Goal: Task Accomplishment & Management: Manage account settings

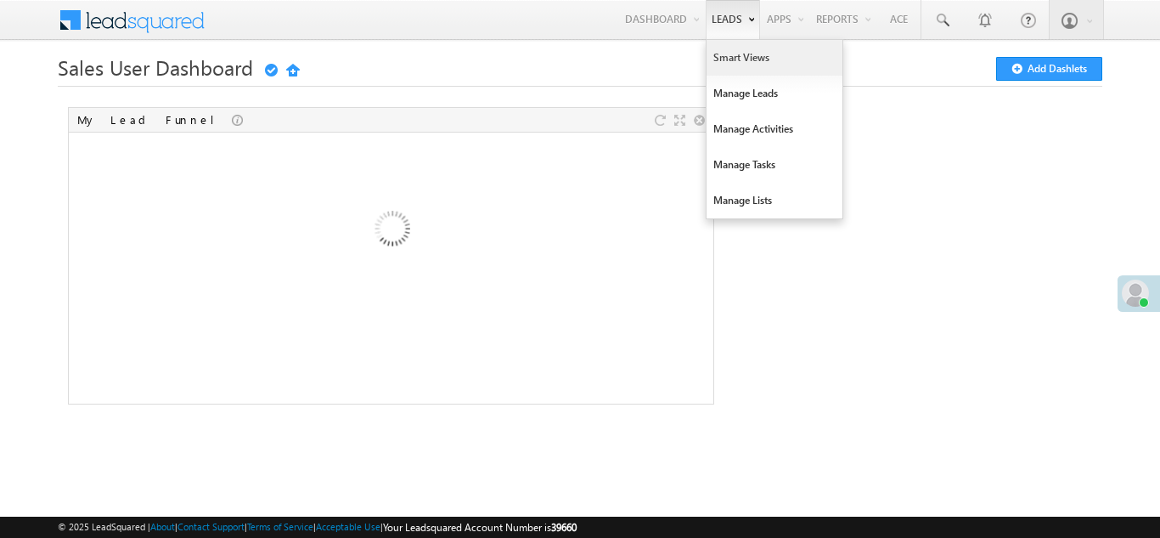
drag, startPoint x: 0, startPoint y: 0, endPoint x: 732, endPoint y: 55, distance: 734.3
click at [732, 55] on link "Smart Views" at bounding box center [775, 58] width 136 height 36
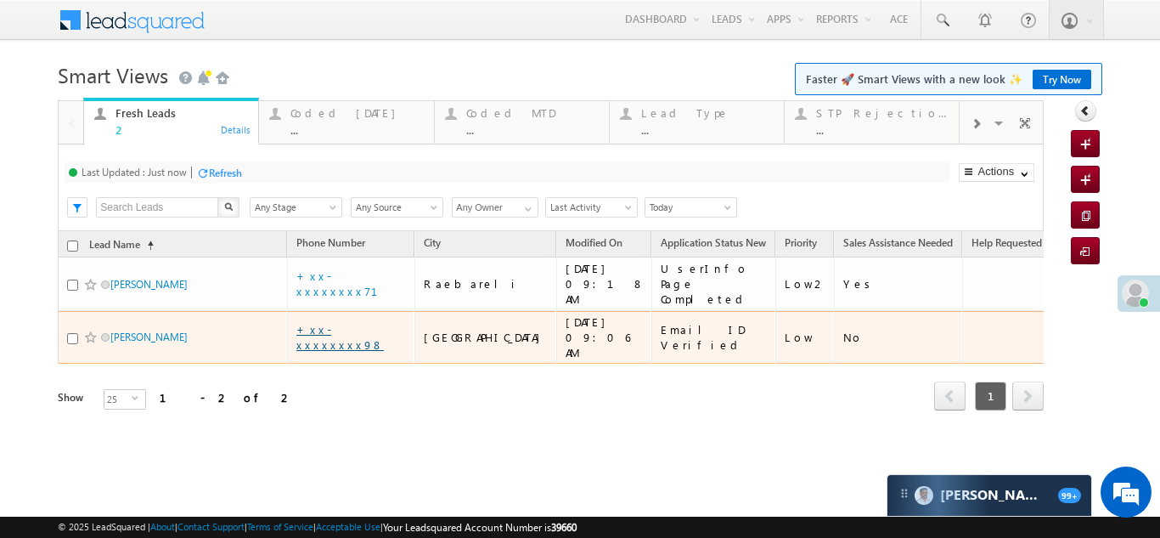
click at [342, 322] on link "+xx-xxxxxxxx98" at bounding box center [339, 337] width 87 height 30
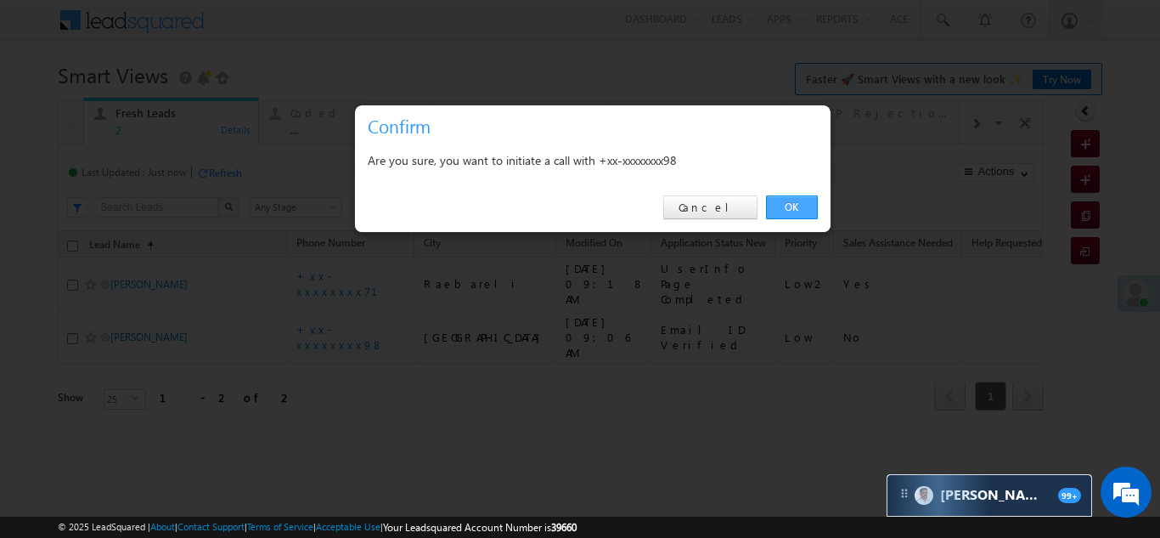
click at [791, 202] on link "OK" at bounding box center [792, 207] width 52 height 24
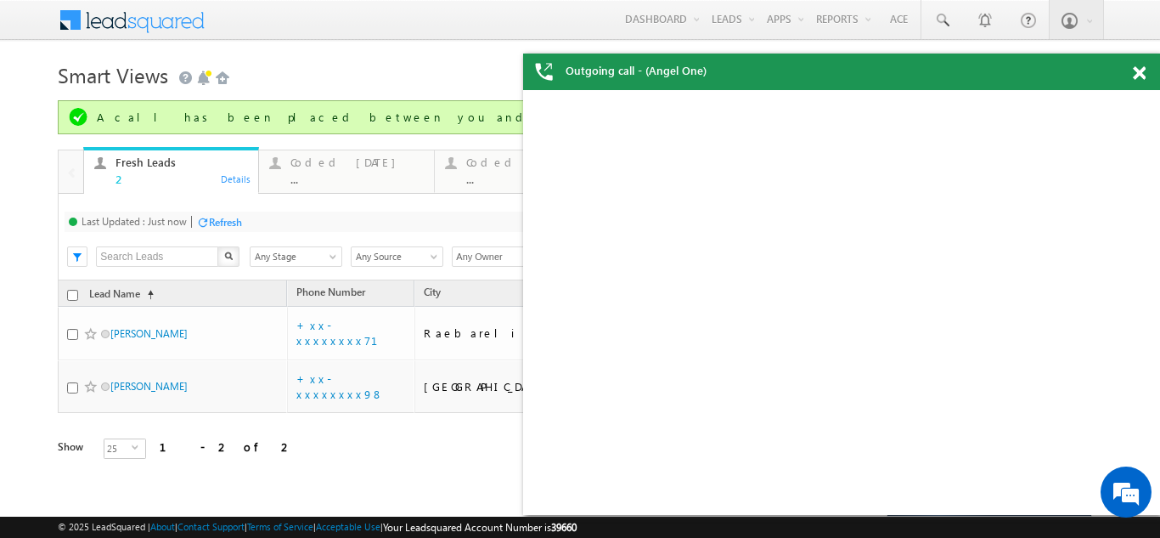
click at [314, 162] on div "Coded Today" at bounding box center [357, 162] width 133 height 14
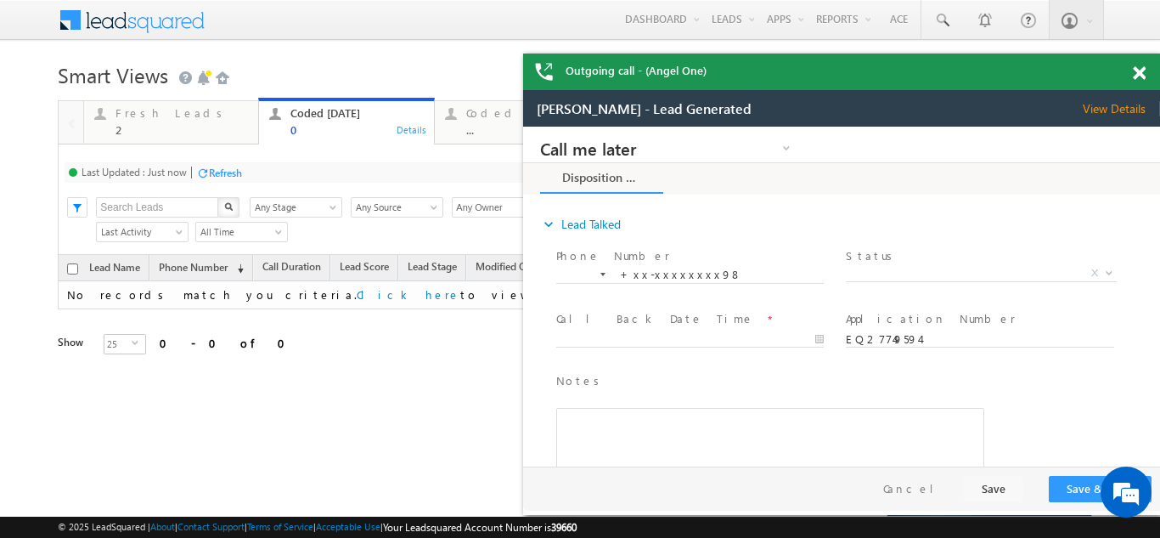
click at [1141, 71] on span at bounding box center [1139, 73] width 13 height 14
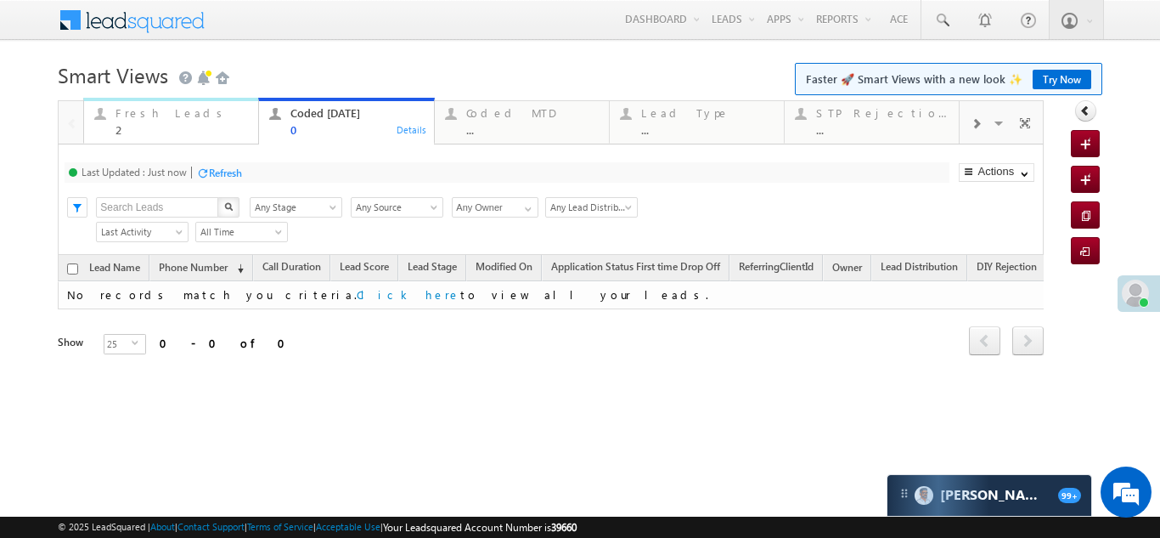
click at [173, 117] on div "Fresh Leads" at bounding box center [182, 113] width 133 height 14
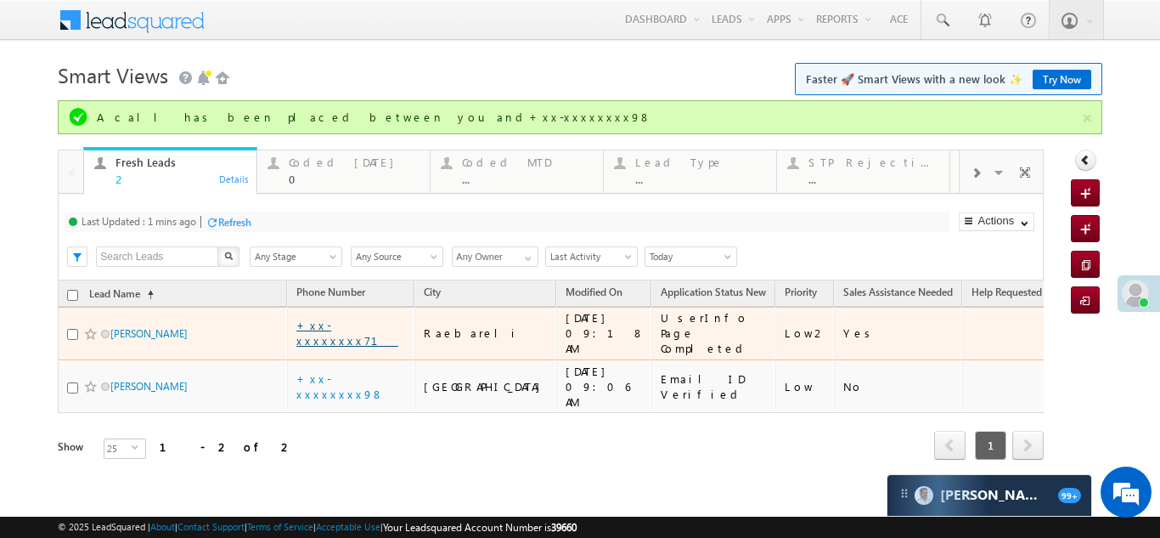
click at [328, 326] on link "+xx-xxxxxxxx71" at bounding box center [347, 333] width 102 height 30
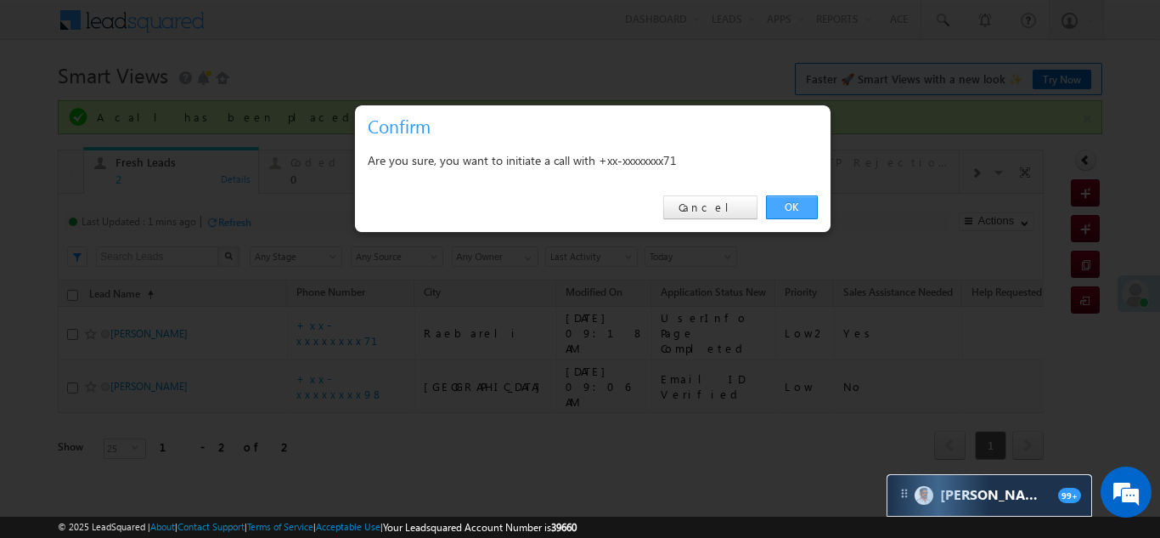
click at [790, 205] on link "OK" at bounding box center [792, 207] width 52 height 24
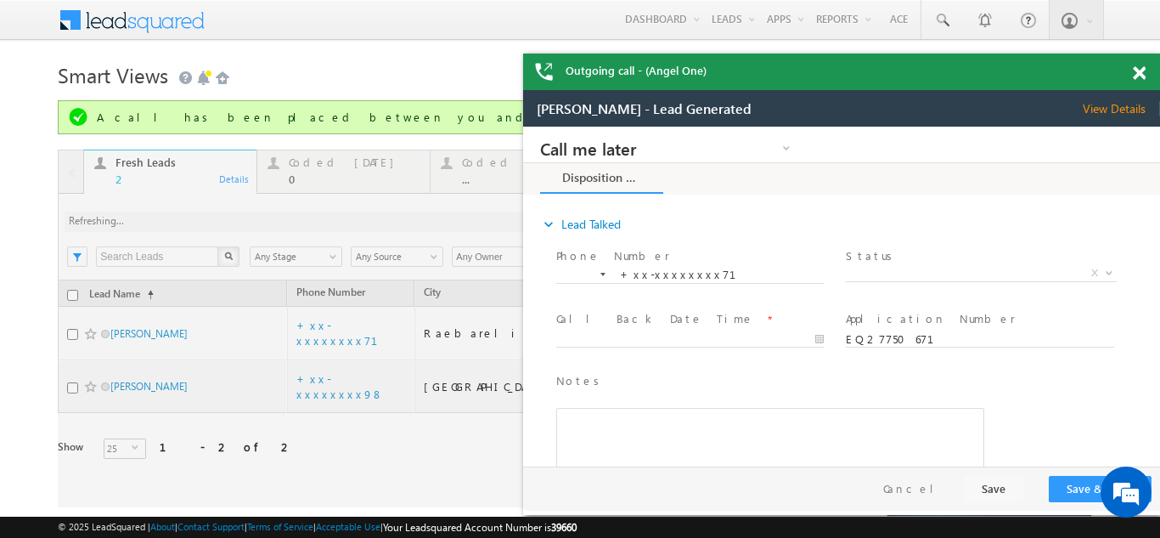
click at [1107, 106] on span "View Details" at bounding box center [1121, 108] width 77 height 15
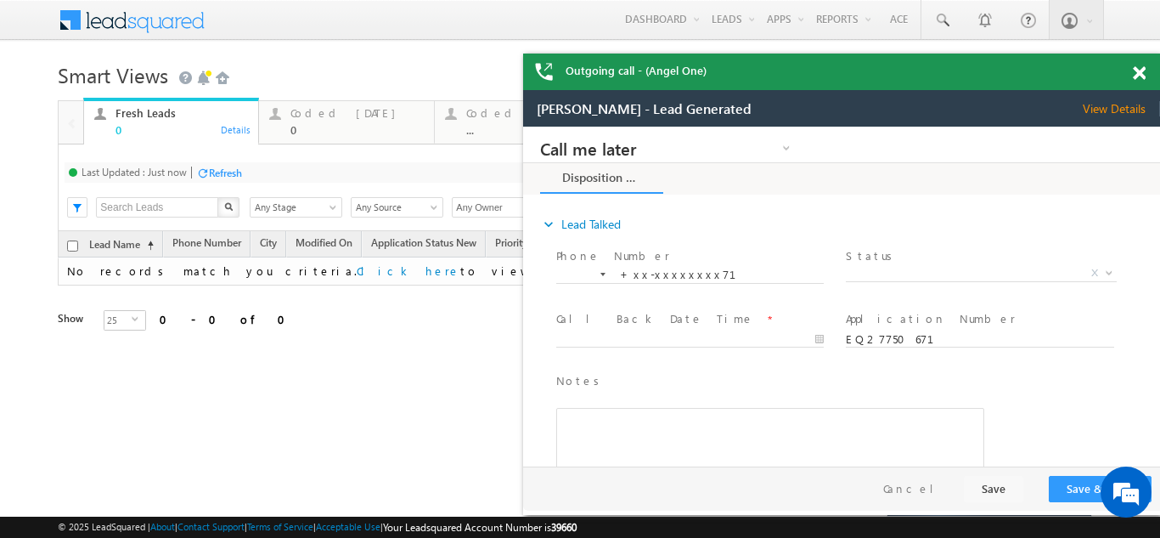
click at [1142, 70] on span at bounding box center [1139, 73] width 13 height 14
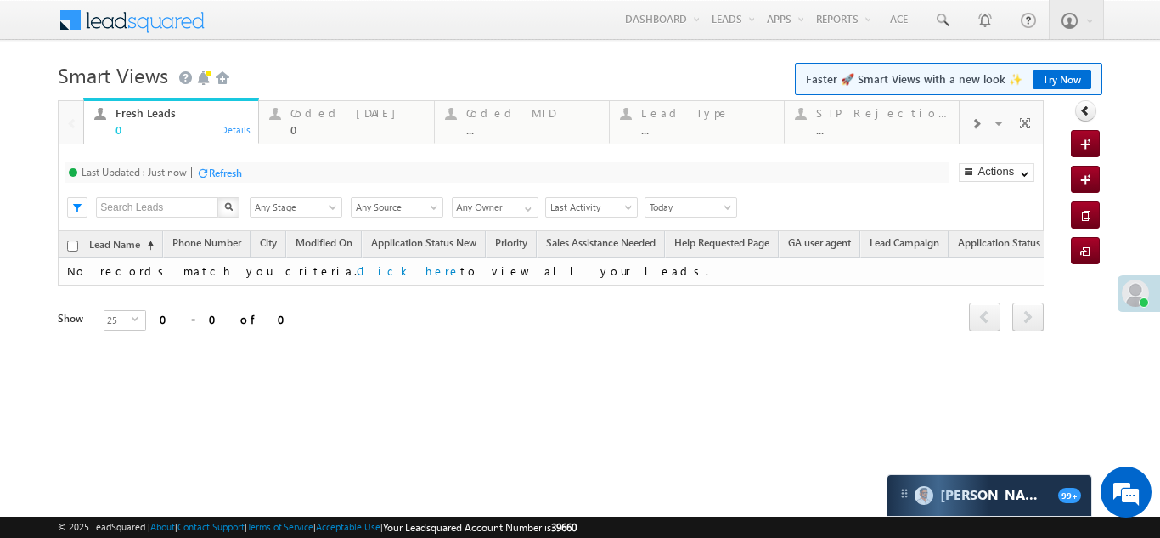
click at [217, 166] on div "Refresh" at bounding box center [225, 172] width 33 height 13
click at [230, 174] on div "Refresh" at bounding box center [225, 172] width 33 height 13
click at [330, 121] on div "Coded Today 0" at bounding box center [357, 119] width 133 height 33
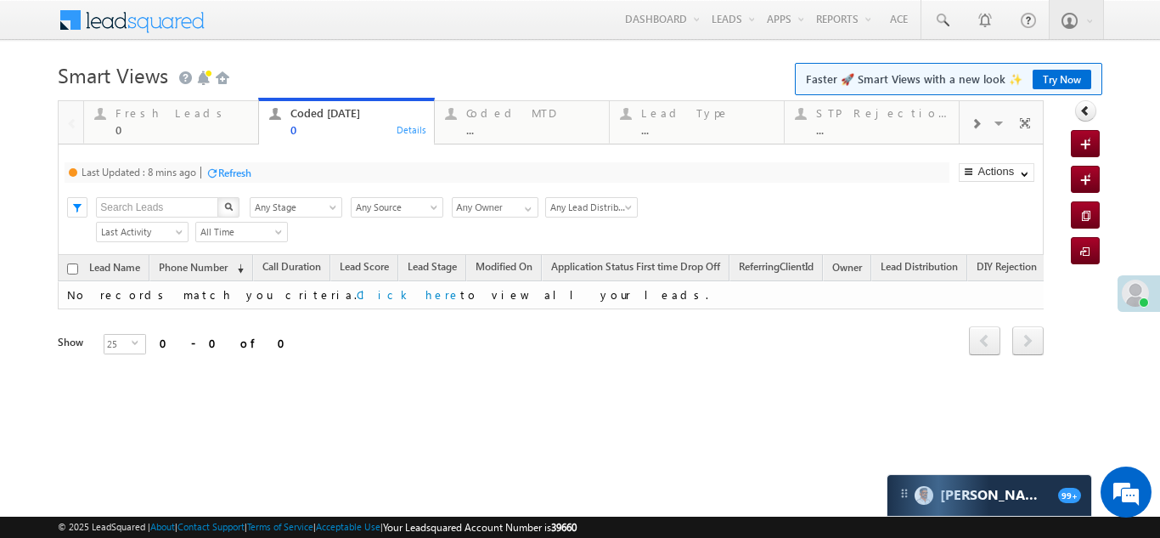
click at [223, 173] on div "Refresh" at bounding box center [234, 172] width 33 height 13
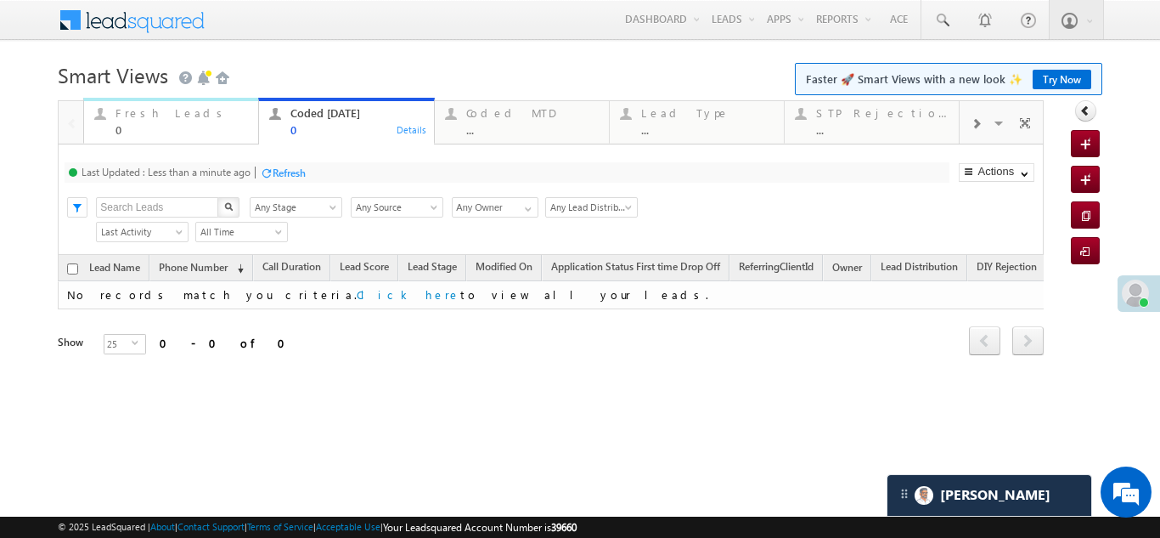
click at [151, 116] on div "Fresh Leads" at bounding box center [182, 113] width 133 height 14
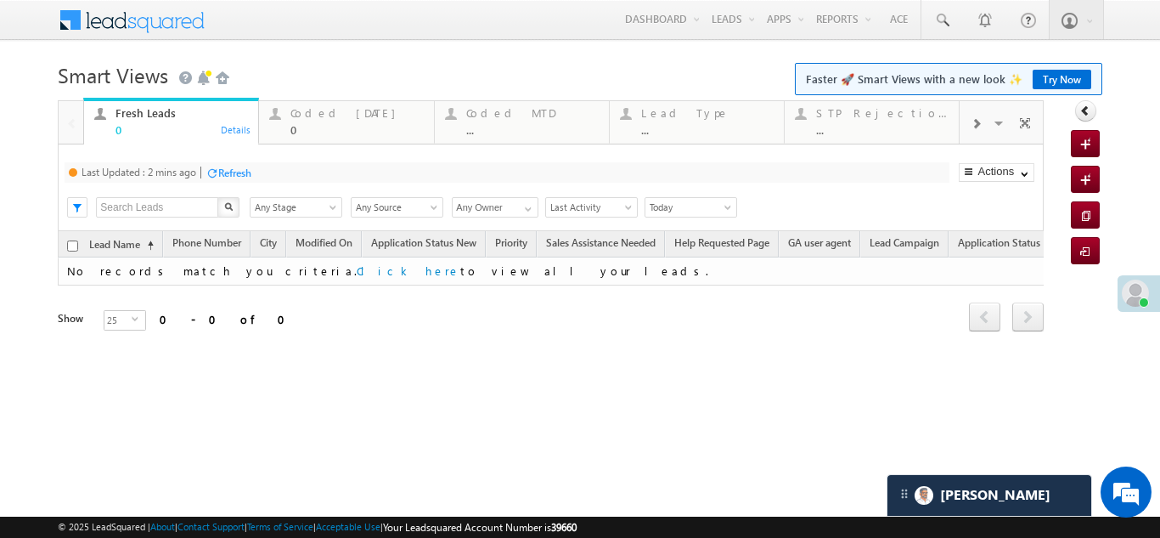
click at [242, 175] on div "Refresh" at bounding box center [234, 172] width 33 height 13
click at [322, 109] on div "Coded [DATE]" at bounding box center [357, 113] width 133 height 14
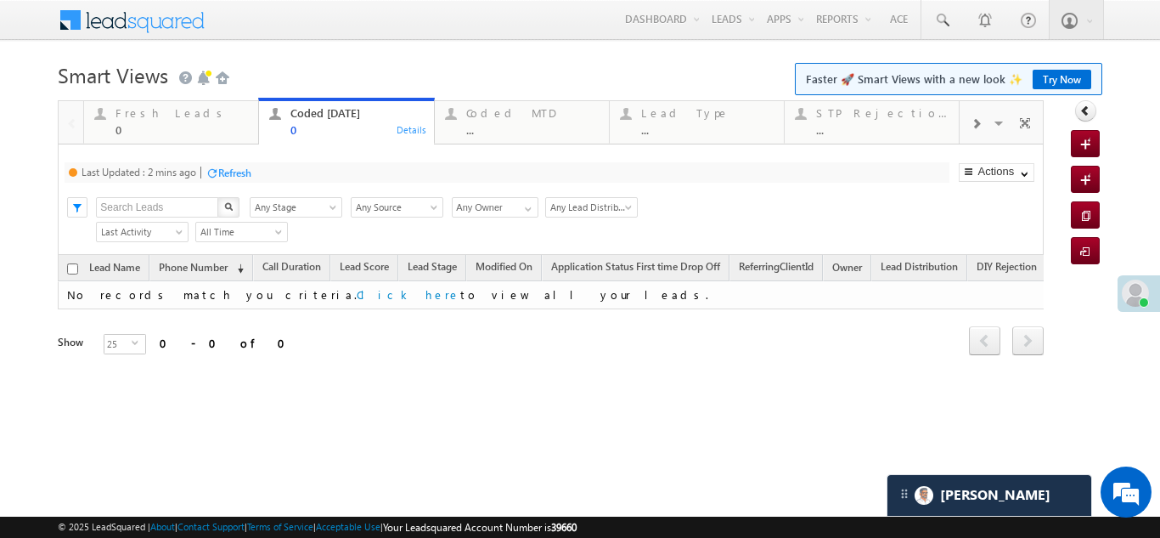
click at [234, 176] on div "Refresh" at bounding box center [234, 172] width 33 height 13
click at [276, 169] on div "Refresh" at bounding box center [289, 172] width 33 height 13
click at [147, 110] on div "Fresh Leads" at bounding box center [182, 113] width 133 height 14
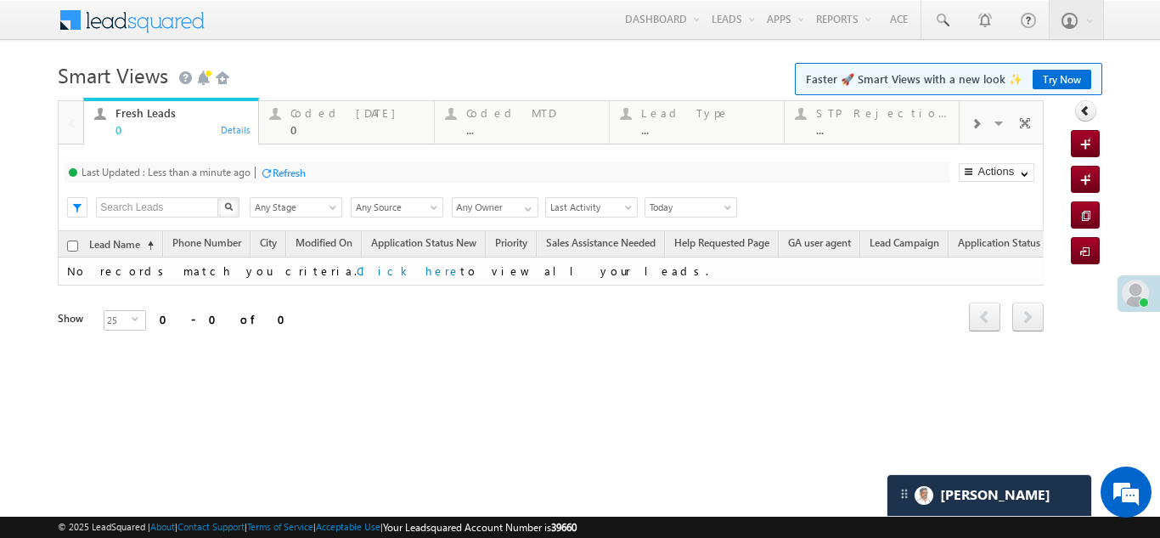
click at [297, 173] on div "Refresh" at bounding box center [289, 172] width 33 height 13
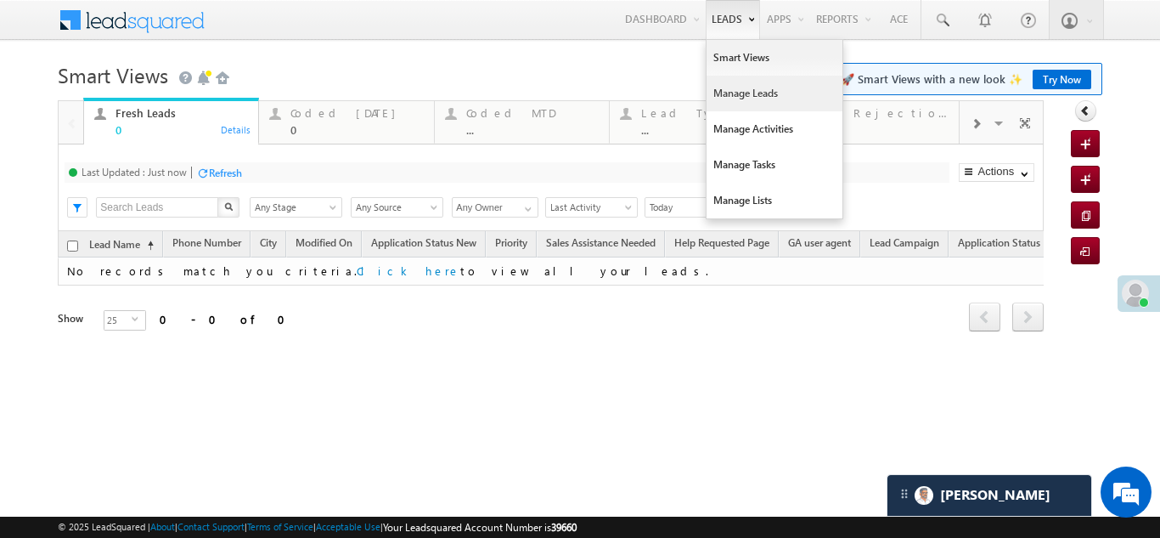
click at [731, 97] on link "Manage Leads" at bounding box center [775, 94] width 136 height 36
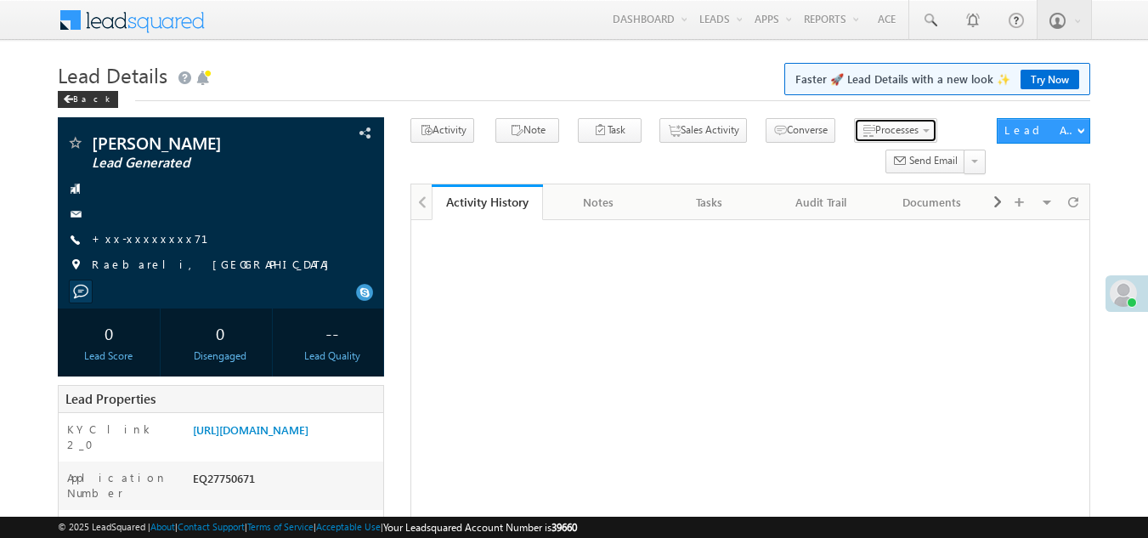
click at [875, 134] on span "Processes" at bounding box center [896, 129] width 43 height 13
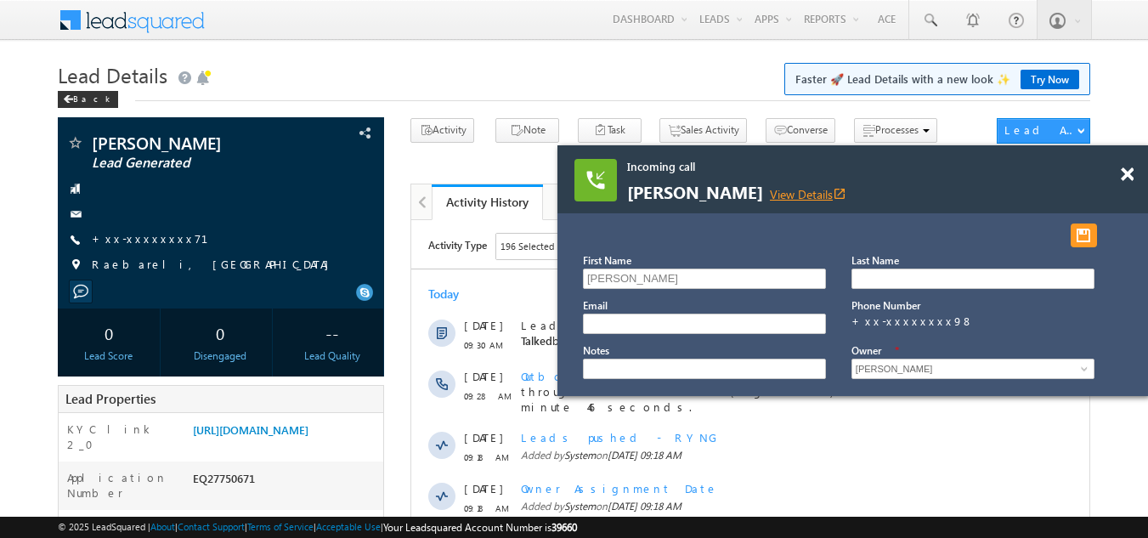
click at [786, 191] on link "View Details open_in_new" at bounding box center [808, 194] width 76 height 16
click at [1125, 175] on span at bounding box center [1126, 174] width 13 height 14
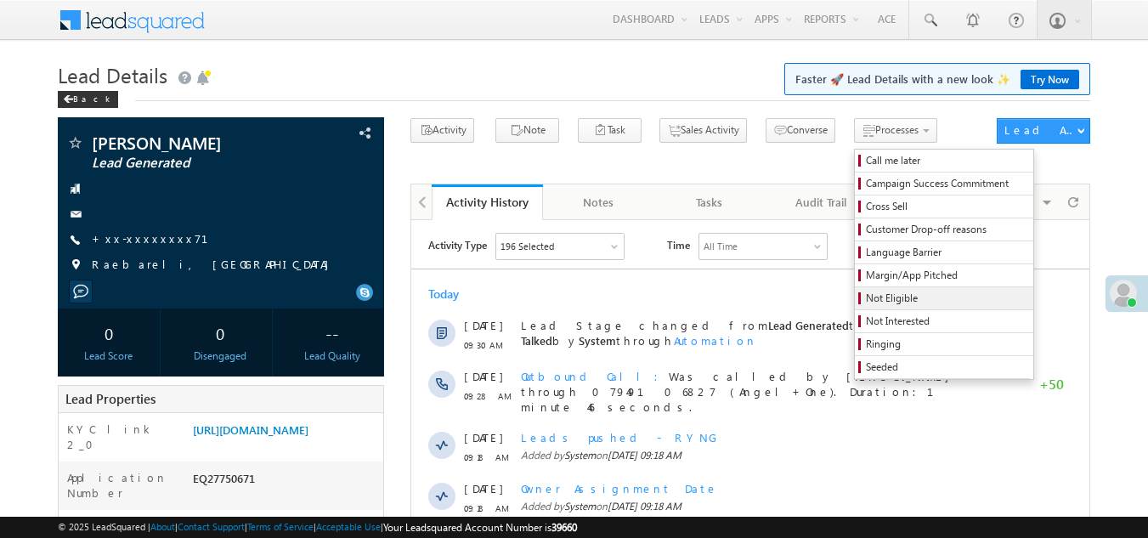
click at [866, 296] on span "Not Eligible" at bounding box center [946, 298] width 161 height 15
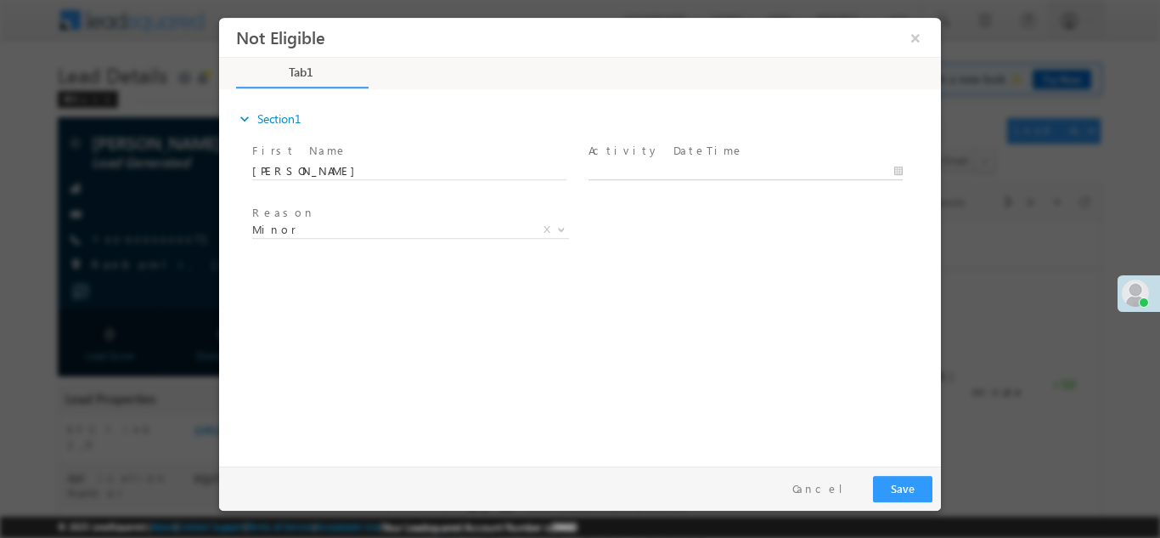
type input "08/25/25 9:42 AM"
click at [668, 163] on input "08/25/25 9:42 AM" at bounding box center [746, 170] width 314 height 17
click at [899, 493] on button "Save" at bounding box center [902, 488] width 59 height 26
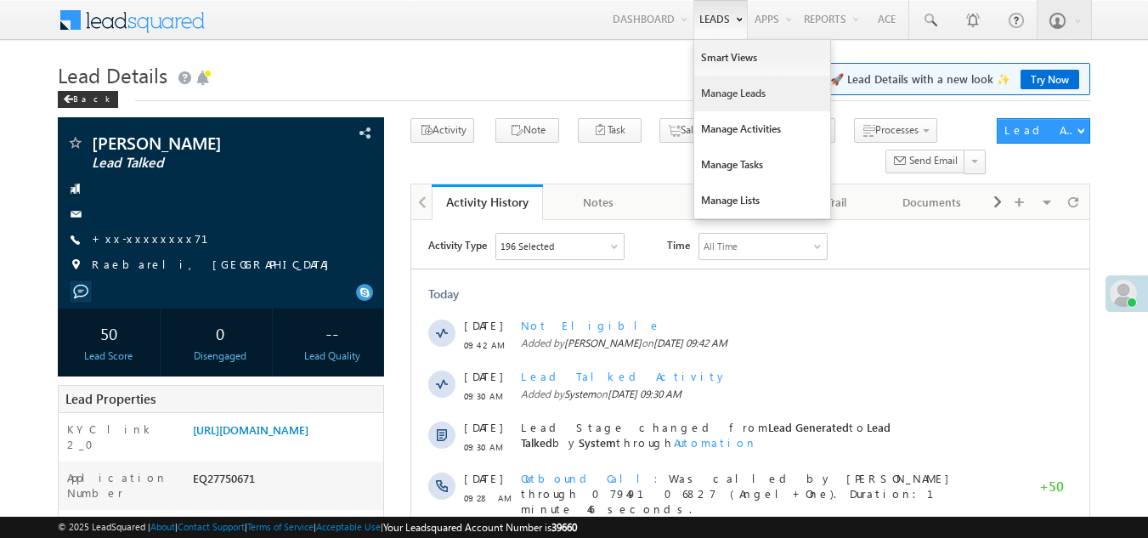
click at [730, 93] on link "Manage Leads" at bounding box center [762, 94] width 136 height 36
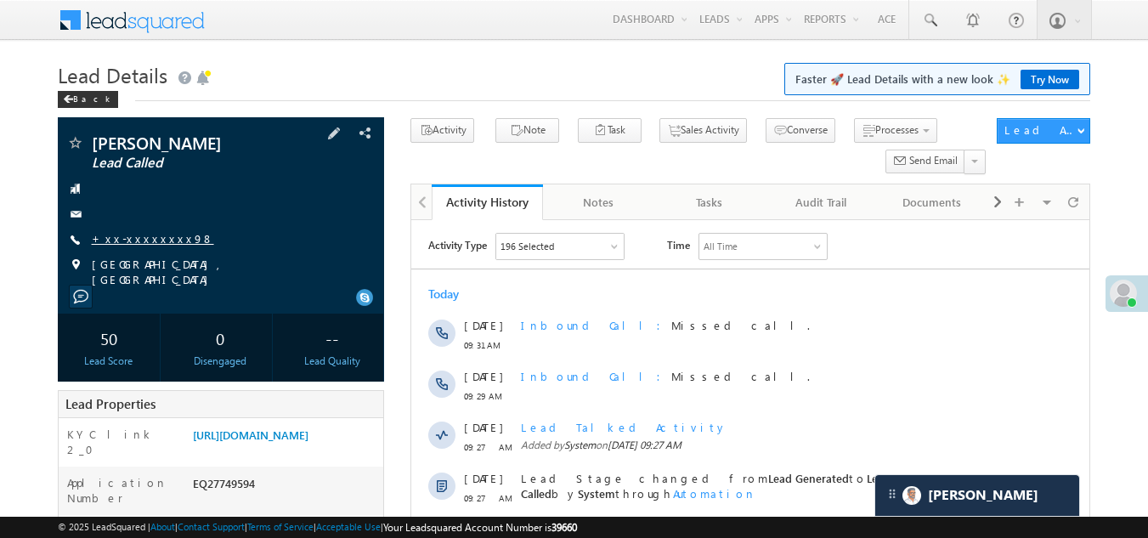
click at [131, 234] on link "+xx-xxxxxxxx98" at bounding box center [153, 238] width 122 height 14
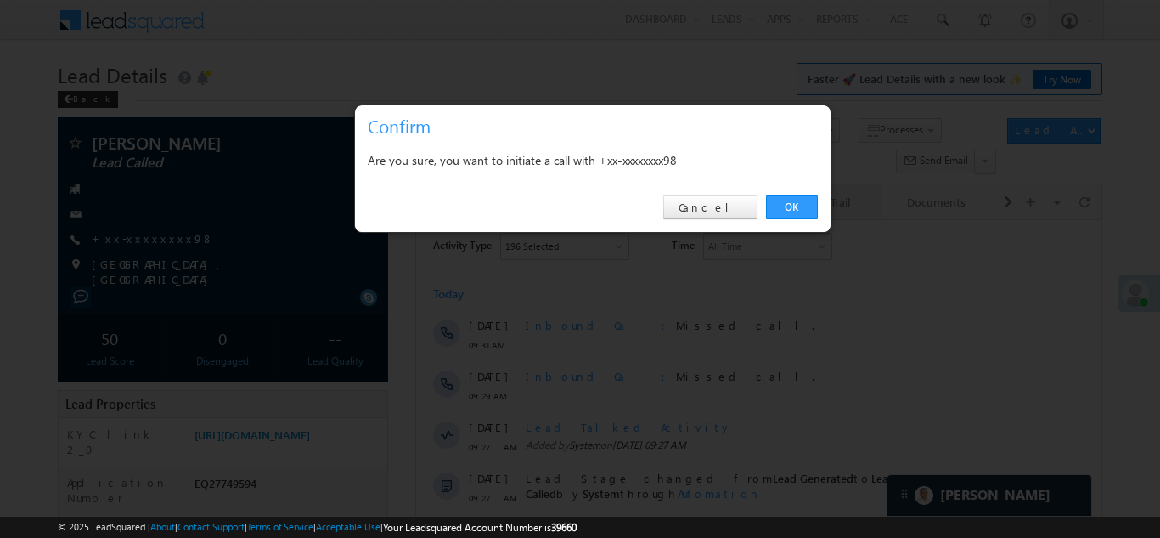
click at [790, 197] on link "OK" at bounding box center [792, 207] width 52 height 24
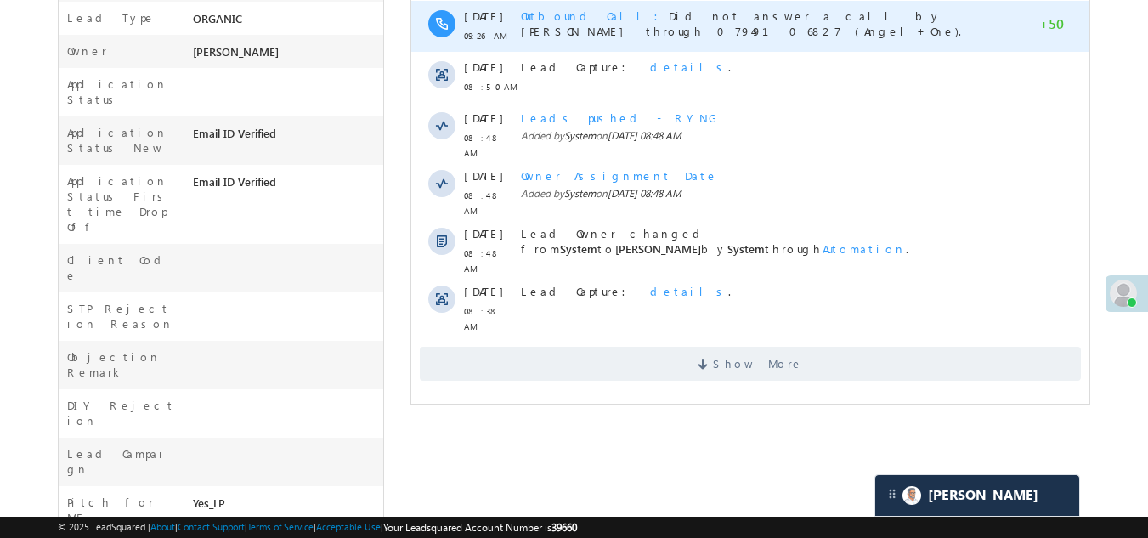
scroll to position [595, 0]
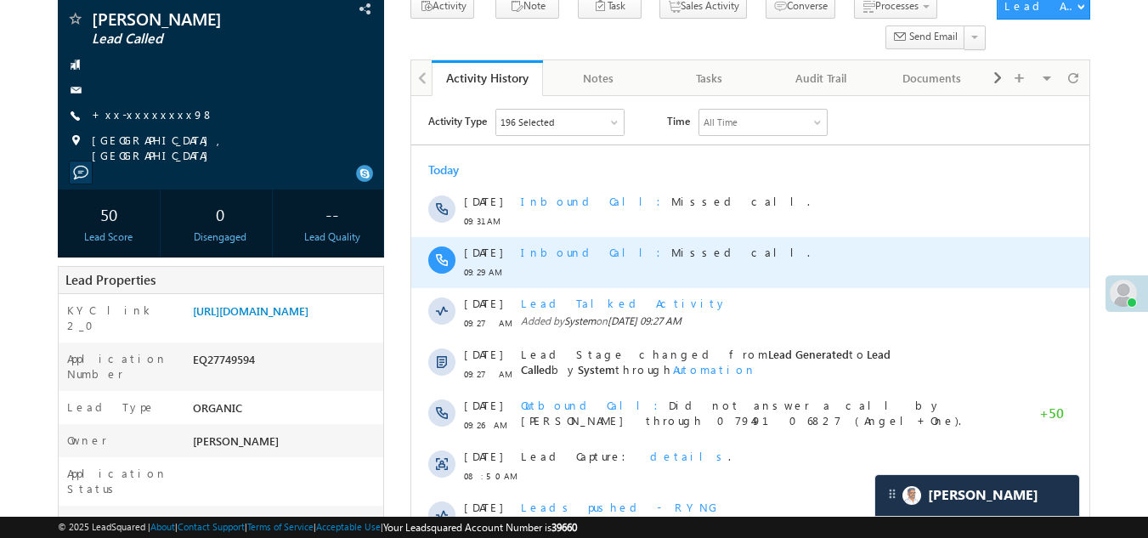
scroll to position [0, 0]
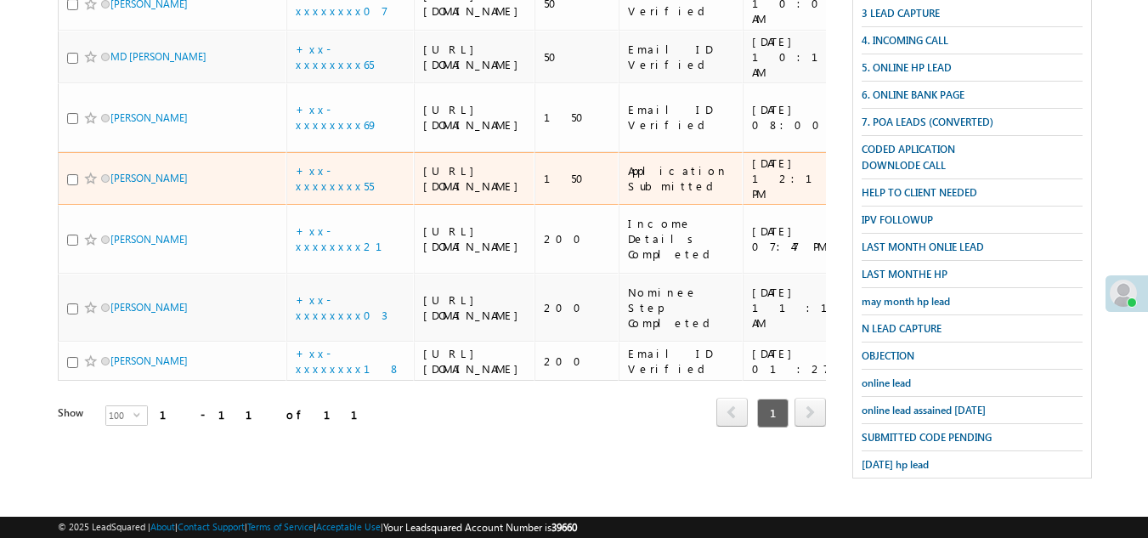
scroll to position [481, 0]
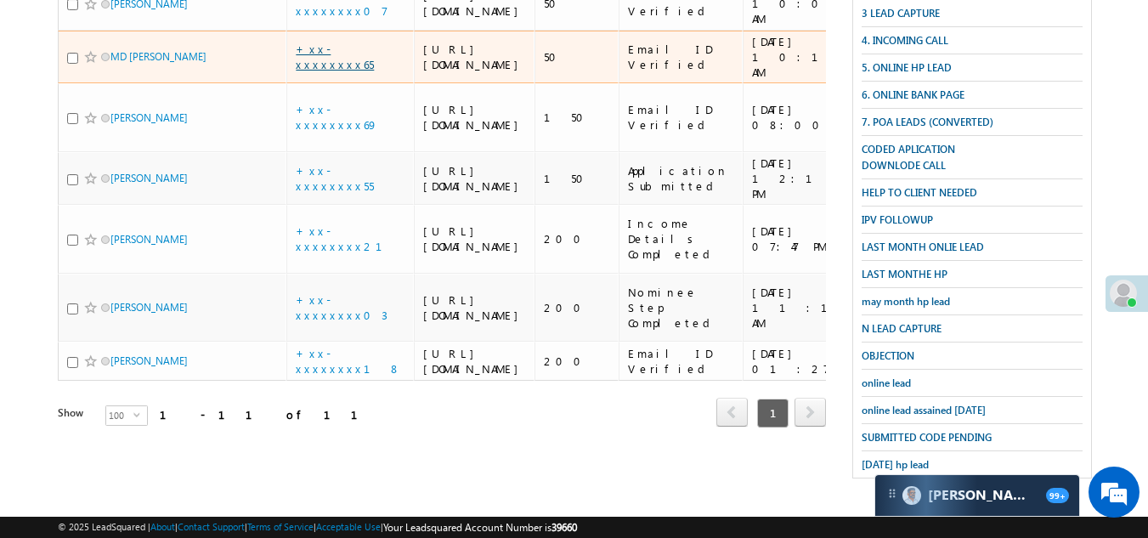
click at [328, 71] on link "+xx-xxxxxxxx65" at bounding box center [335, 57] width 78 height 30
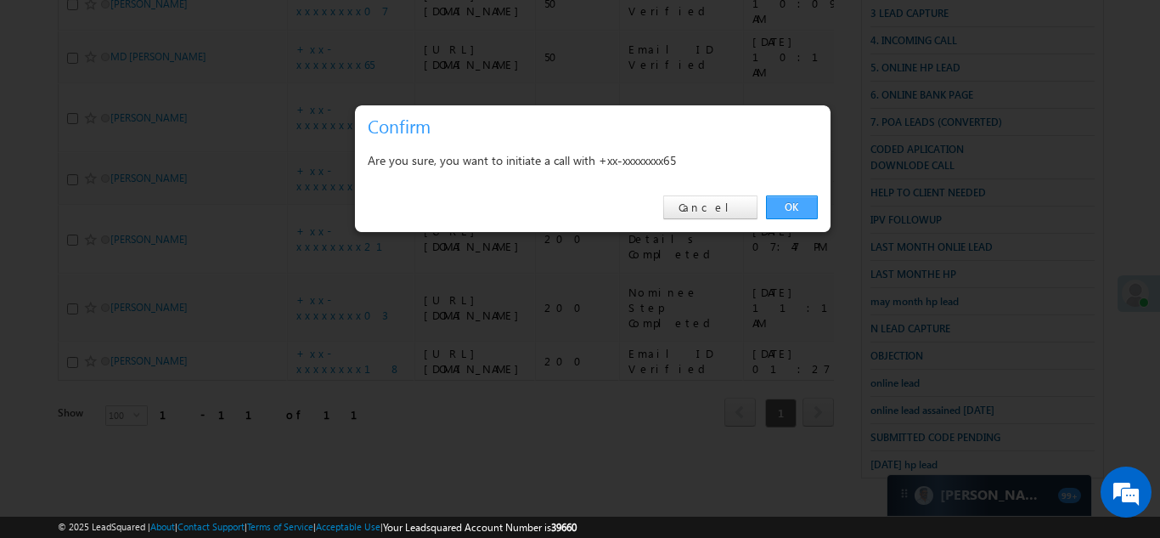
click at [794, 208] on link "OK" at bounding box center [792, 207] width 52 height 24
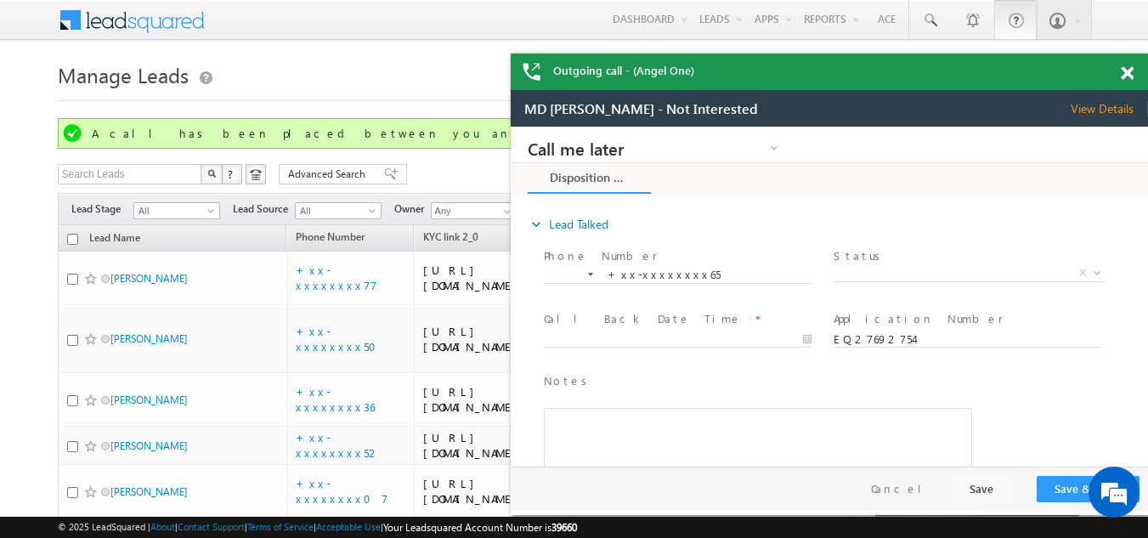
scroll to position [0, 0]
click at [1132, 74] on span at bounding box center [1126, 73] width 13 height 14
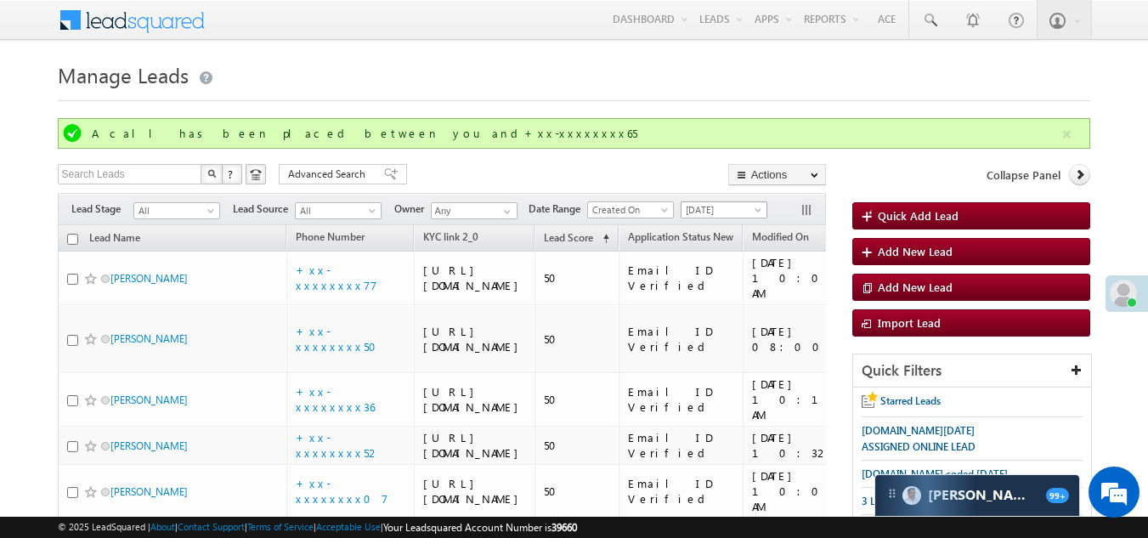
click at [709, 206] on span "[DATE]" at bounding box center [721, 209] width 81 height 15
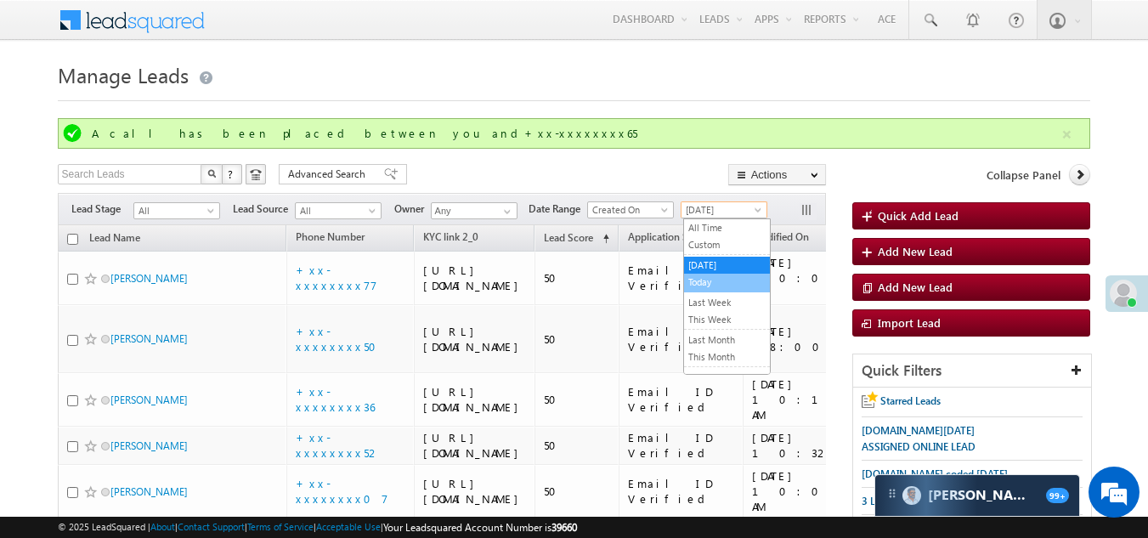
click at [703, 280] on link "Today" at bounding box center [727, 281] width 86 height 15
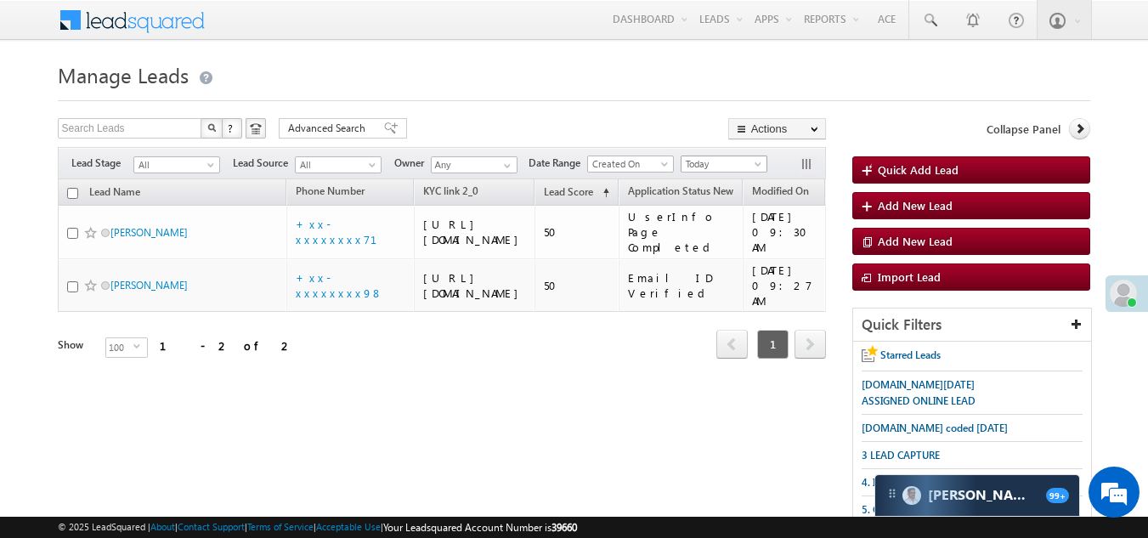
click at [715, 161] on span "Today" at bounding box center [721, 163] width 81 height 15
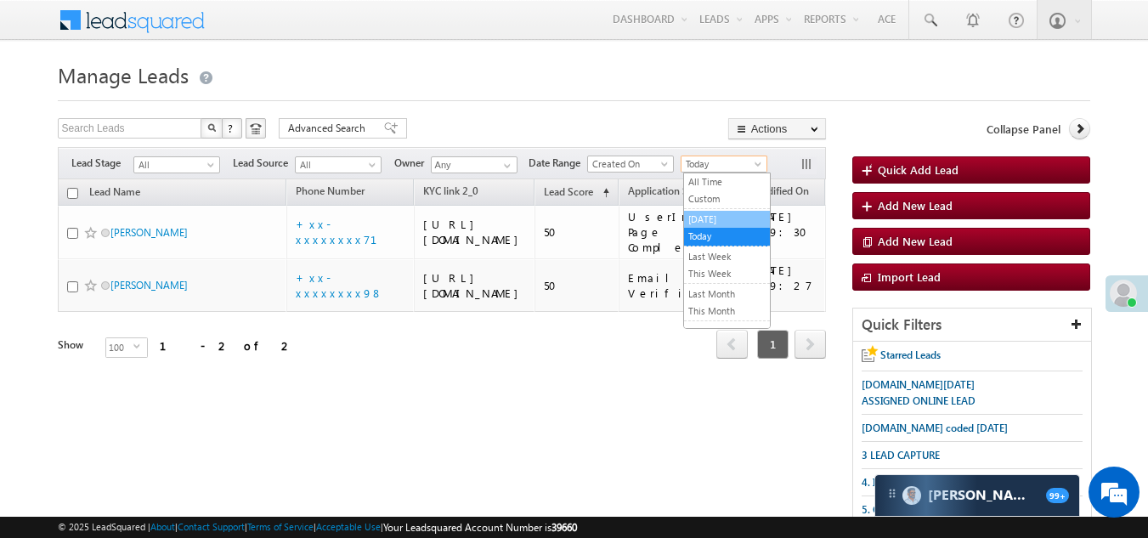
click at [714, 217] on link "[DATE]" at bounding box center [727, 219] width 86 height 15
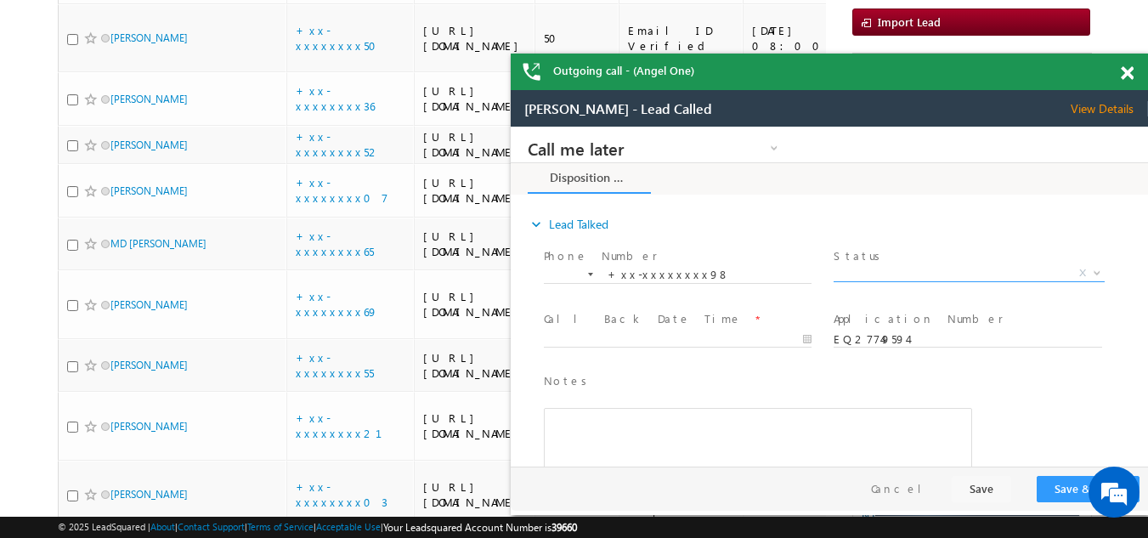
click at [900, 272] on span "X" at bounding box center [968, 273] width 270 height 17
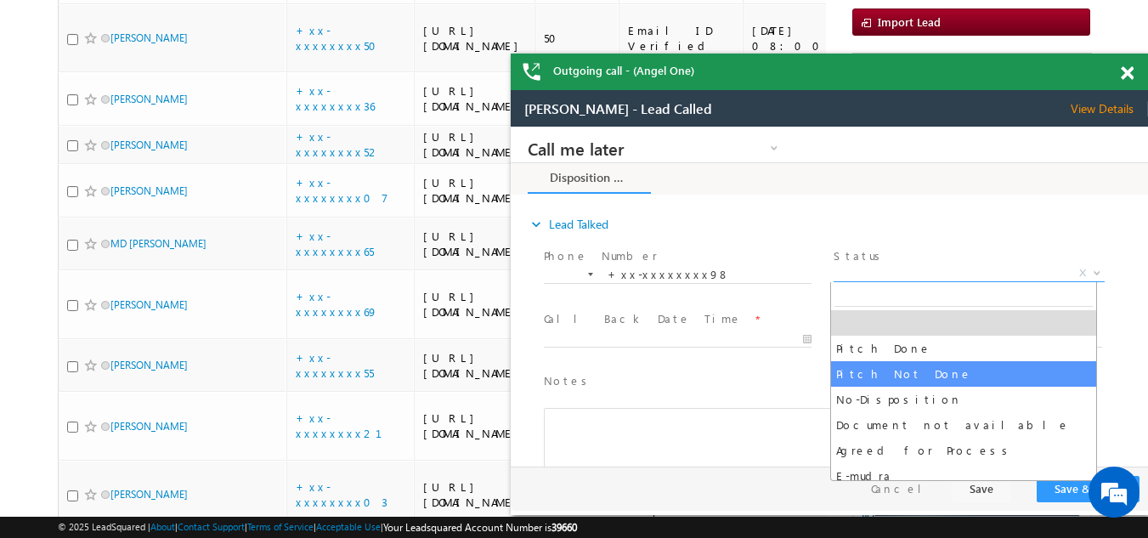
select select "Pitch Not Done"
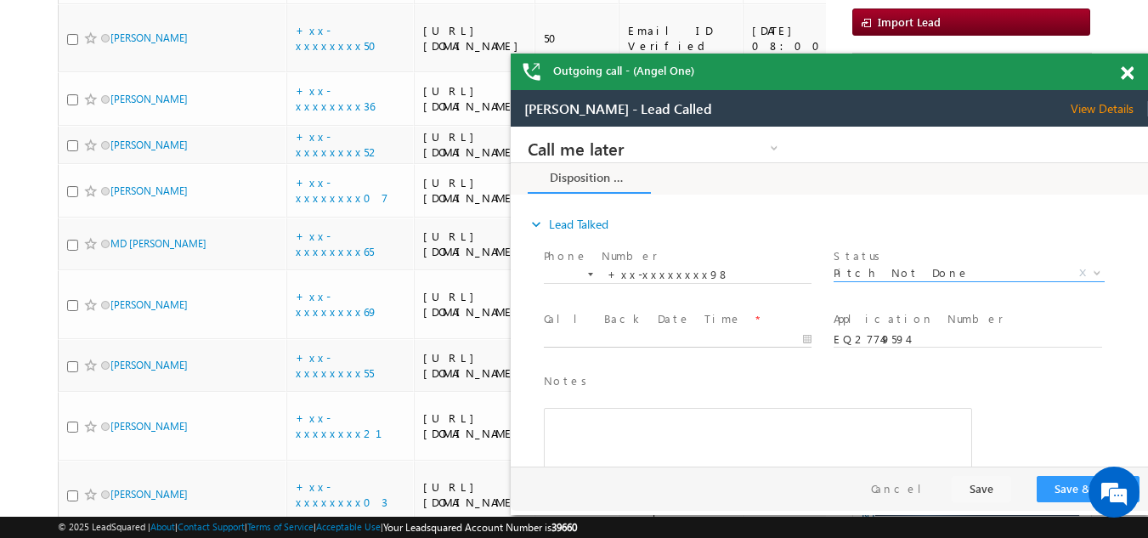
type input "08/25/25 9:43 AM"
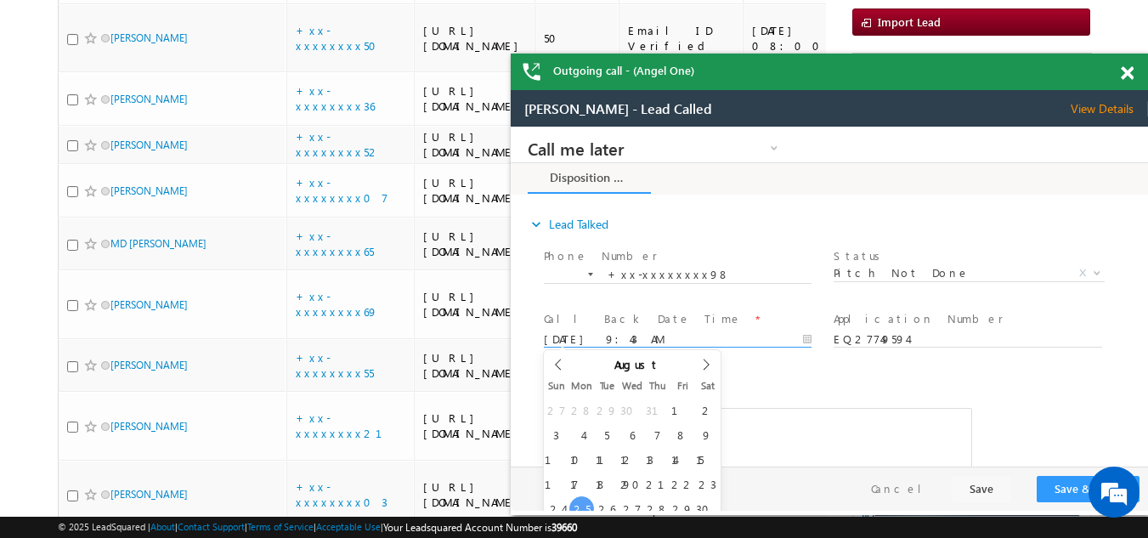
click at [601, 340] on input "08/25/25 9:43 AM" at bounding box center [678, 339] width 268 height 17
click at [1065, 487] on button "Save & Close" at bounding box center [1087, 489] width 103 height 26
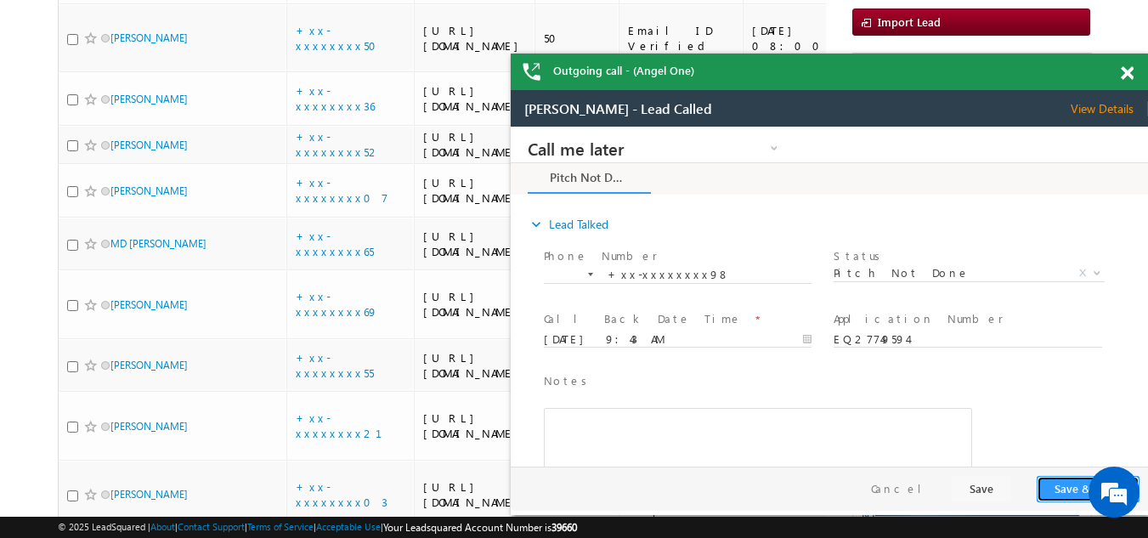
click at [1050, 490] on button "Save & Close" at bounding box center [1087, 489] width 103 height 26
click at [1062, 488] on button "Save & Close" at bounding box center [1087, 489] width 103 height 26
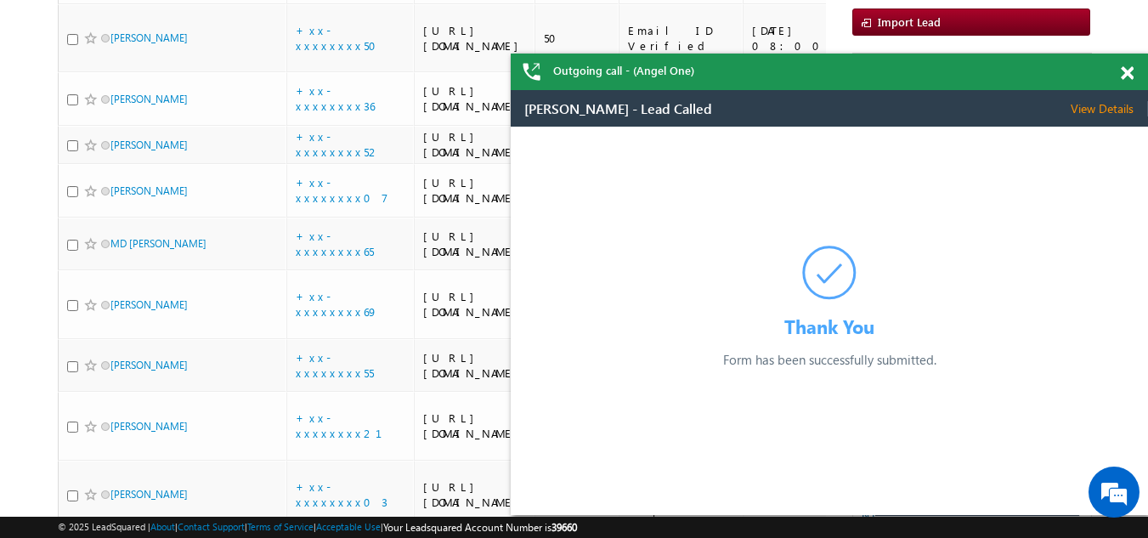
click at [1127, 67] on span at bounding box center [1126, 73] width 13 height 14
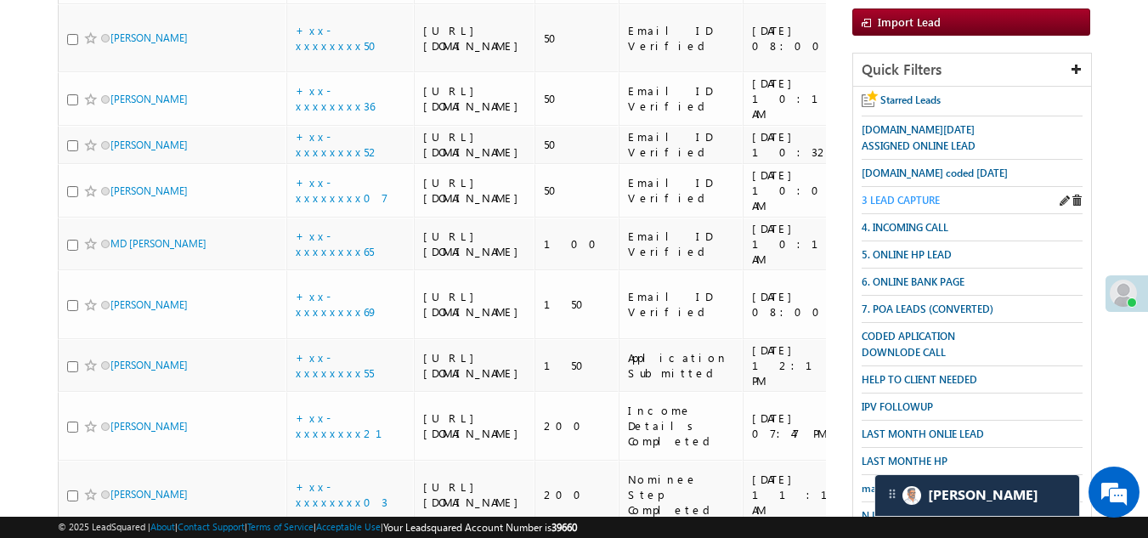
click at [913, 195] on span "3 LEAD CAPTURE" at bounding box center [900, 200] width 78 height 13
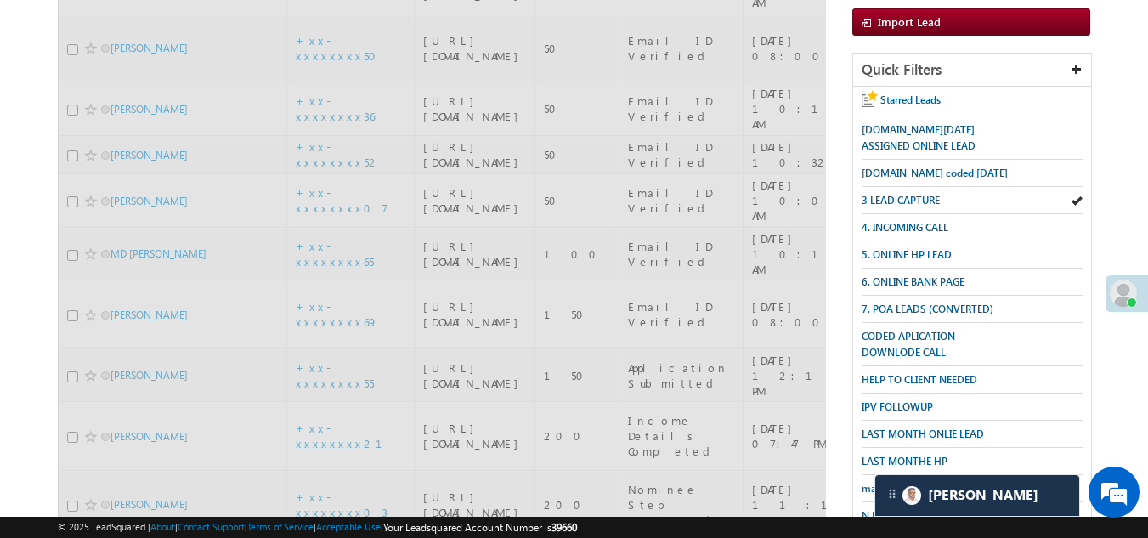
scroll to position [85, 0]
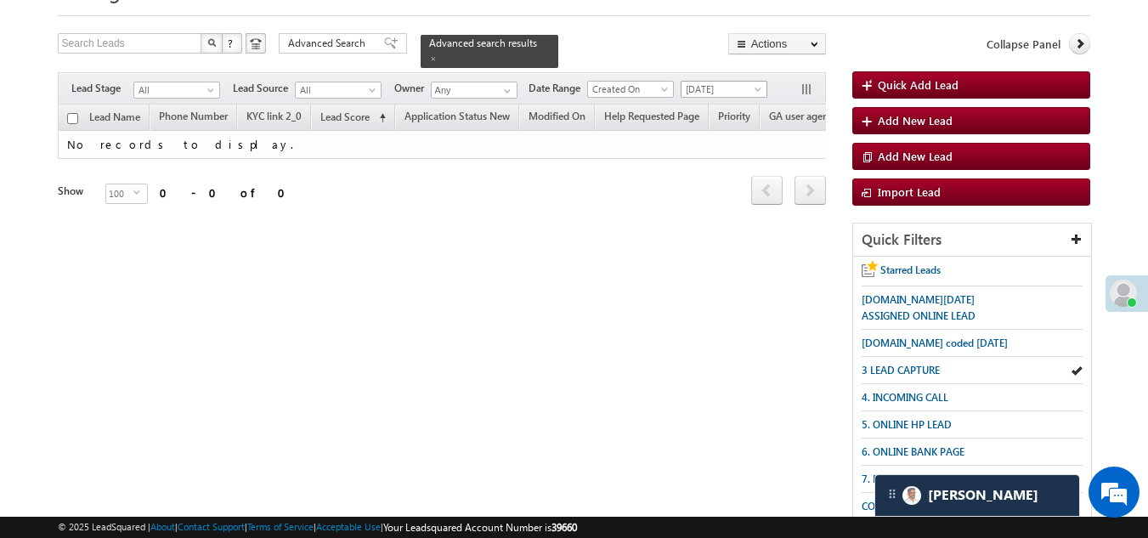
click at [708, 82] on span "[DATE]" at bounding box center [721, 89] width 81 height 15
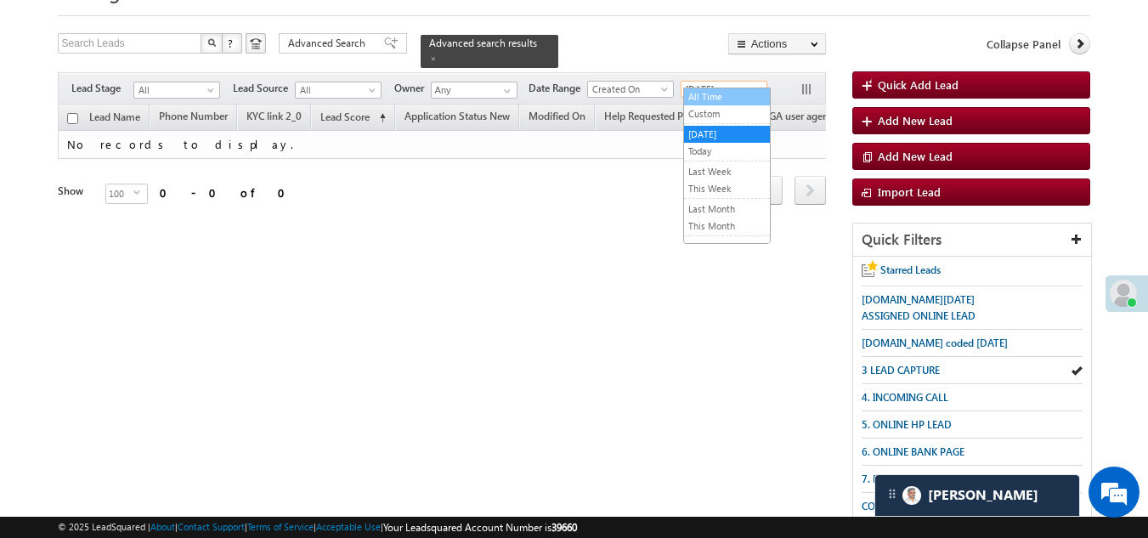
click at [710, 92] on link "All Time" at bounding box center [727, 96] width 86 height 15
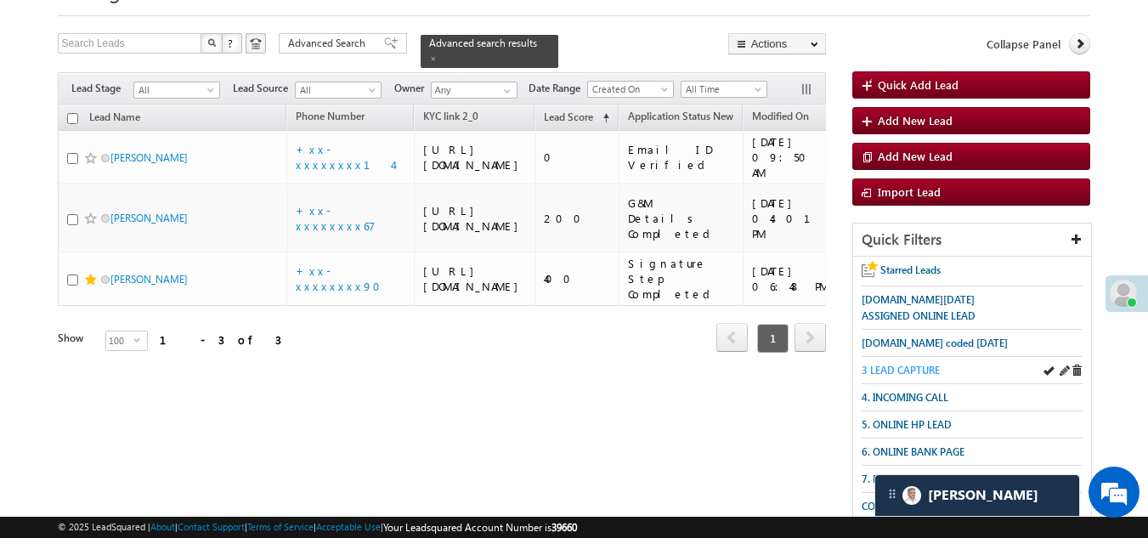
click at [898, 362] on link "3 LEAD CAPTURE" at bounding box center [900, 370] width 78 height 16
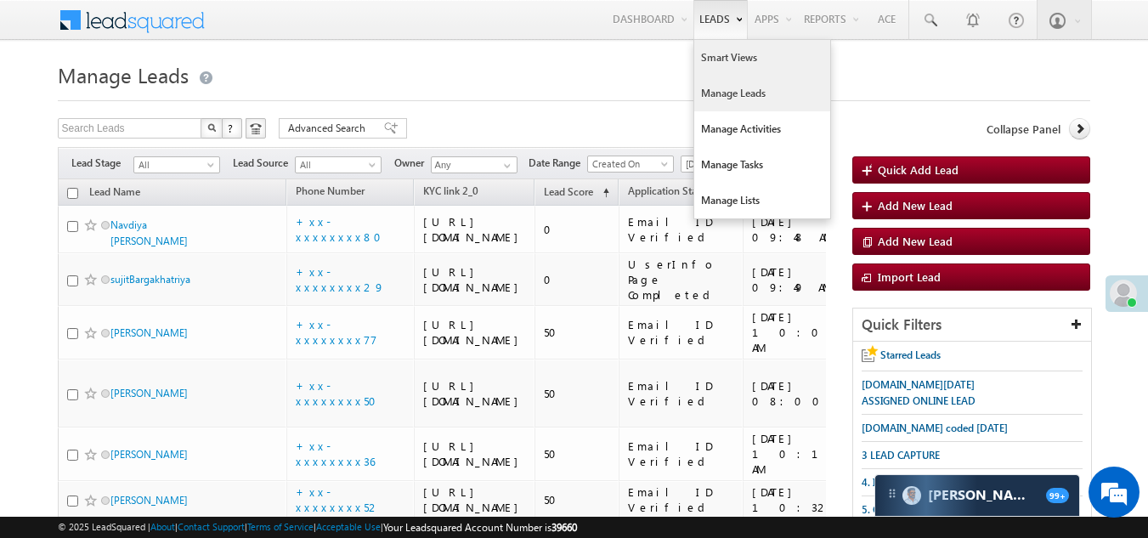
click at [718, 63] on link "Smart Views" at bounding box center [762, 58] width 136 height 36
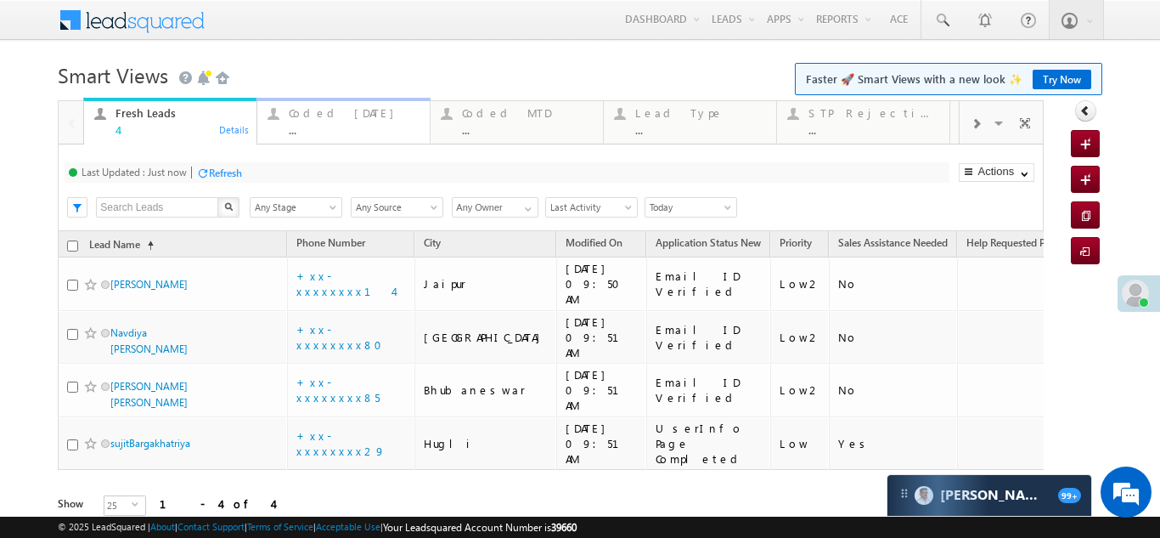
click at [324, 110] on div "Coded [DATE]" at bounding box center [354, 113] width 131 height 14
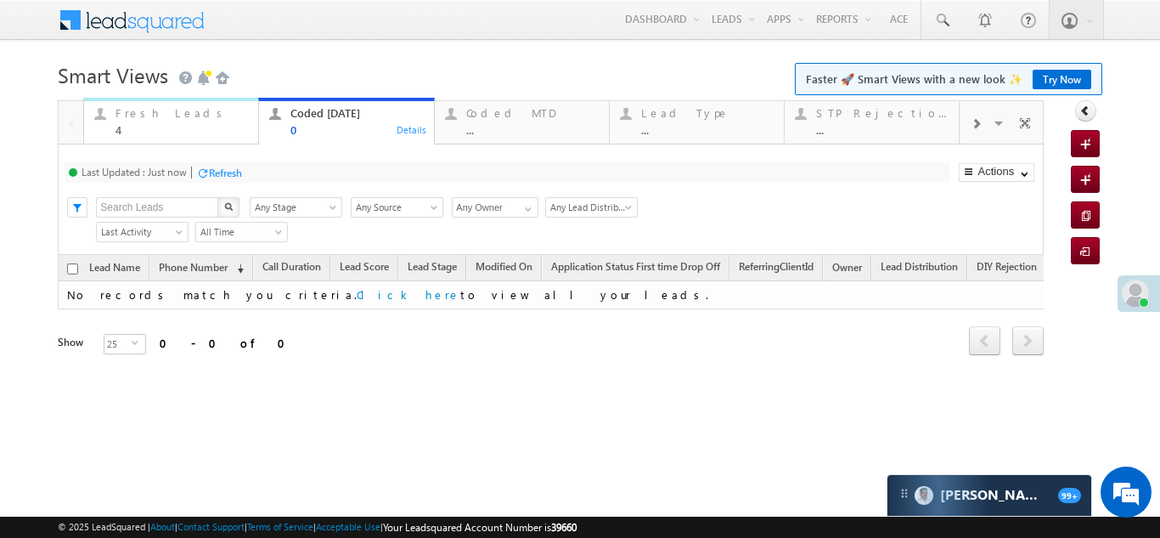
click at [155, 116] on div "Fresh Leads" at bounding box center [182, 113] width 133 height 14
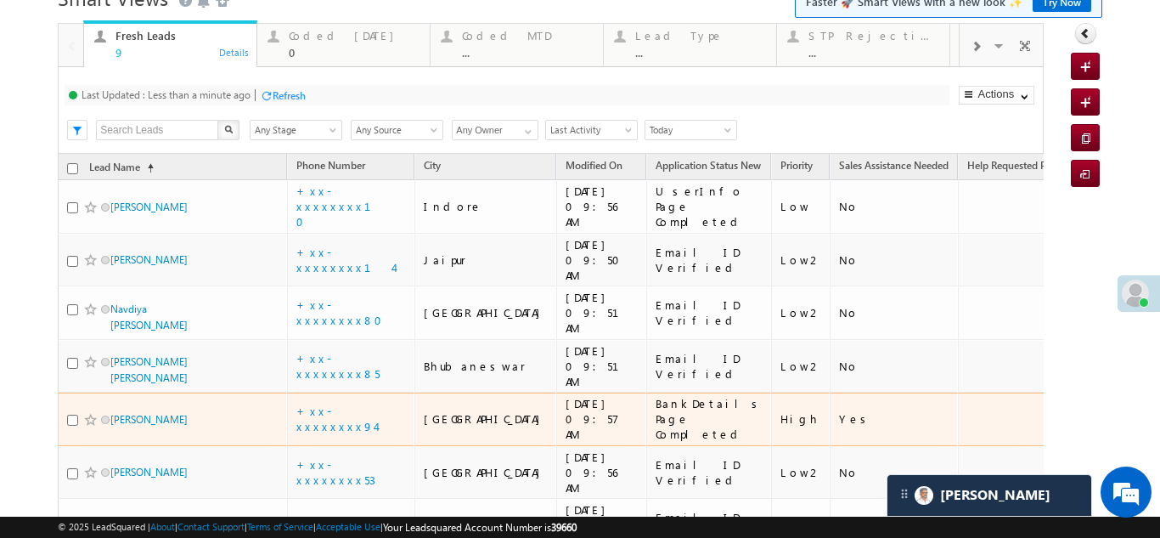
scroll to position [54, 0]
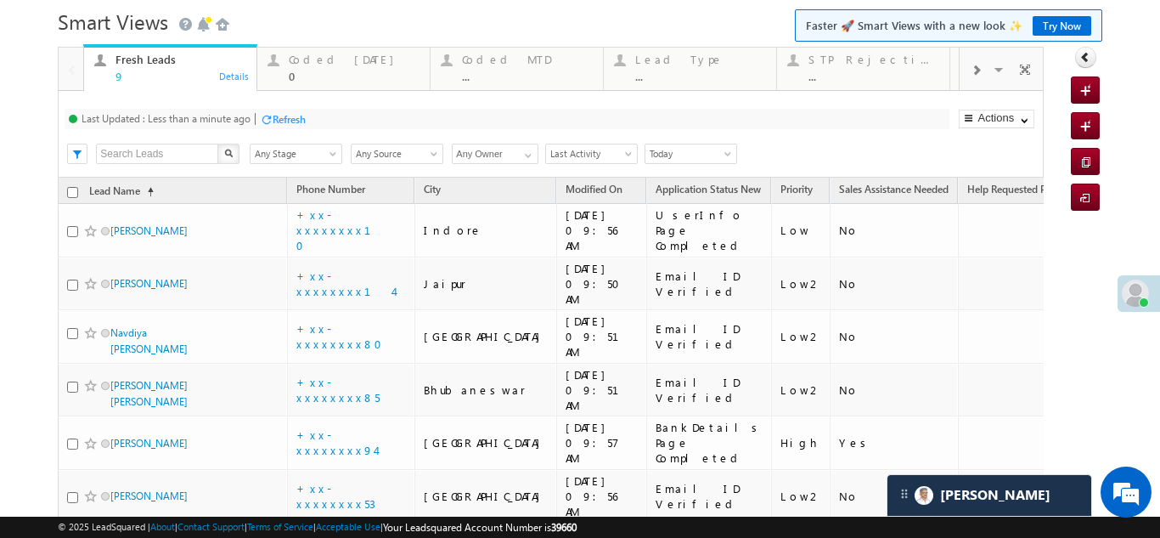
click at [298, 119] on div "Refresh" at bounding box center [289, 119] width 33 height 13
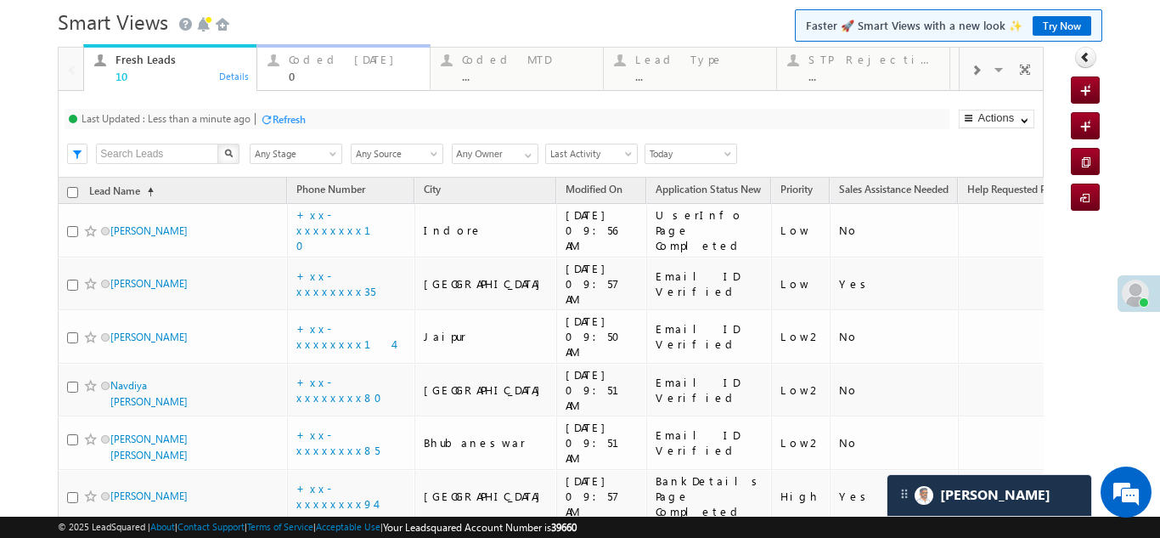
click at [324, 59] on div "Coded Today" at bounding box center [354, 60] width 131 height 14
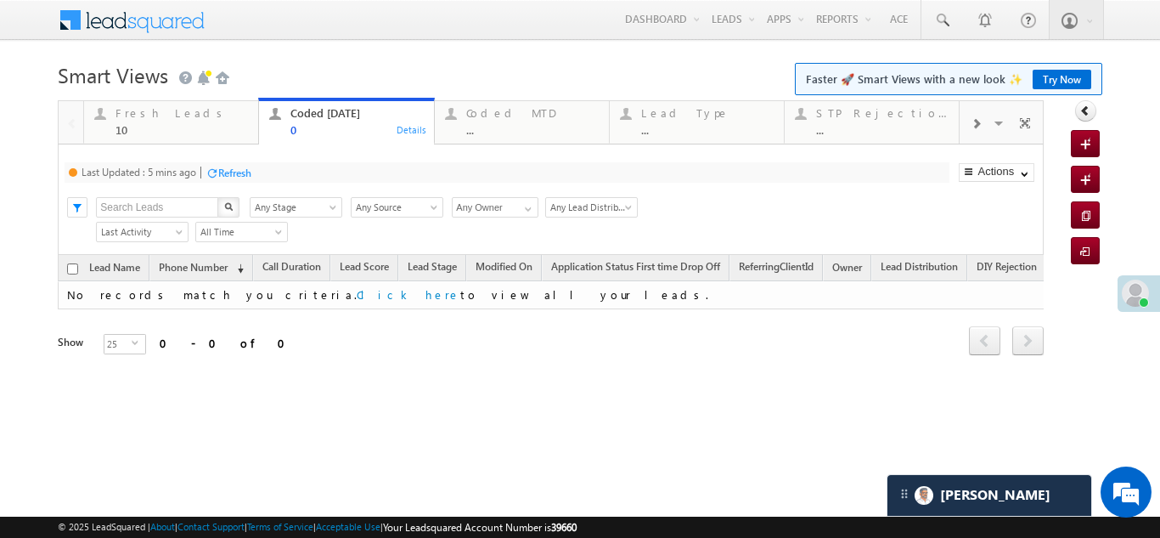
click at [229, 174] on div "Refresh" at bounding box center [234, 172] width 33 height 13
click at [150, 117] on div "Fresh Leads" at bounding box center [182, 113] width 133 height 14
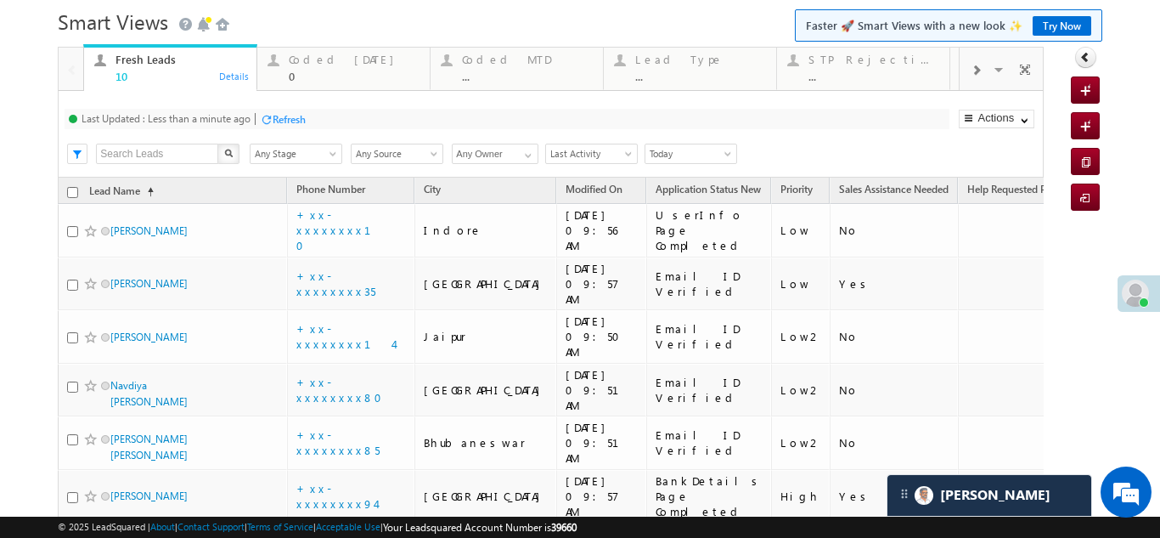
click at [297, 117] on div "Refresh" at bounding box center [289, 119] width 33 height 13
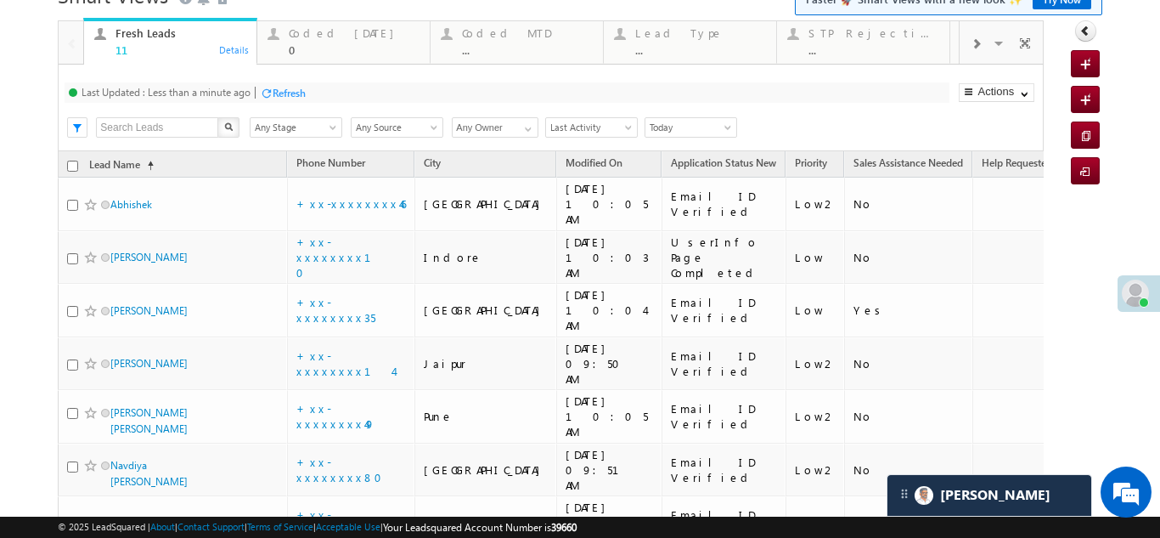
scroll to position [255, 0]
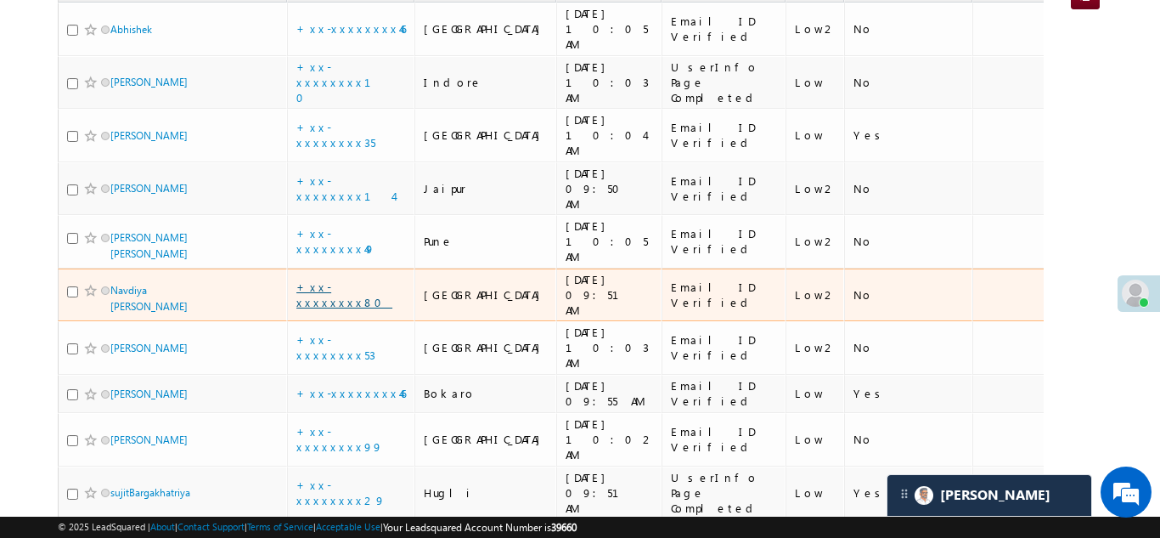
click at [355, 279] on link "+xx-xxxxxxxx80" at bounding box center [344, 294] width 96 height 30
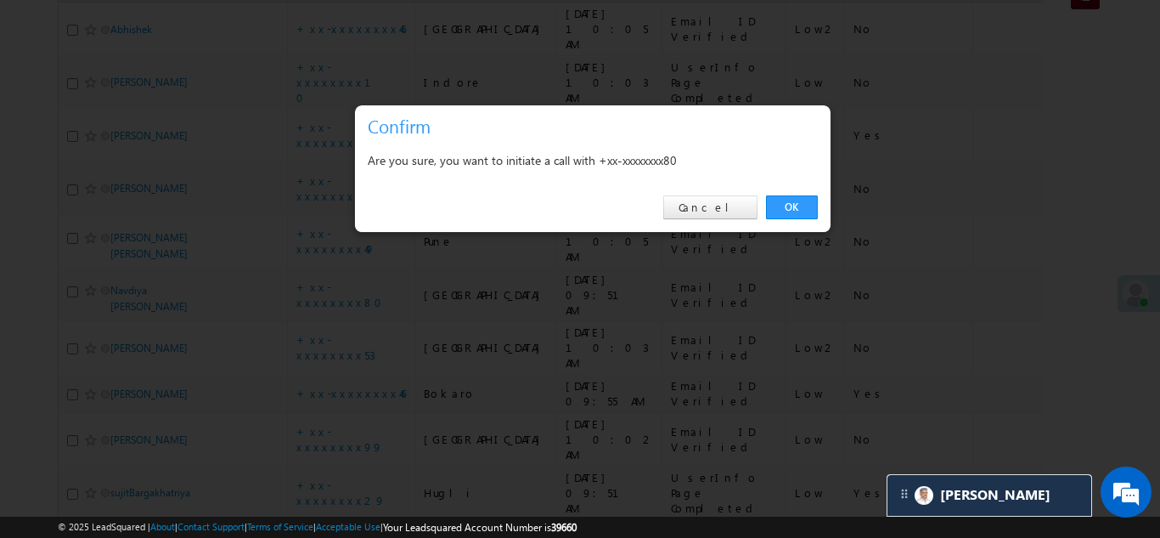
click at [793, 206] on link "OK" at bounding box center [792, 207] width 52 height 24
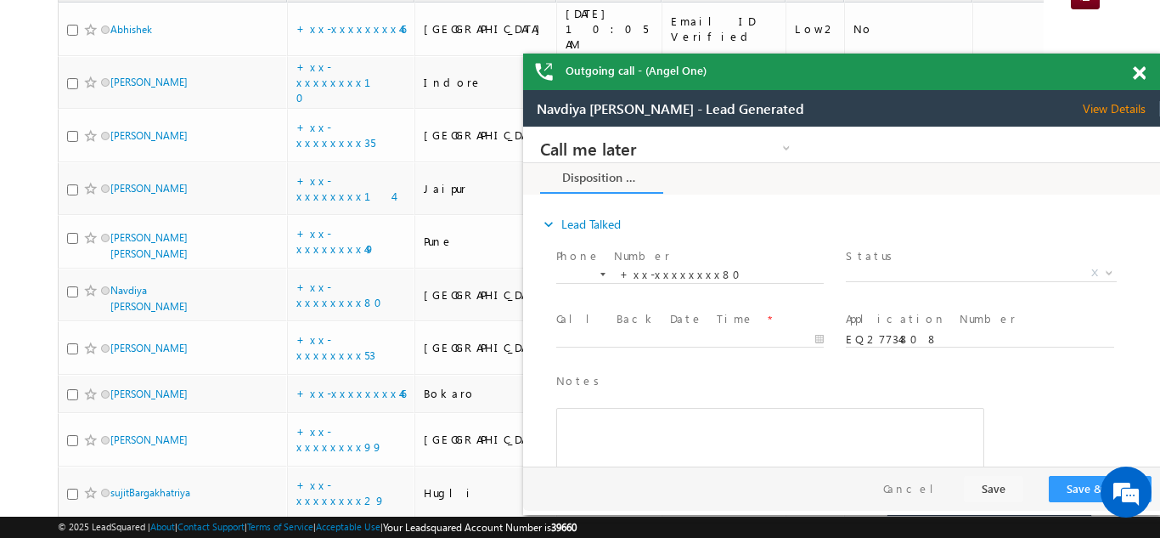
scroll to position [0, 0]
click at [895, 269] on span "X" at bounding box center [981, 273] width 270 height 17
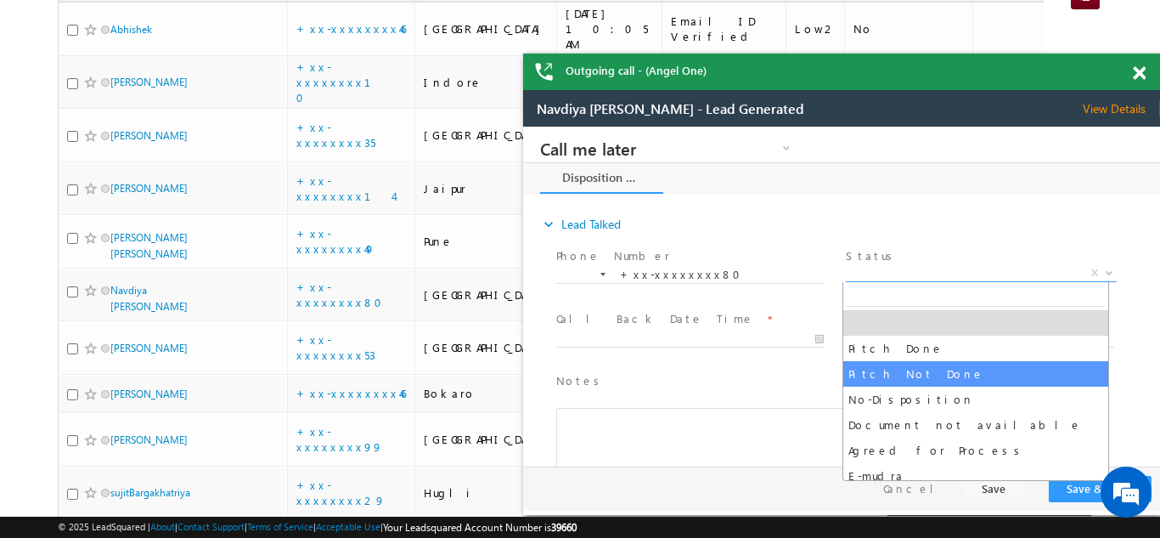
select select "Pitch Not Done"
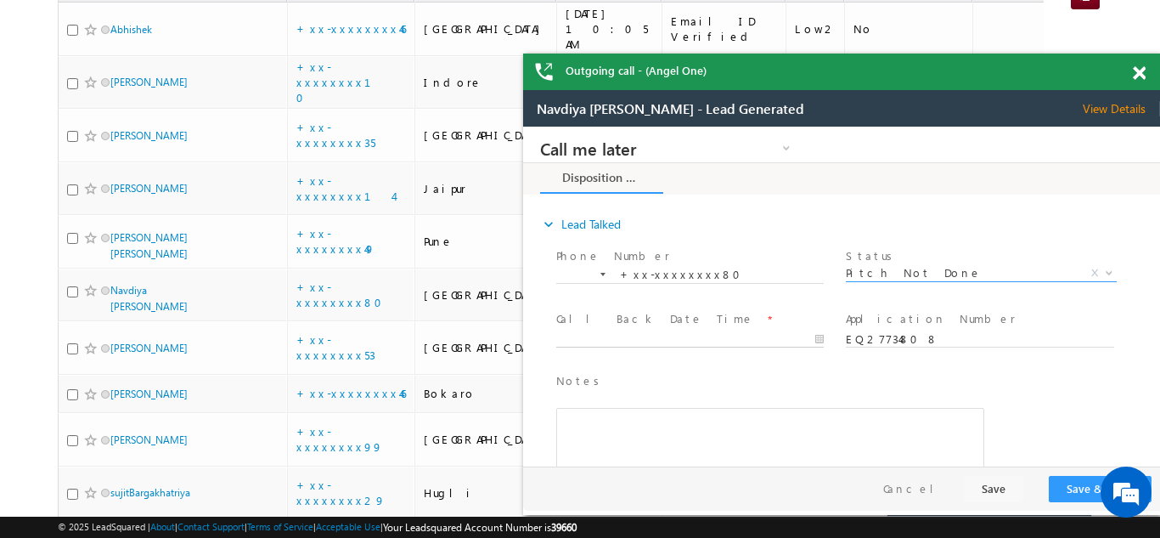
type input "08/25/25 10:10 AM"
click at [655, 335] on input "08/25/25 10:10 AM" at bounding box center [690, 339] width 268 height 17
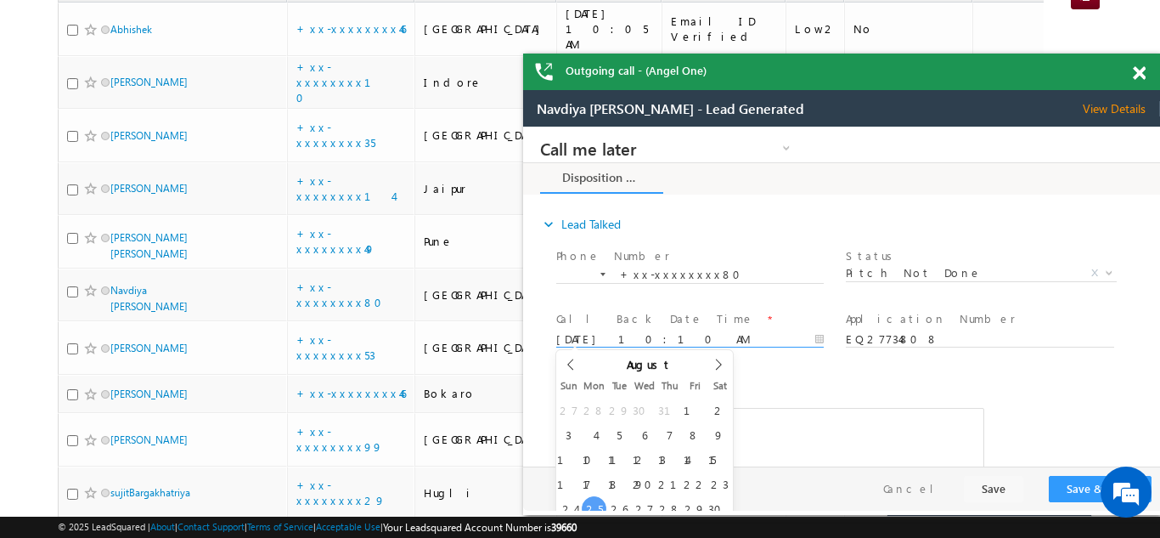
click at [1137, 75] on span at bounding box center [1139, 73] width 13 height 14
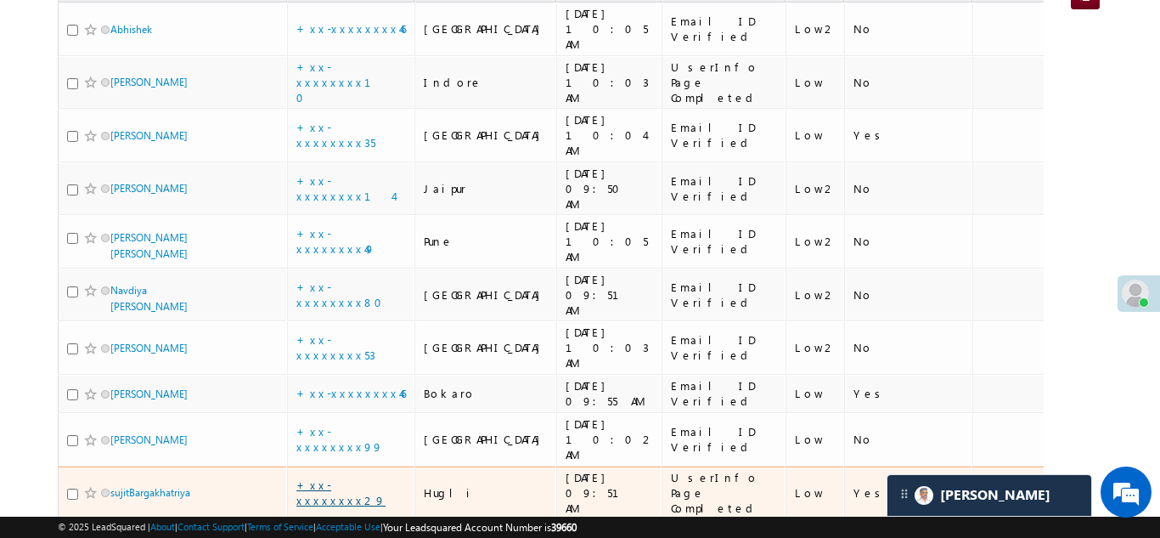
click at [333, 477] on link "+xx-xxxxxxxx29" at bounding box center [340, 492] width 89 height 30
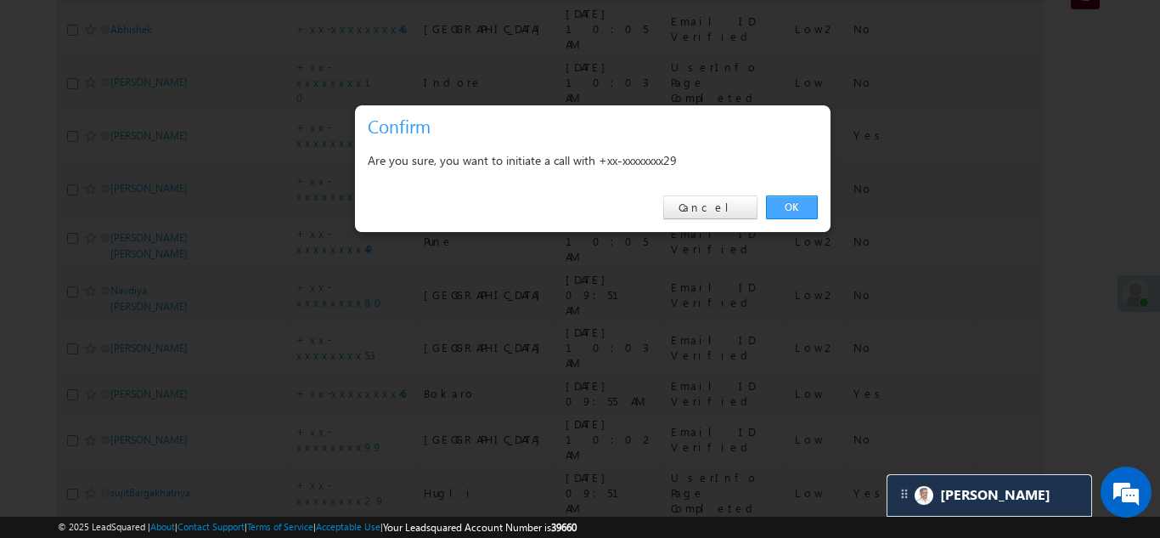
click at [791, 204] on link "OK" at bounding box center [792, 207] width 52 height 24
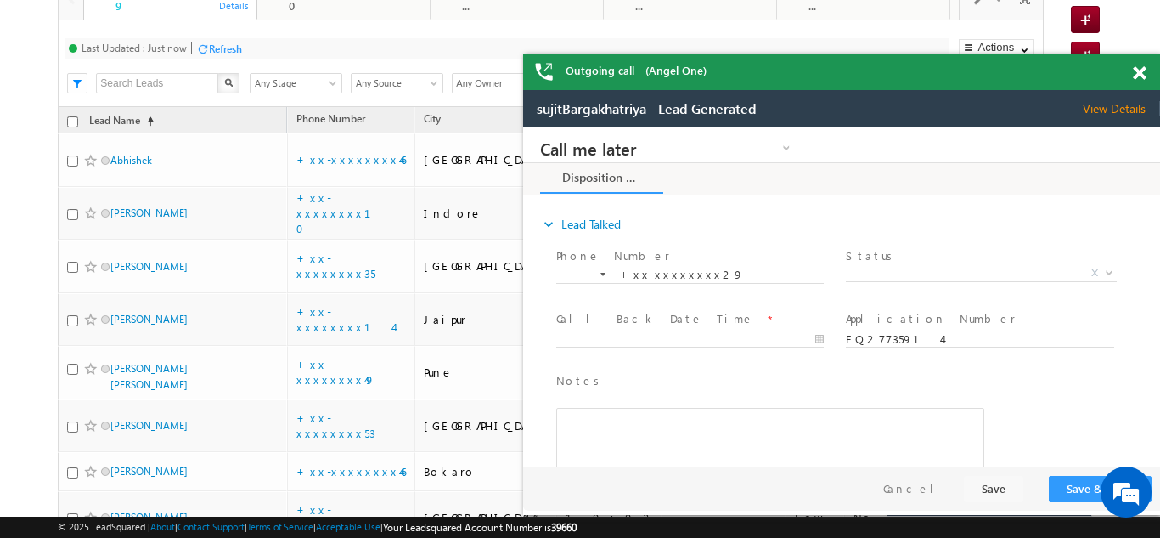
click at [1141, 73] on span at bounding box center [1139, 73] width 13 height 14
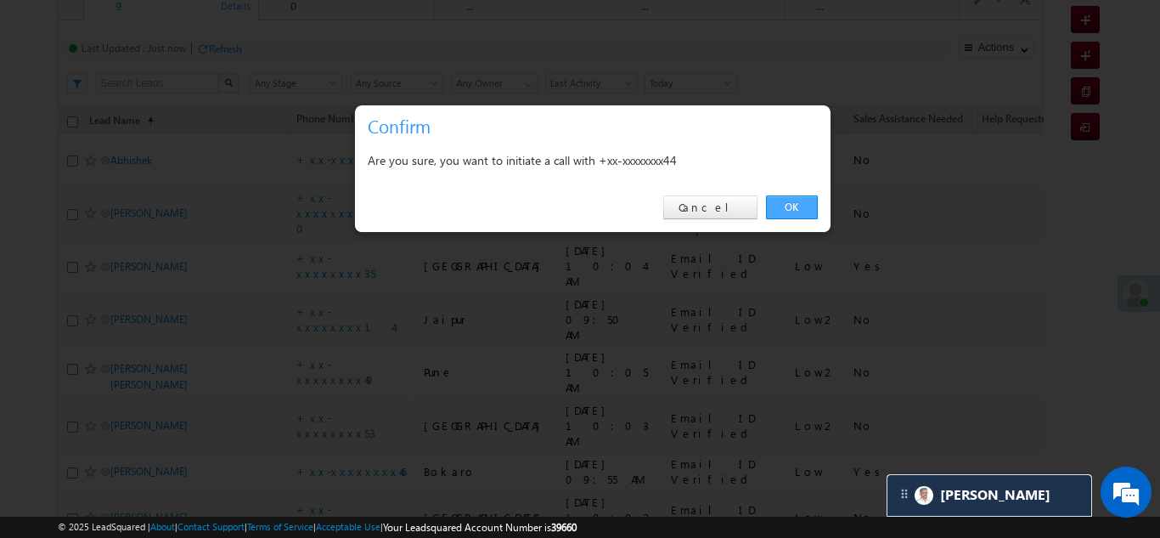
click at [784, 206] on link "OK" at bounding box center [792, 207] width 52 height 24
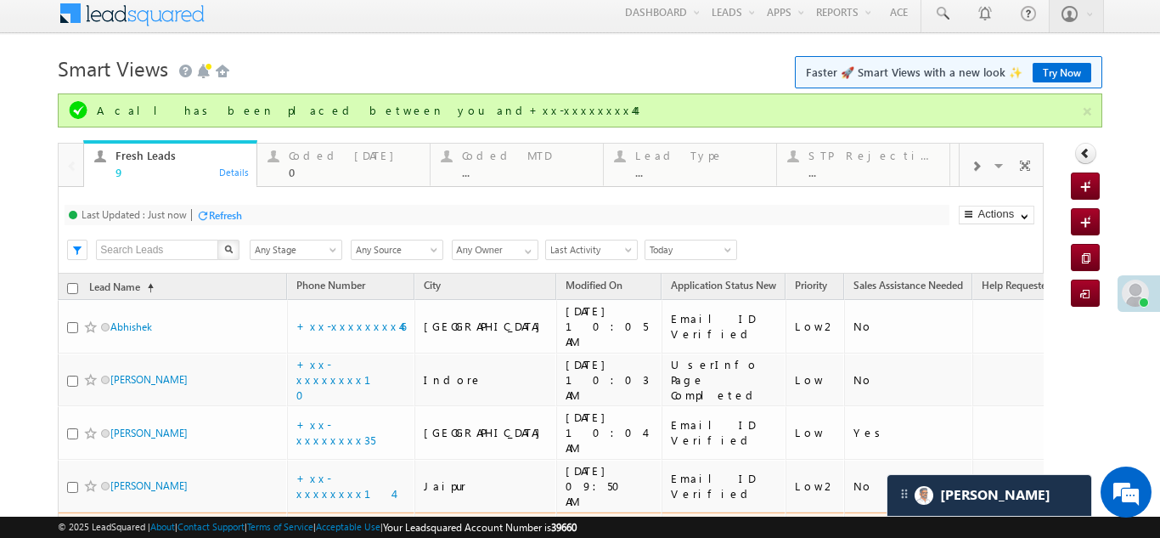
scroll to position [3, 0]
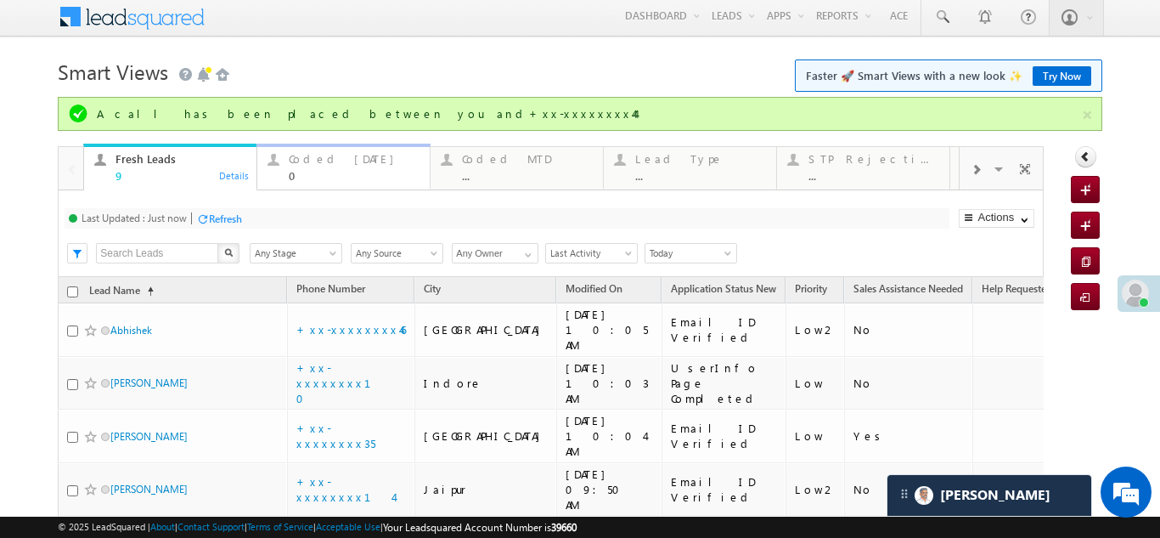
click at [309, 159] on div "Coded [DATE]" at bounding box center [354, 159] width 131 height 14
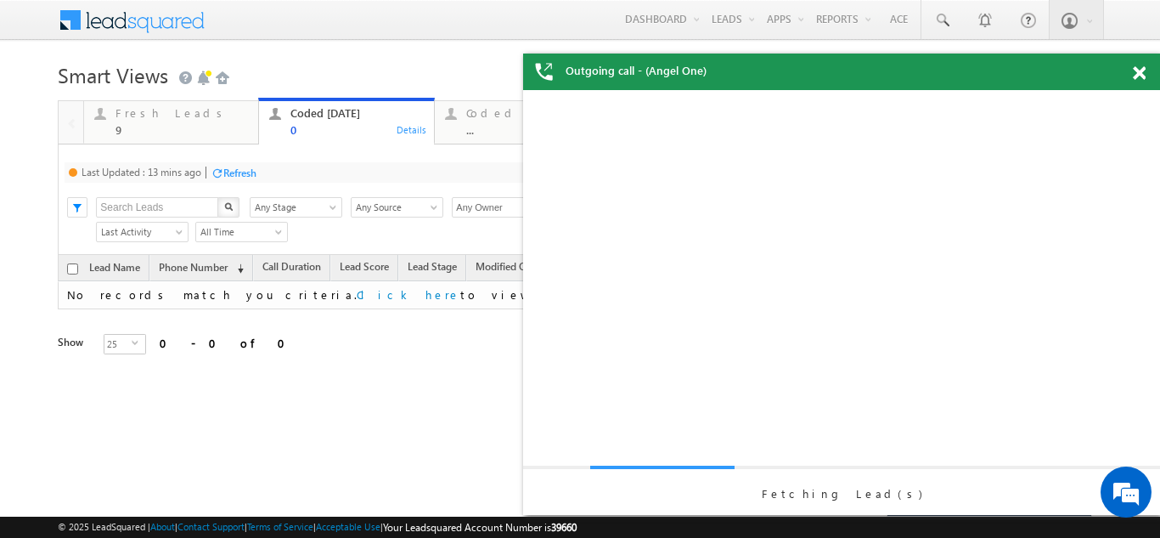
scroll to position [0, 0]
click at [240, 174] on div "Refresh" at bounding box center [239, 172] width 33 height 13
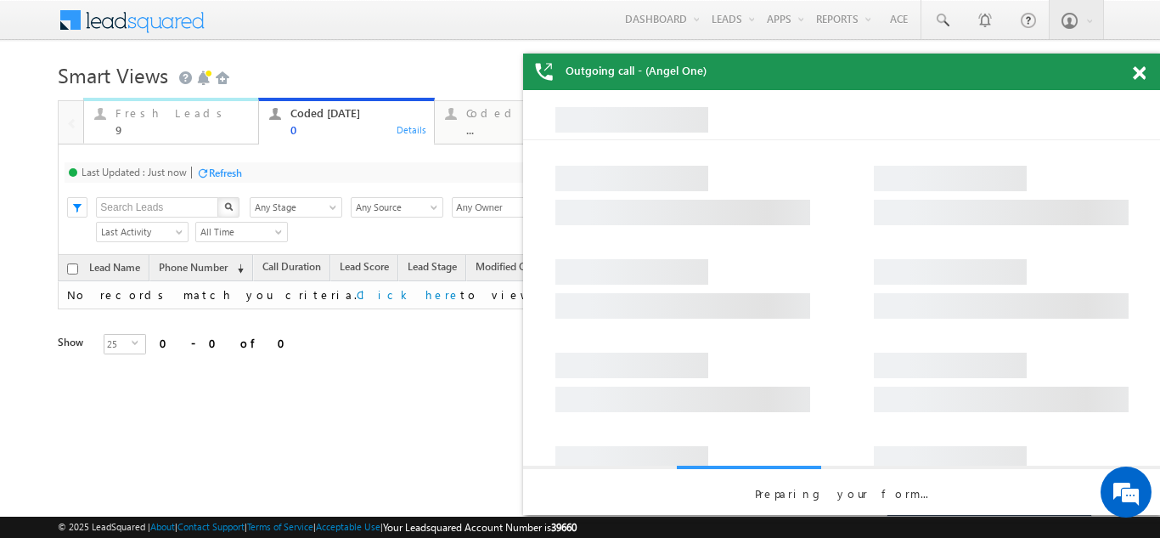
click at [155, 114] on div "Fresh Leads" at bounding box center [182, 113] width 133 height 14
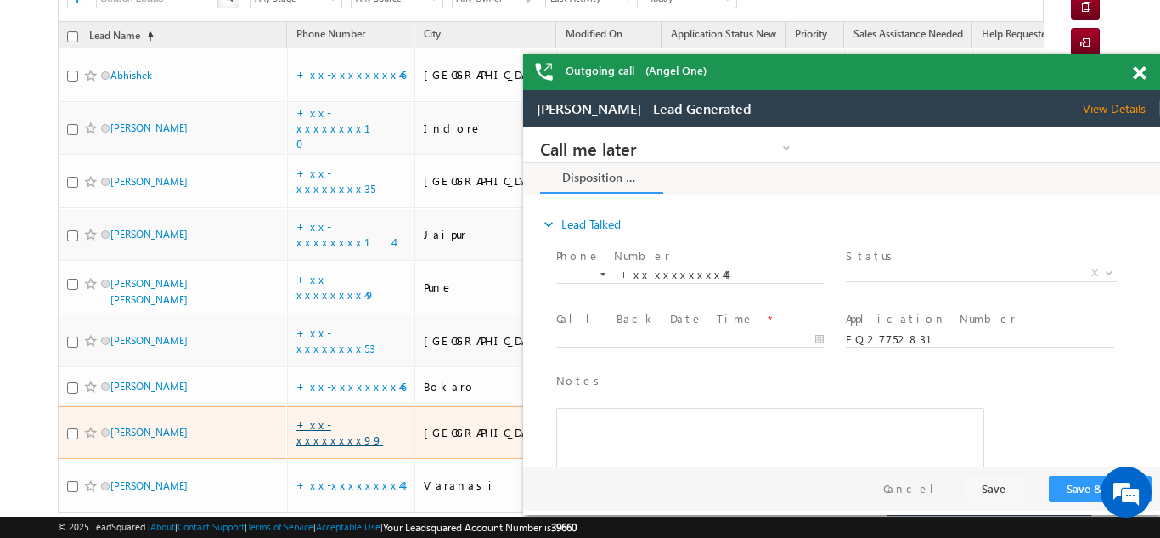
click at [329, 417] on link "+xx-xxxxxxxx99" at bounding box center [339, 432] width 87 height 30
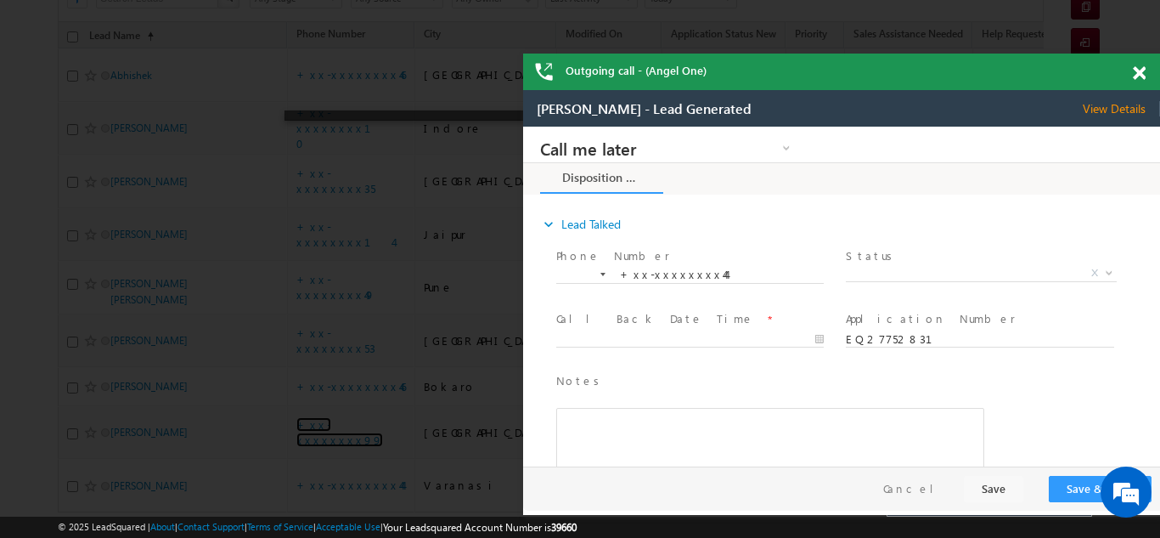
click at [1143, 71] on span at bounding box center [1139, 73] width 13 height 14
click at [1137, 69] on span at bounding box center [1139, 73] width 13 height 14
click at [1137, 74] on span at bounding box center [1139, 73] width 13 height 14
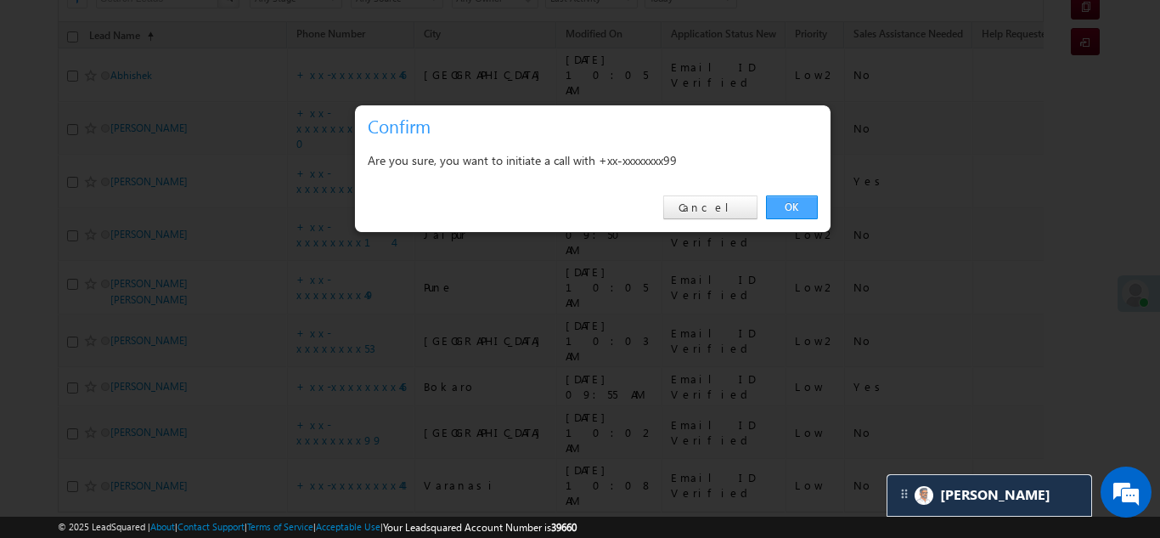
click at [778, 206] on link "OK" at bounding box center [792, 207] width 52 height 24
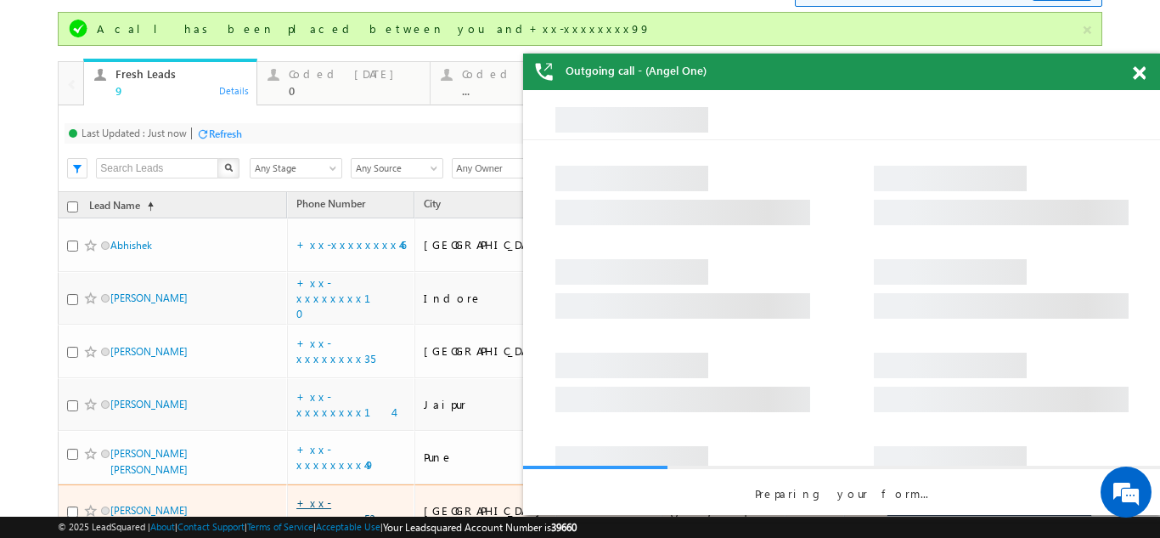
click at [329, 495] on link "+xx-xxxxxxxx53" at bounding box center [335, 510] width 79 height 30
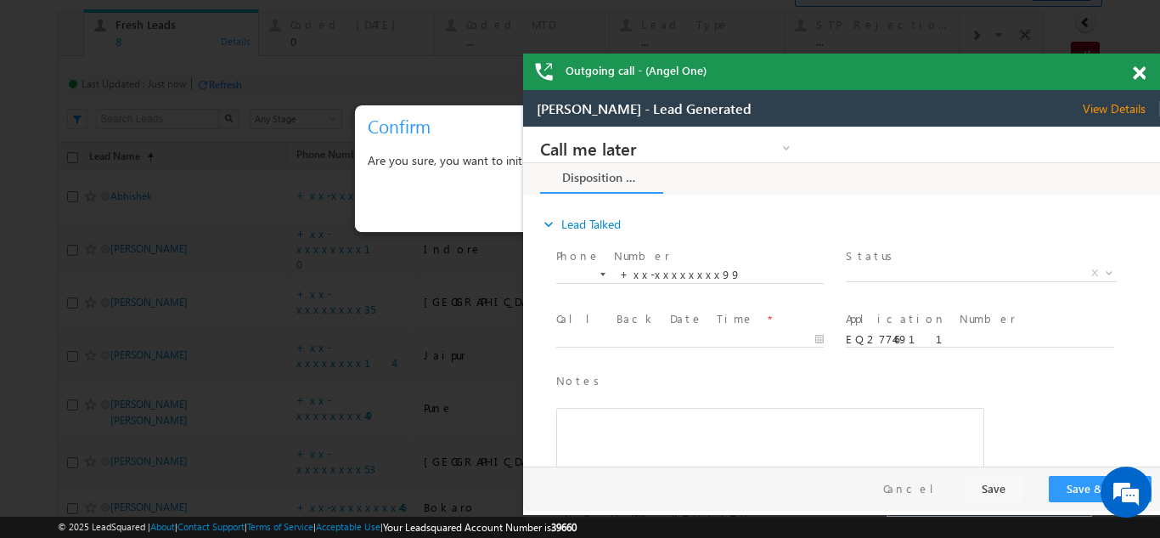
click at [1138, 71] on span at bounding box center [1139, 73] width 13 height 14
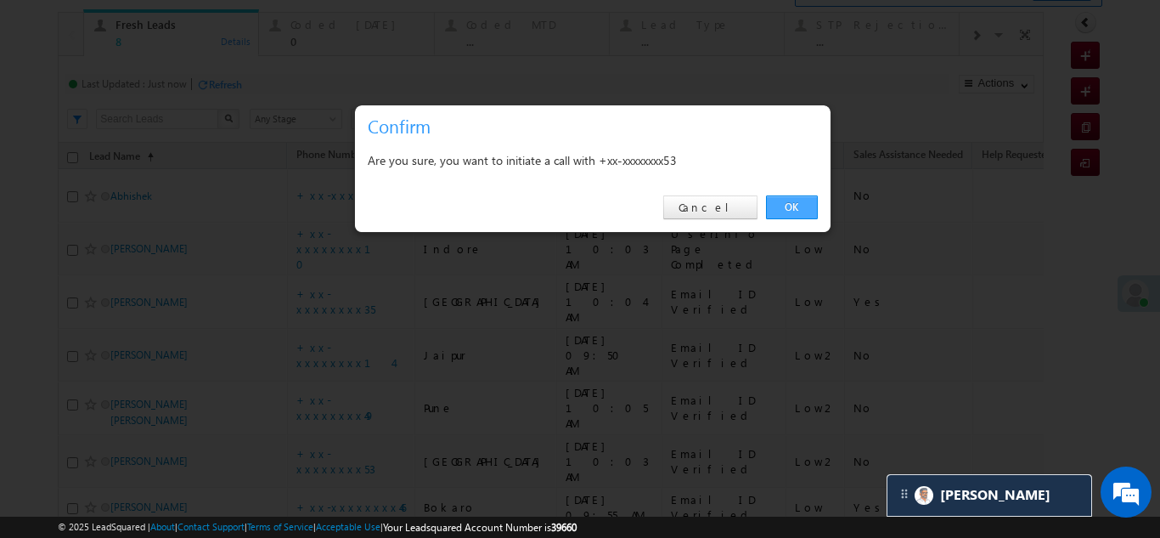
click at [783, 204] on link "OK" at bounding box center [792, 207] width 52 height 24
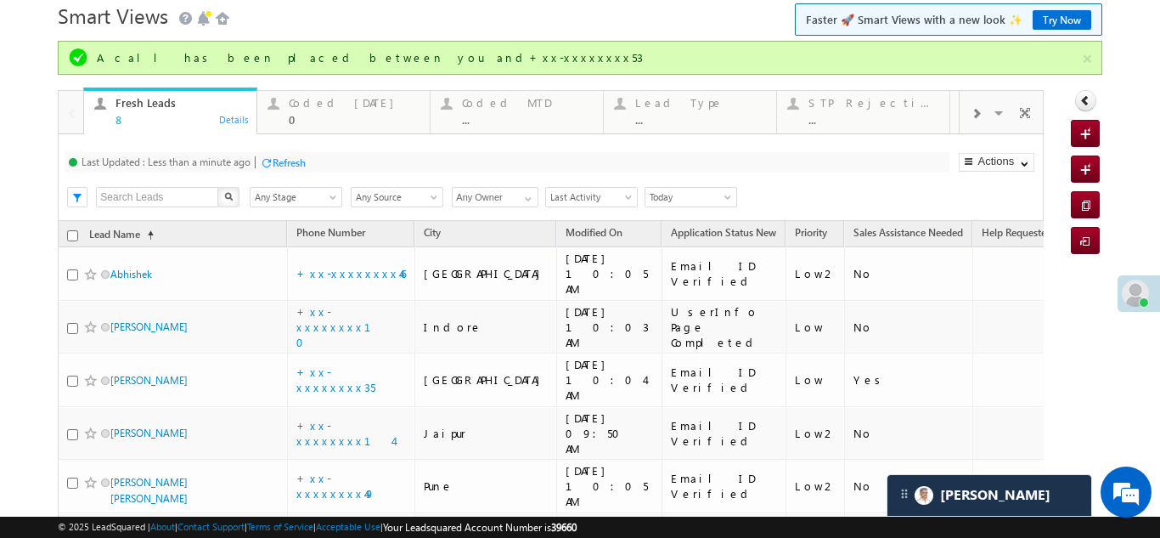
scroll to position [58, 0]
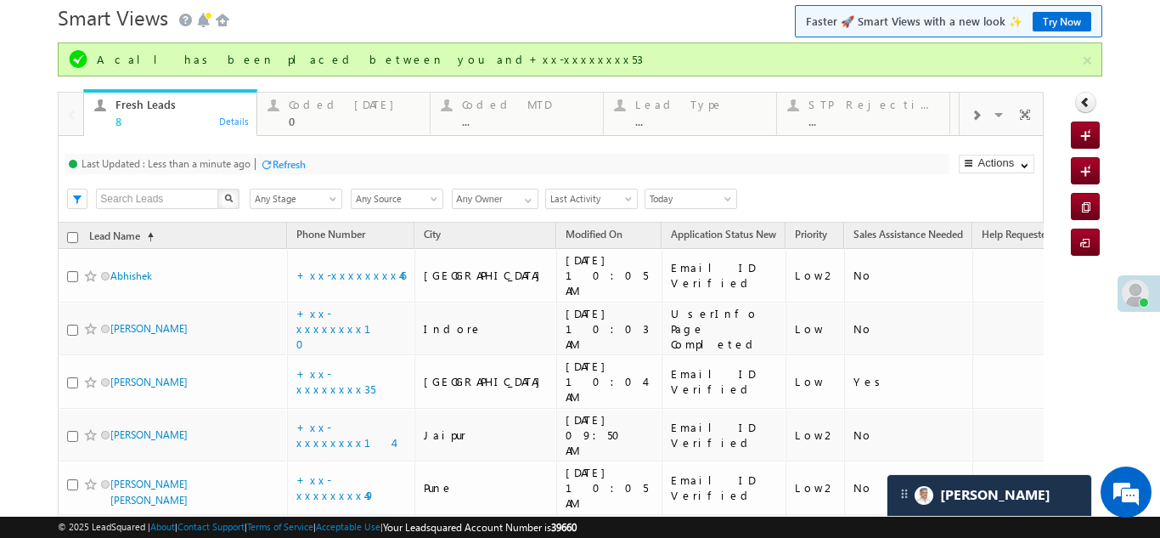
click at [288, 166] on div "Refresh" at bounding box center [289, 164] width 33 height 13
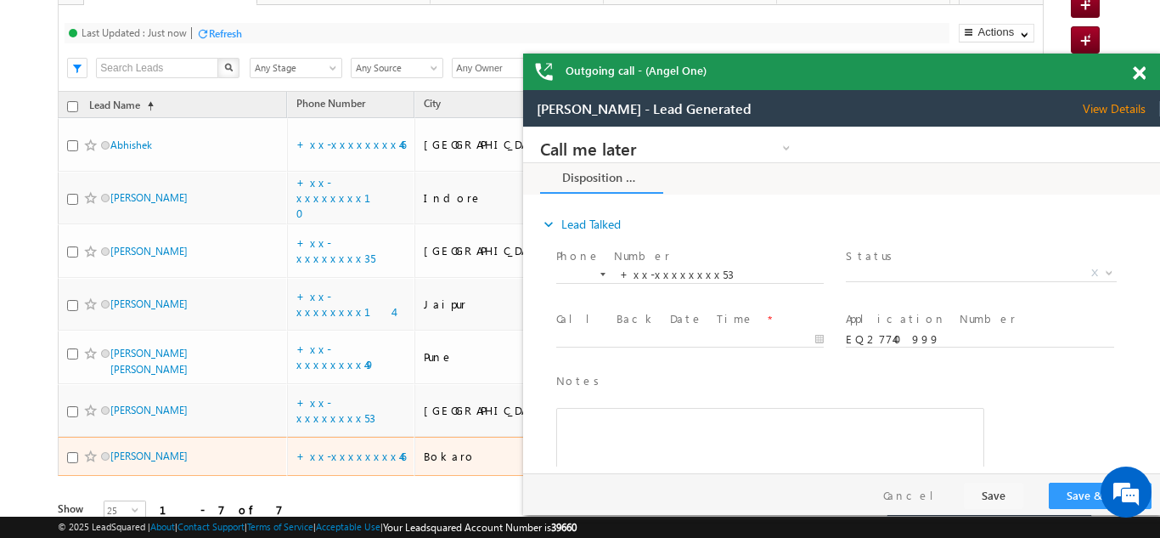
scroll to position [0, 0]
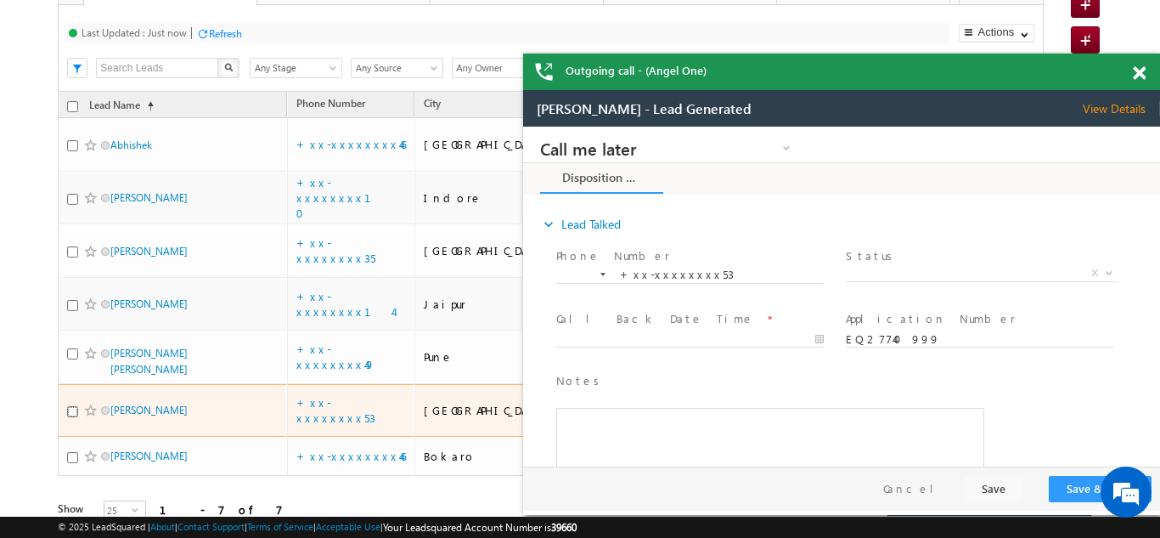
click at [71, 406] on input "checkbox" at bounding box center [72, 411] width 11 height 11
checkbox input "true"
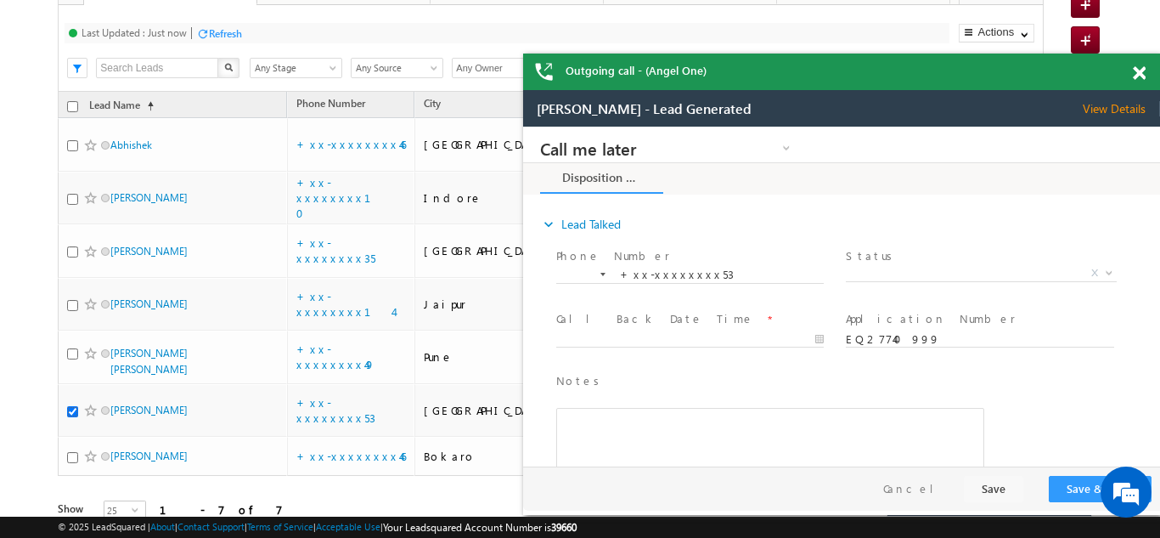
click at [1137, 71] on span at bounding box center [1139, 73] width 13 height 14
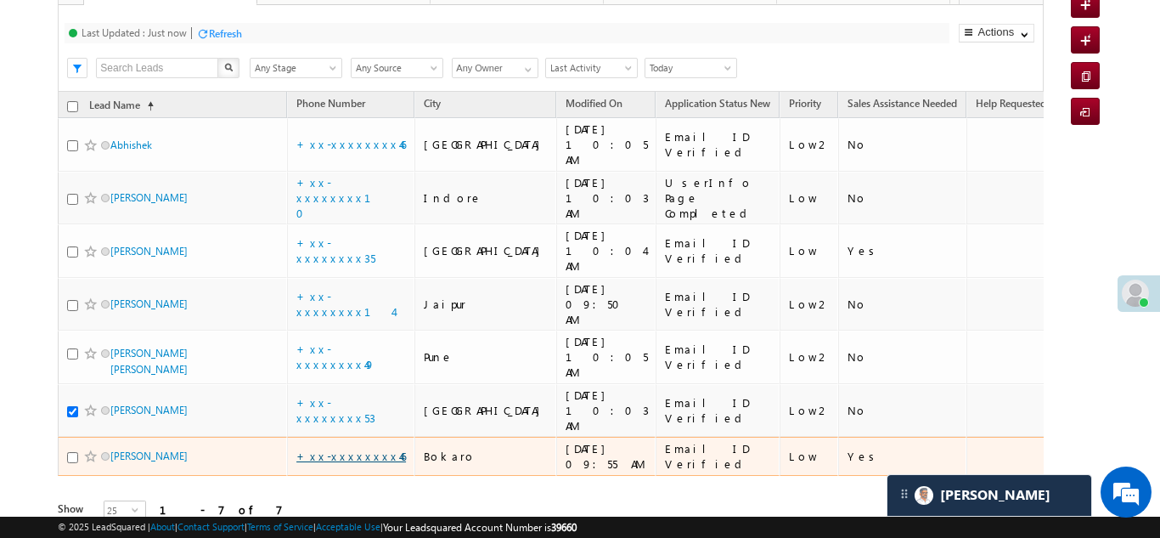
click at [348, 449] on link "+xx-xxxxxxxx46" at bounding box center [351, 456] width 110 height 14
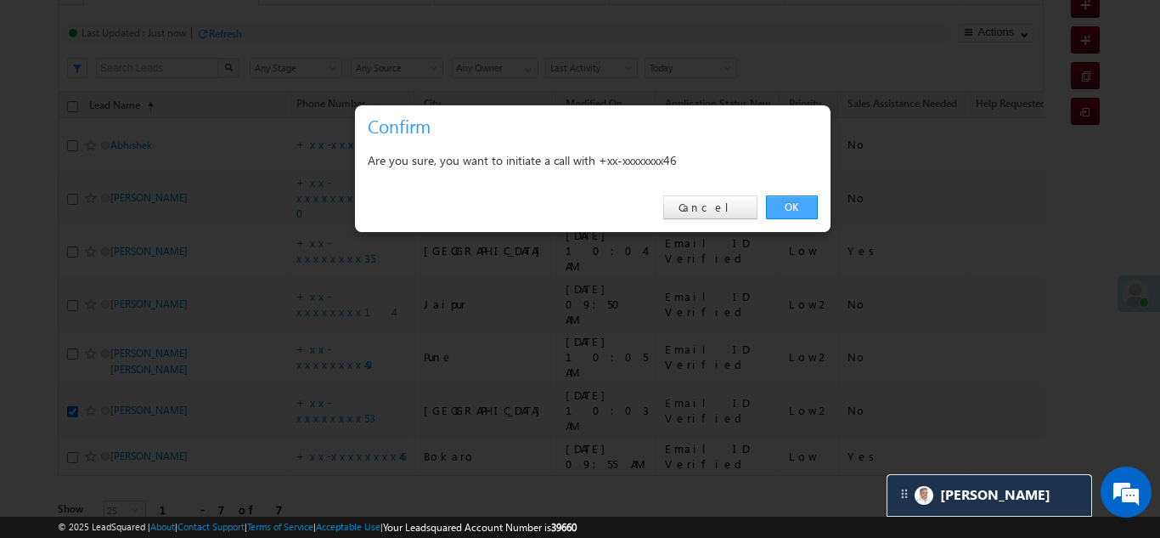
click at [801, 202] on link "OK" at bounding box center [792, 207] width 52 height 24
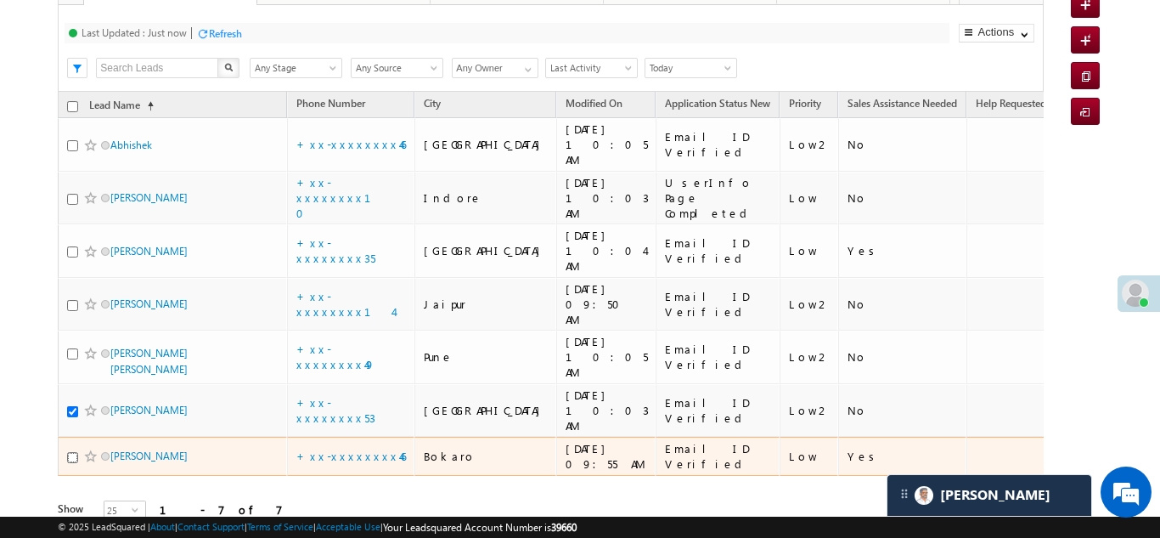
click at [72, 452] on input "checkbox" at bounding box center [72, 457] width 11 height 11
checkbox input "true"
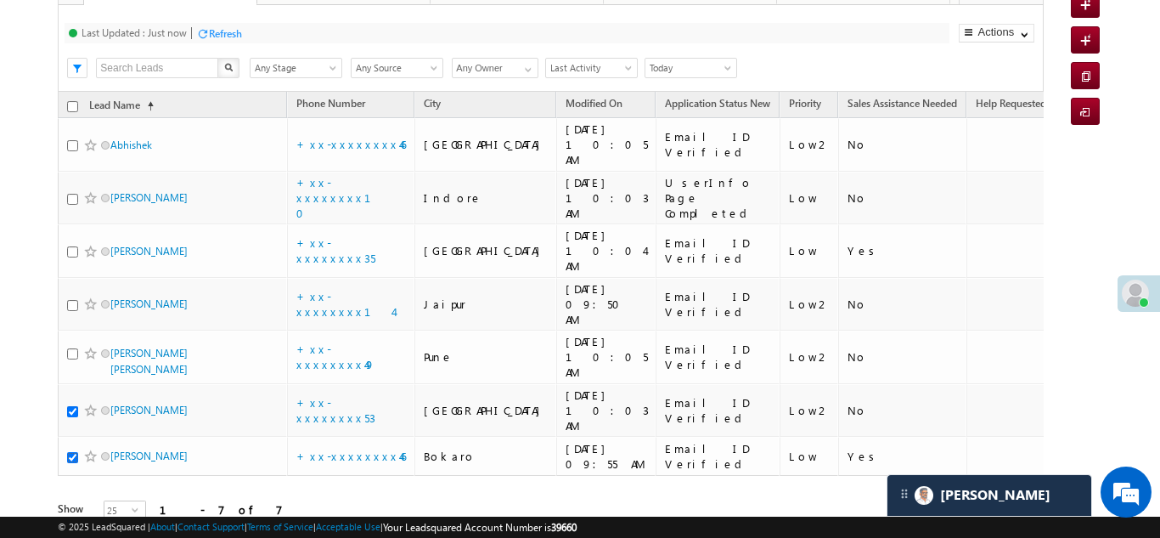
scroll to position [189, 0]
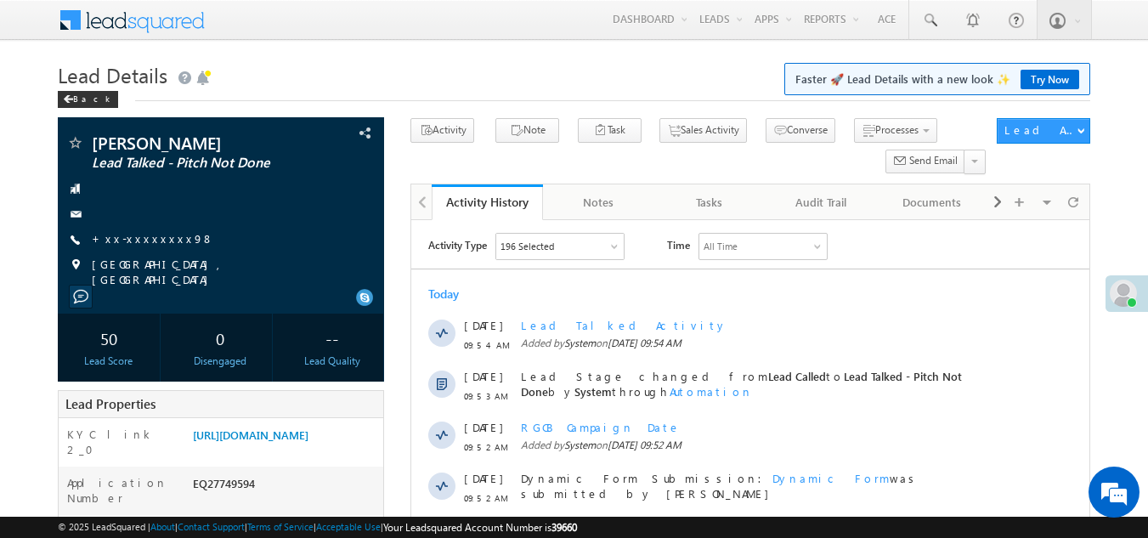
scroll to position [255, 0]
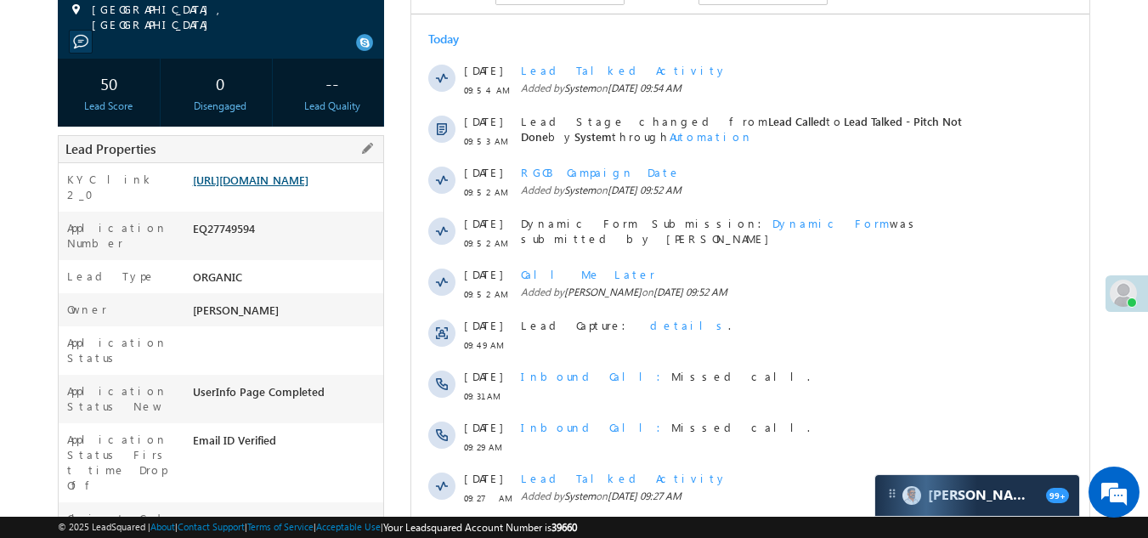
click at [278, 178] on link "[URL][DOMAIN_NAME]" at bounding box center [251, 179] width 116 height 14
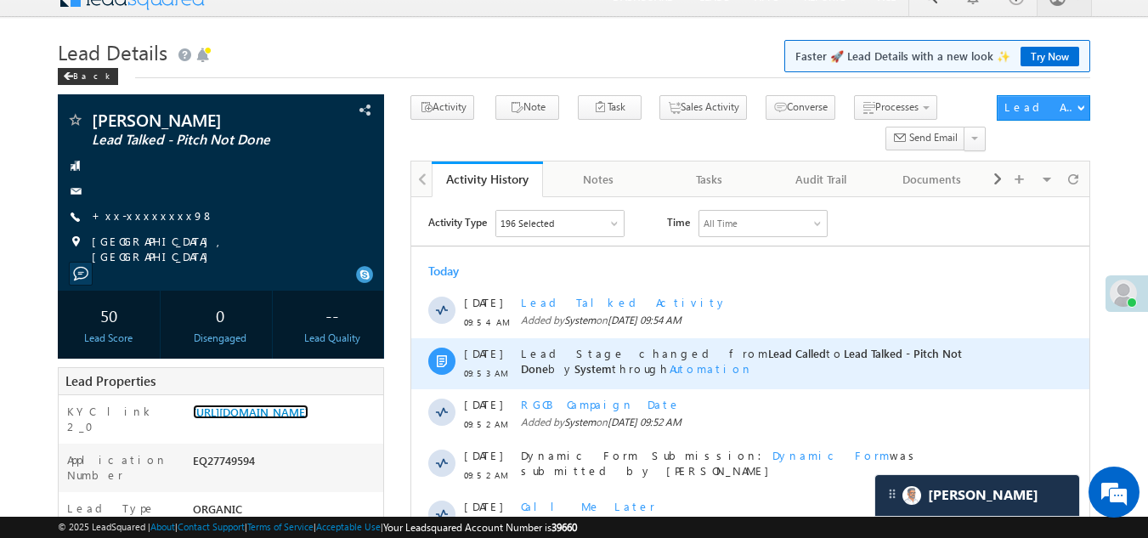
scroll to position [0, 0]
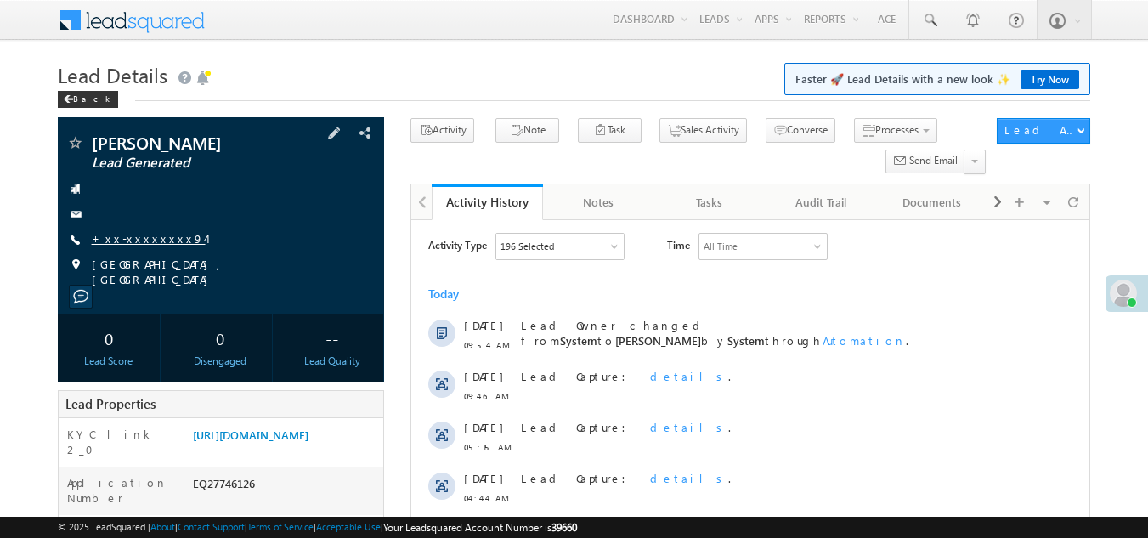
click at [128, 243] on link "+xx-xxxxxxxx94" at bounding box center [149, 238] width 114 height 14
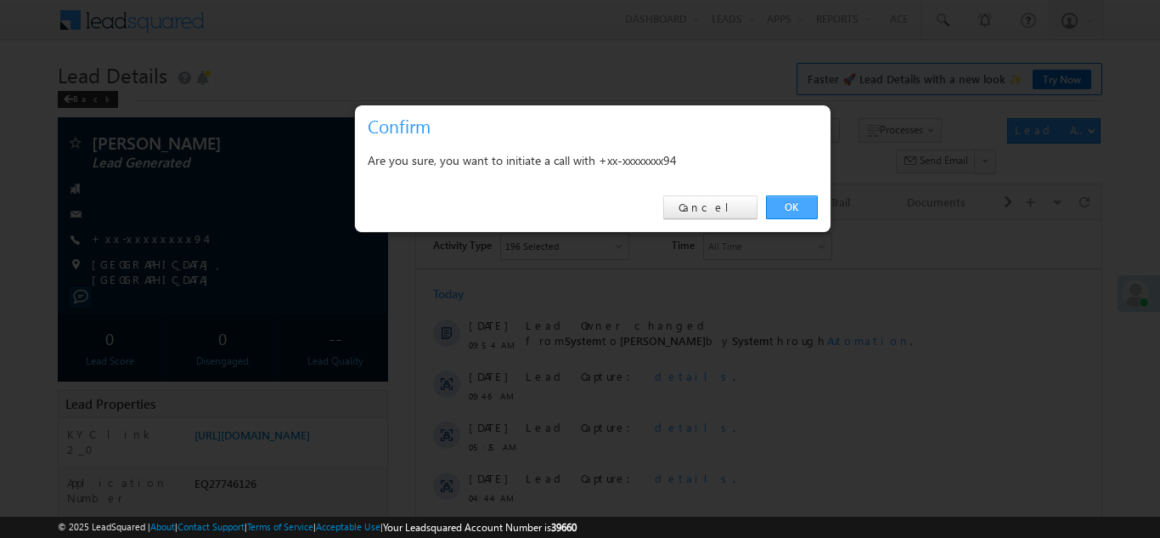
click at [791, 207] on link "OK" at bounding box center [792, 207] width 52 height 24
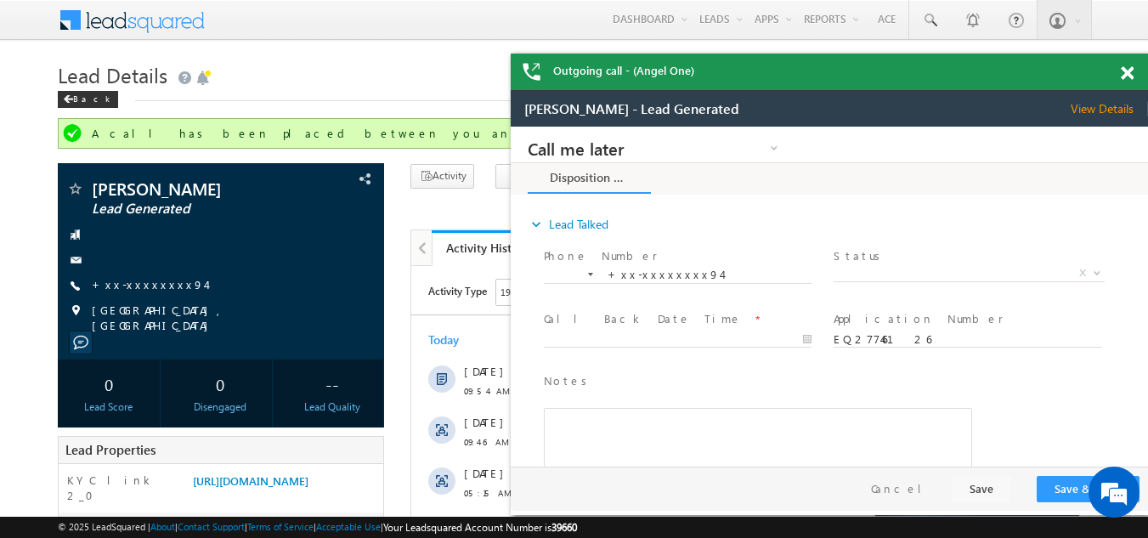
click at [1126, 75] on span at bounding box center [1126, 73] width 13 height 14
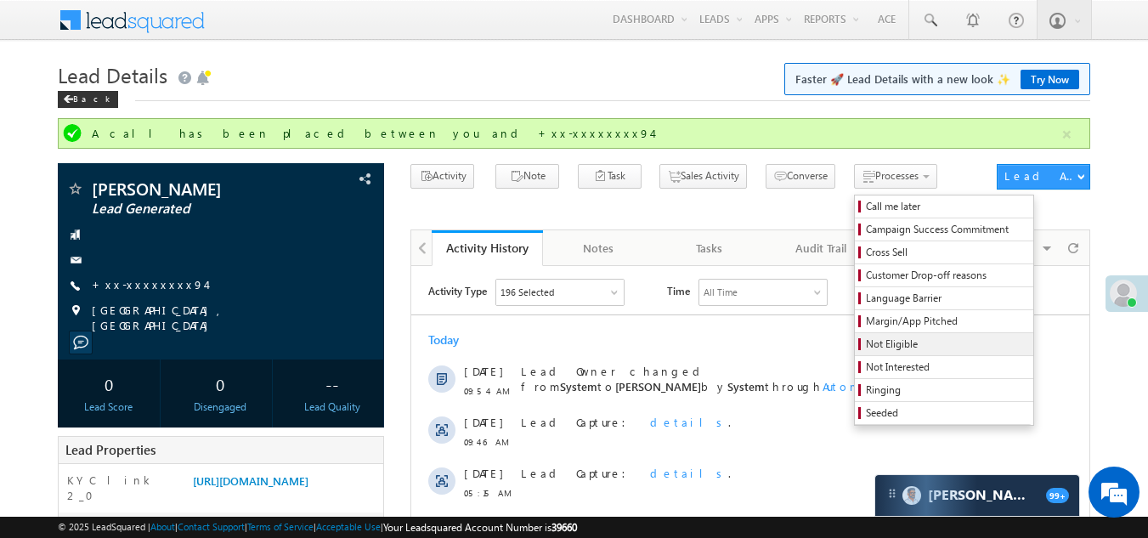
click at [866, 341] on span "Not Eligible" at bounding box center [946, 343] width 161 height 15
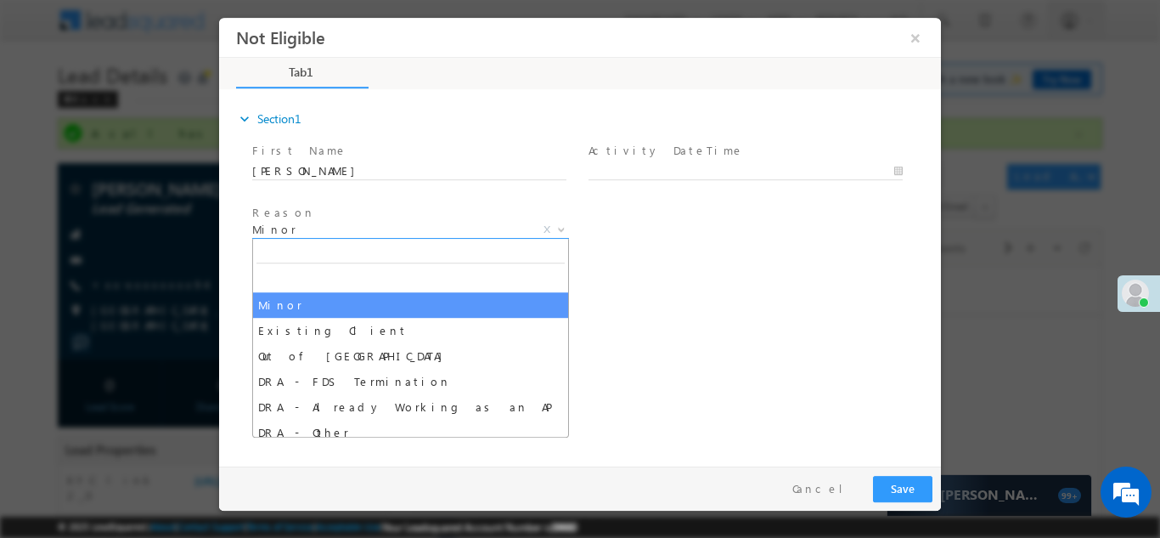
click at [366, 229] on span "Minor" at bounding box center [390, 228] width 276 height 15
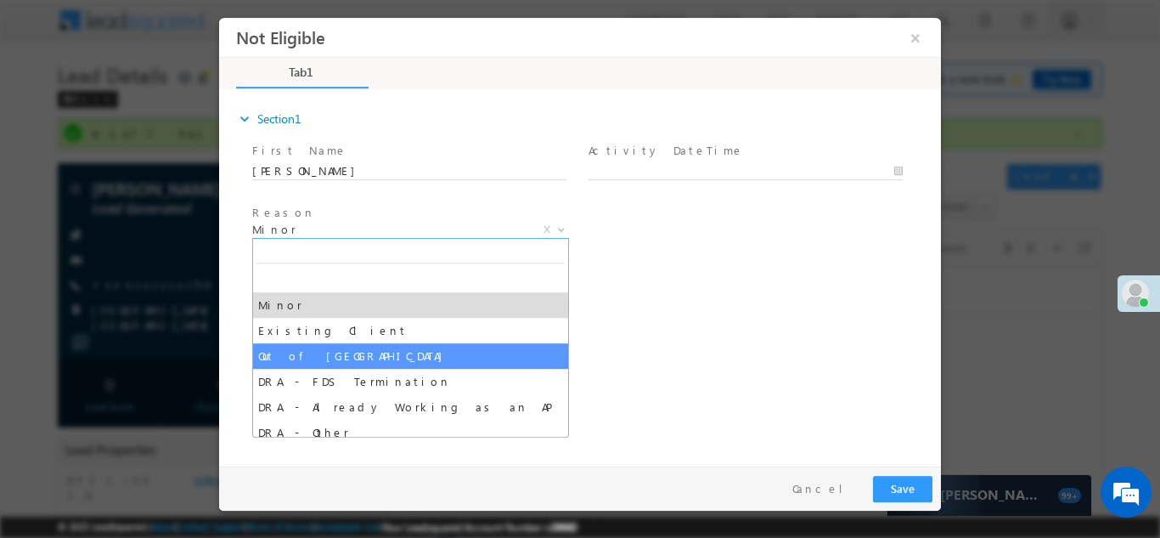
select select "Out of [GEOGRAPHIC_DATA]"
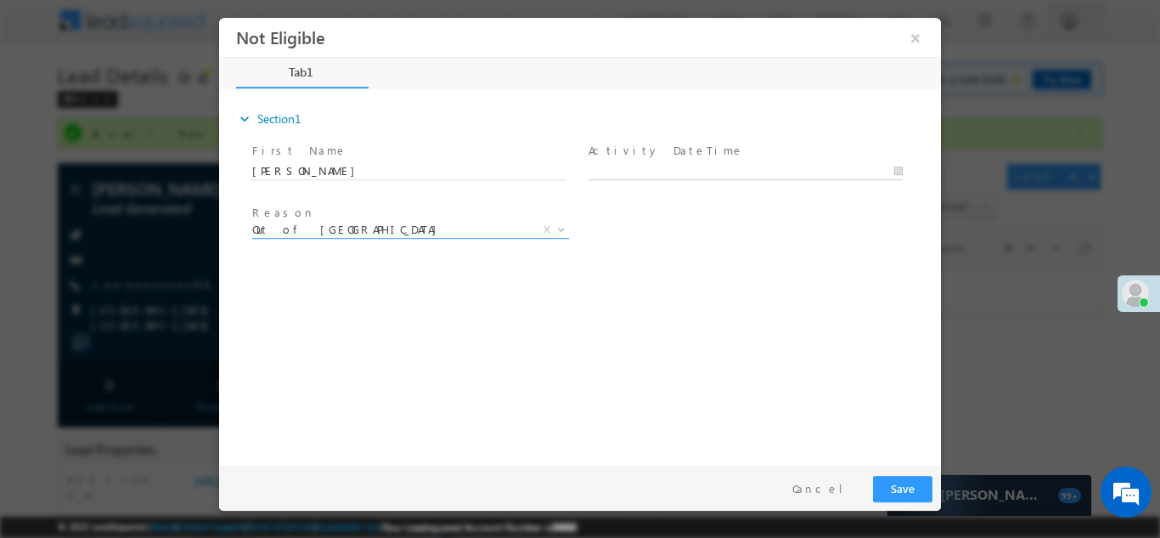
type input "[DATE] 9:56 AM"
click at [730, 166] on input "[DATE] 9:56 AM" at bounding box center [746, 170] width 314 height 17
click at [903, 480] on button "Save" at bounding box center [902, 488] width 59 height 26
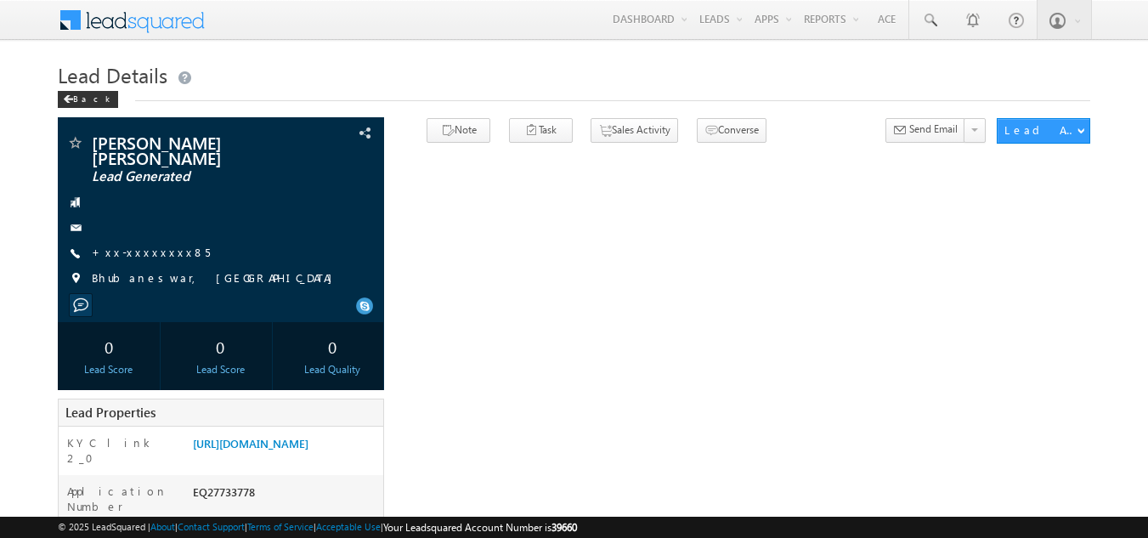
click at [145, 252] on link "+xx-xxxxxxxx85" at bounding box center [151, 252] width 118 height 14
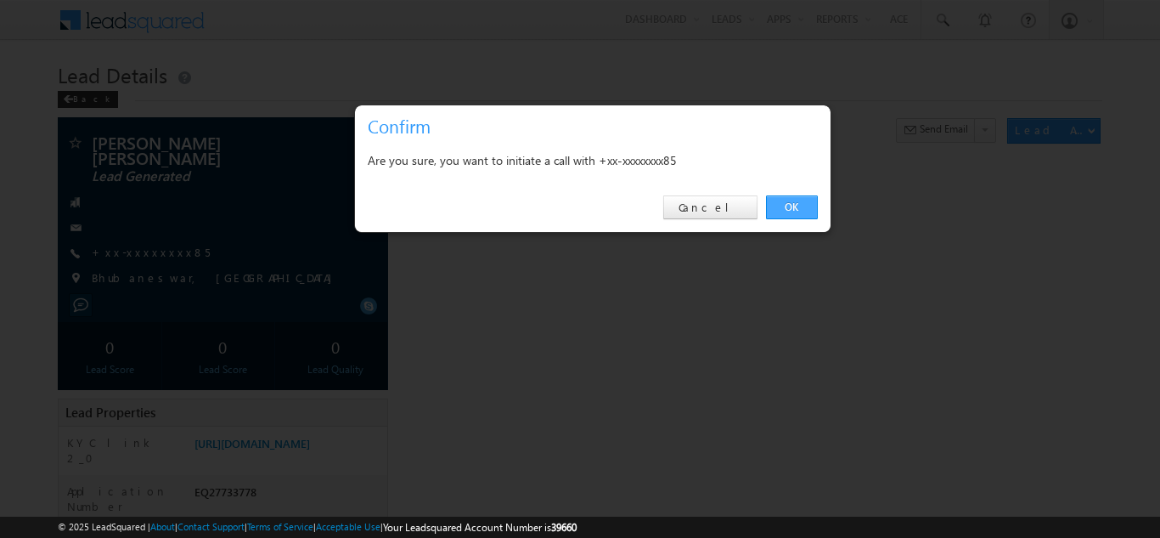
click at [786, 204] on link "OK" at bounding box center [792, 207] width 52 height 24
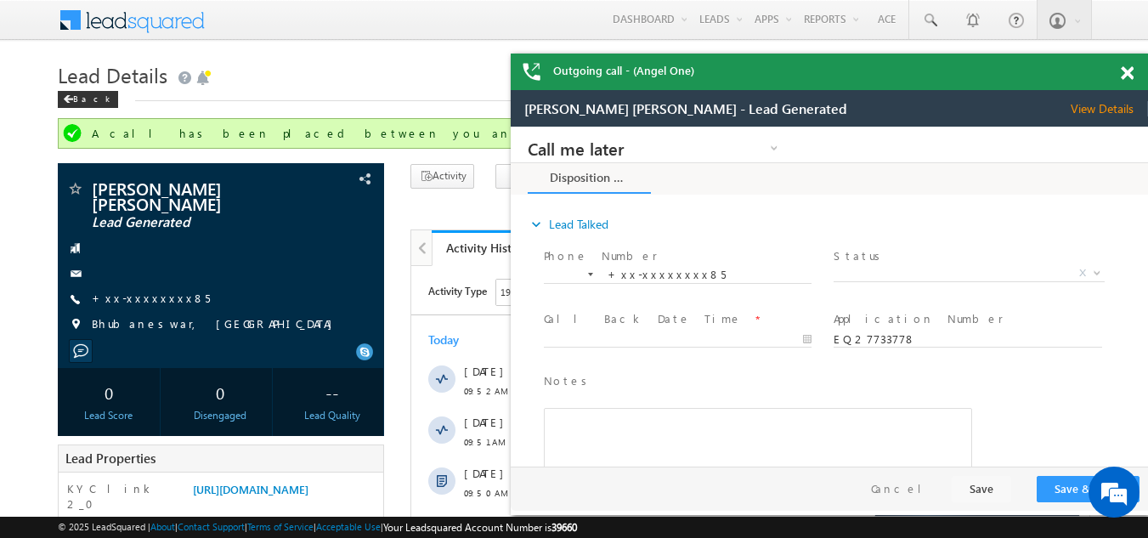
click at [1128, 68] on span at bounding box center [1126, 73] width 13 height 14
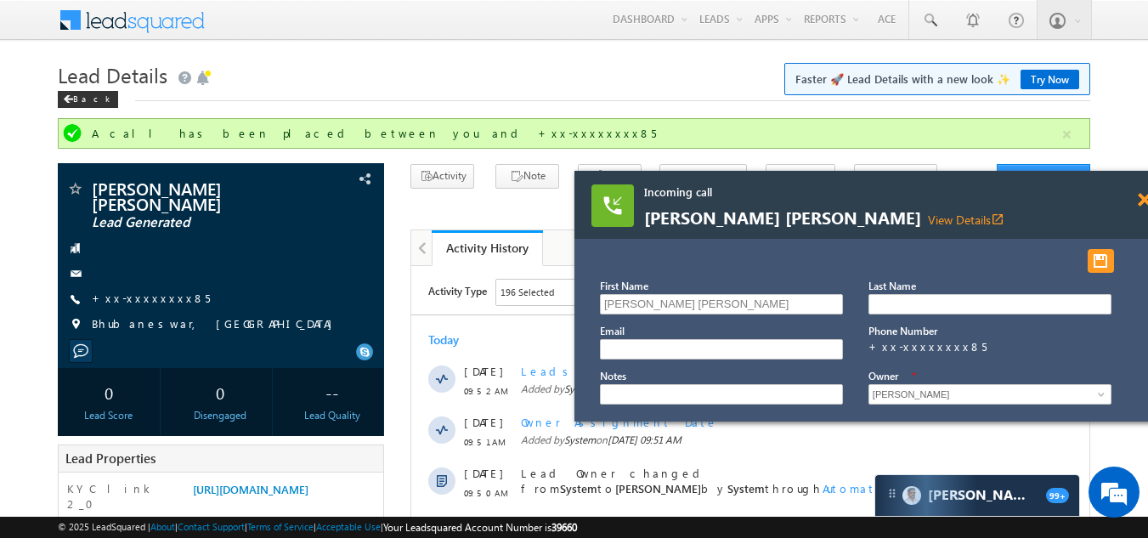
click at [1143, 201] on span at bounding box center [1143, 200] width 13 height 14
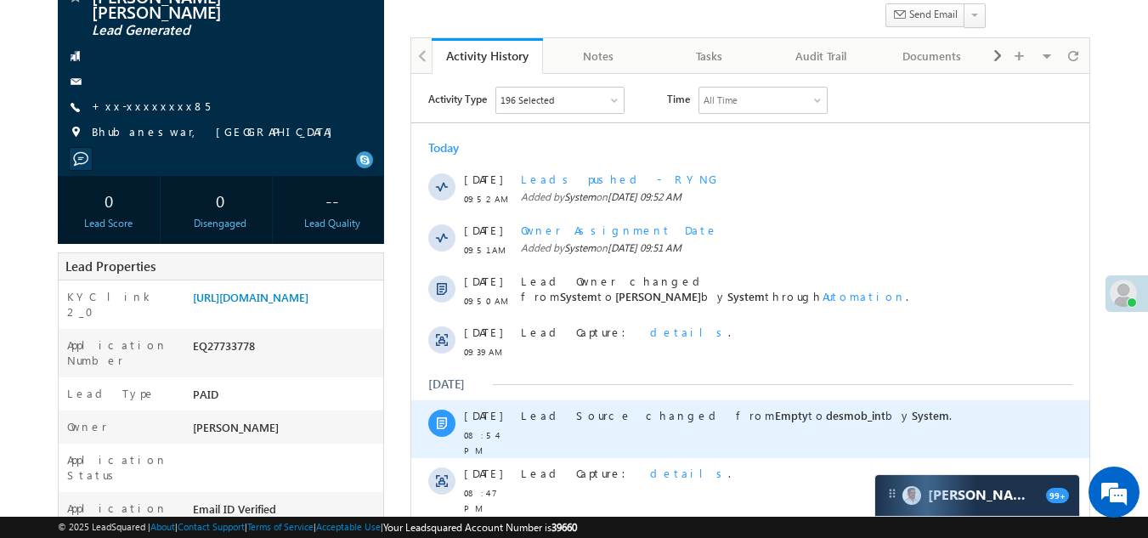
scroll to position [85, 0]
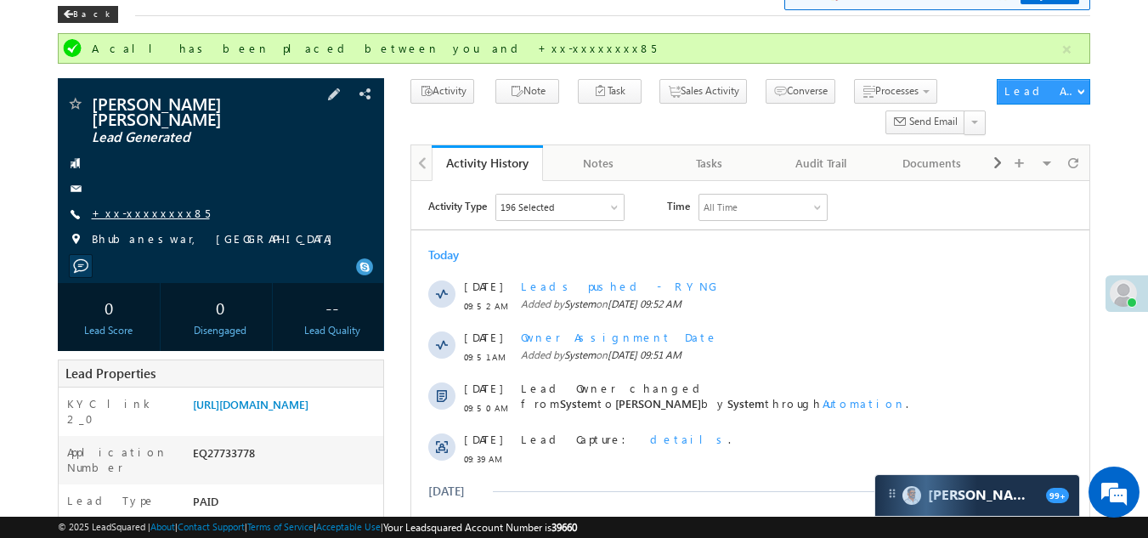
click at [135, 209] on link "+xx-xxxxxxxx85" at bounding box center [151, 213] width 118 height 14
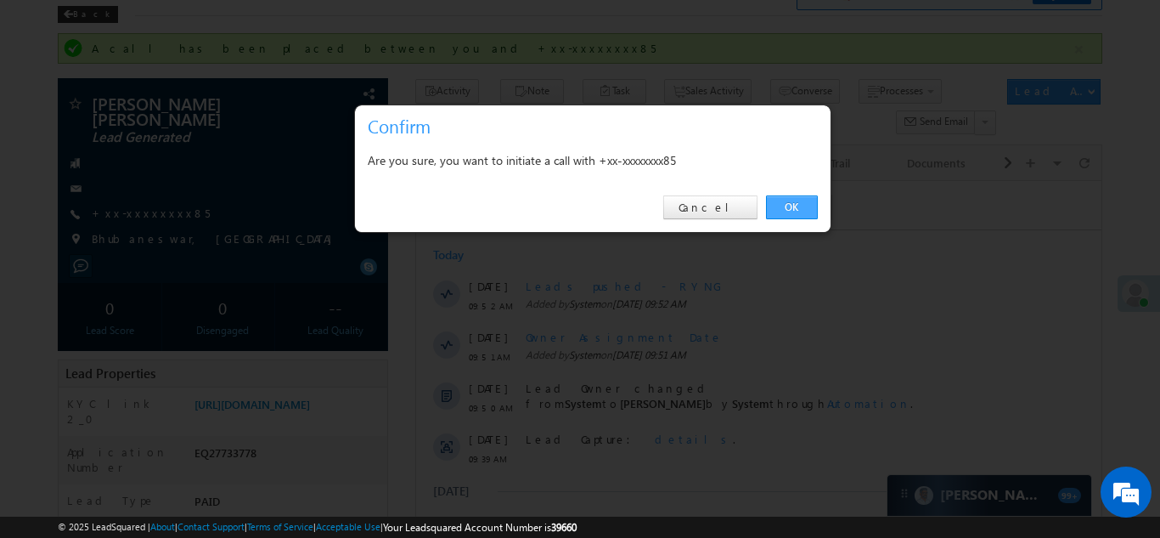
click at [793, 201] on link "OK" at bounding box center [792, 207] width 52 height 24
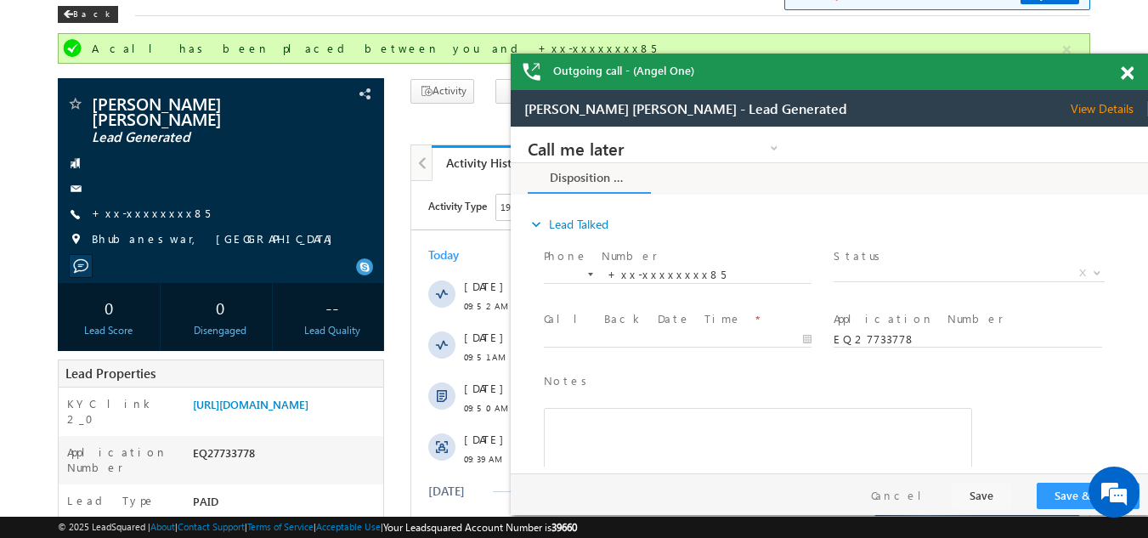
scroll to position [0, 0]
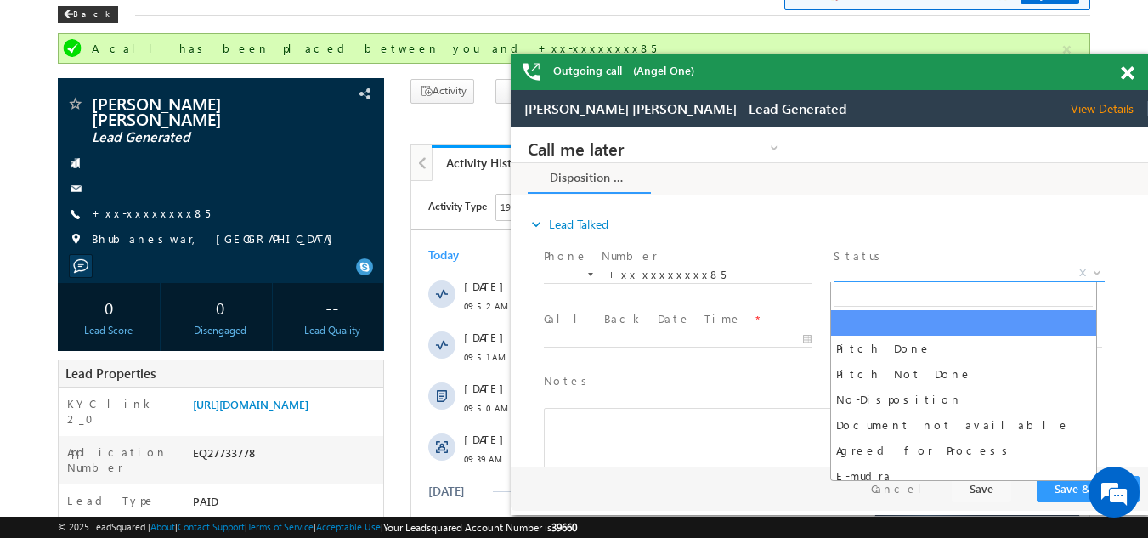
click at [873, 268] on span "X" at bounding box center [968, 273] width 270 height 17
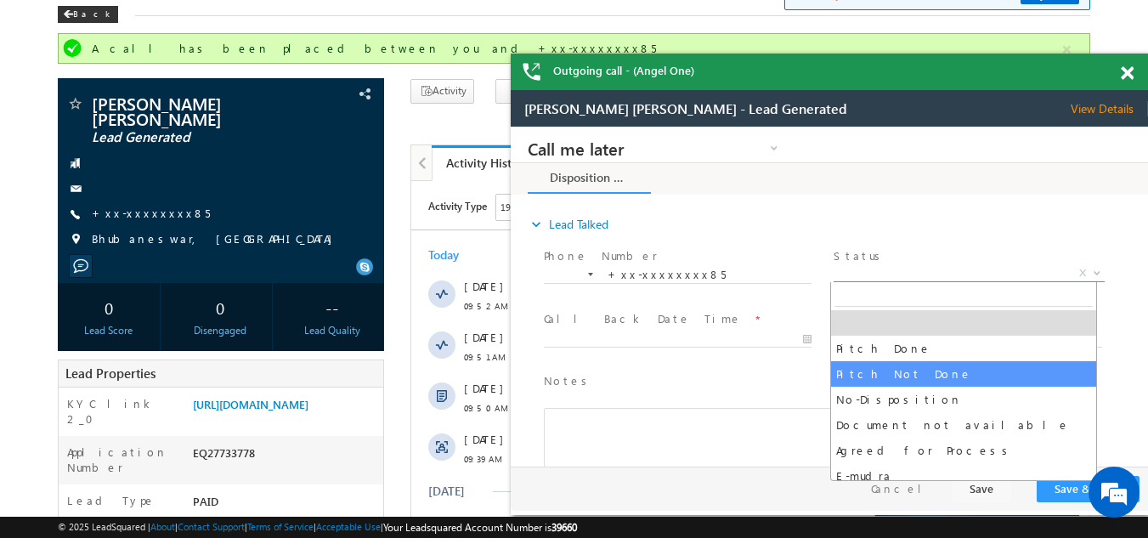
select select "Pitch Not Done"
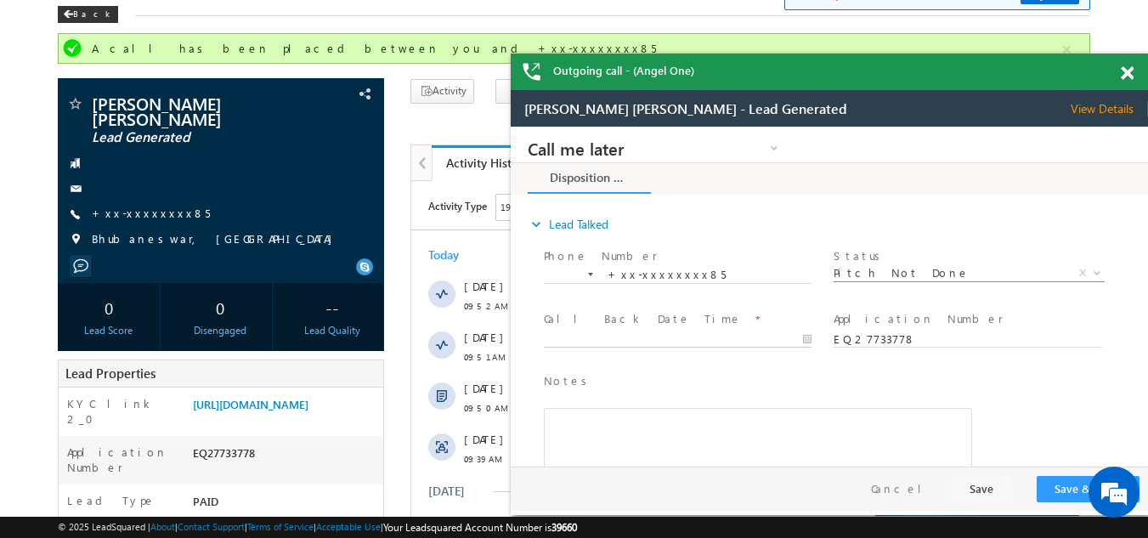
type input "08/25/25 9:59 AM"
click at [640, 341] on body "Call me later Campaign Success Commitment Cross Sell Customer Drop-off reasons …" at bounding box center [829, 297] width 637 height 340
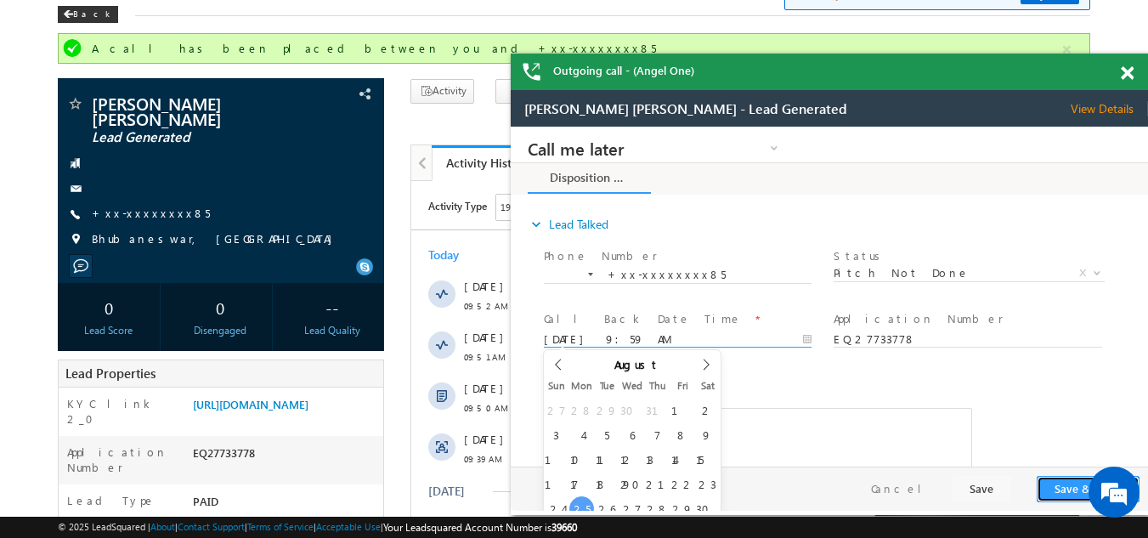
click at [1058, 489] on button "Save & Close" at bounding box center [1087, 489] width 103 height 26
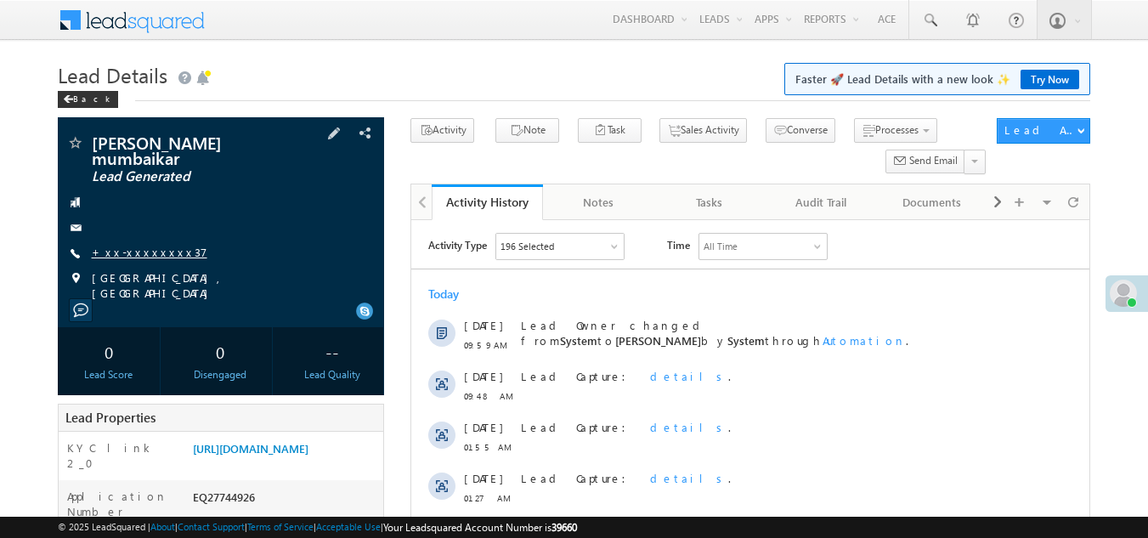
click at [129, 245] on link "+xx-xxxxxxxx37" at bounding box center [150, 252] width 116 height 14
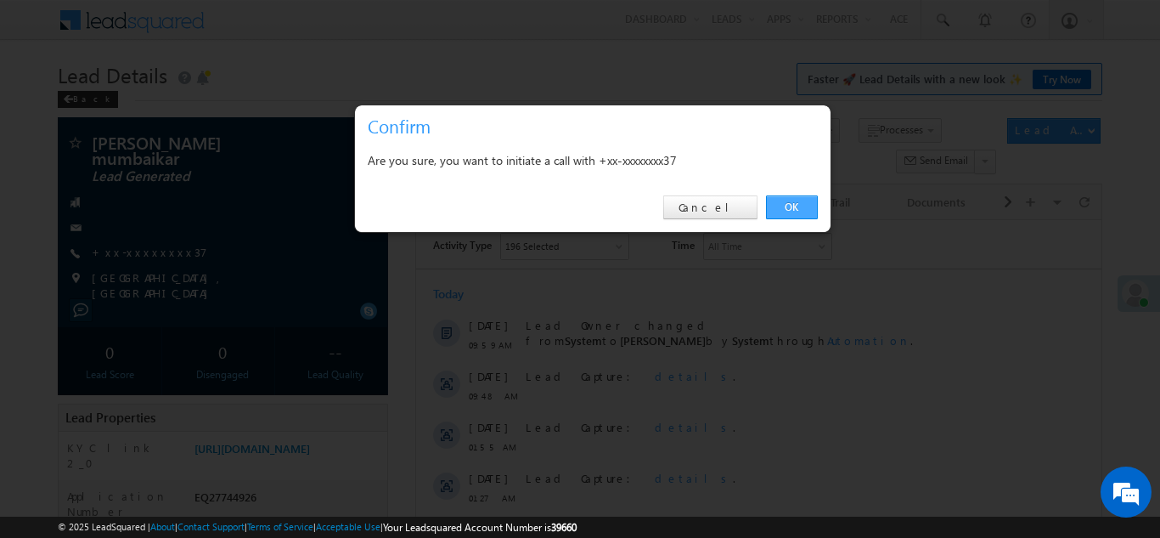
click at [790, 213] on link "OK" at bounding box center [792, 207] width 52 height 24
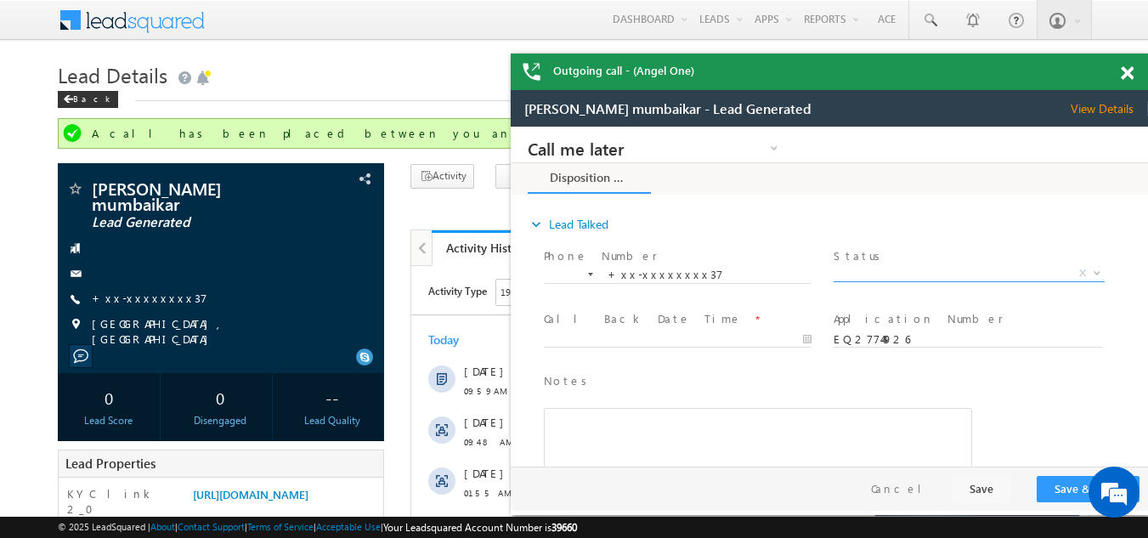
click at [873, 271] on span "X" at bounding box center [968, 273] width 270 height 17
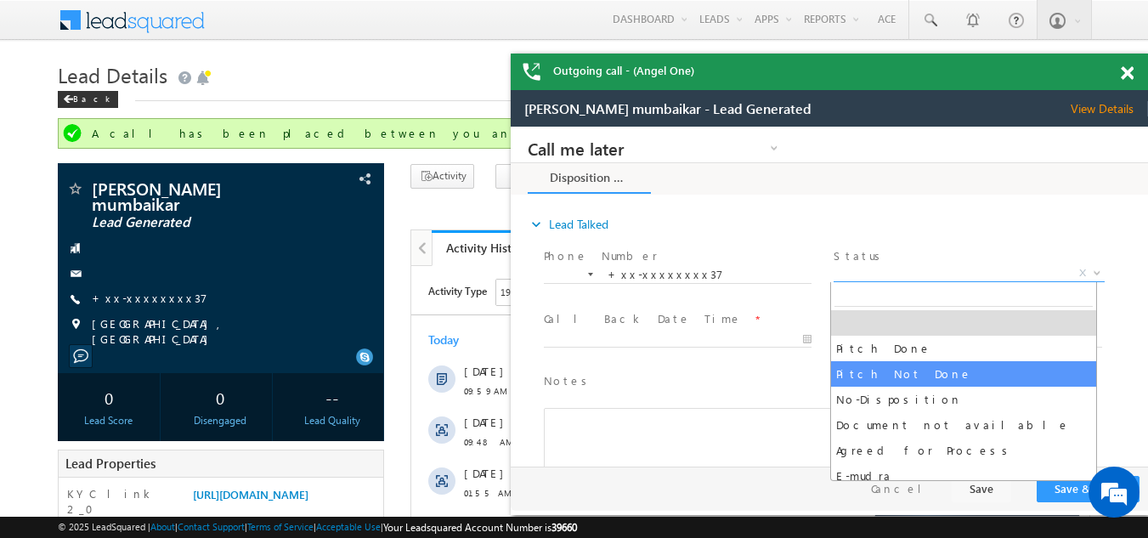
select select "Pitch Not Done"
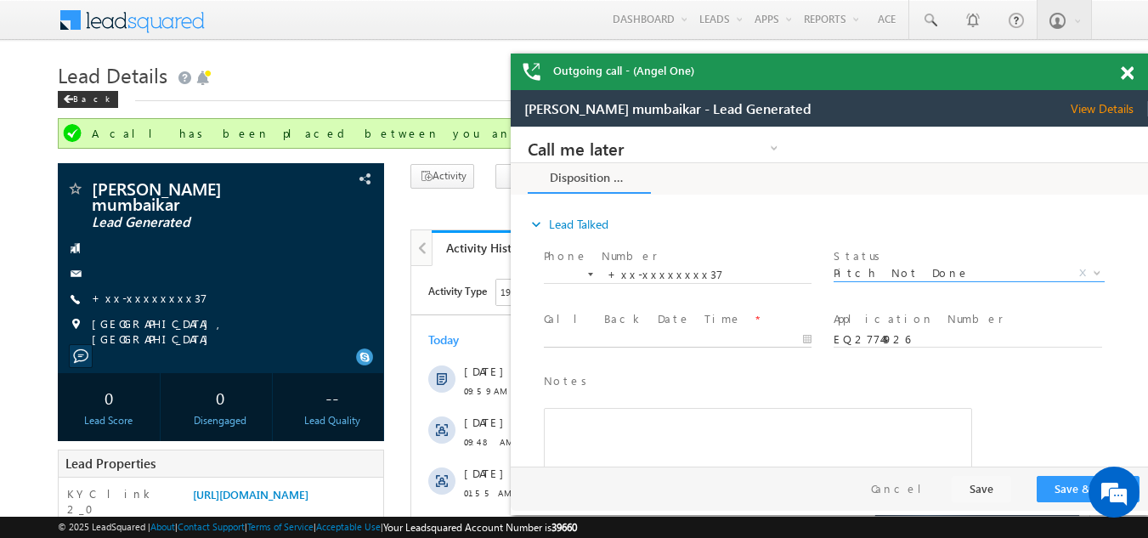
type input "[DATE] 10:05 AM"
click at [630, 336] on input "[DATE] 10:05 AM" at bounding box center [678, 339] width 268 height 17
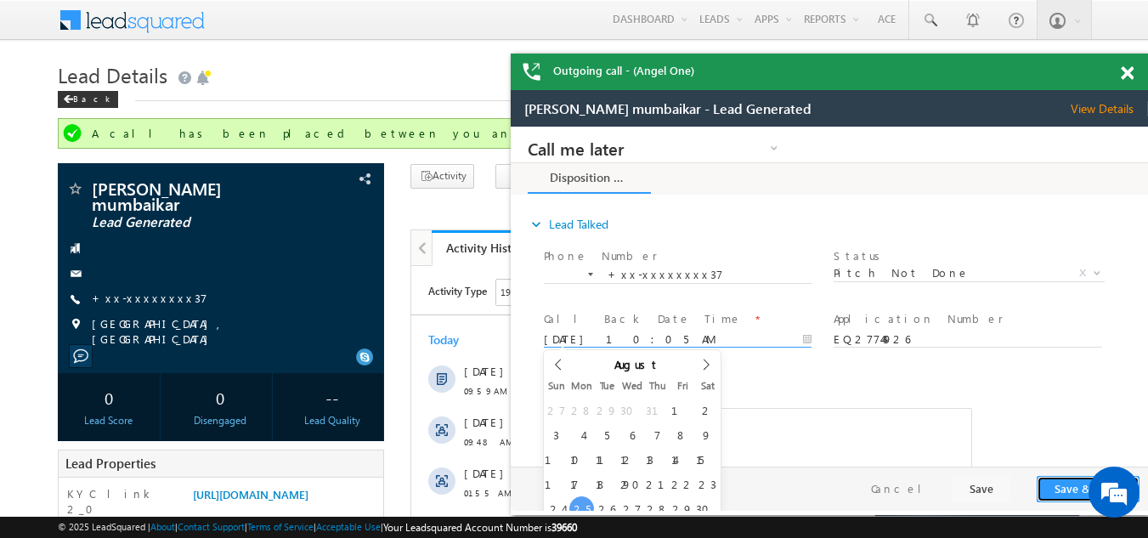
click at [1065, 484] on button "Save & Close" at bounding box center [1087, 489] width 103 height 26
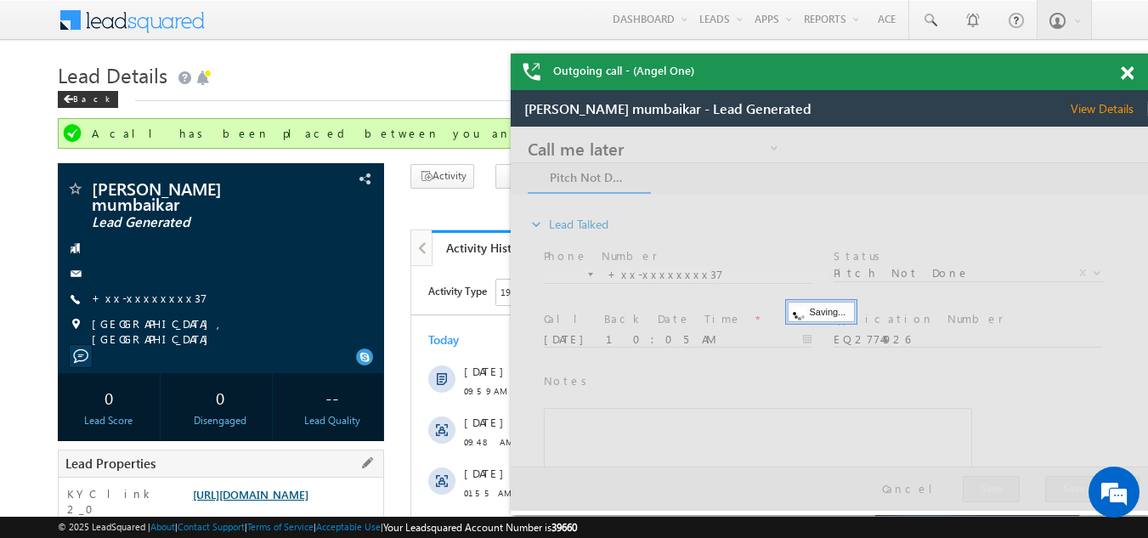
click at [308, 499] on link "https://angelbroking1-pk3em7sa.customui-test.leadsquared.com?leadId=e0150d10-53…" at bounding box center [251, 494] width 116 height 14
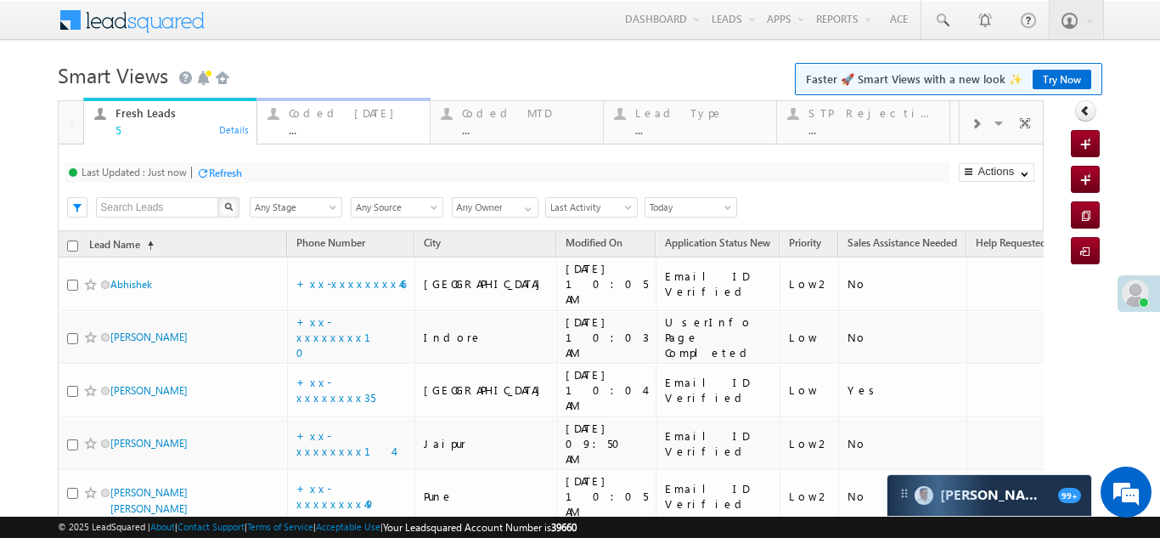
click at [307, 111] on div "Coded [DATE]" at bounding box center [354, 113] width 131 height 14
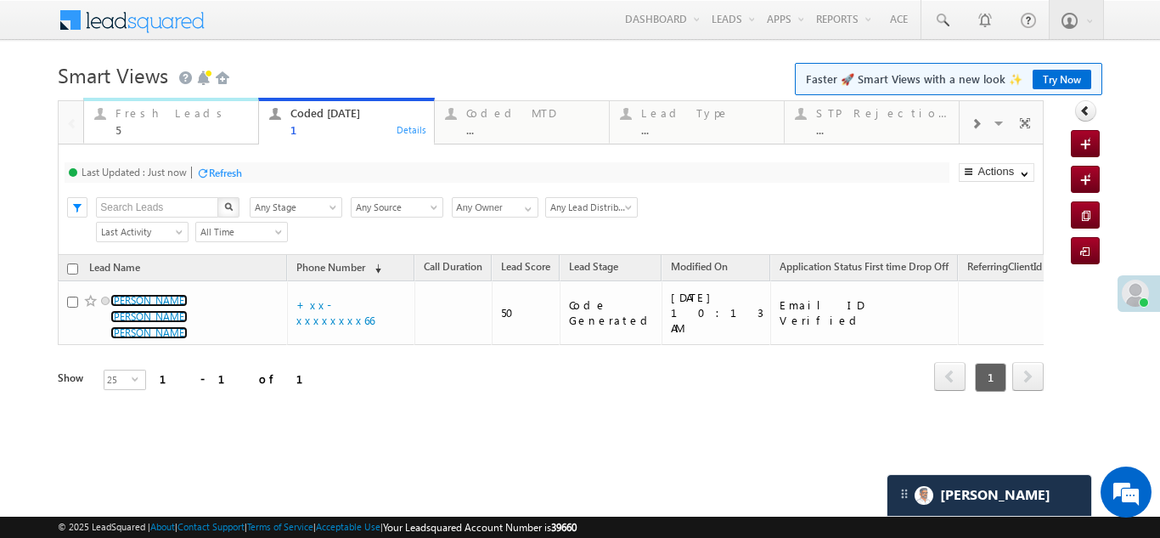
click at [136, 120] on div "Fresh Leads 5" at bounding box center [182, 119] width 133 height 33
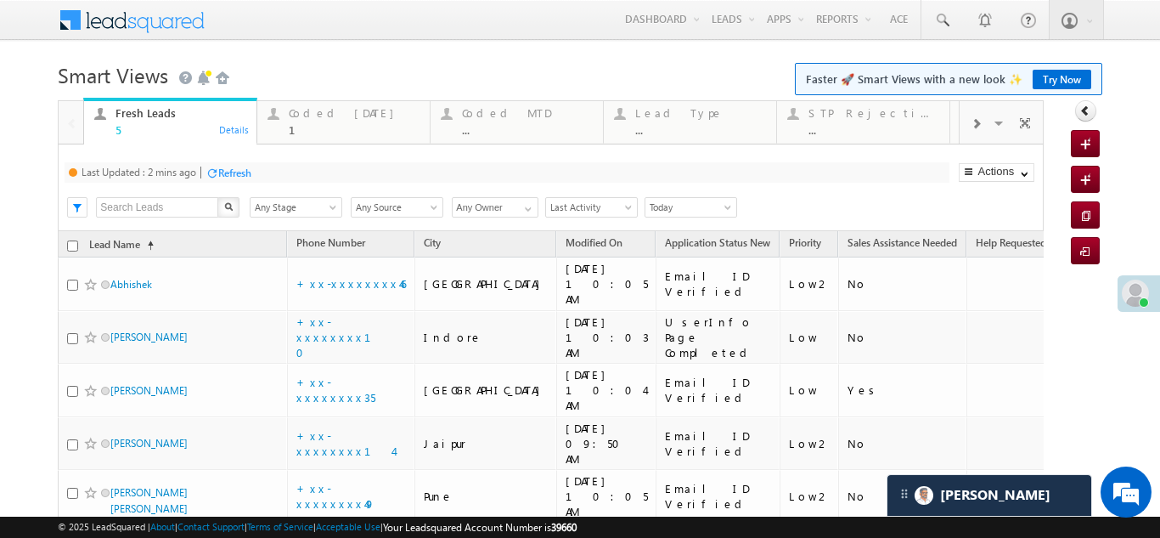
click at [245, 175] on div "Refresh" at bounding box center [234, 172] width 33 height 13
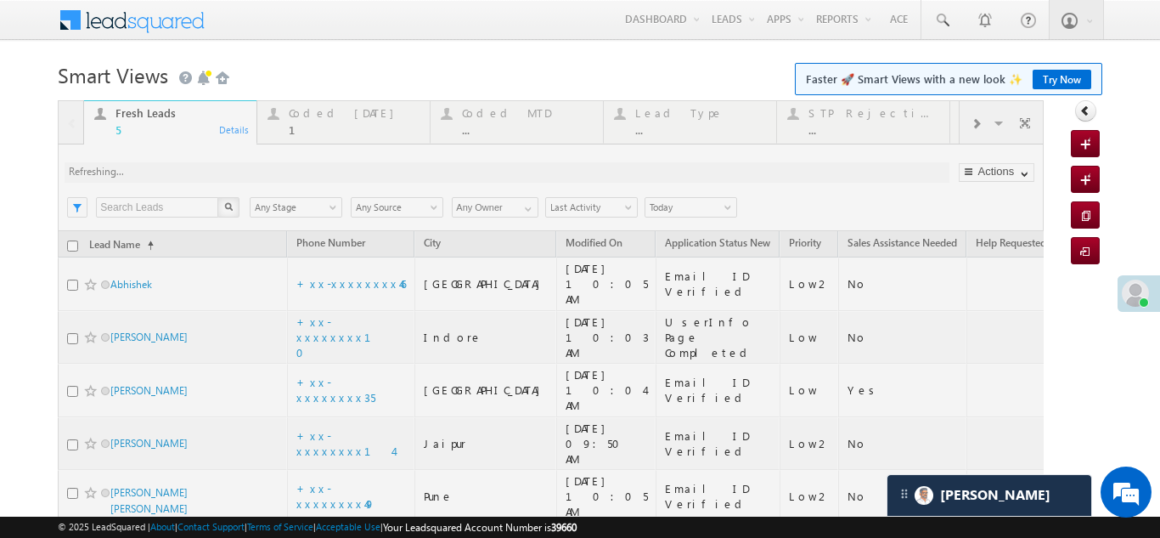
click at [345, 393] on div at bounding box center [551, 358] width 986 height 516
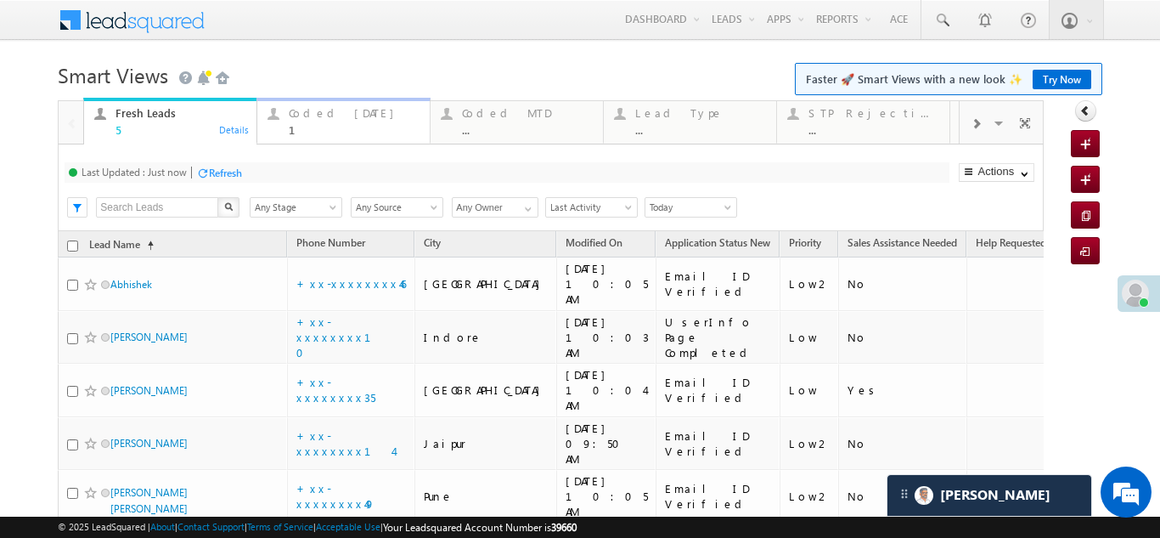
click at [313, 114] on div "Coded [DATE]" at bounding box center [354, 113] width 131 height 14
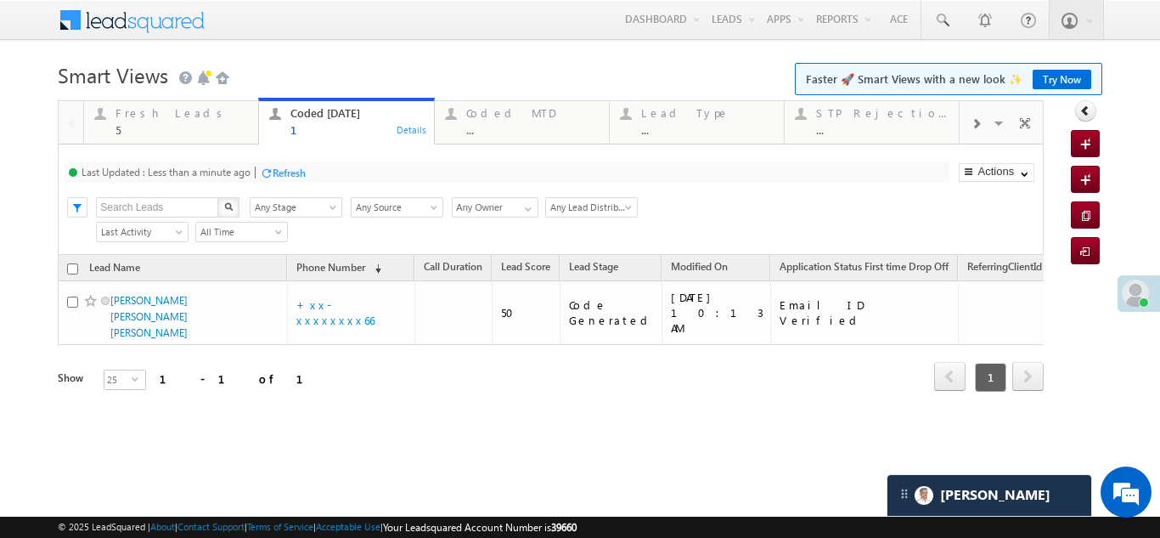
click at [284, 170] on div "Refresh" at bounding box center [289, 172] width 33 height 13
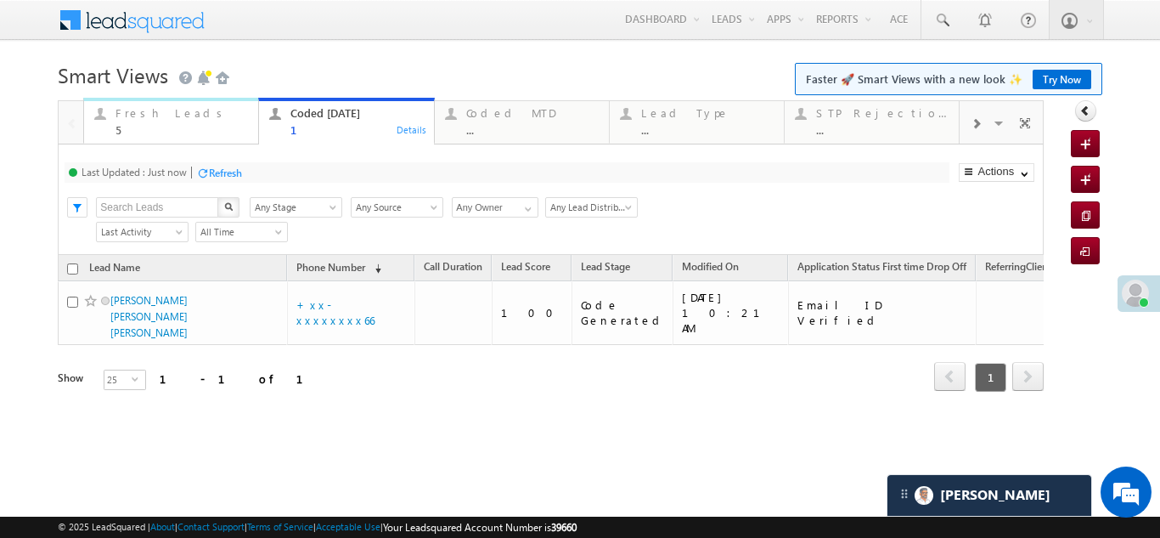
click at [136, 118] on div "Fresh Leads" at bounding box center [182, 113] width 133 height 14
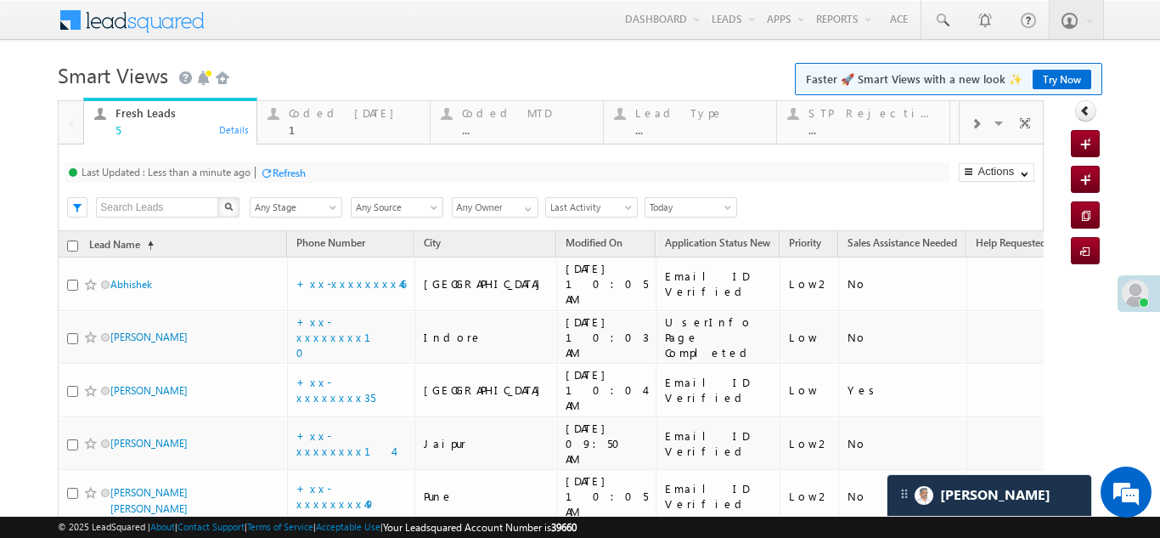
click at [288, 172] on div "Refresh" at bounding box center [289, 172] width 33 height 13
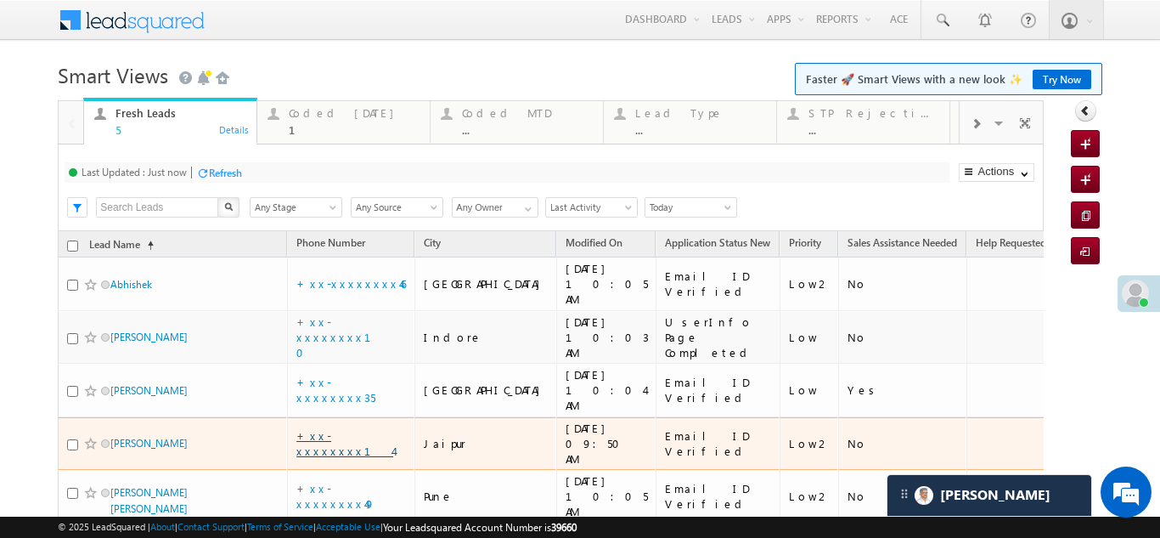
click at [327, 428] on link "+xx-xxxxxxxx14" at bounding box center [344, 443] width 97 height 30
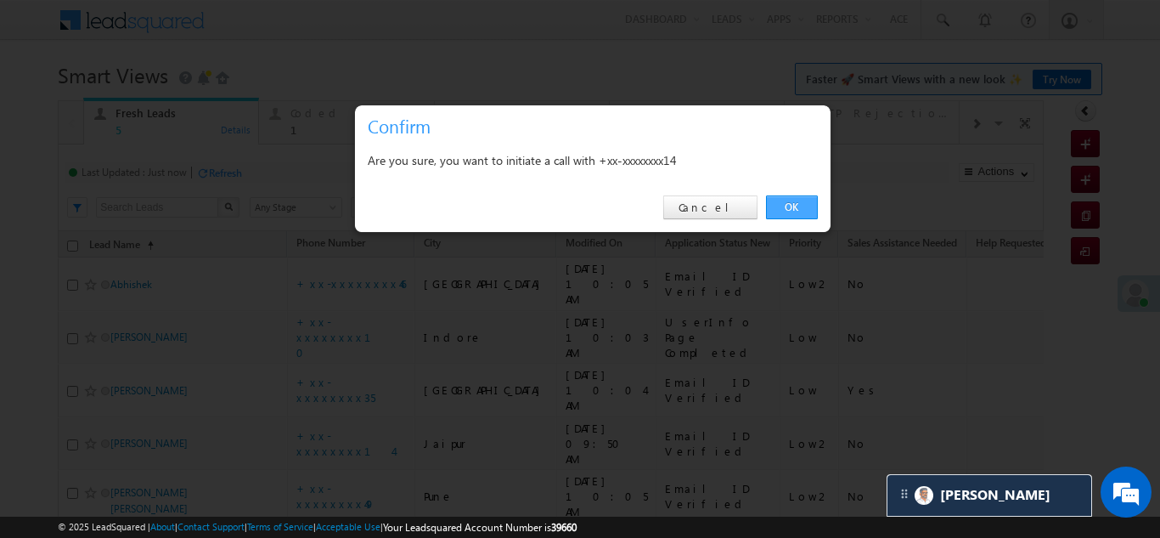
click at [789, 198] on link "OK" at bounding box center [792, 207] width 52 height 24
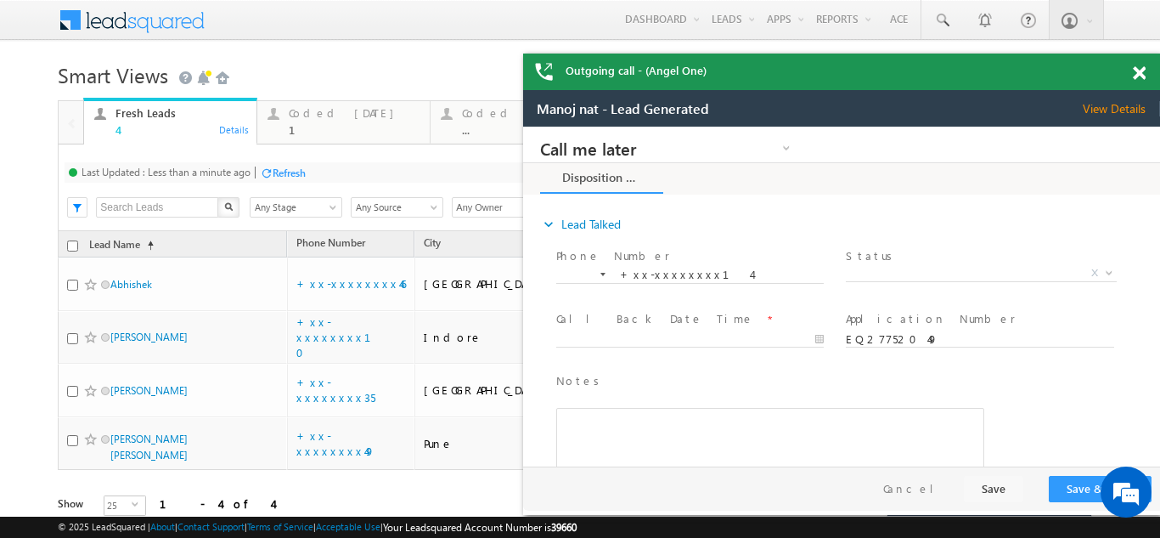
click at [1136, 71] on span at bounding box center [1139, 73] width 13 height 14
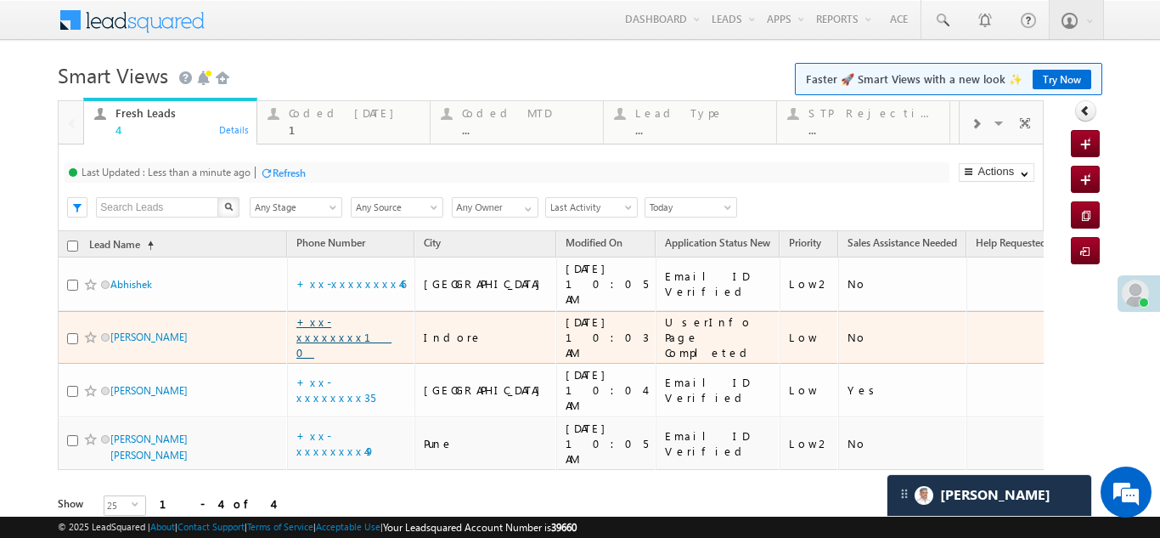
click at [347, 314] on link "+xx-xxxxxxxx10" at bounding box center [343, 336] width 95 height 45
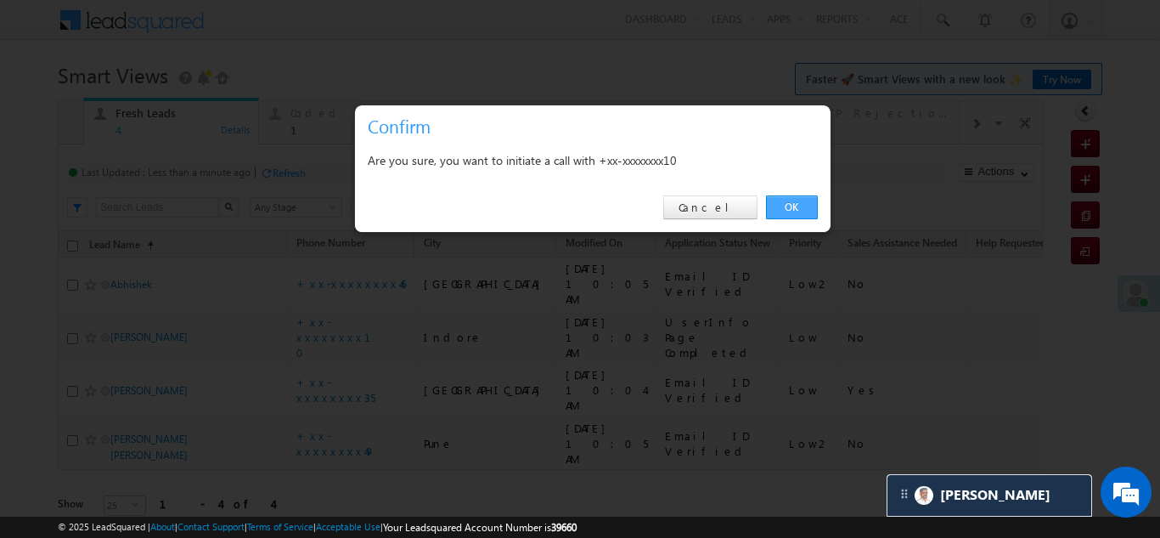
click at [792, 202] on link "OK" at bounding box center [792, 207] width 52 height 24
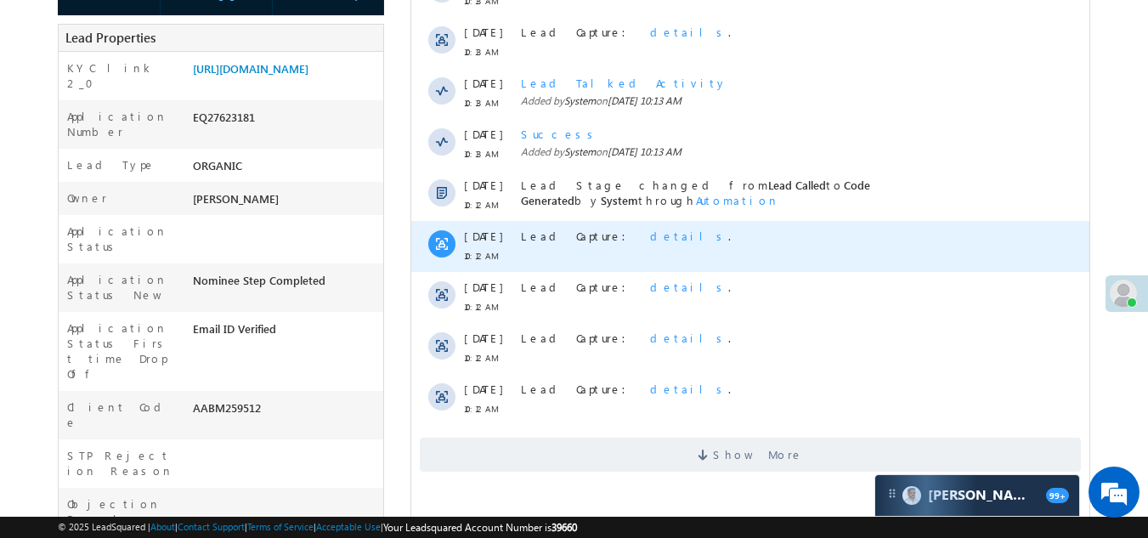
scroll to position [425, 0]
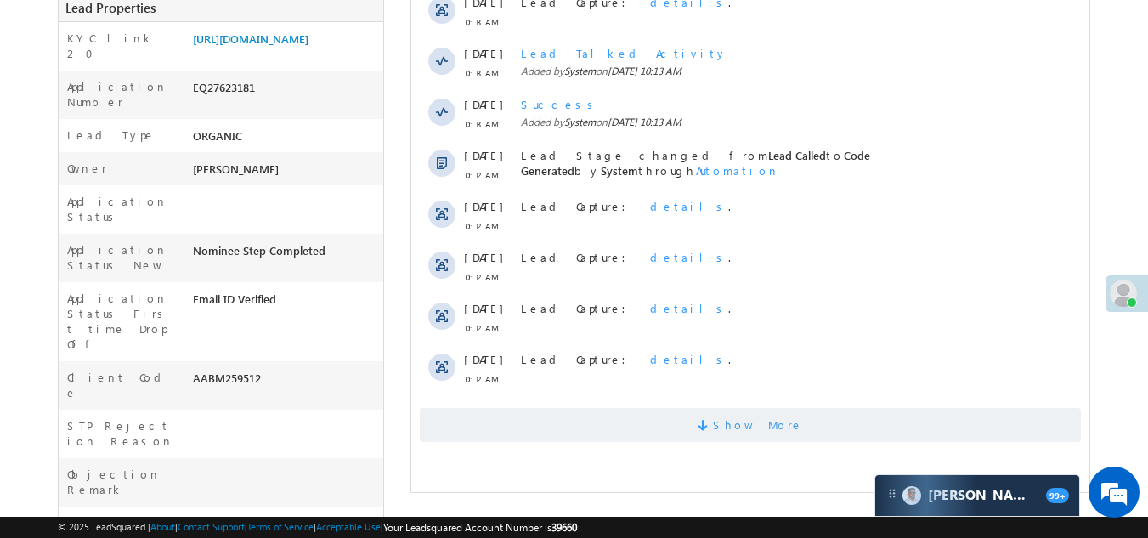
click at [646, 428] on span "Show More" at bounding box center [750, 425] width 661 height 34
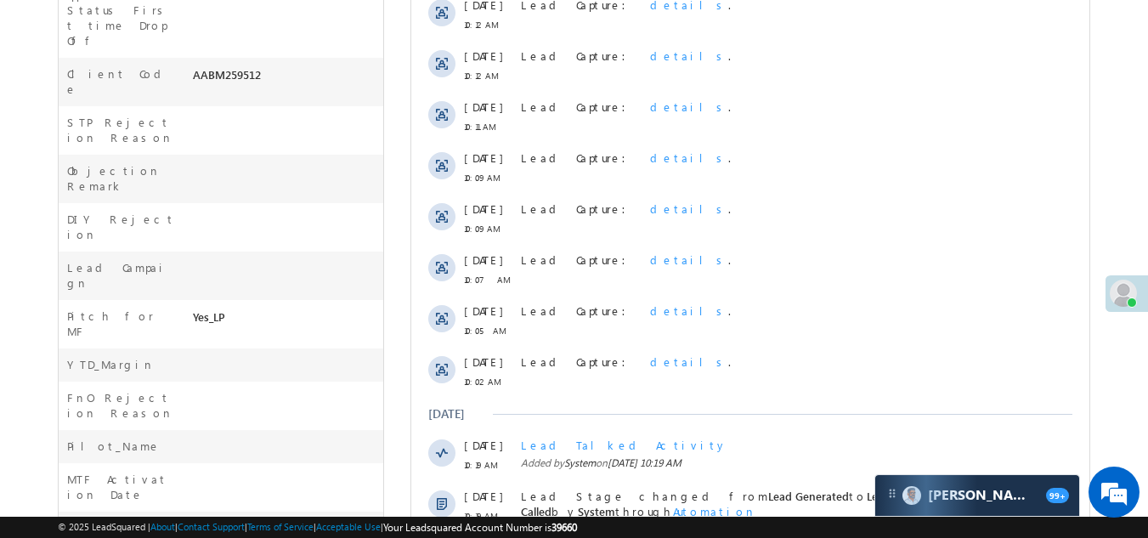
scroll to position [934, 0]
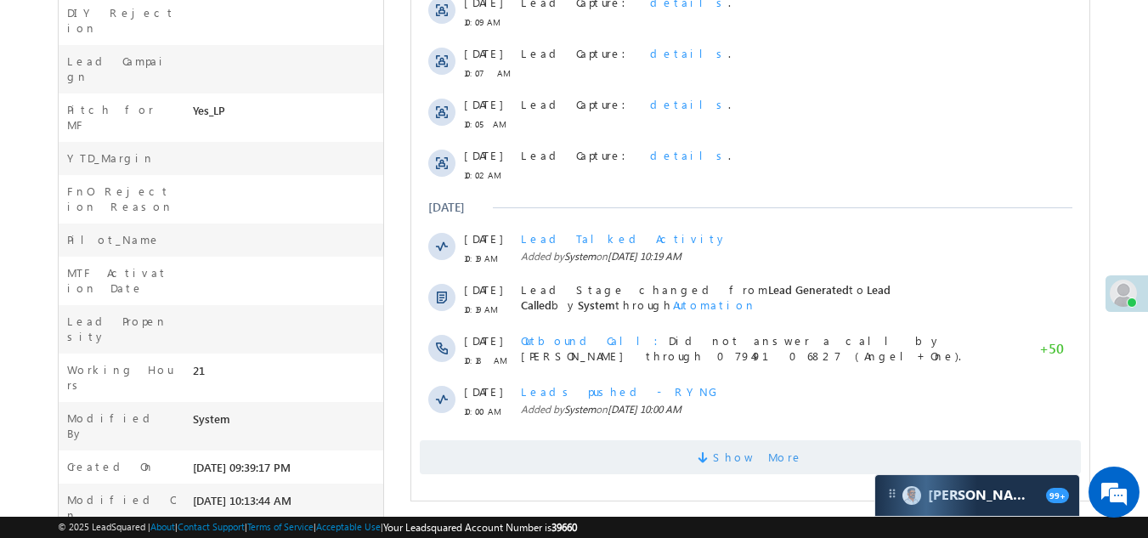
click at [616, 462] on span "Show More" at bounding box center [750, 457] width 661 height 34
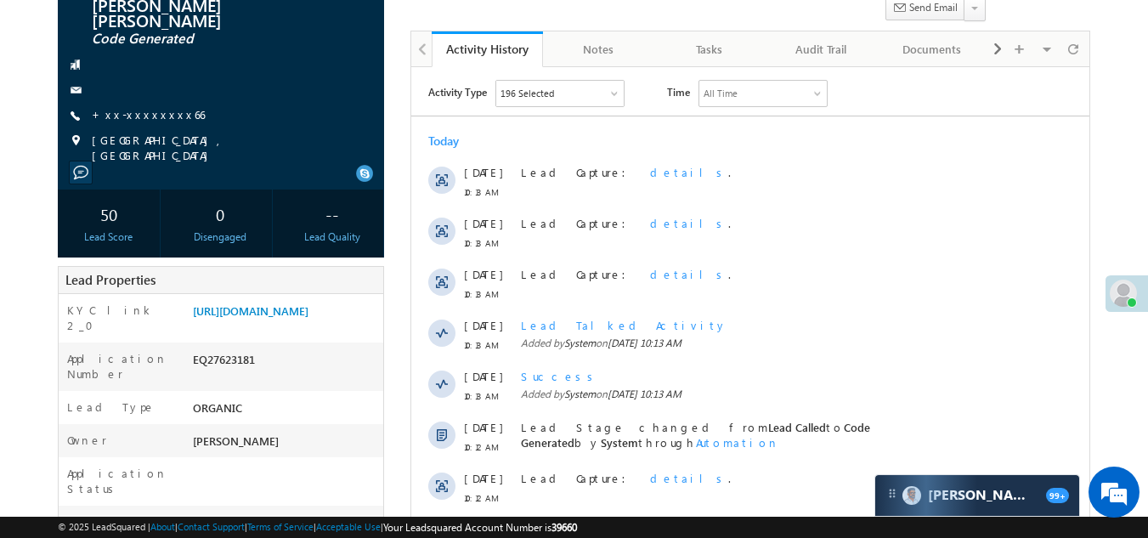
scroll to position [59, 0]
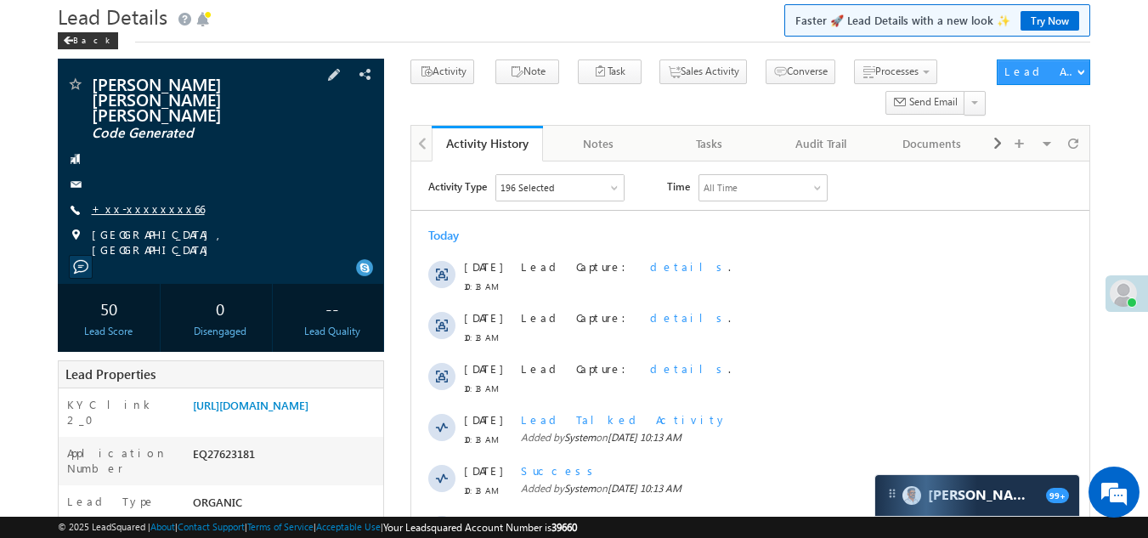
click at [121, 201] on link "+xx-xxxxxxxx66" at bounding box center [148, 208] width 113 height 14
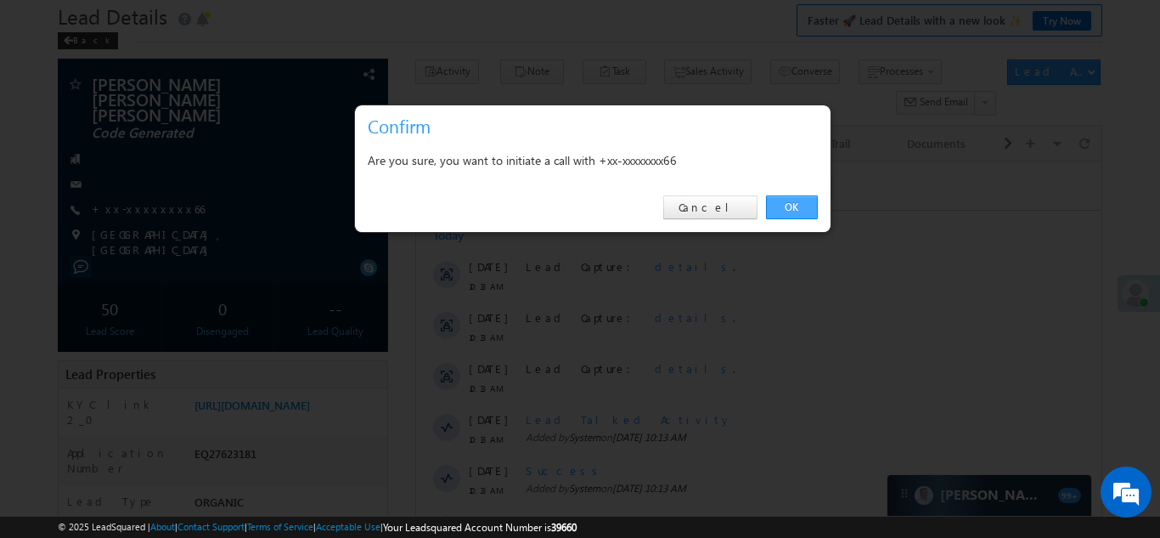
click at [777, 200] on link "OK" at bounding box center [792, 207] width 52 height 24
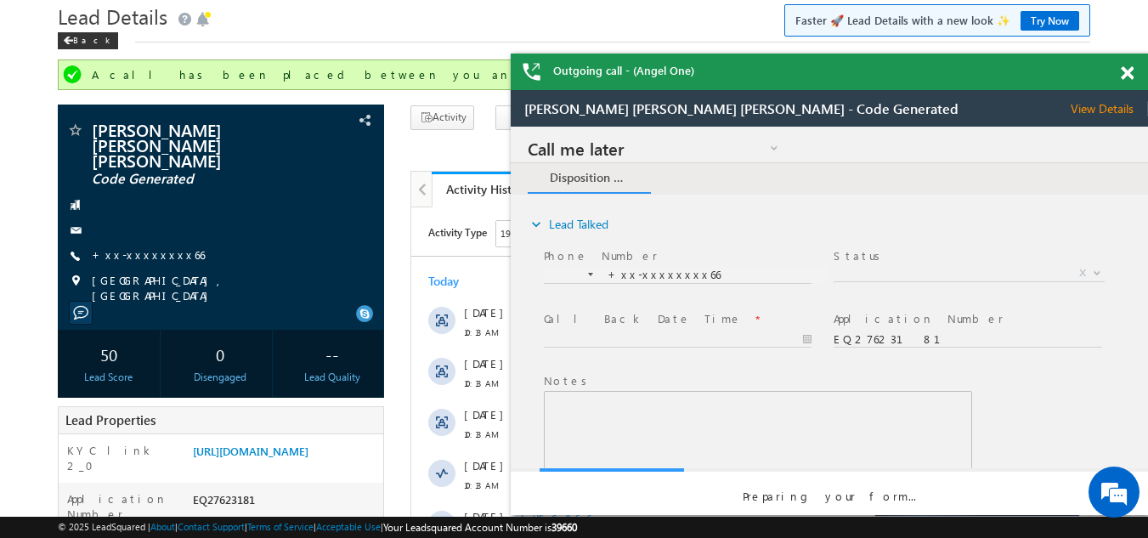
scroll to position [0, 0]
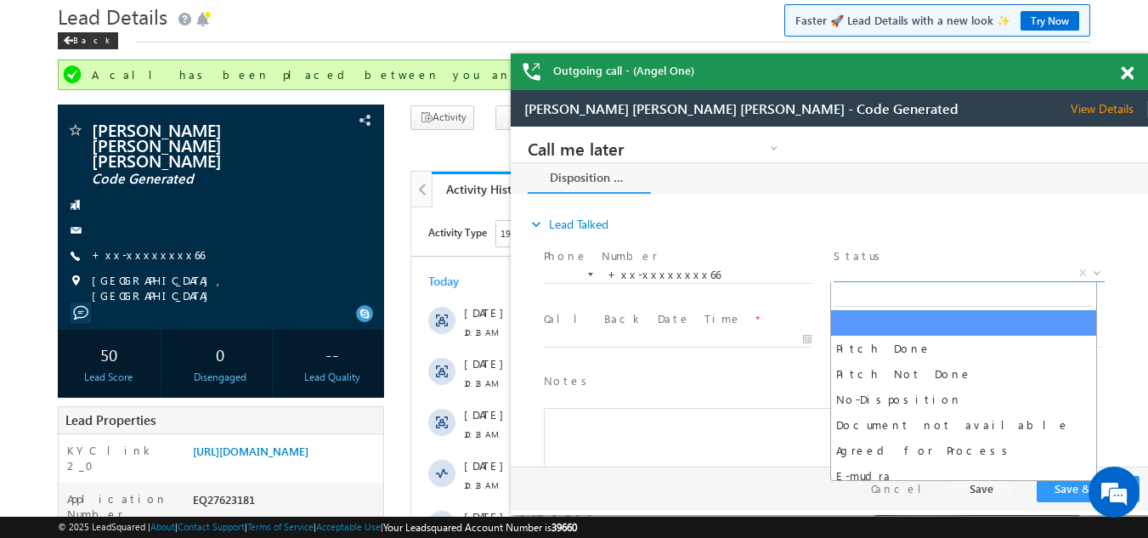
click at [893, 270] on span "X" at bounding box center [968, 273] width 270 height 17
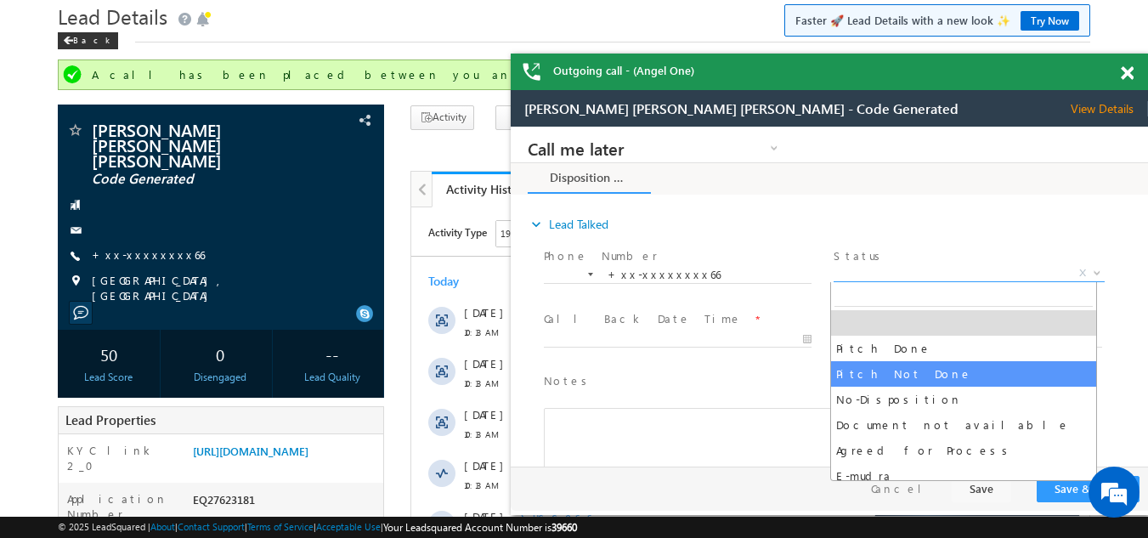
select select "Pitch Not Done"
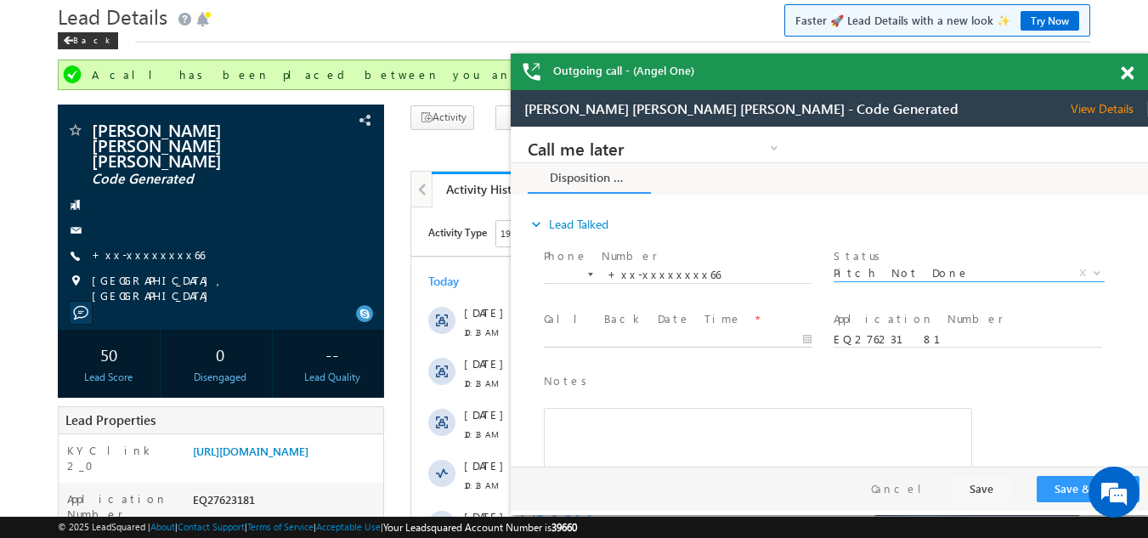
type input "08/25/25 10:20 AM"
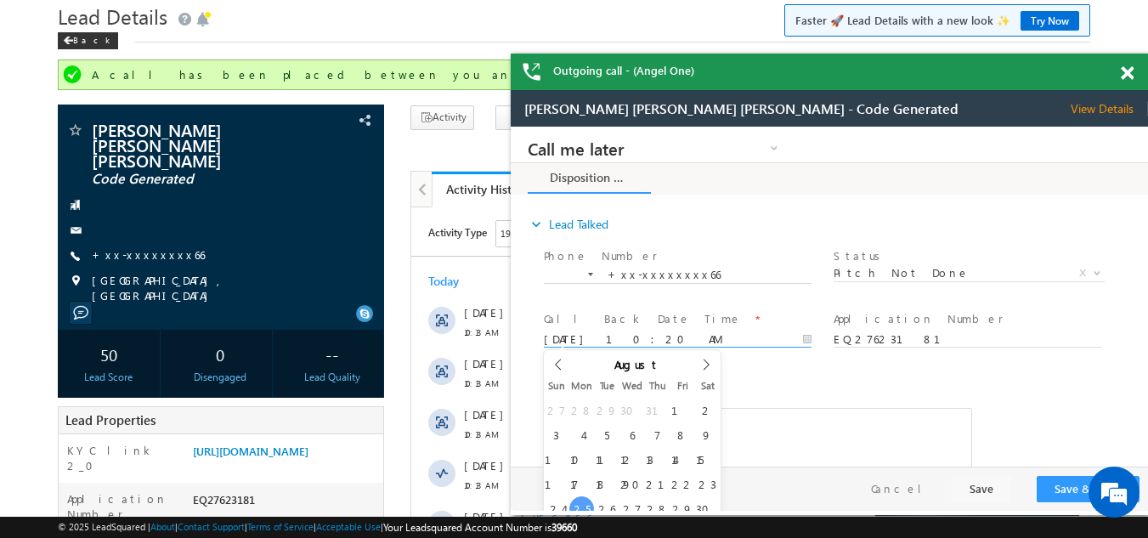
click at [628, 337] on input "08/25/25 10:20 AM" at bounding box center [678, 339] width 268 height 17
click at [1064, 483] on button "Save & Close" at bounding box center [1087, 489] width 103 height 26
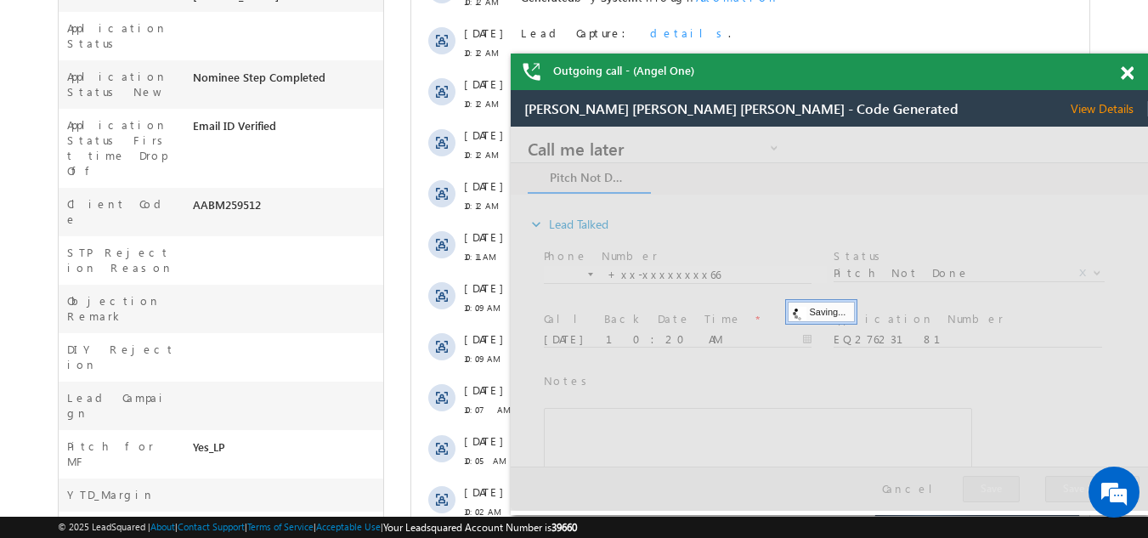
scroll to position [653, 0]
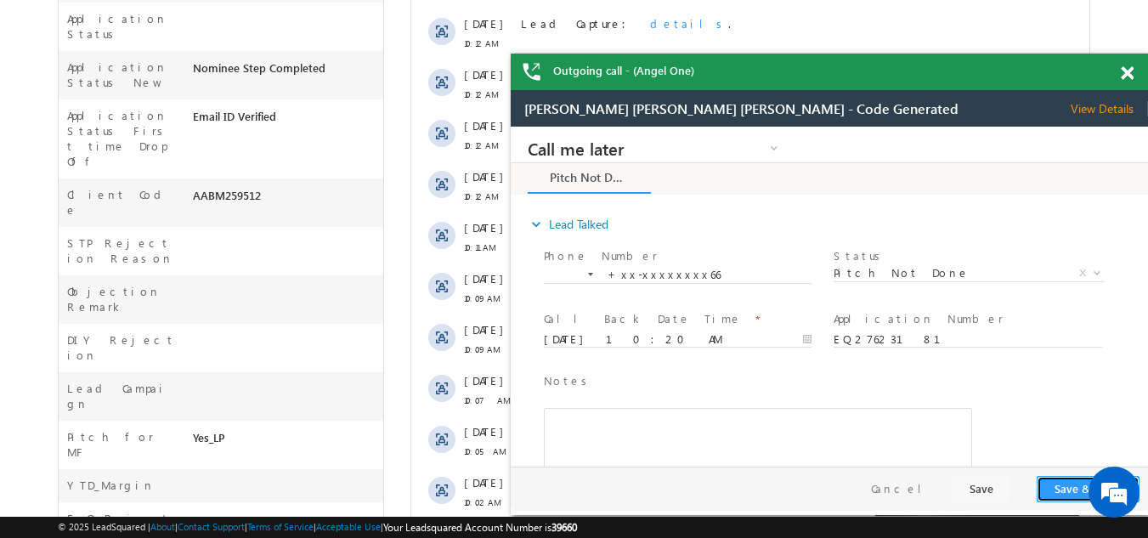
click at [1061, 483] on button "Save & Close" at bounding box center [1087, 489] width 103 height 26
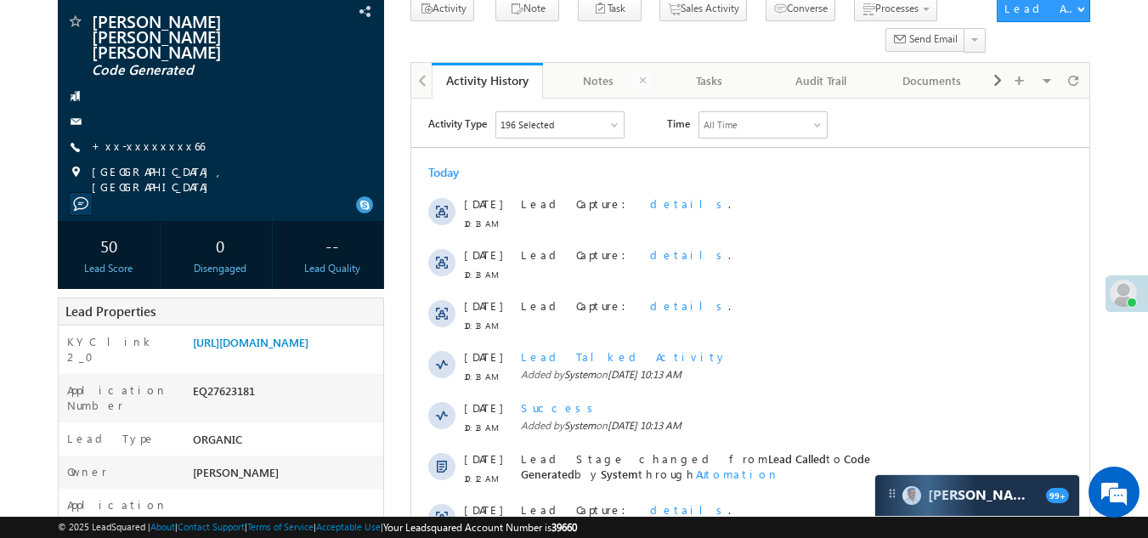
scroll to position [0, 0]
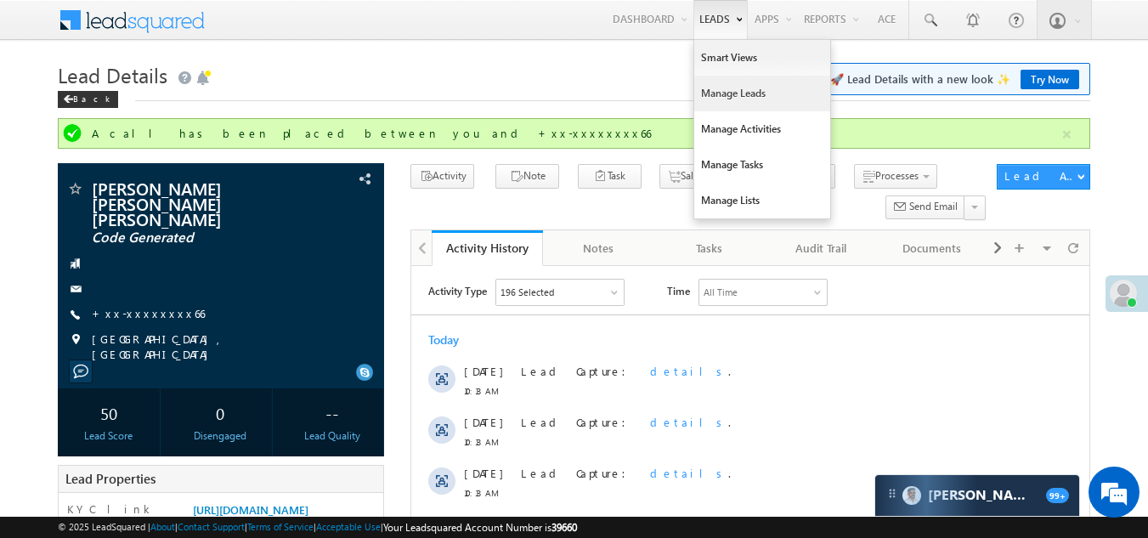
click at [714, 94] on link "Manage Leads" at bounding box center [762, 94] width 136 height 36
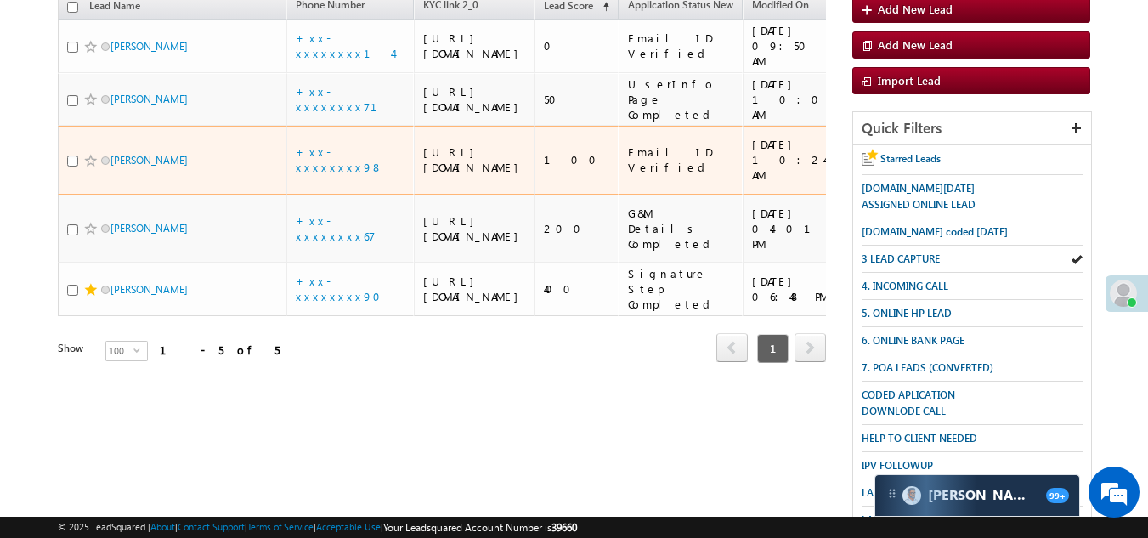
scroll to position [255, 0]
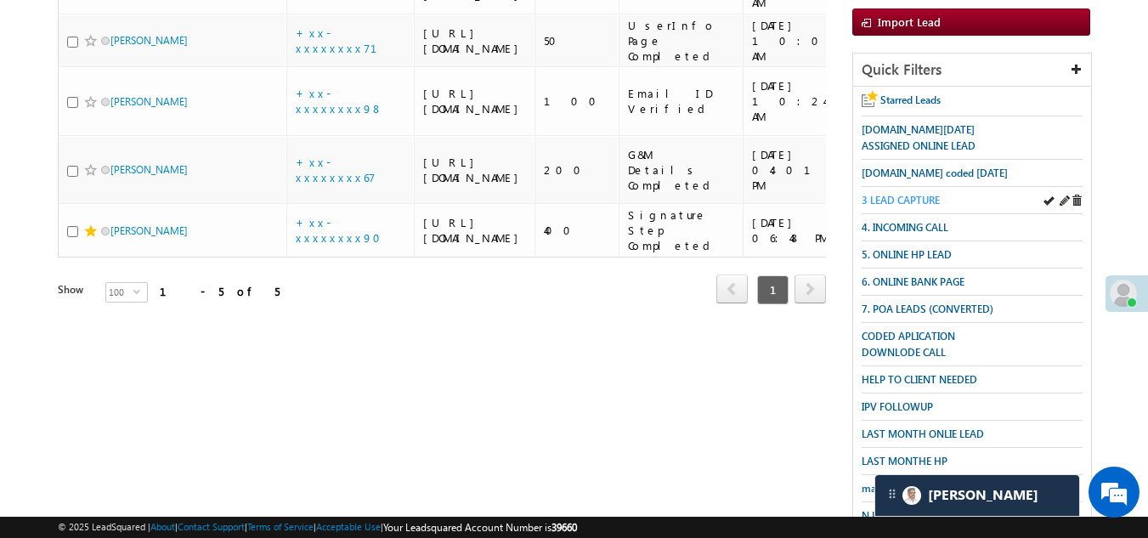
click at [907, 194] on span "3 LEAD CAPTURE" at bounding box center [900, 200] width 78 height 13
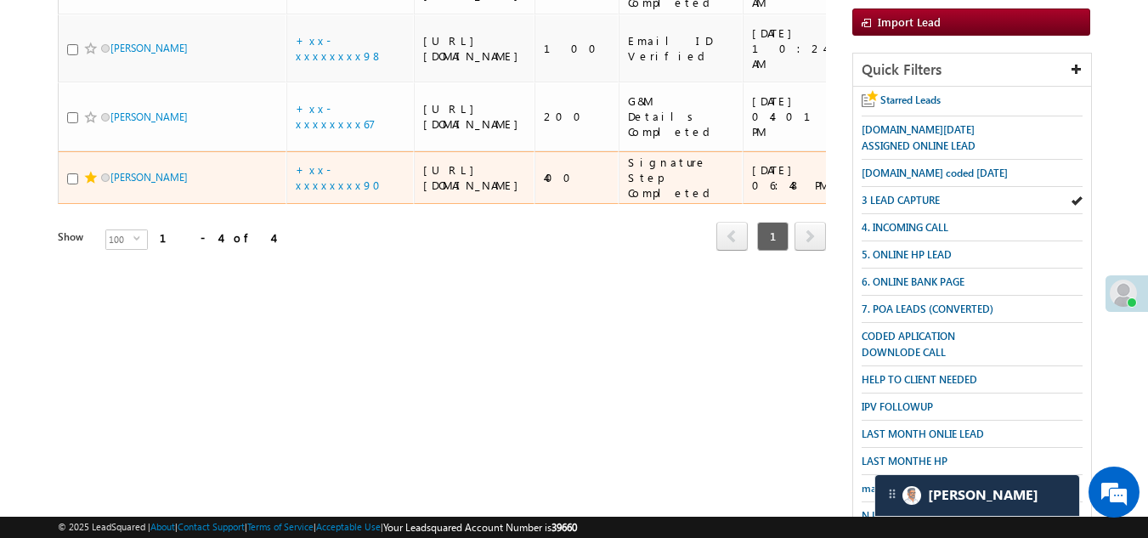
scroll to position [170, 0]
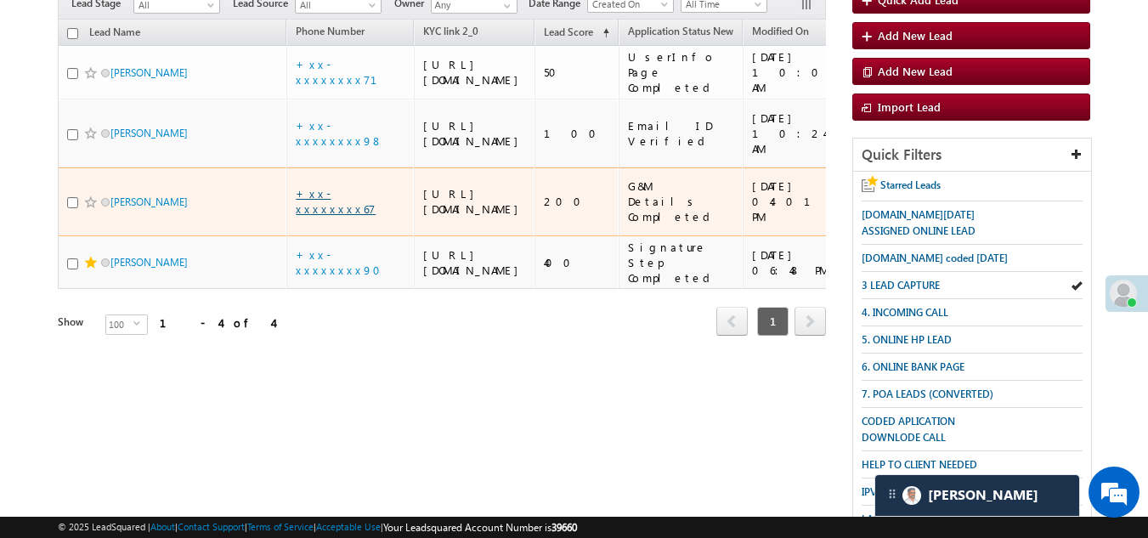
click at [354, 216] on link "+xx-xxxxxxxx67" at bounding box center [336, 201] width 80 height 30
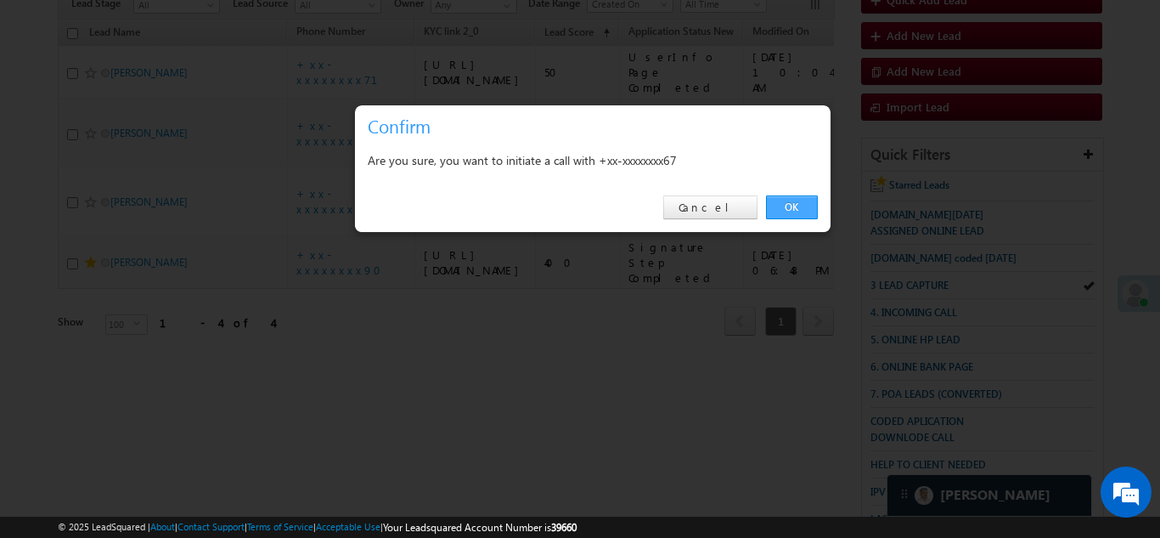
click at [794, 200] on link "OK" at bounding box center [792, 207] width 52 height 24
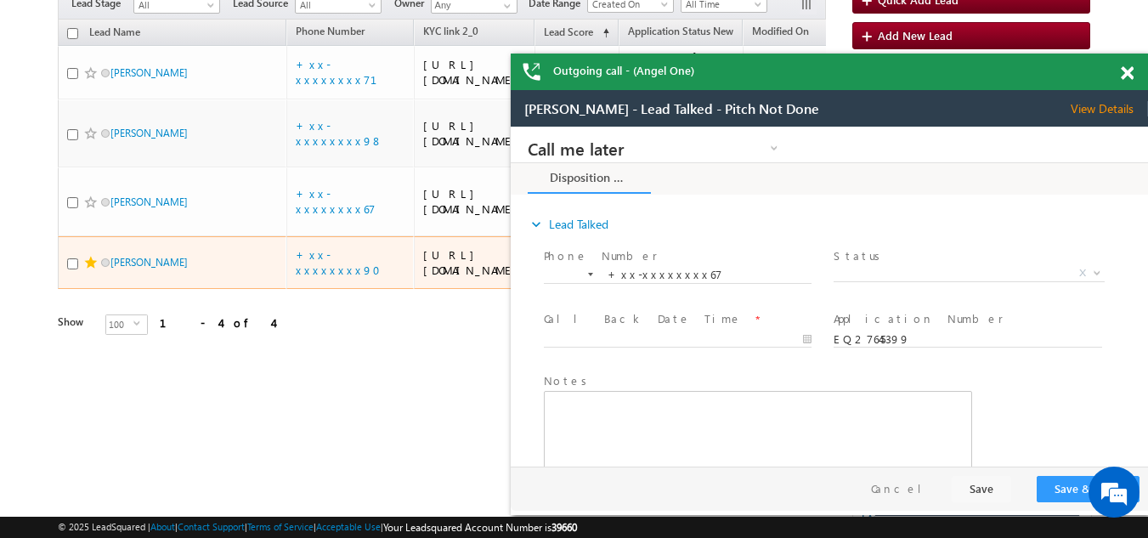
scroll to position [0, 0]
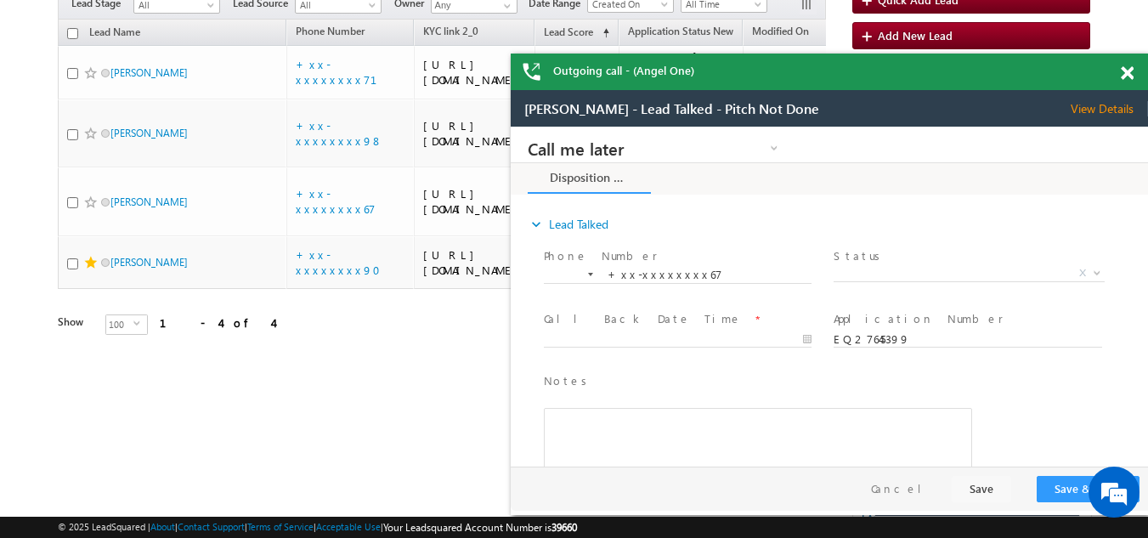
click at [1126, 74] on span at bounding box center [1126, 73] width 13 height 14
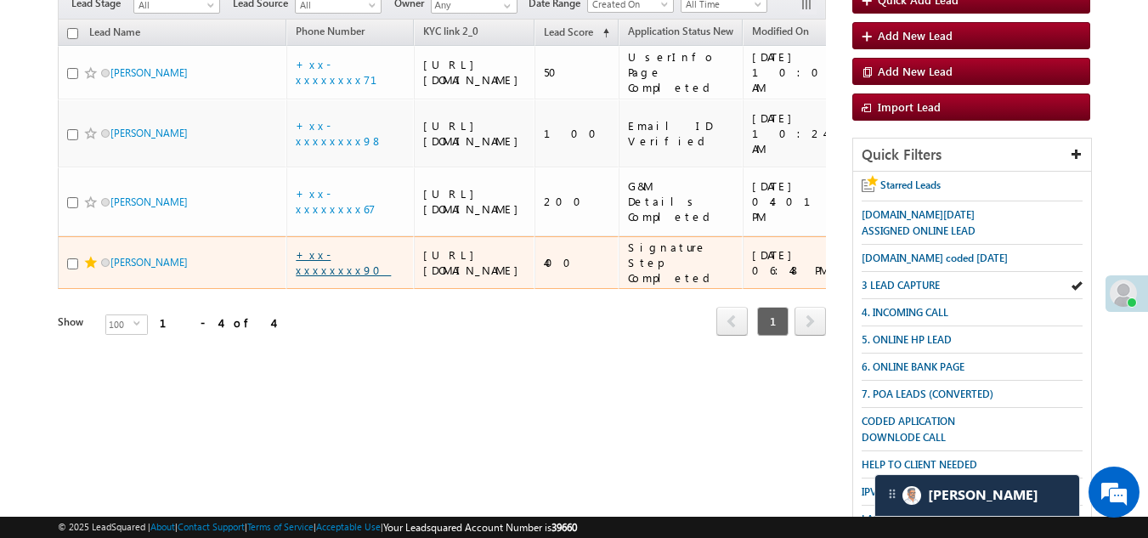
click at [340, 277] on link "+xx-xxxxxxxx90" at bounding box center [343, 262] width 95 height 30
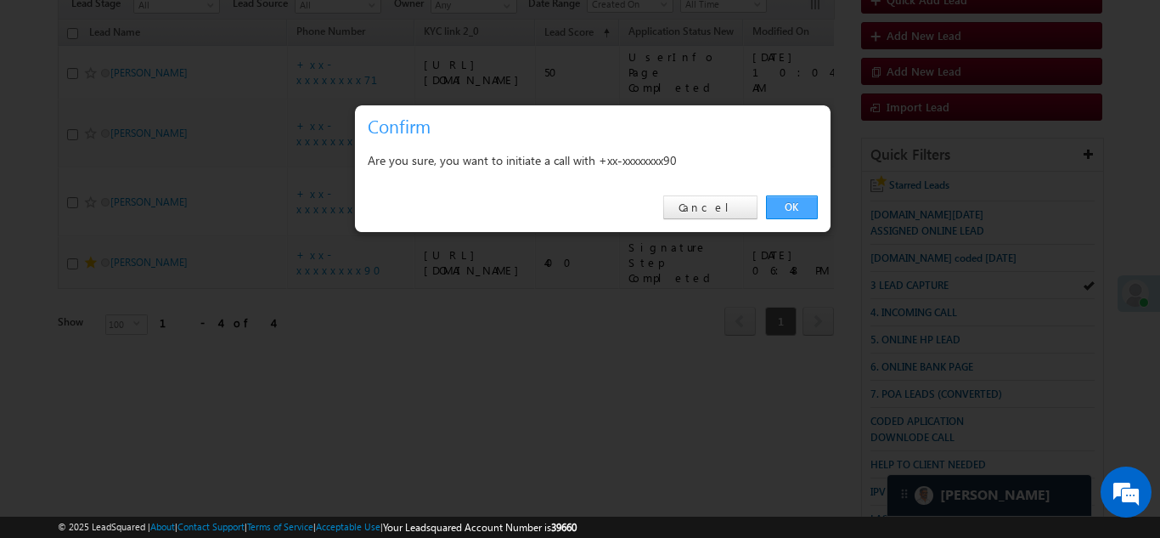
click at [796, 205] on link "OK" at bounding box center [792, 207] width 52 height 24
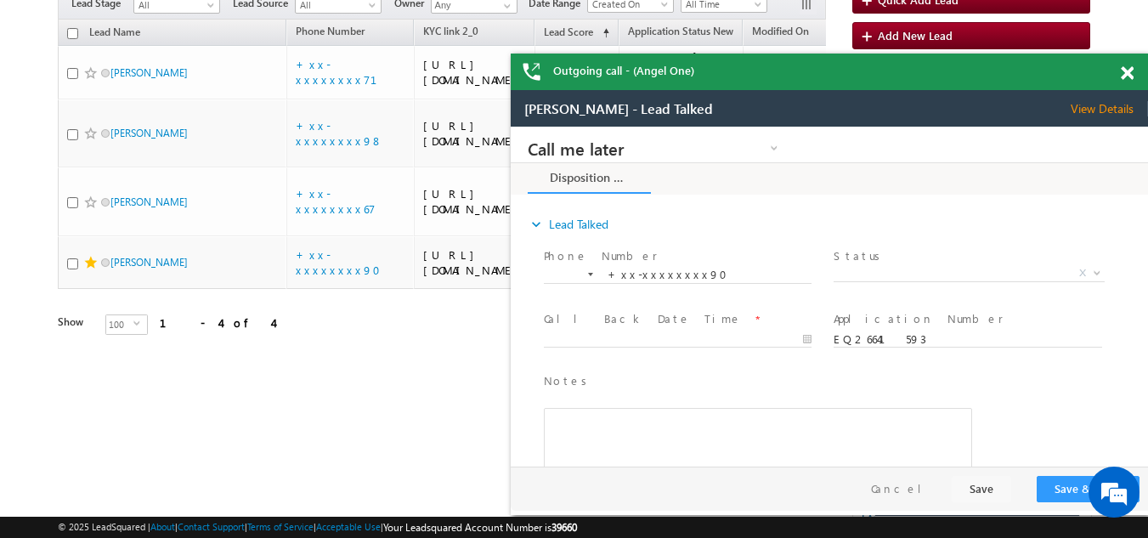
click at [1106, 102] on span "View Details" at bounding box center [1108, 108] width 77 height 15
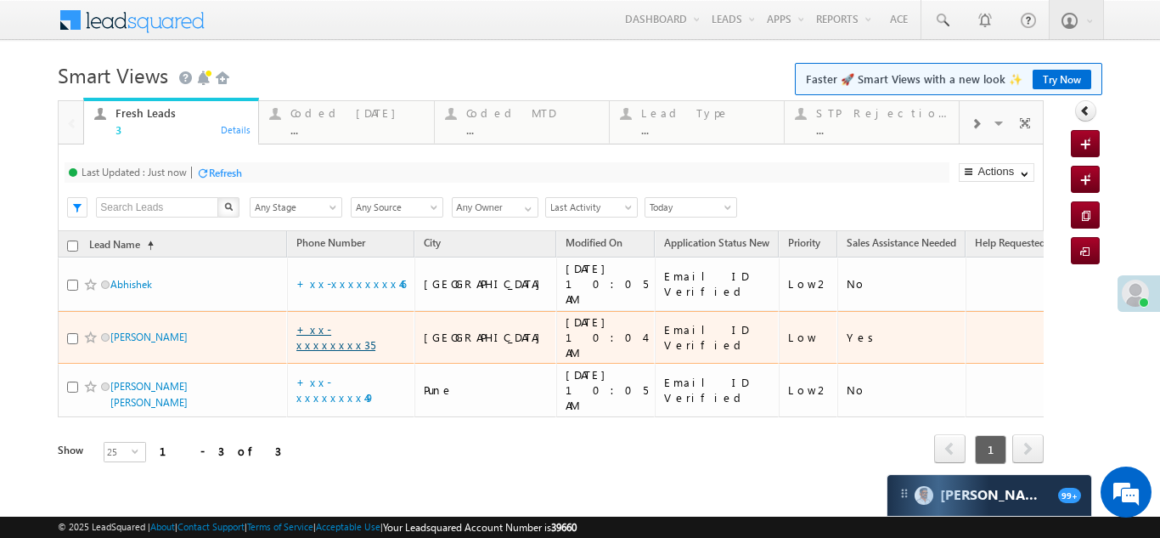
click at [330, 322] on link "+xx-xxxxxxxx35" at bounding box center [335, 337] width 79 height 30
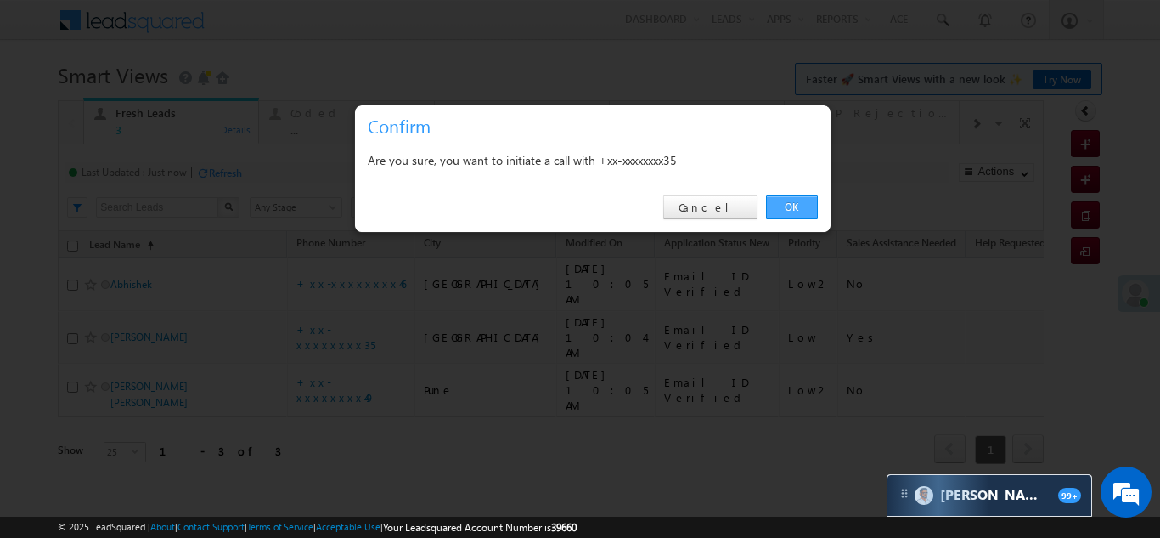
click at [805, 205] on link "OK" at bounding box center [792, 207] width 52 height 24
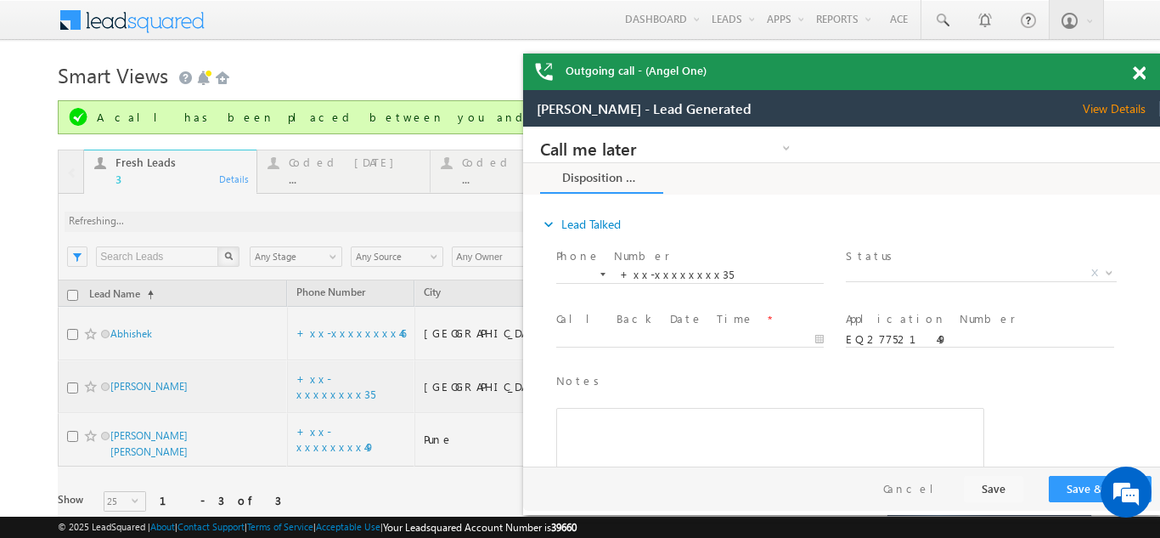
click at [1140, 67] on span at bounding box center [1139, 73] width 13 height 14
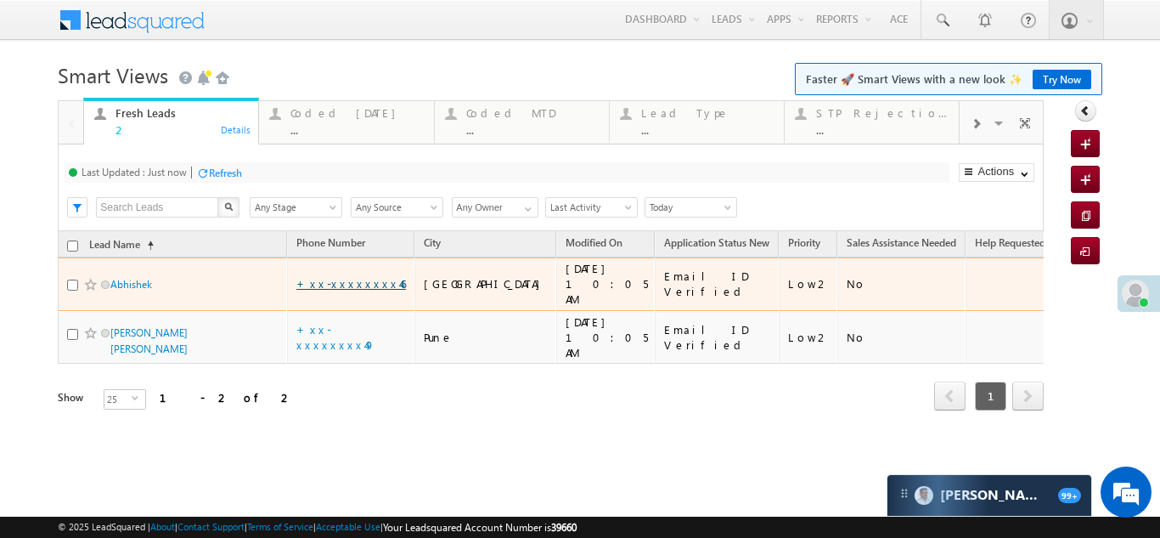
click at [328, 276] on link "+xx-xxxxxxxx46" at bounding box center [351, 283] width 110 height 14
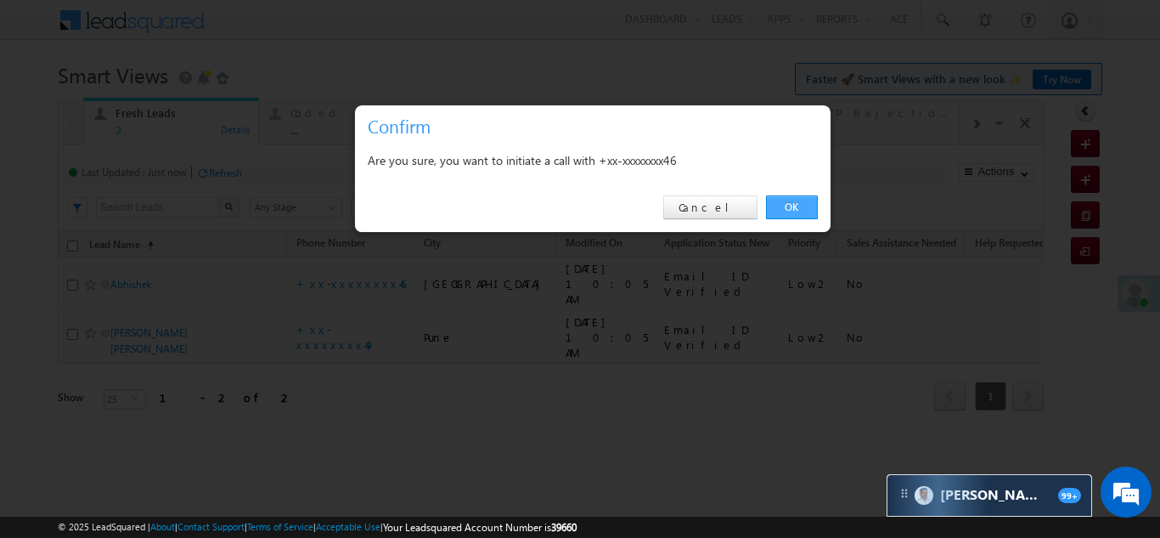
click at [793, 206] on link "OK" at bounding box center [792, 207] width 52 height 24
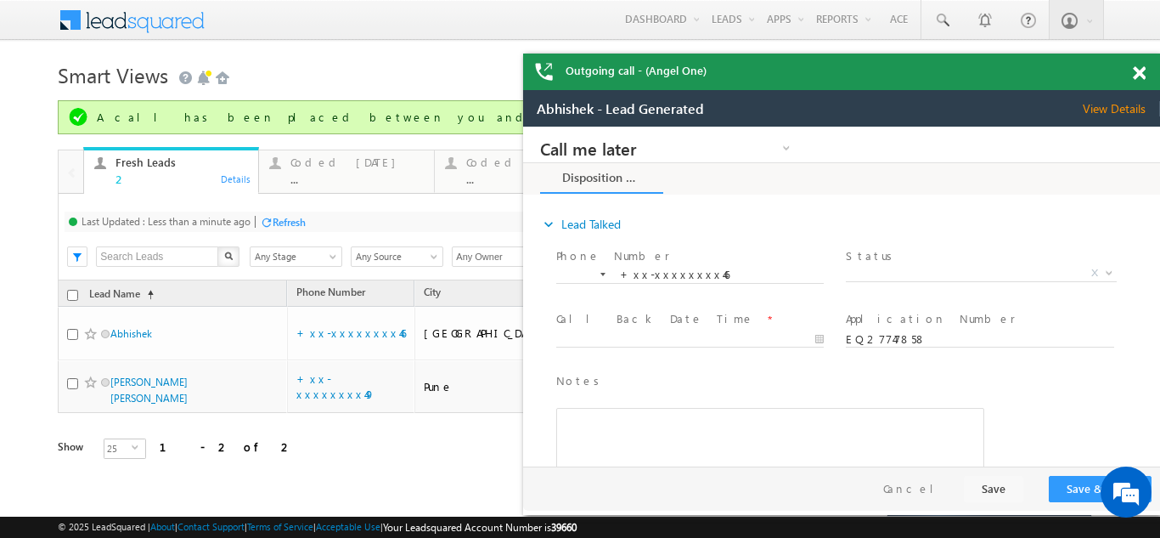
click at [1141, 71] on span at bounding box center [1139, 73] width 13 height 14
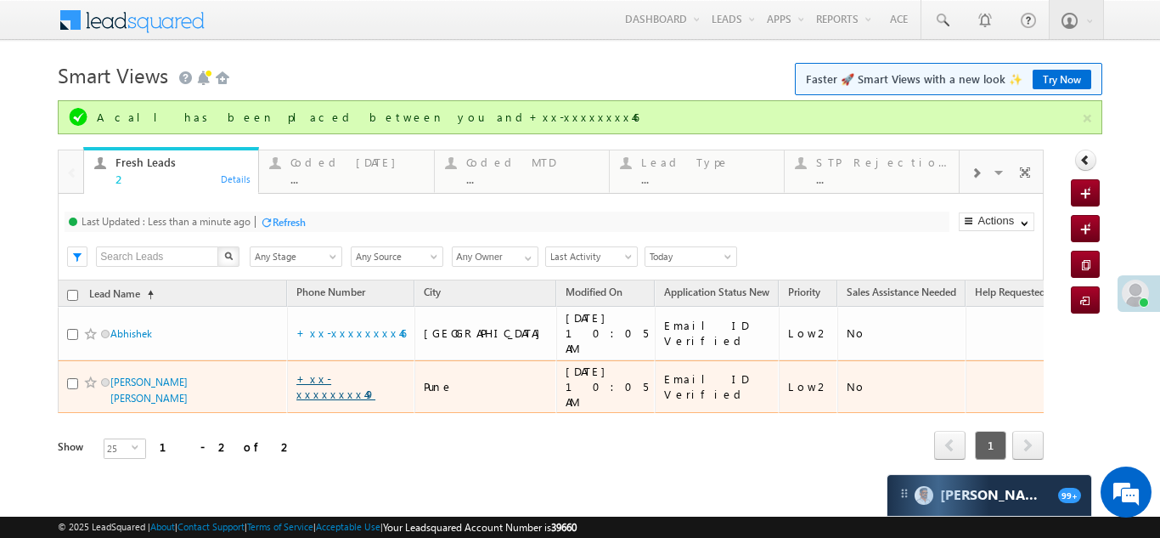
click at [341, 371] on link "+xx-xxxxxxxx49" at bounding box center [335, 386] width 79 height 30
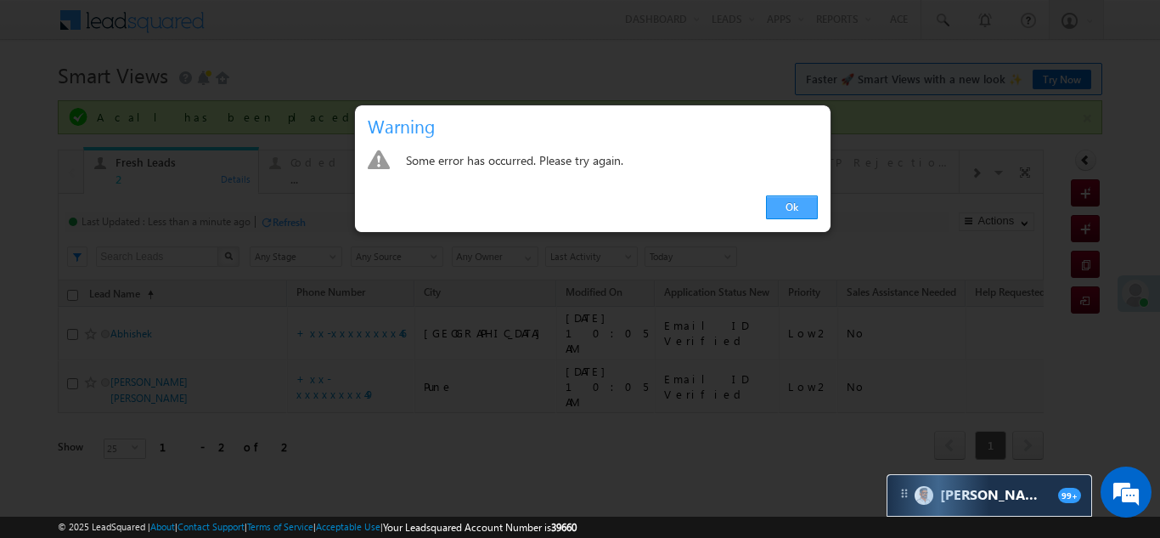
click at [791, 200] on link "Ok" at bounding box center [792, 207] width 52 height 24
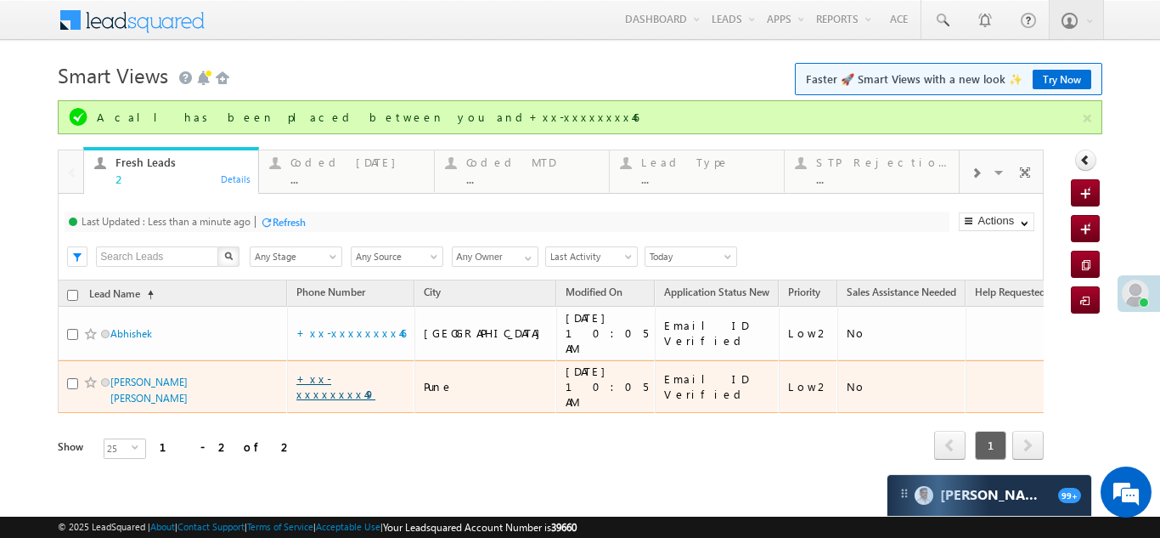
click at [332, 371] on link "+xx-xxxxxxxx49" at bounding box center [335, 386] width 79 height 30
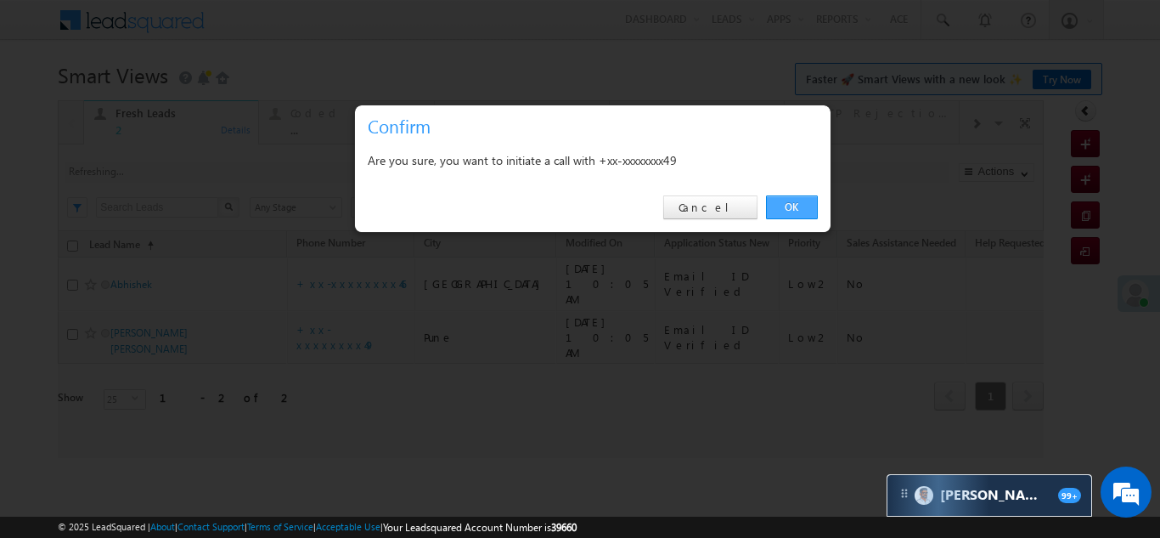
click at [786, 201] on link "OK" at bounding box center [792, 207] width 52 height 24
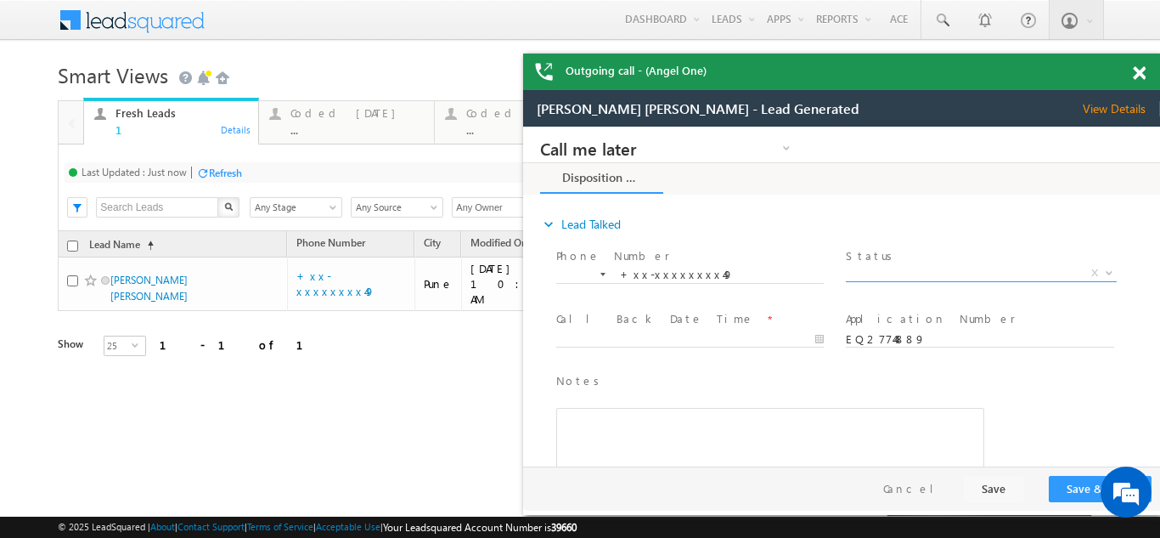
click at [909, 271] on span "X" at bounding box center [981, 273] width 270 height 17
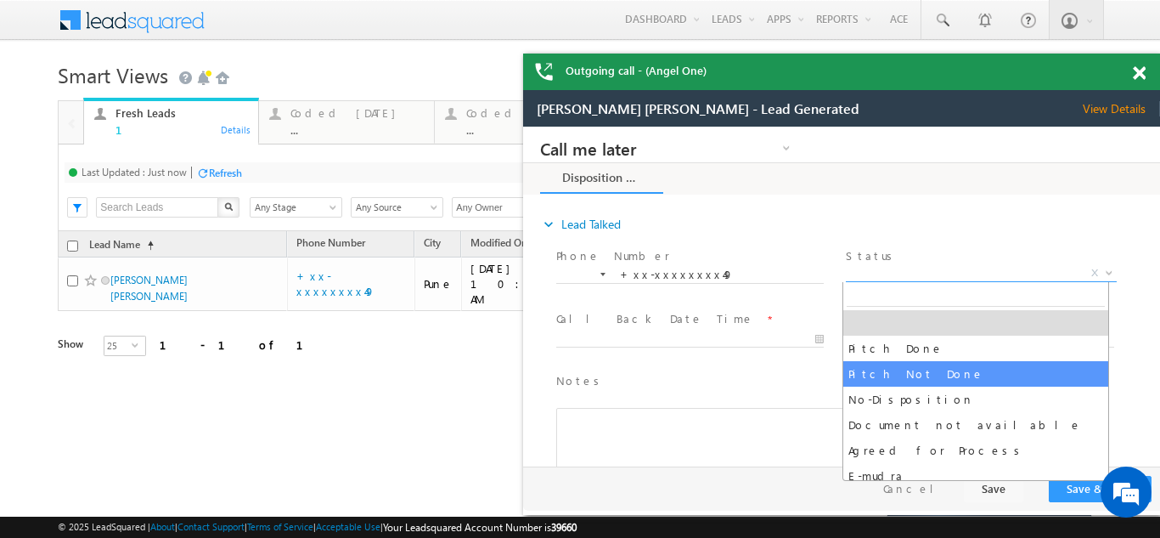
select select "Pitch Not Done"
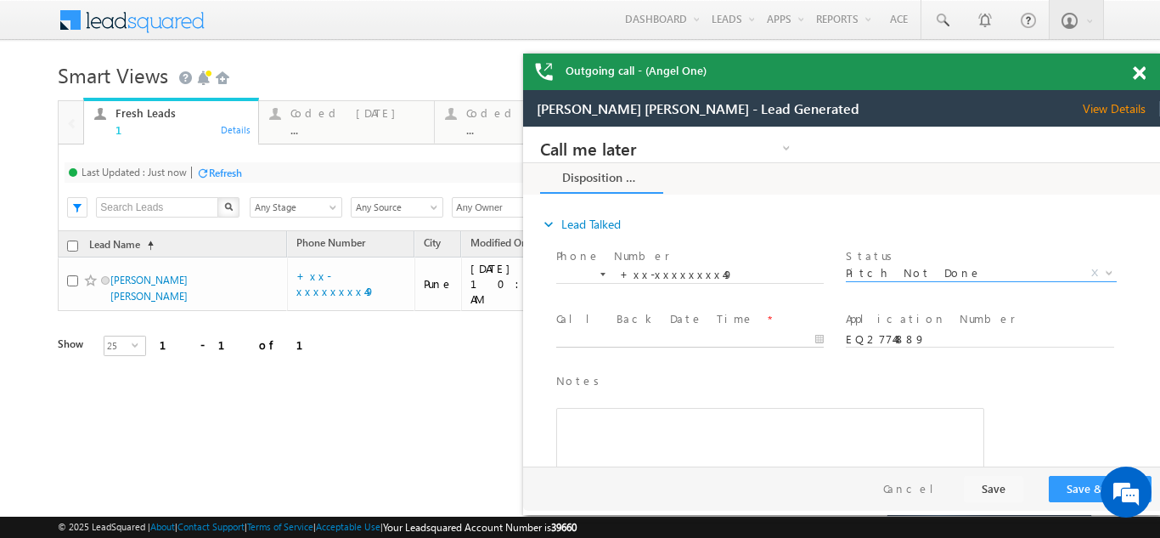
type input "08/25/25 10:30 AM"
click at [610, 337] on input "08/25/25 10:30 AM" at bounding box center [690, 339] width 268 height 17
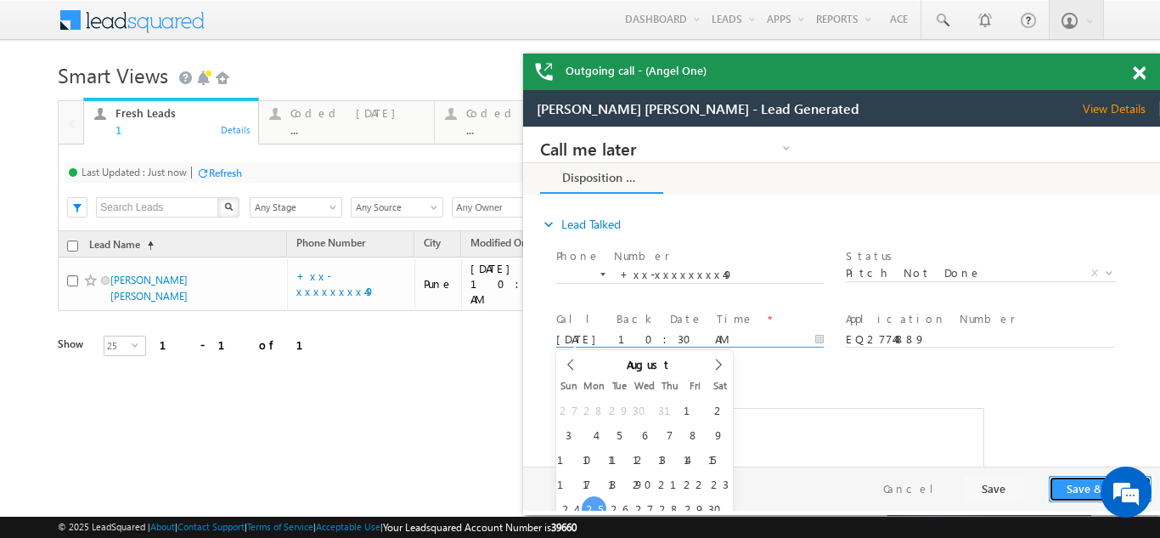
click at [1077, 480] on button "Save & Close" at bounding box center [1100, 489] width 103 height 26
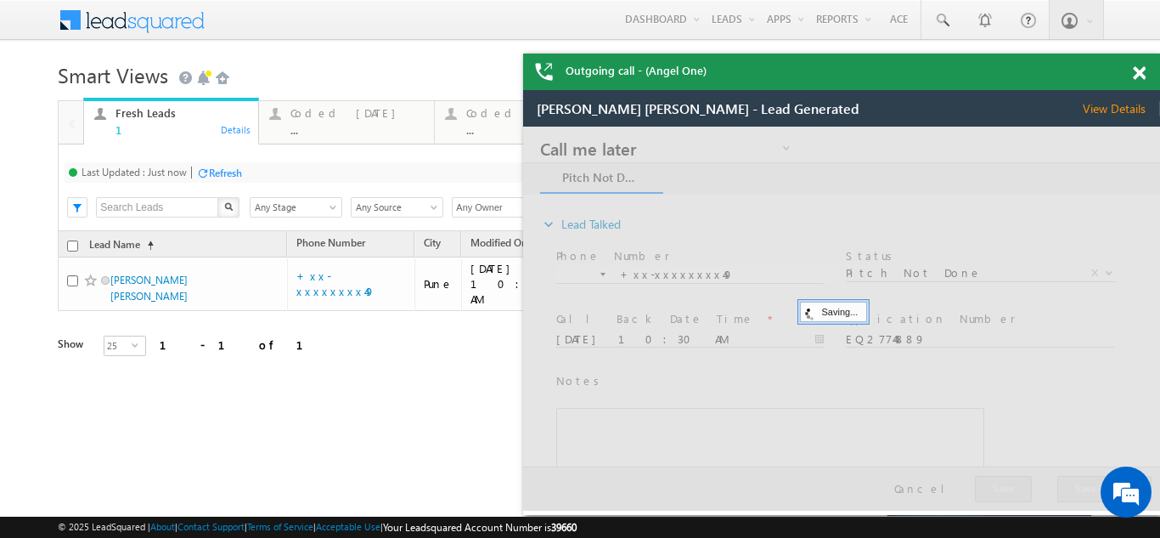
click at [1111, 106] on span "View Details" at bounding box center [1121, 108] width 77 height 15
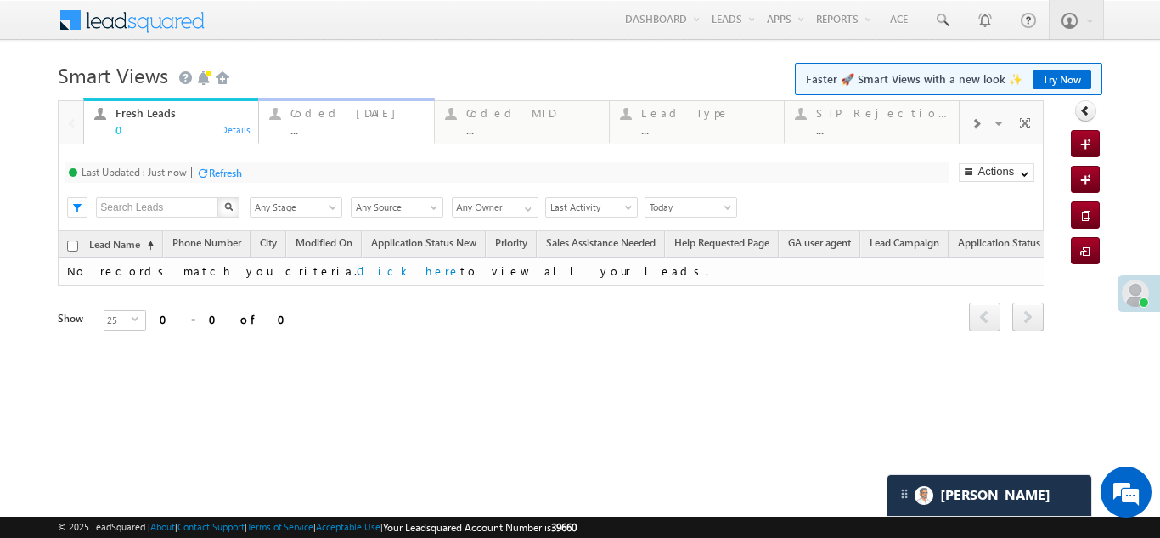
click at [322, 114] on div "Coded [DATE]" at bounding box center [357, 113] width 133 height 14
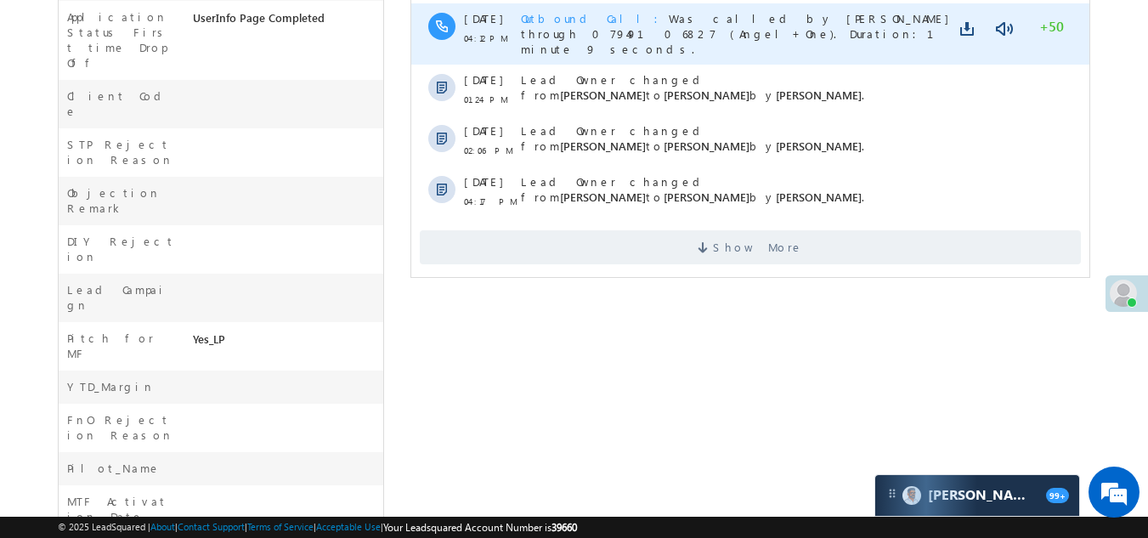
scroll to position [680, 0]
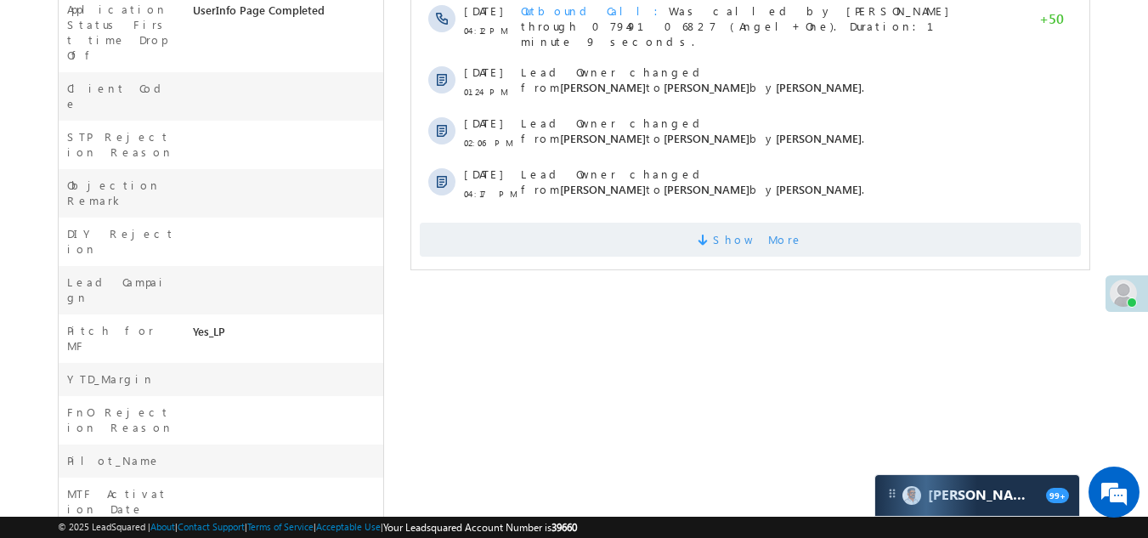
click at [577, 223] on span "Show More" at bounding box center [750, 240] width 661 height 34
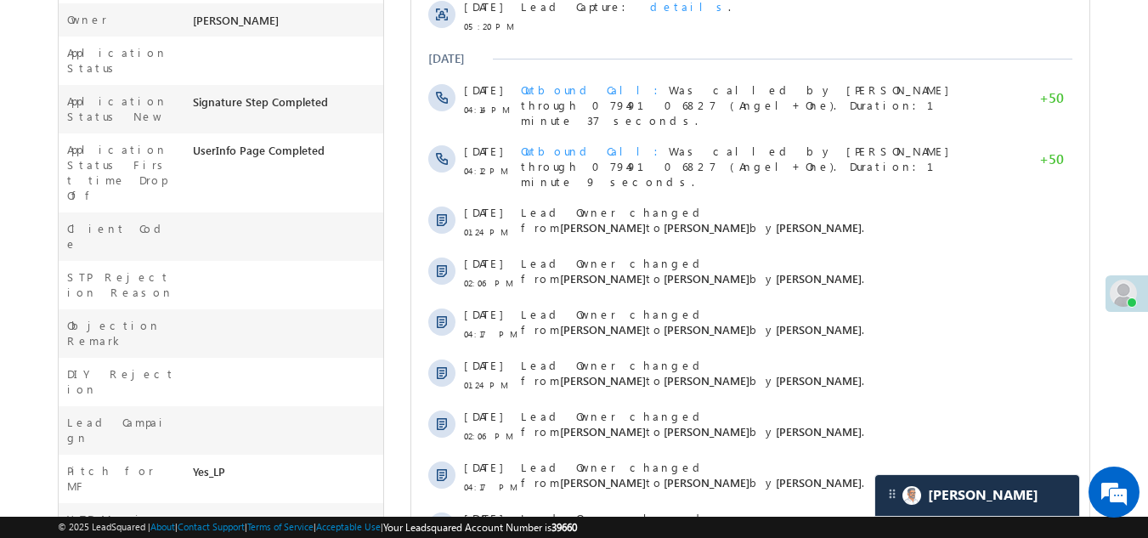
scroll to position [0, 0]
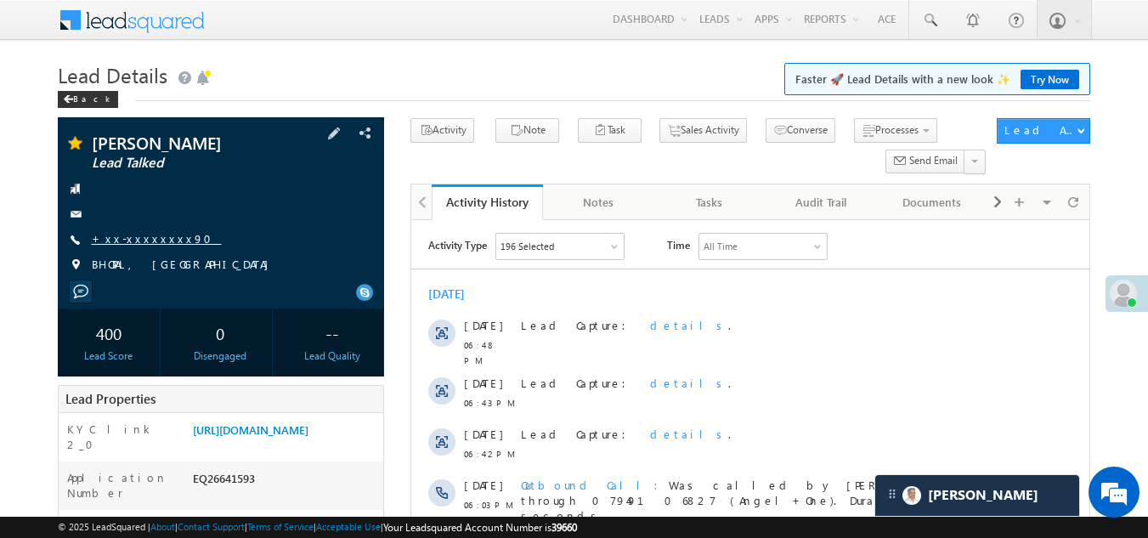
click at [125, 234] on link "+xx-xxxxxxxx90" at bounding box center [157, 238] width 130 height 14
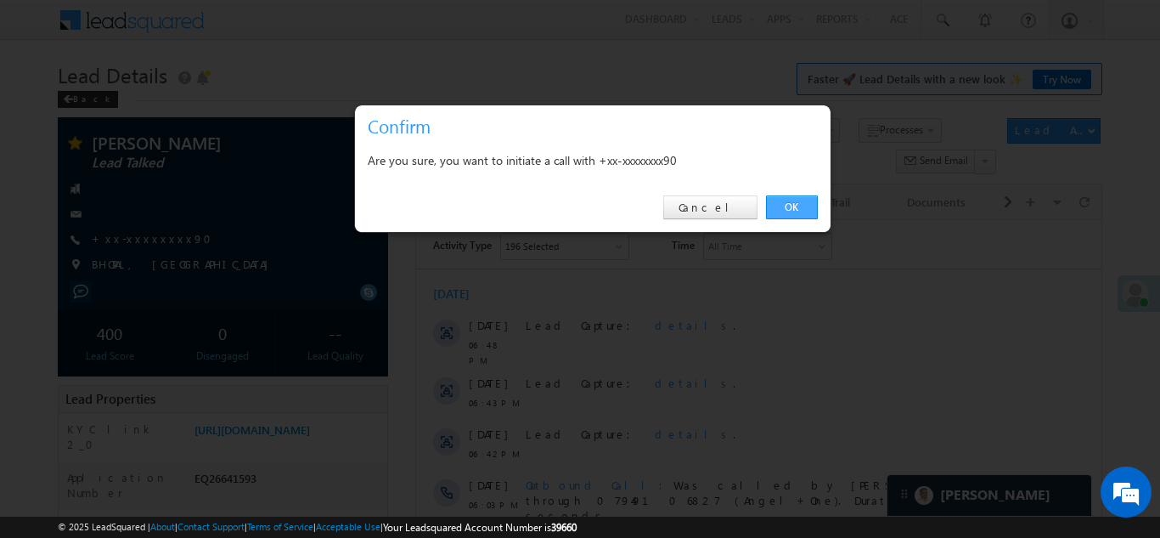
click at [790, 206] on link "OK" at bounding box center [792, 207] width 52 height 24
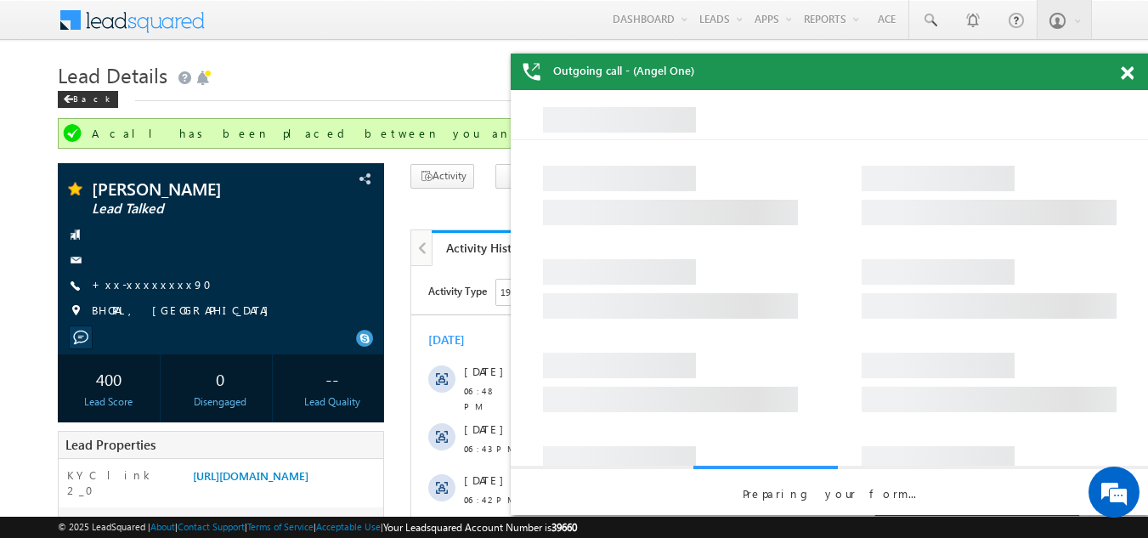
click at [1128, 73] on span at bounding box center [1126, 73] width 13 height 14
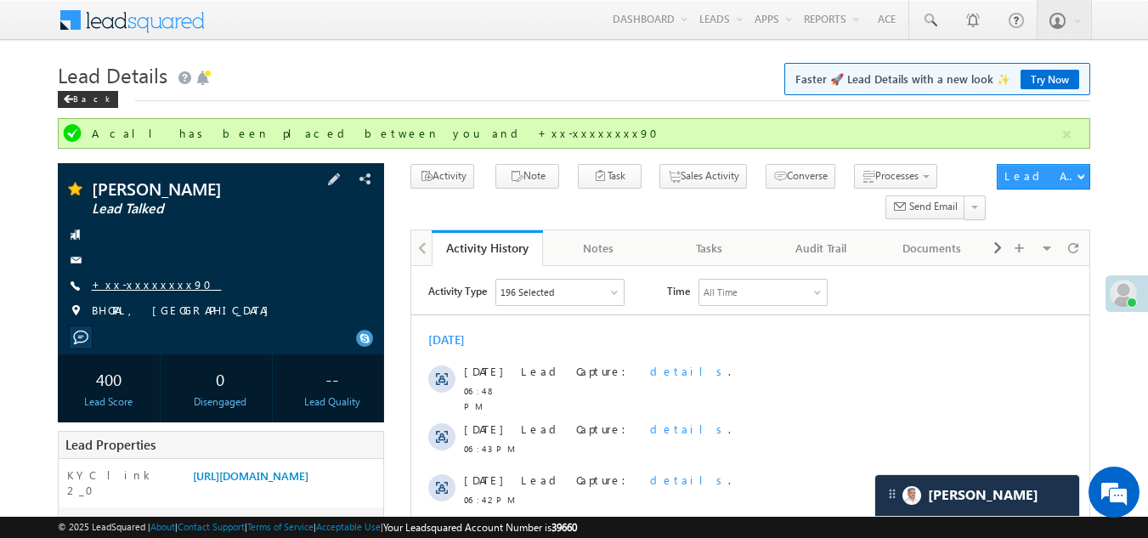
click at [127, 285] on link "+xx-xxxxxxxx90" at bounding box center [157, 284] width 130 height 14
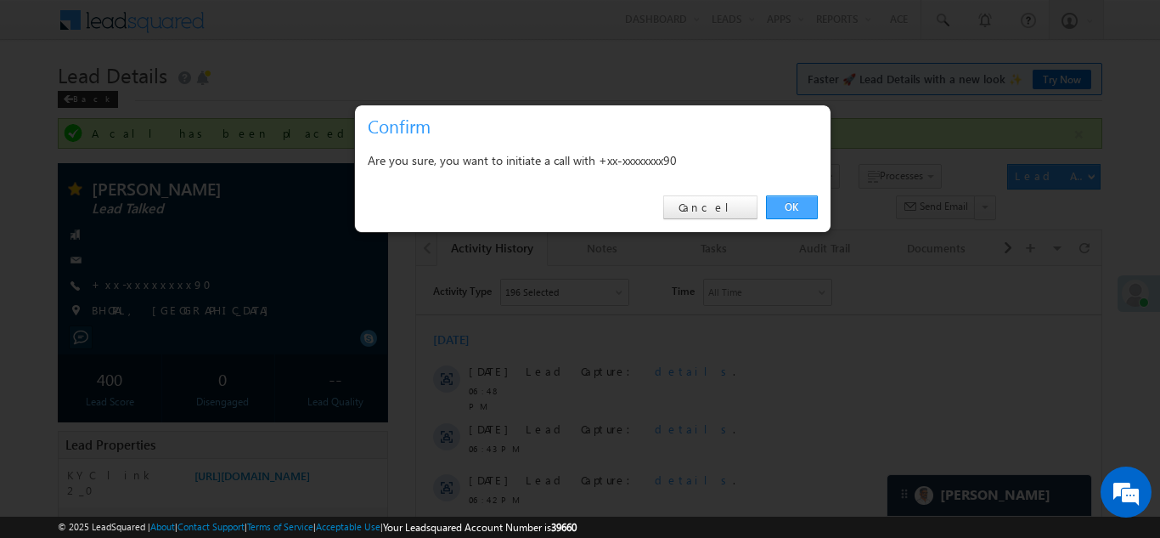
click at [784, 207] on link "OK" at bounding box center [792, 207] width 52 height 24
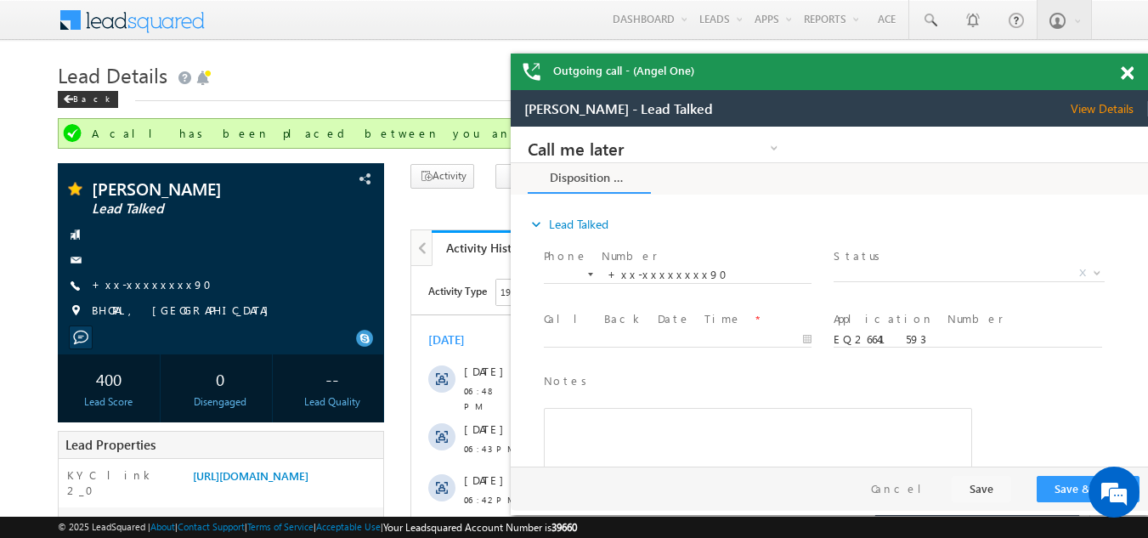
click at [1125, 70] on span at bounding box center [1126, 73] width 13 height 14
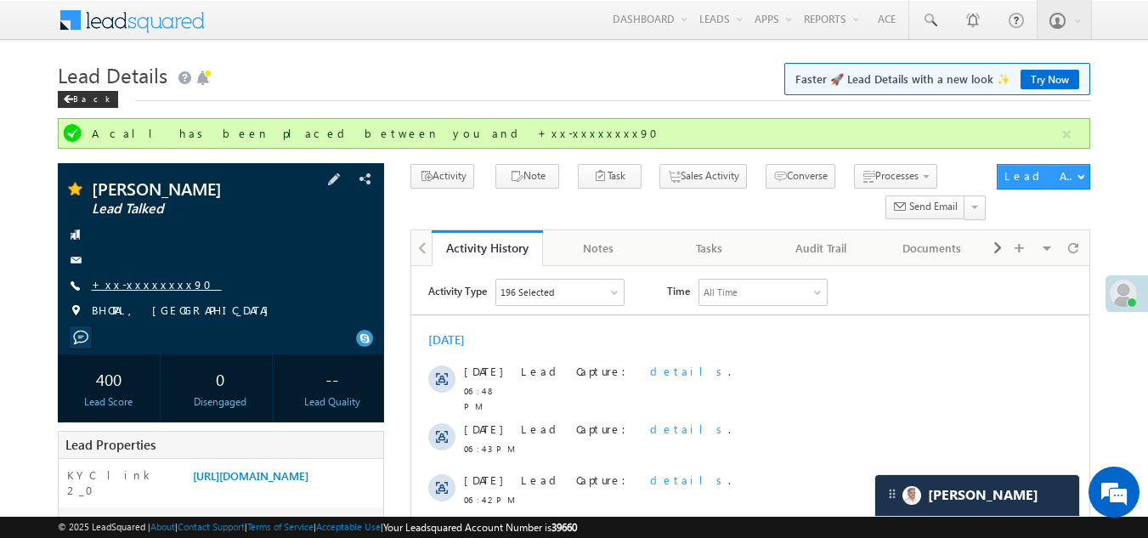
click at [123, 285] on link "+xx-xxxxxxxx90" at bounding box center [157, 284] width 130 height 14
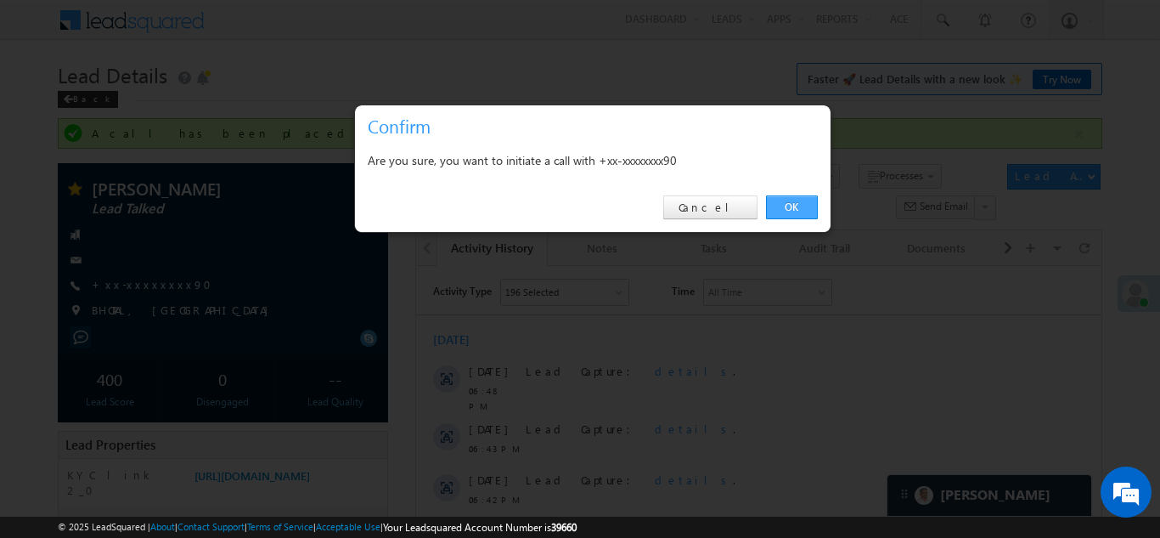
click at [776, 214] on link "OK" at bounding box center [792, 207] width 52 height 24
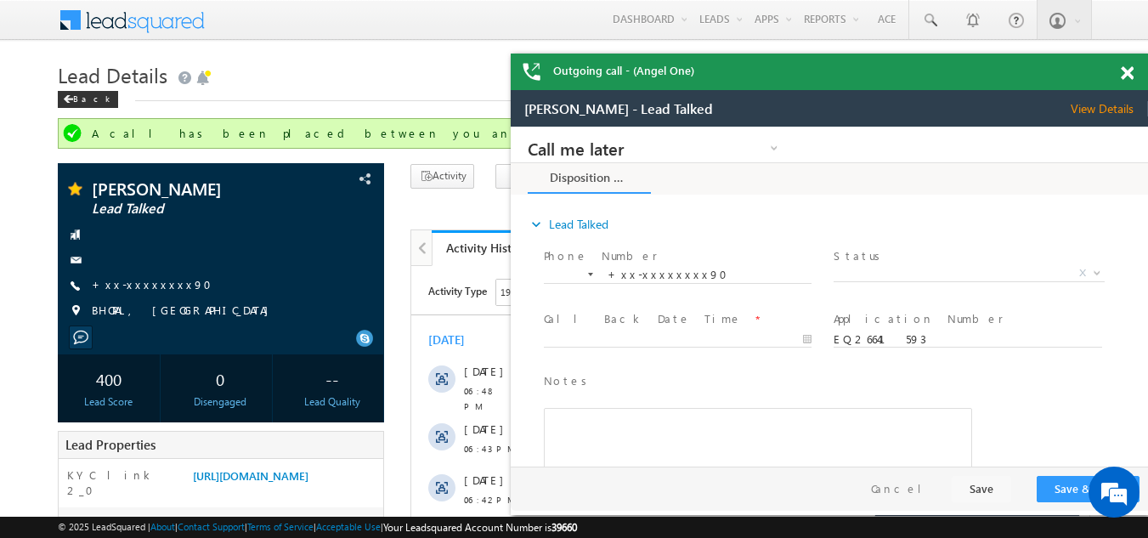
click at [1126, 75] on span at bounding box center [1126, 73] width 13 height 14
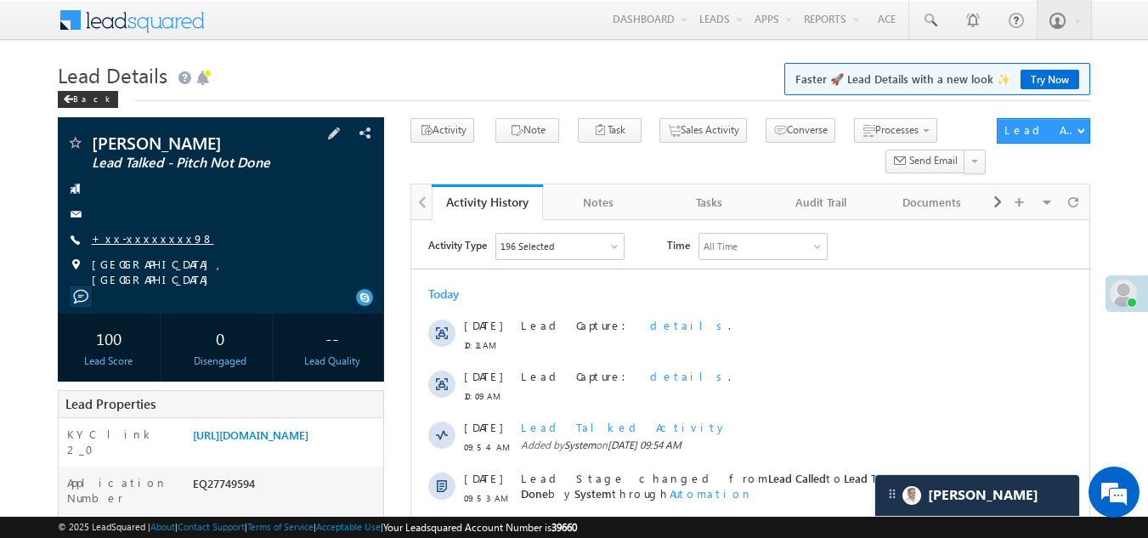
click at [138, 233] on link "+xx-xxxxxxxx98" at bounding box center [153, 238] width 122 height 14
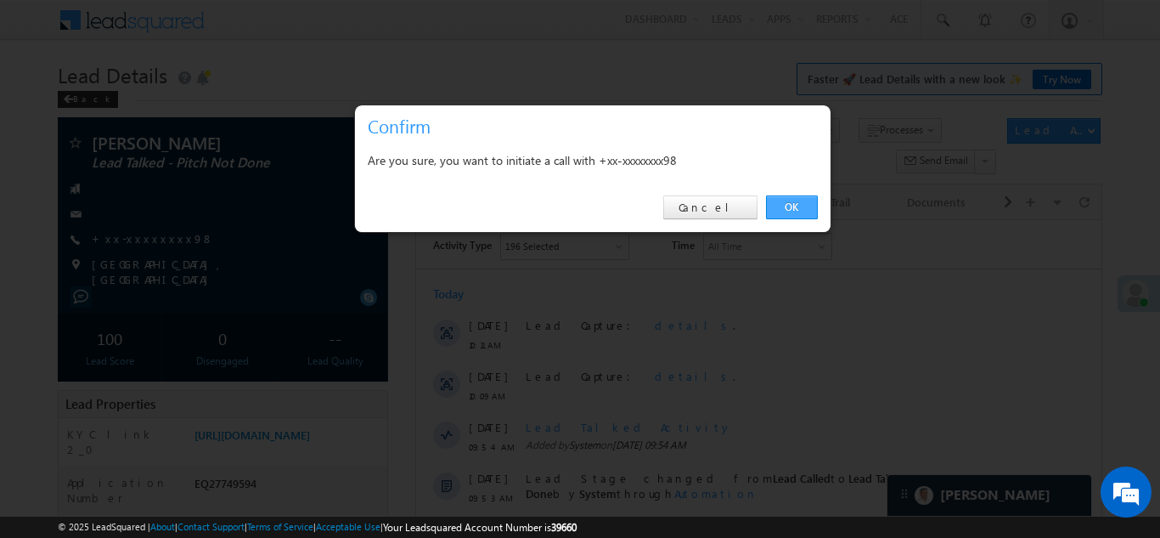
click at [792, 202] on link "OK" at bounding box center [792, 207] width 52 height 24
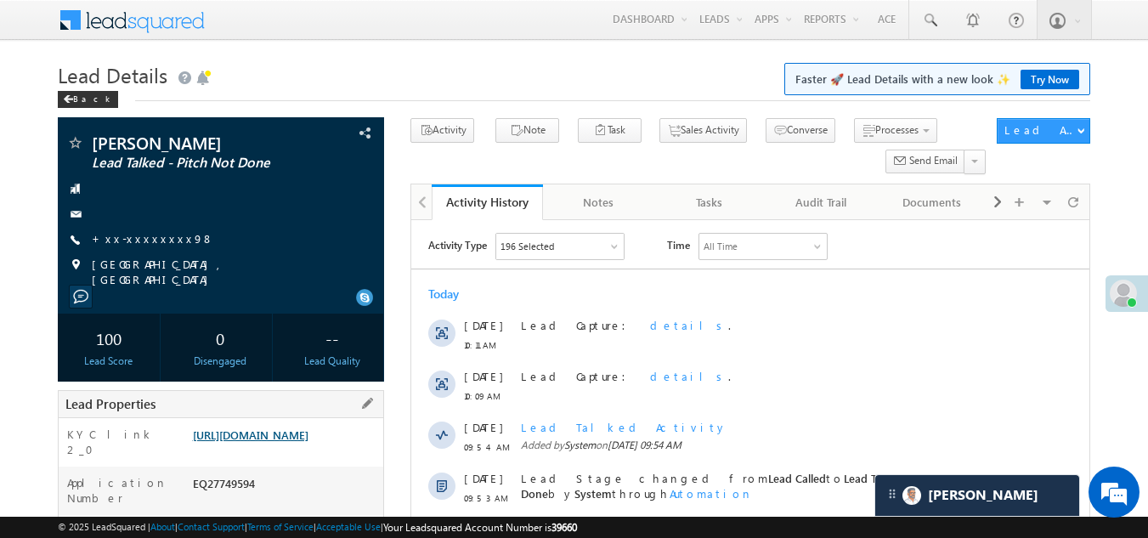
click at [308, 433] on link "[URL][DOMAIN_NAME]" at bounding box center [251, 434] width 116 height 14
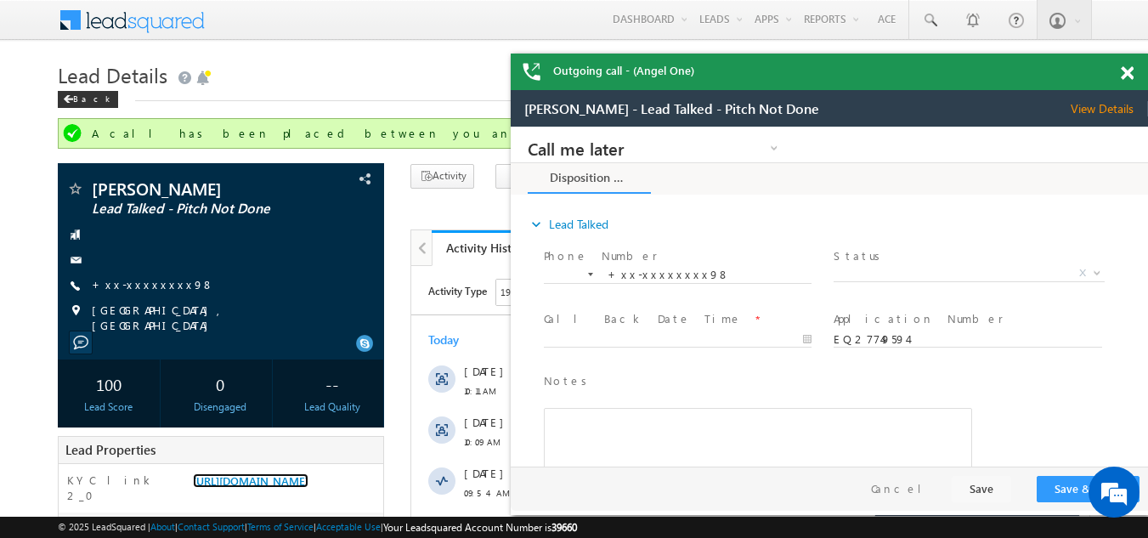
click at [1125, 69] on span at bounding box center [1126, 73] width 13 height 14
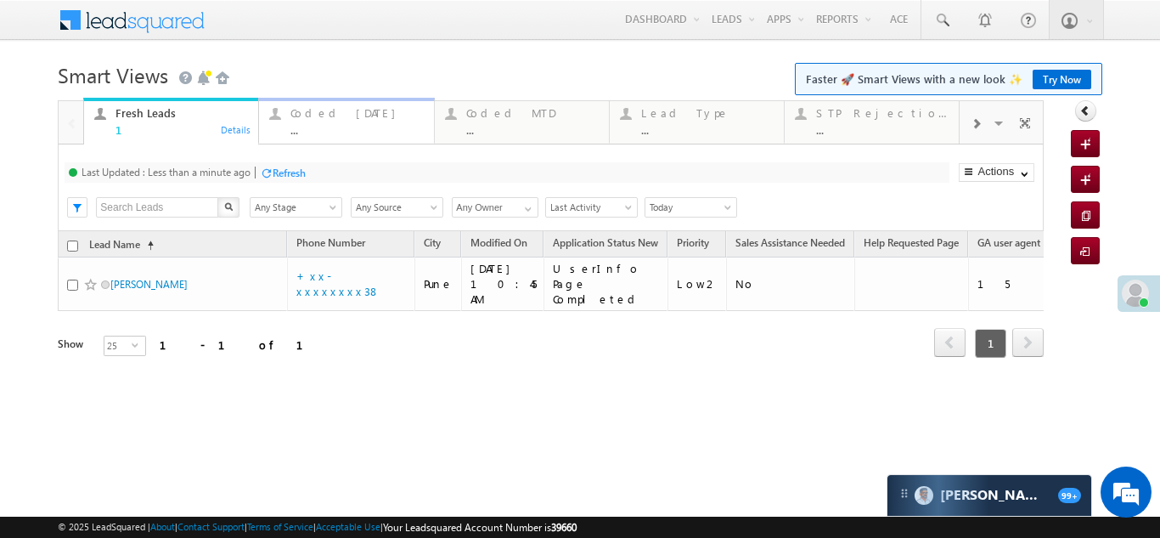
click at [313, 120] on div "Coded [DATE] ..." at bounding box center [357, 119] width 133 height 33
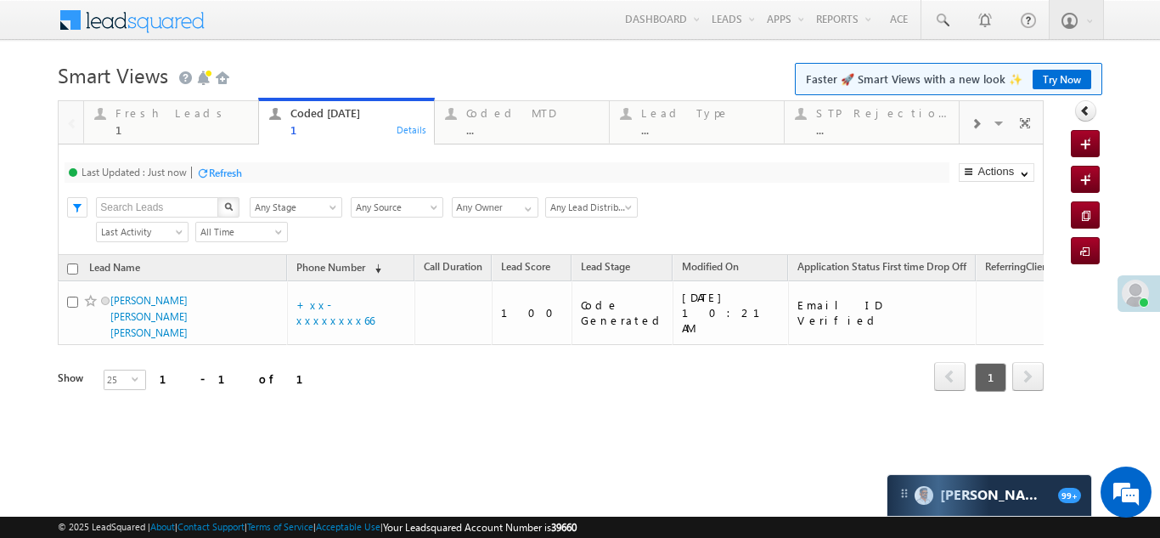
click at [227, 174] on div "Refresh" at bounding box center [225, 172] width 33 height 13
click at [152, 115] on div "Fresh Leads" at bounding box center [182, 113] width 133 height 14
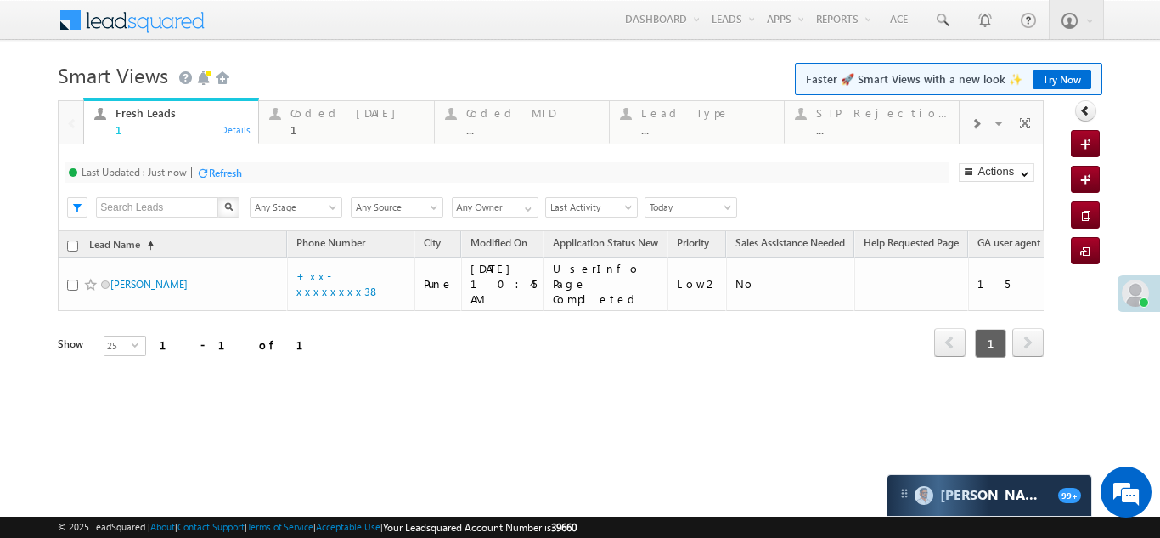
click at [227, 170] on div "Refresh" at bounding box center [225, 172] width 33 height 13
click at [325, 121] on div "Coded [DATE] 1" at bounding box center [357, 119] width 133 height 33
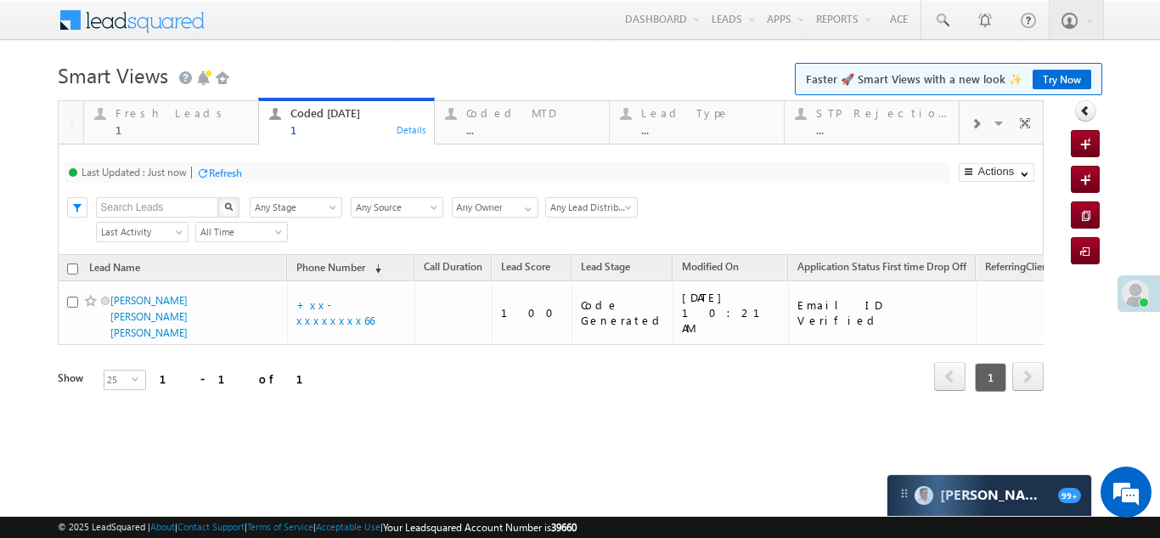
click at [231, 171] on div "Refresh" at bounding box center [225, 172] width 33 height 13
click at [140, 111] on div "Fresh Leads" at bounding box center [182, 113] width 133 height 14
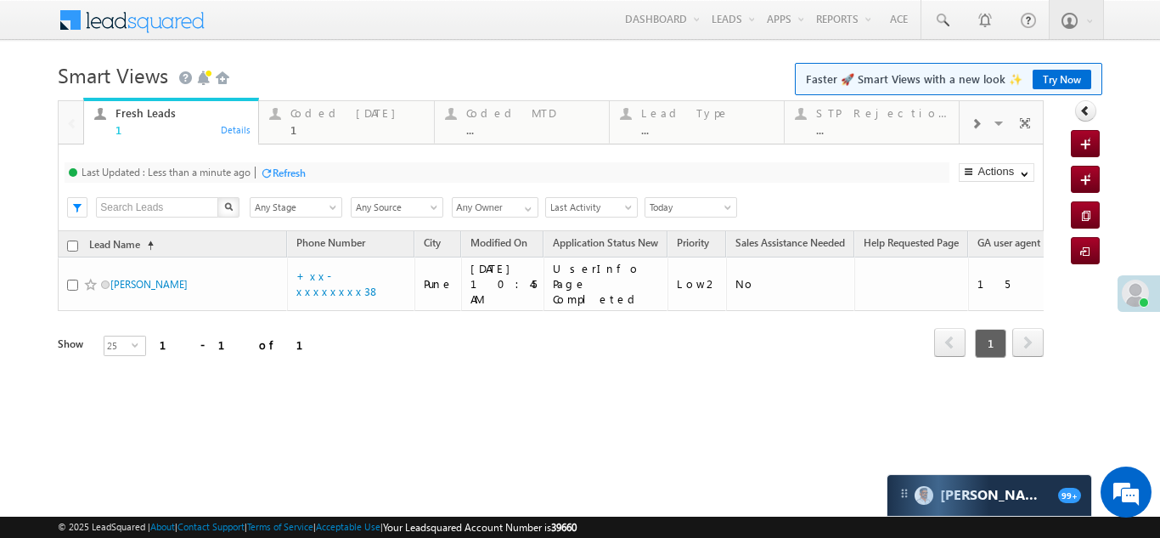
click at [300, 176] on div "Refresh" at bounding box center [289, 172] width 33 height 13
click at [319, 116] on div "Coded Today" at bounding box center [357, 113] width 133 height 14
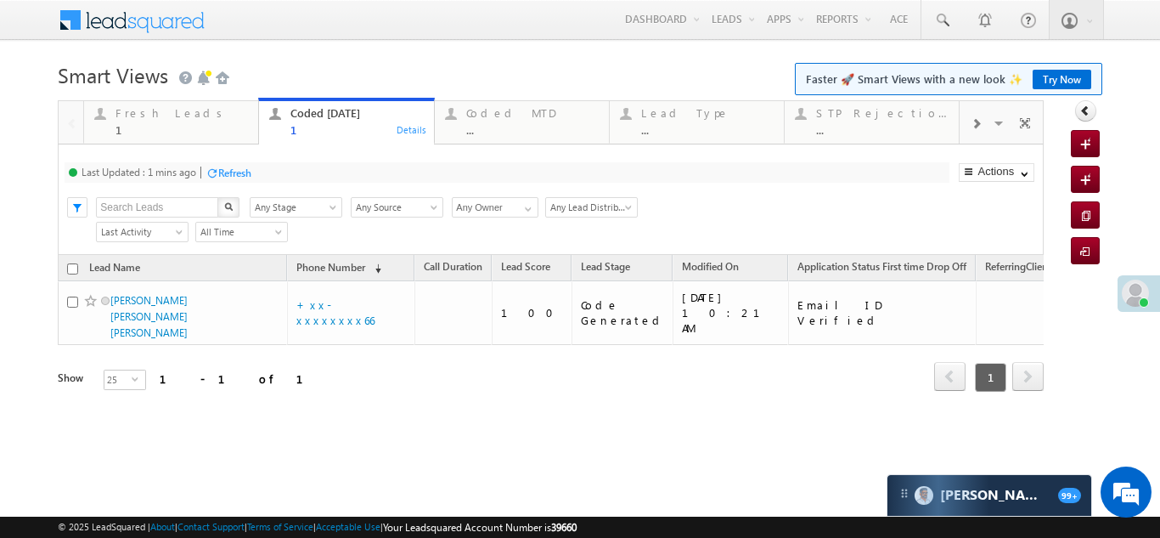
click at [233, 172] on div "Refresh" at bounding box center [234, 172] width 33 height 13
click at [138, 112] on div "Fresh Leads" at bounding box center [182, 113] width 133 height 14
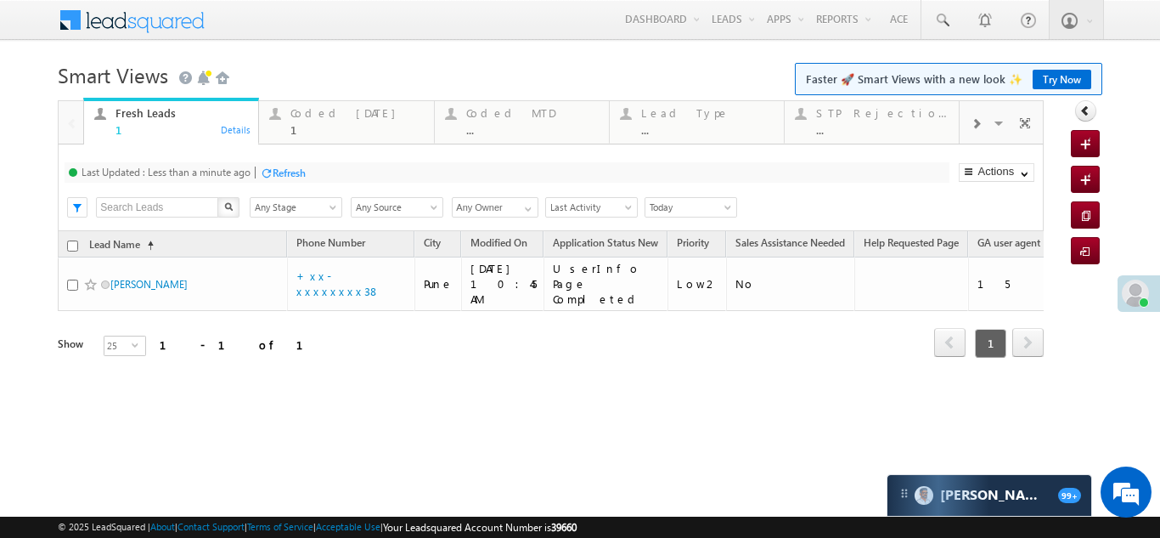
click at [302, 170] on div "Refresh" at bounding box center [289, 172] width 33 height 13
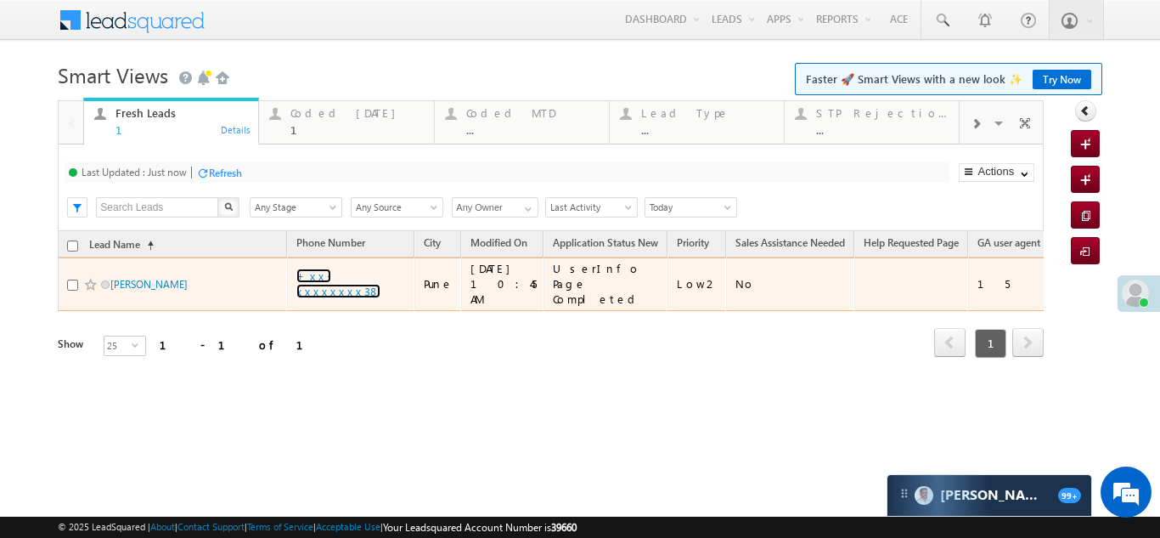
click at [336, 276] on link "+xx-xxxxxxxx38" at bounding box center [338, 283] width 84 height 30
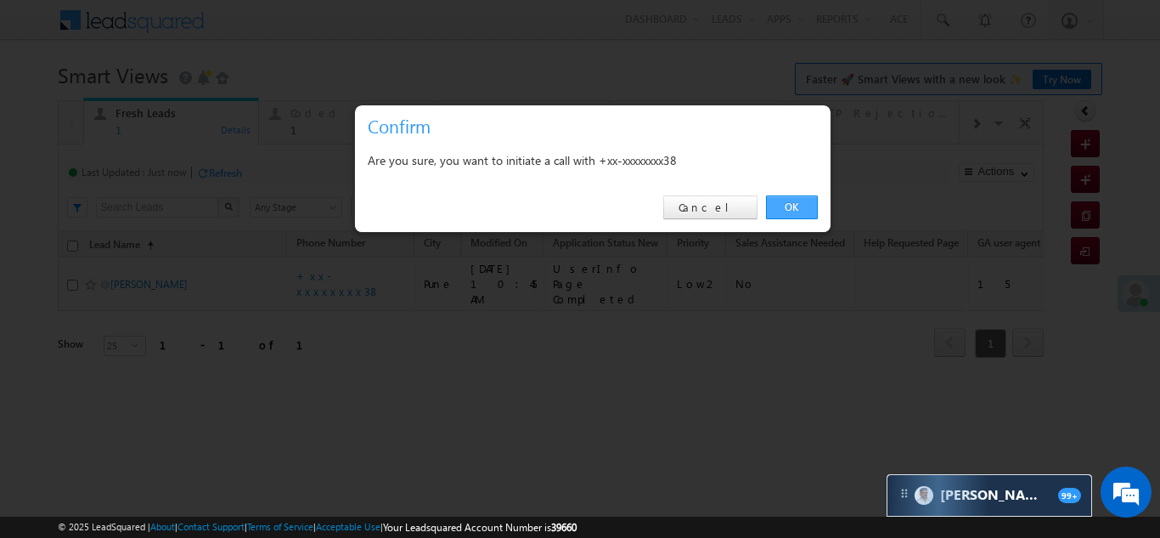
click at [787, 210] on link "OK" at bounding box center [792, 207] width 52 height 24
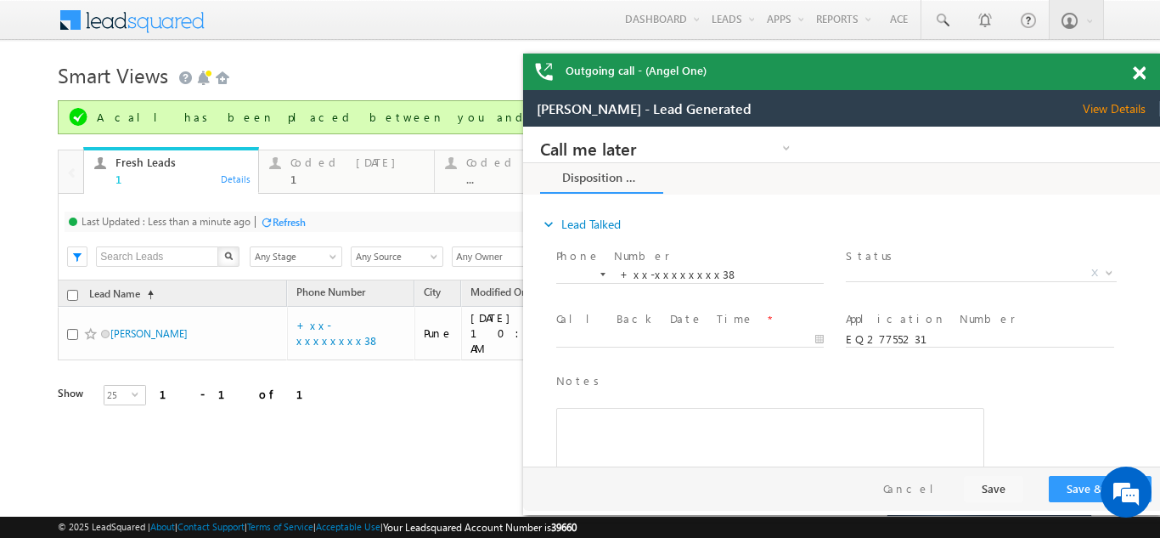
click at [421, 468] on div "Smart Views Getting Started Faster 🚀 Smart Views with a new look ✨ Try Now Quic…" at bounding box center [580, 269] width 1044 height 425
click at [330, 170] on div "Coded Today 1" at bounding box center [357, 168] width 133 height 33
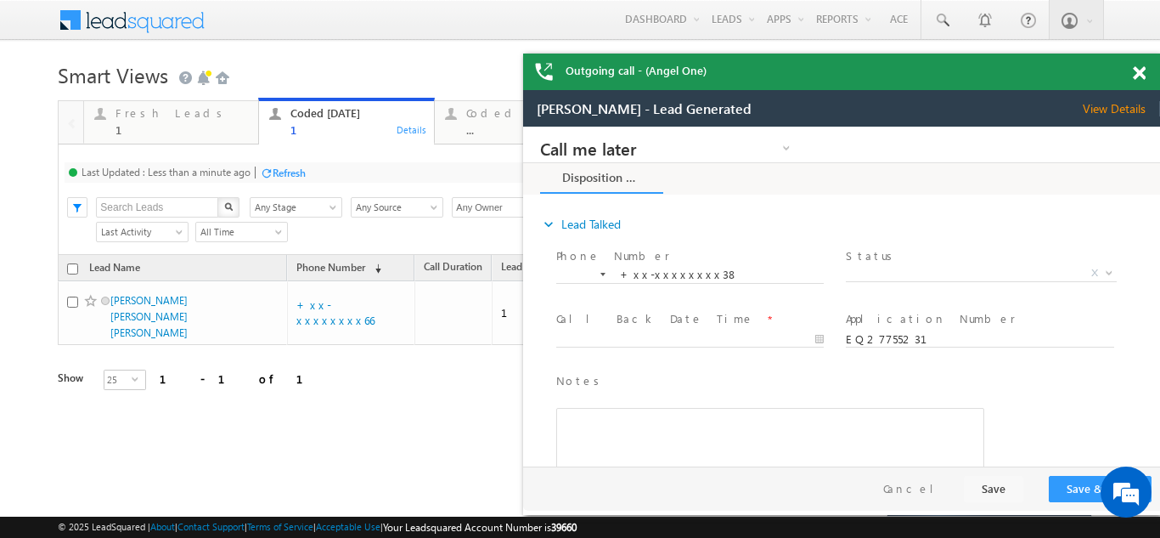
click at [276, 166] on div "Refresh" at bounding box center [289, 172] width 33 height 13
click at [1144, 71] on span at bounding box center [1139, 73] width 13 height 14
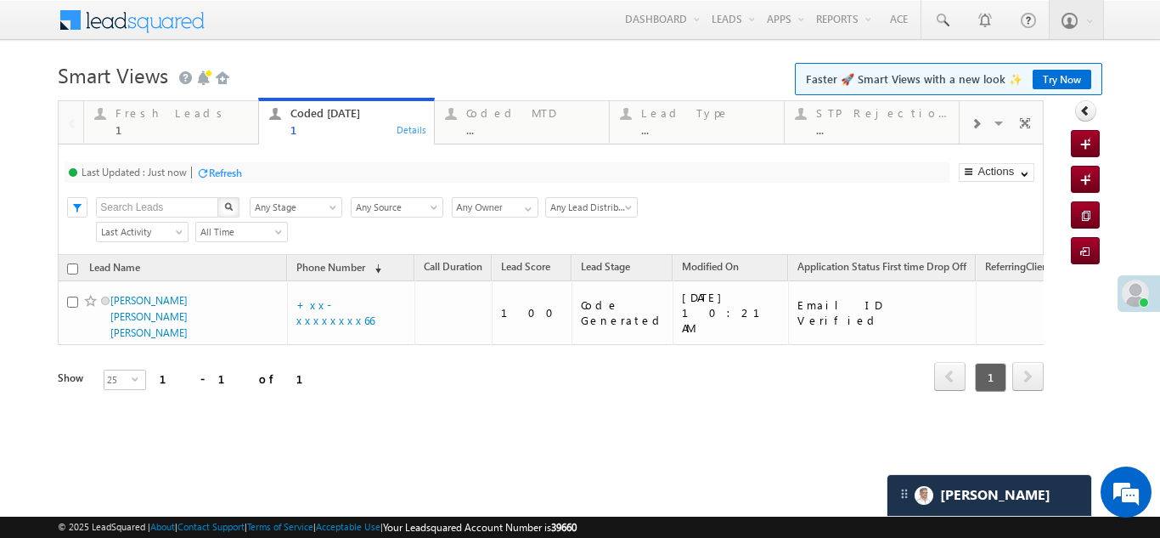
click at [225, 168] on div "Refresh" at bounding box center [225, 172] width 33 height 13
click at [142, 118] on div "Fresh Leads" at bounding box center [182, 113] width 133 height 14
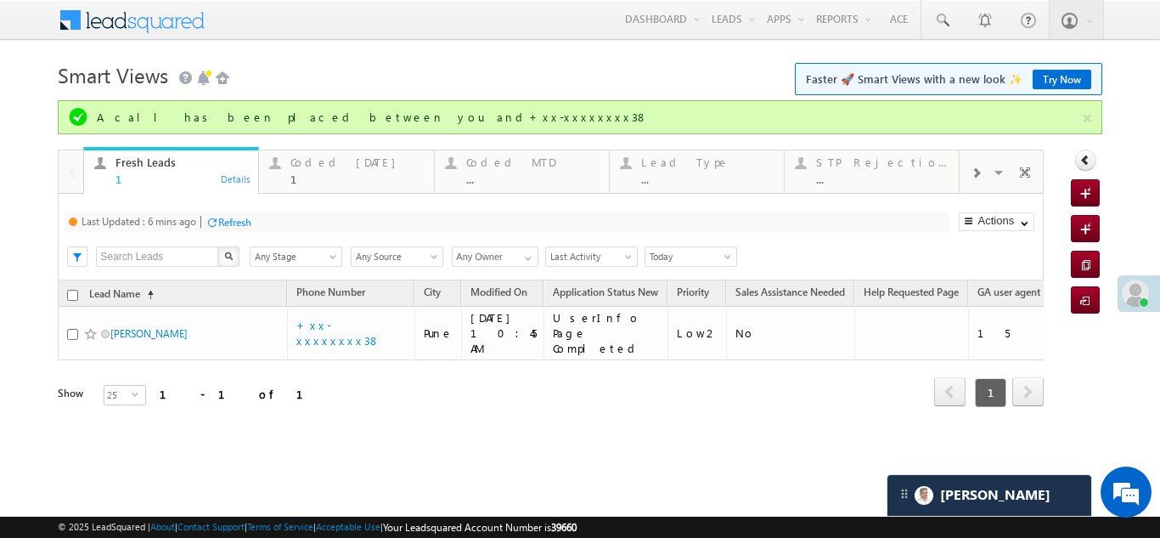
click at [244, 217] on div "Refresh" at bounding box center [234, 222] width 33 height 13
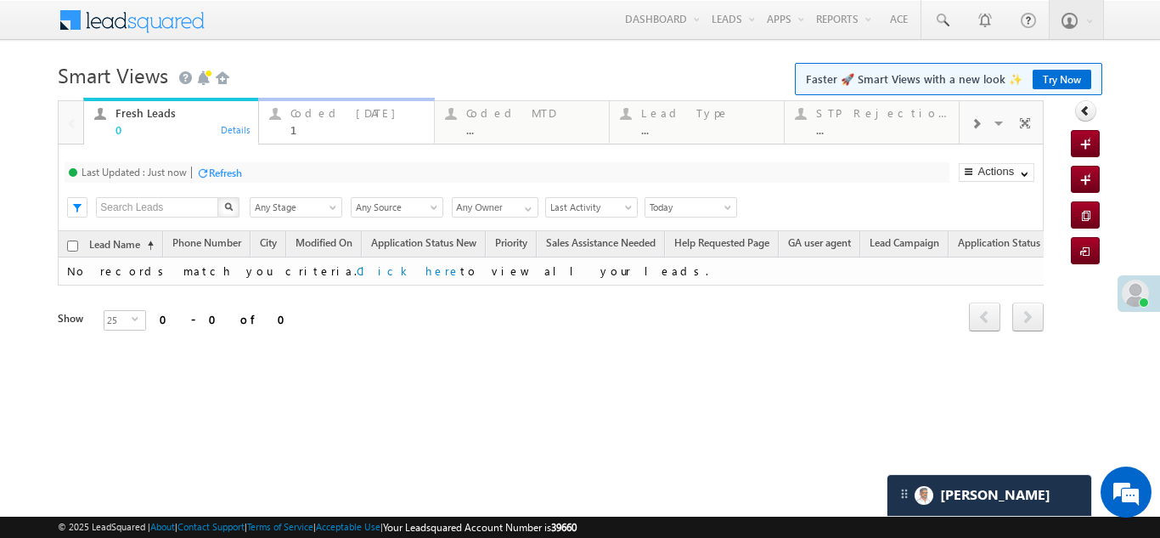
click at [333, 112] on div "Coded Today" at bounding box center [357, 113] width 133 height 14
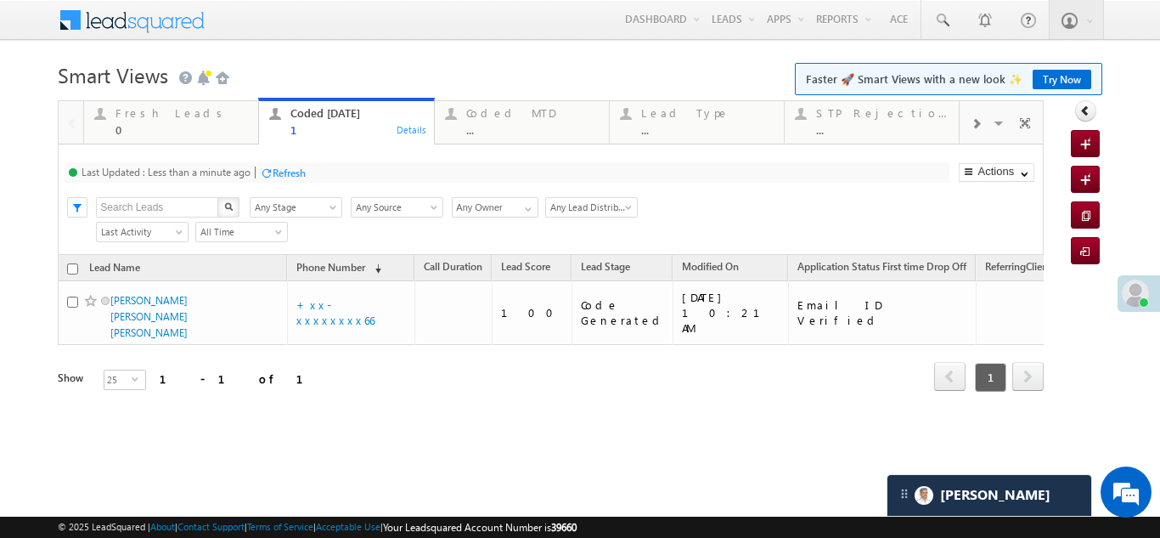
click at [301, 172] on div "Refresh" at bounding box center [289, 172] width 33 height 13
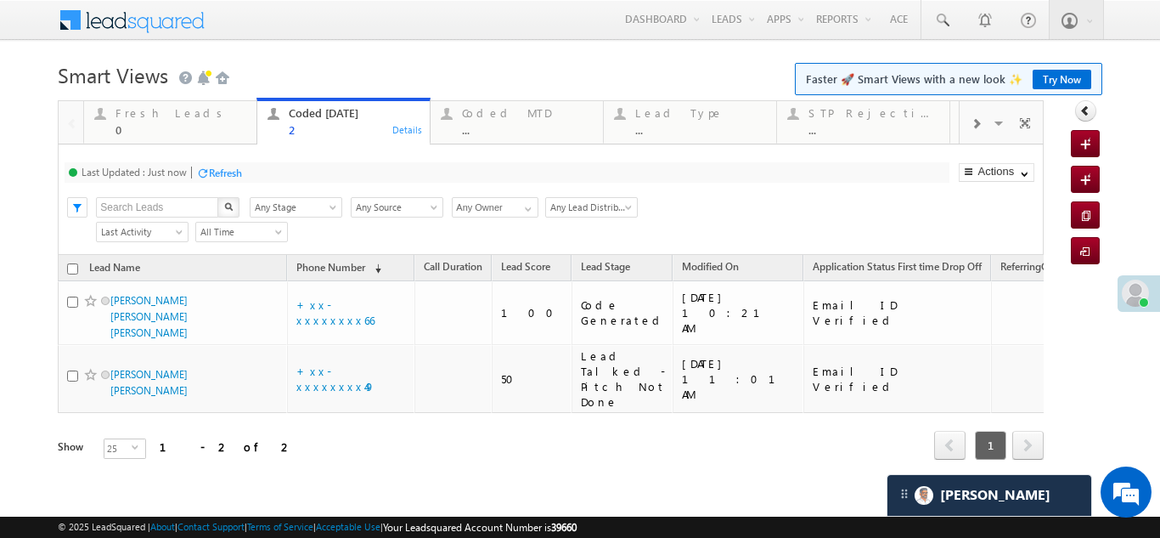
click at [222, 171] on div "Refresh" at bounding box center [225, 172] width 33 height 13
click at [136, 113] on div "Fresh Leads" at bounding box center [181, 113] width 131 height 14
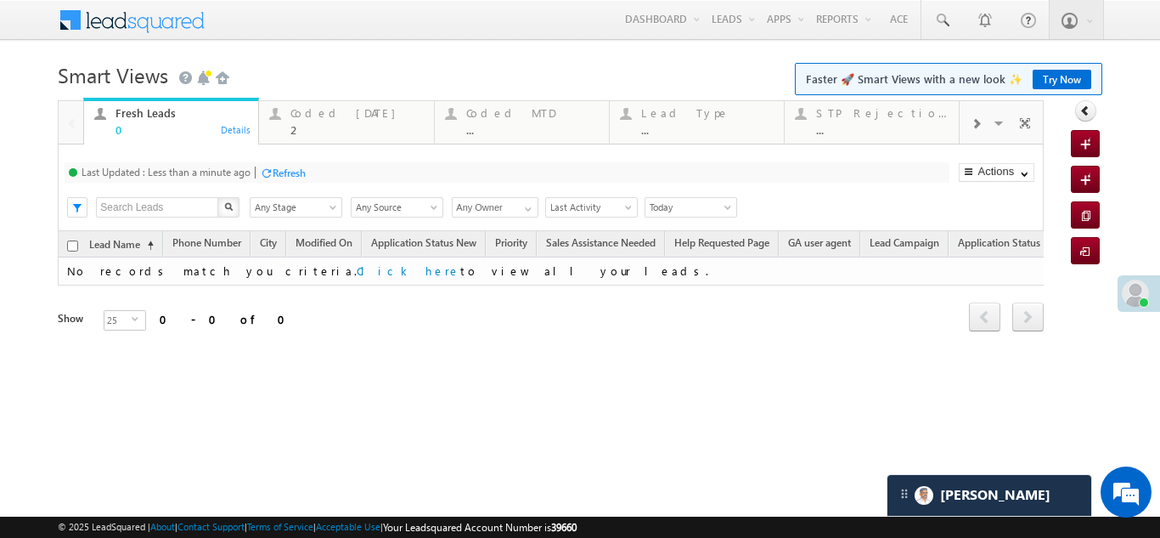
click at [293, 168] on div "Refresh" at bounding box center [289, 172] width 33 height 13
click at [303, 118] on div "Coded Today" at bounding box center [357, 113] width 133 height 14
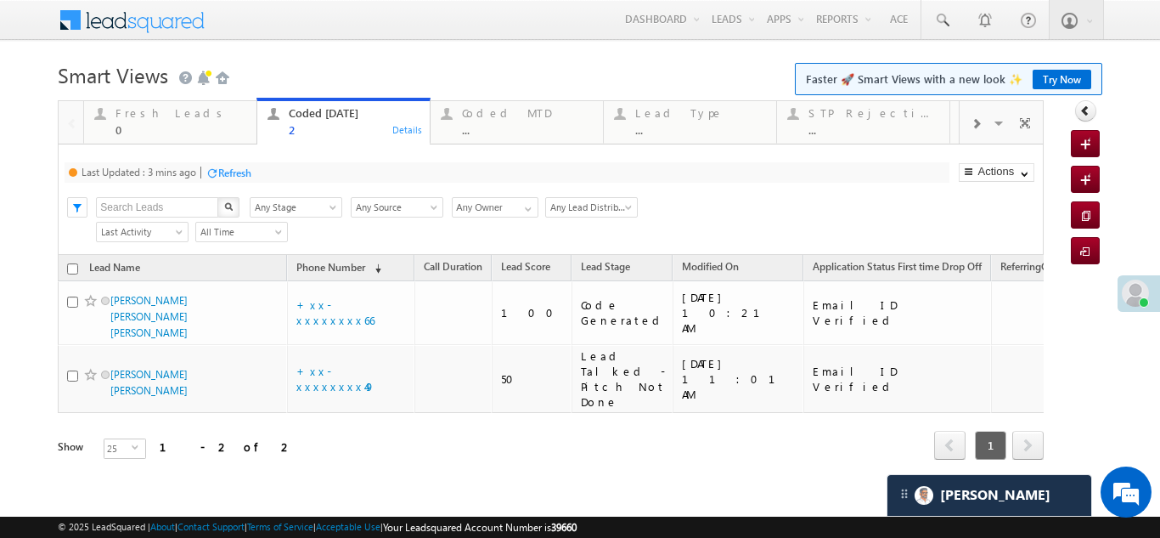
click at [249, 168] on div "Refresh" at bounding box center [234, 172] width 33 height 13
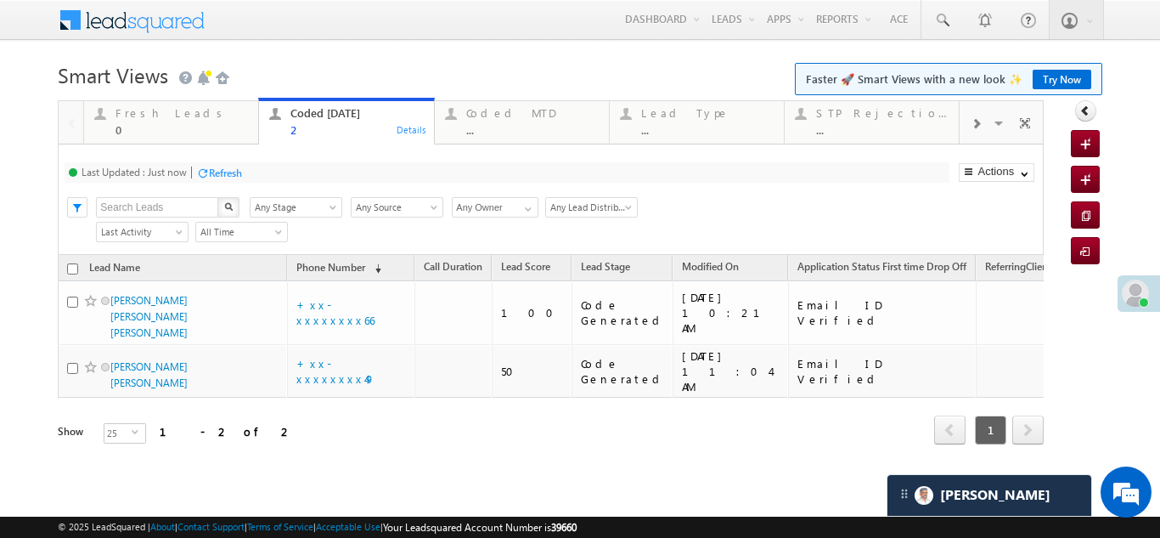
click at [212, 170] on div "Refresh" at bounding box center [225, 172] width 33 height 13
click at [155, 115] on div "Fresh Leads" at bounding box center [182, 113] width 133 height 14
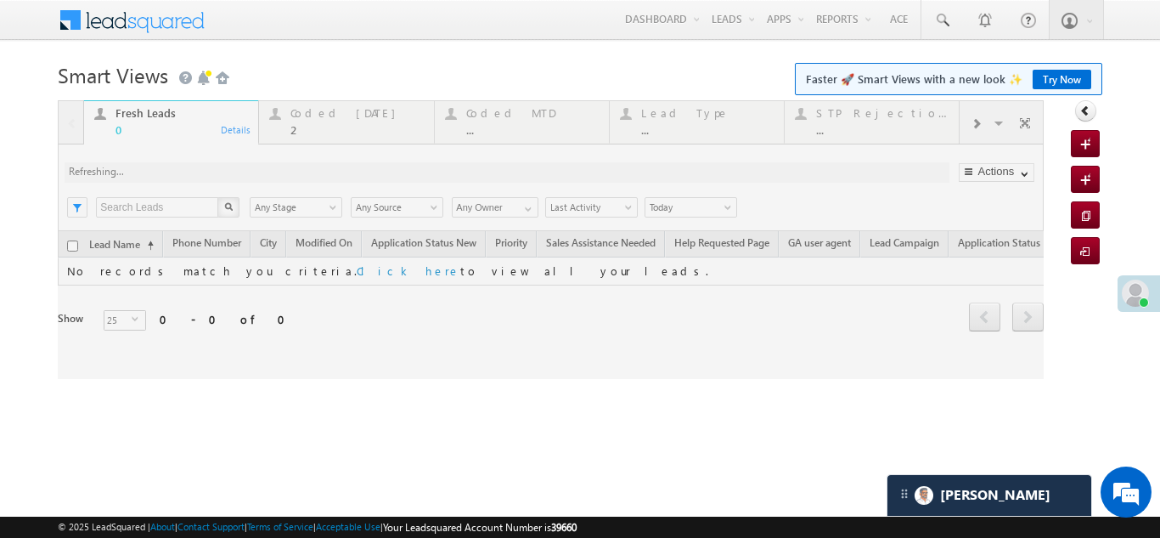
click at [240, 171] on div at bounding box center [551, 239] width 986 height 279
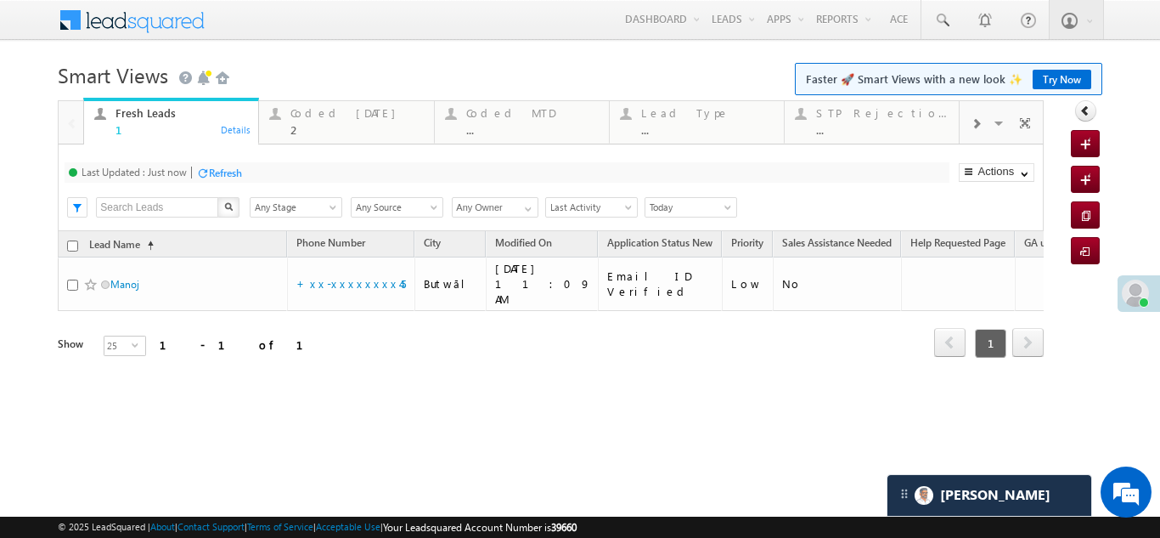
click at [239, 173] on div "Refresh" at bounding box center [225, 172] width 33 height 13
click at [228, 170] on div "Refresh" at bounding box center [225, 172] width 33 height 13
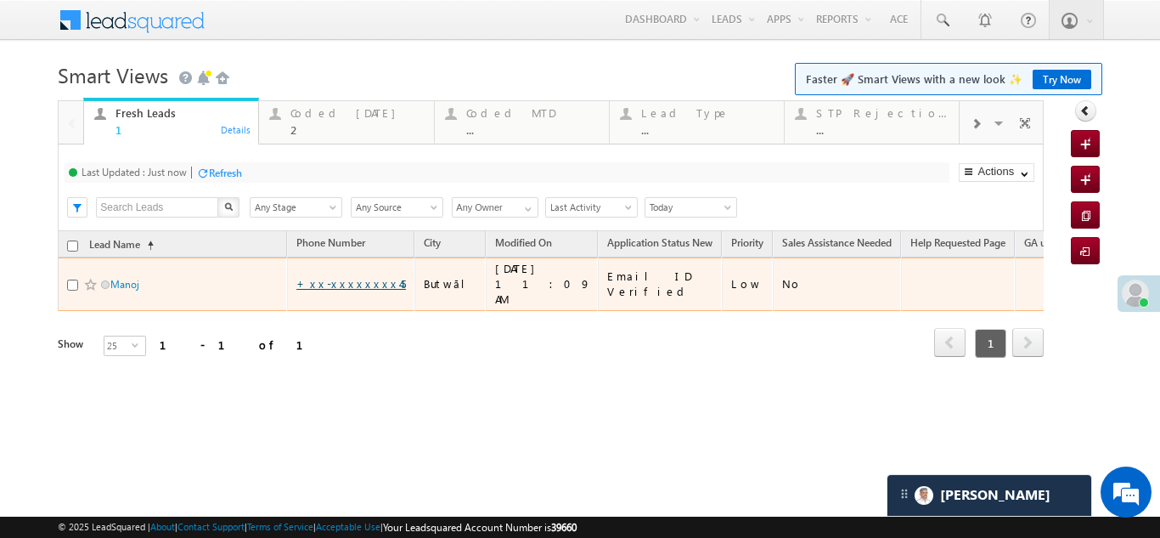
click at [334, 276] on link "+xx-xxxxxxxx45" at bounding box center [351, 283] width 110 height 14
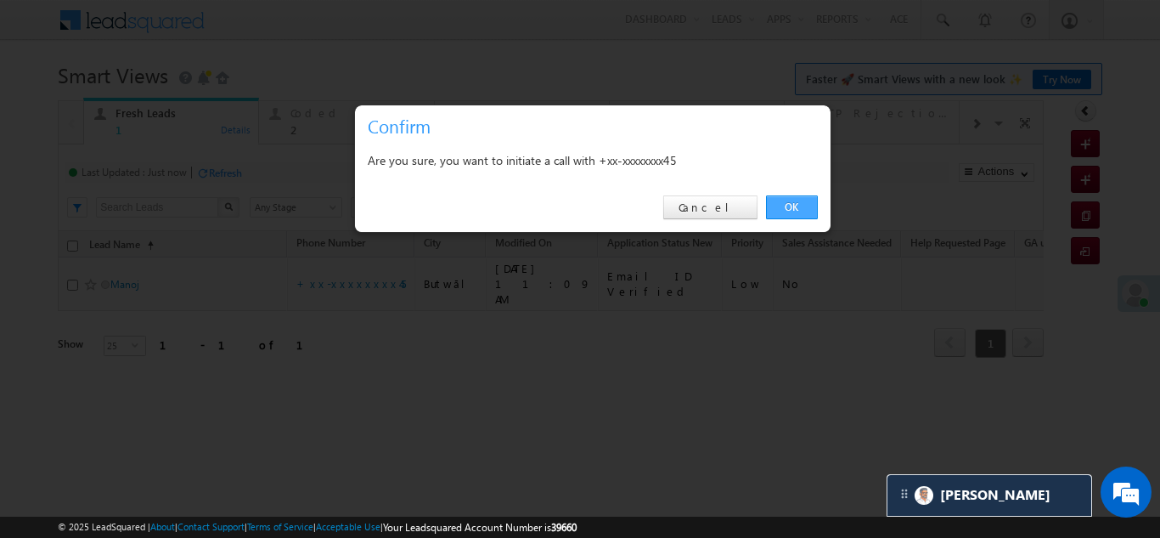
click at [791, 201] on link "OK" at bounding box center [792, 207] width 52 height 24
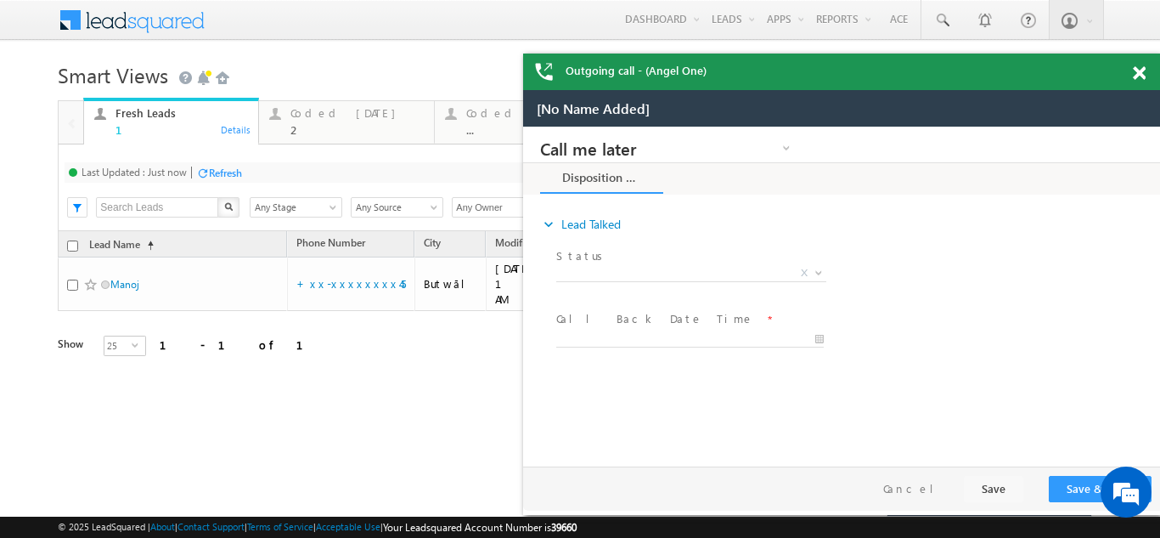
click at [1143, 71] on span at bounding box center [1139, 73] width 13 height 14
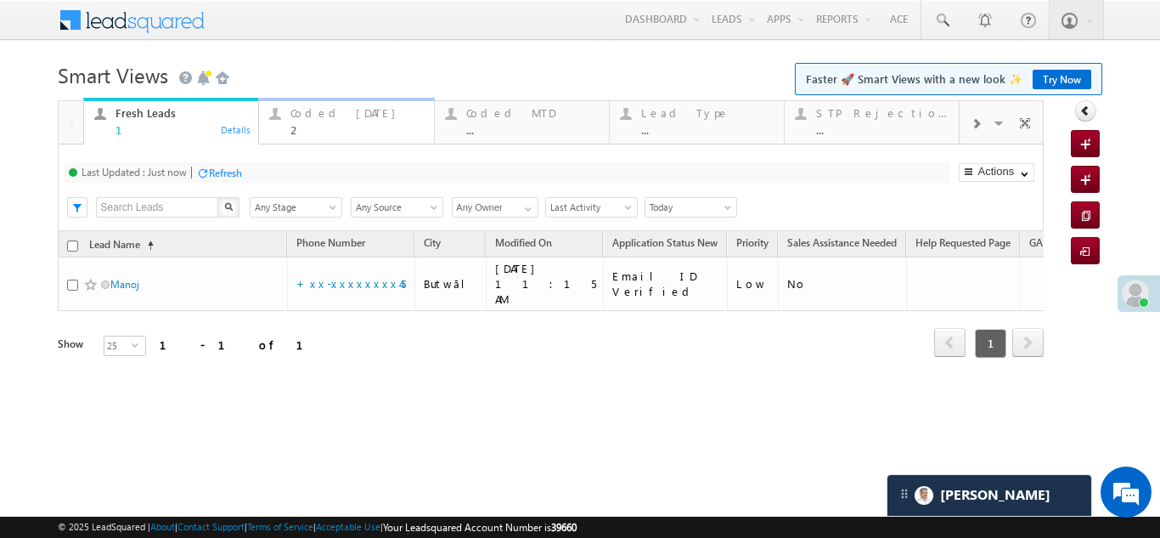
click at [330, 119] on div "Coded Today" at bounding box center [357, 113] width 133 height 14
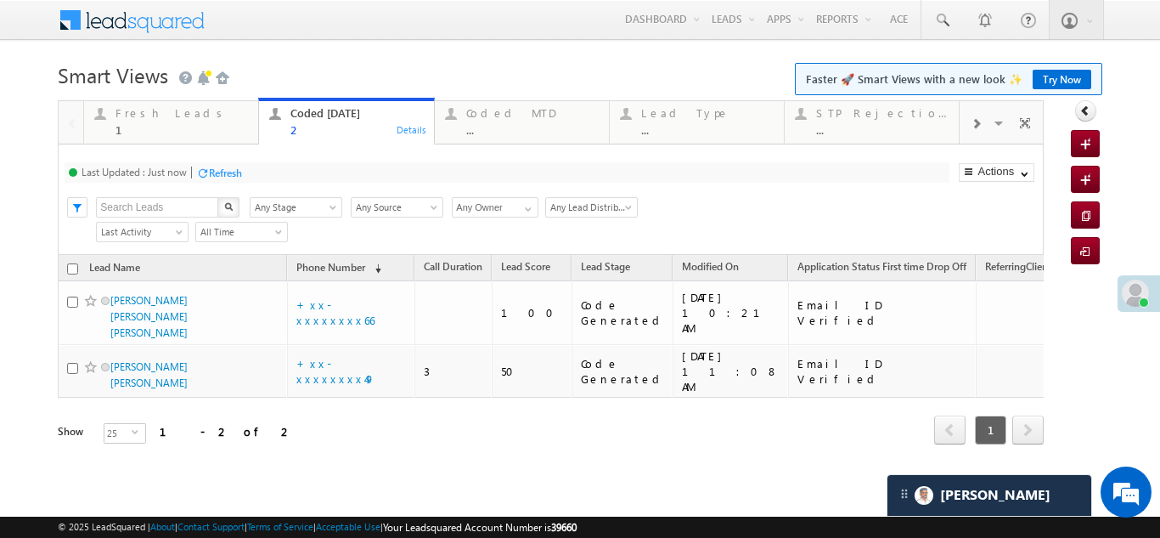
click at [221, 172] on div "Refresh" at bounding box center [225, 172] width 33 height 13
click at [152, 109] on div "Fresh Leads" at bounding box center [182, 113] width 133 height 14
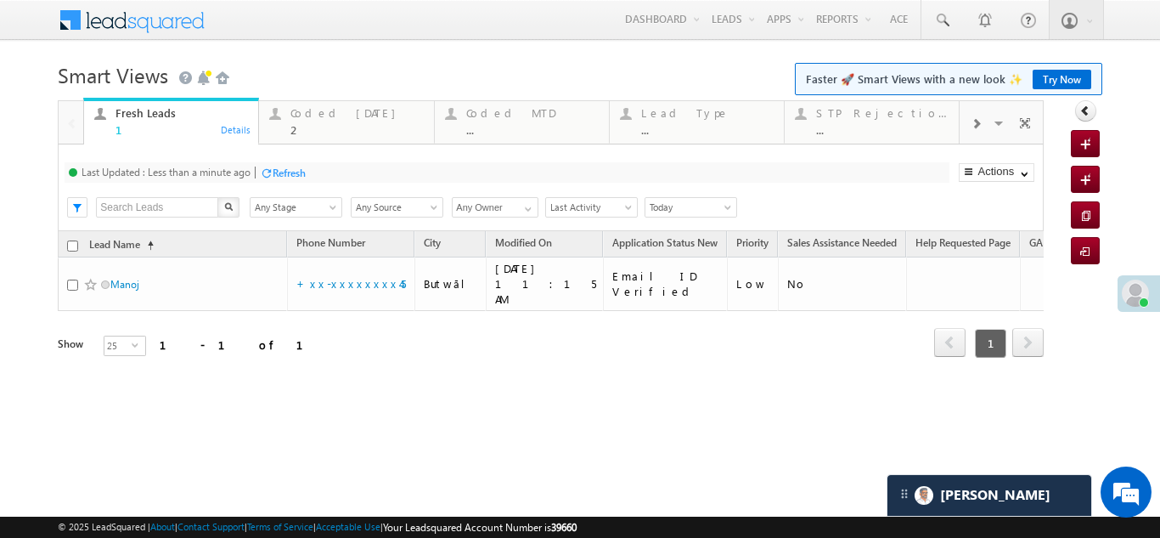
click at [292, 170] on div "Refresh" at bounding box center [289, 172] width 33 height 13
click at [222, 171] on div "Refresh" at bounding box center [225, 172] width 33 height 13
click at [227, 172] on div "Refresh" at bounding box center [225, 172] width 33 height 13
click at [318, 118] on div "Coded Today" at bounding box center [357, 113] width 133 height 14
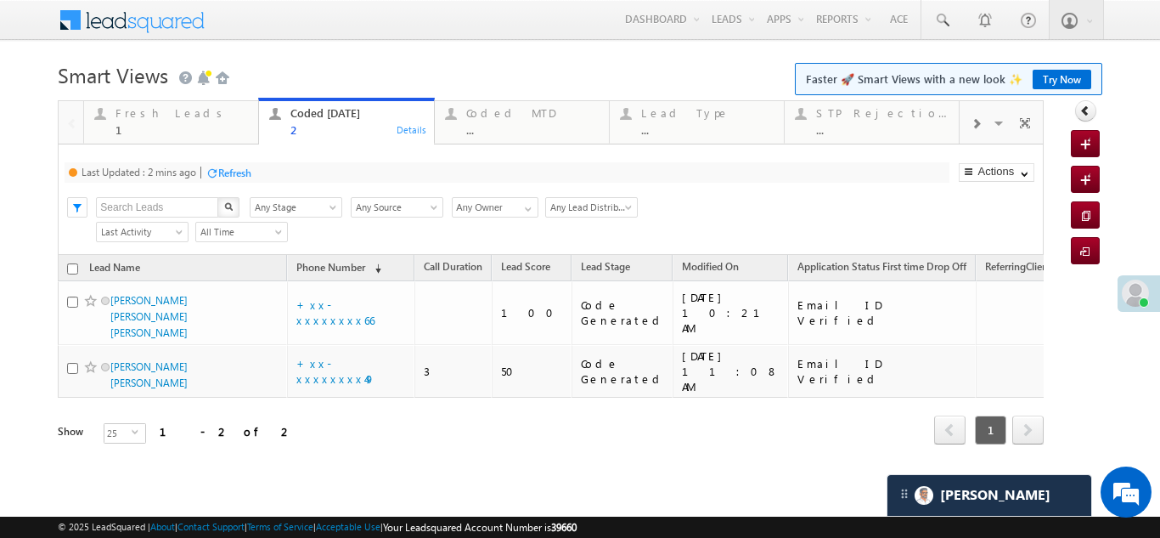
click at [245, 170] on div "Refresh" at bounding box center [234, 172] width 33 height 13
click at [144, 115] on div "Fresh Leads" at bounding box center [182, 113] width 133 height 14
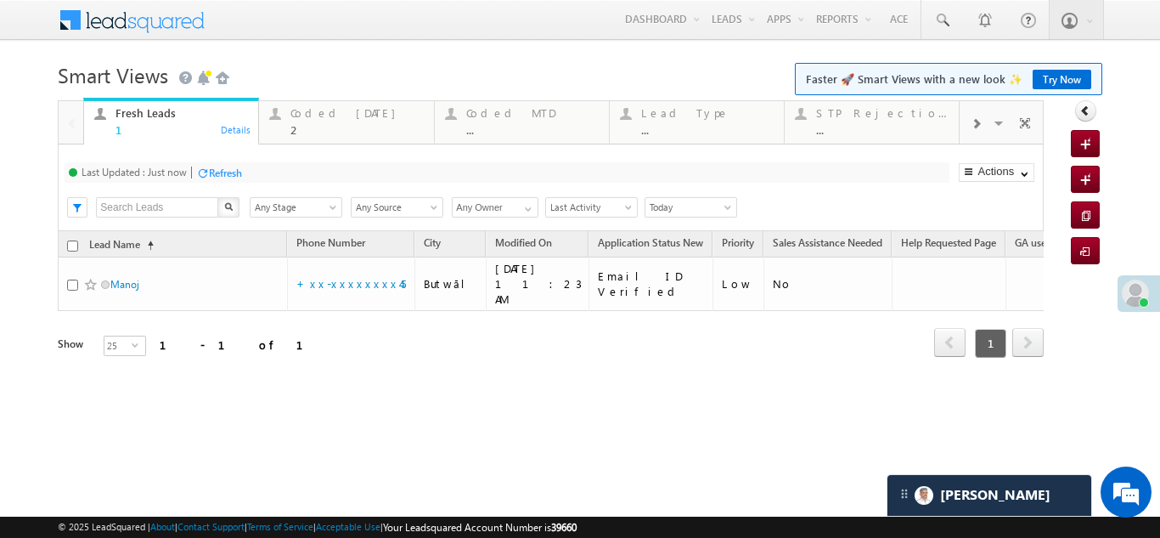
click at [233, 171] on div "Refresh" at bounding box center [225, 172] width 33 height 13
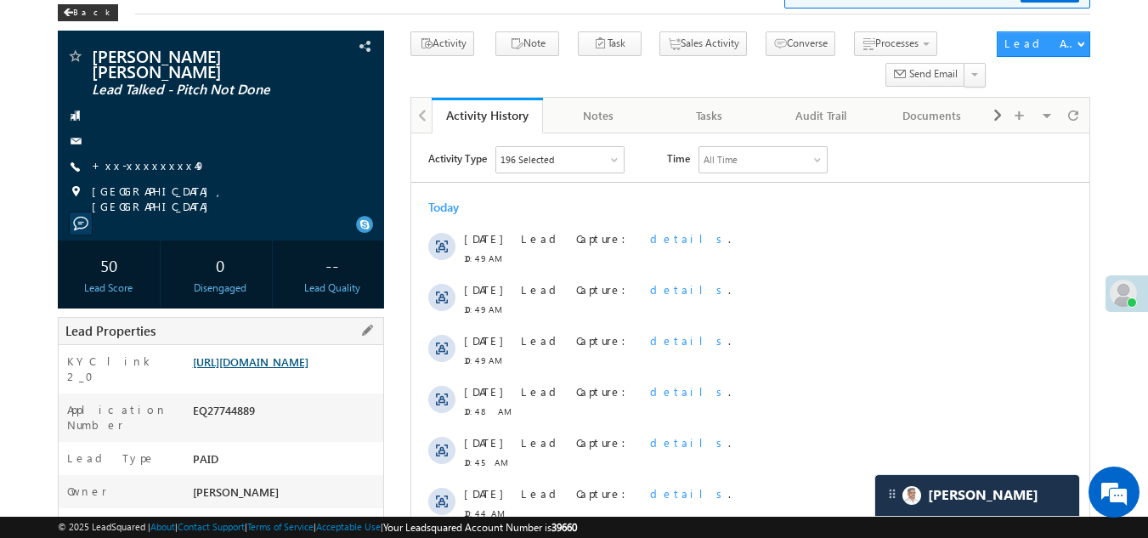
click at [245, 354] on link "[URL][DOMAIN_NAME]" at bounding box center [251, 361] width 116 height 14
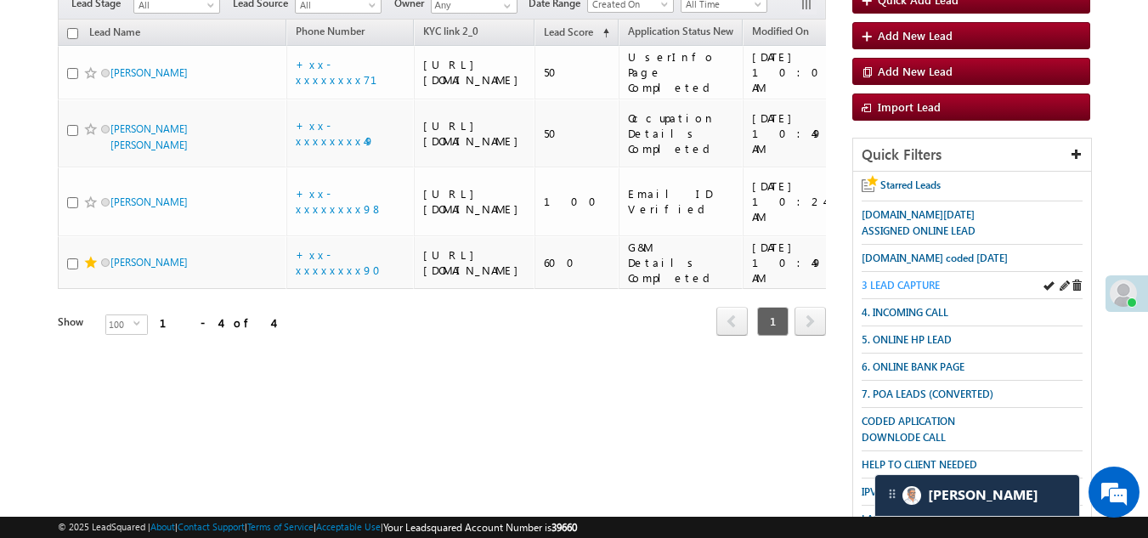
click at [917, 281] on span "3 LEAD CAPTURE" at bounding box center [900, 285] width 78 height 13
click at [910, 279] on span "3 LEAD CAPTURE" at bounding box center [900, 285] width 78 height 13
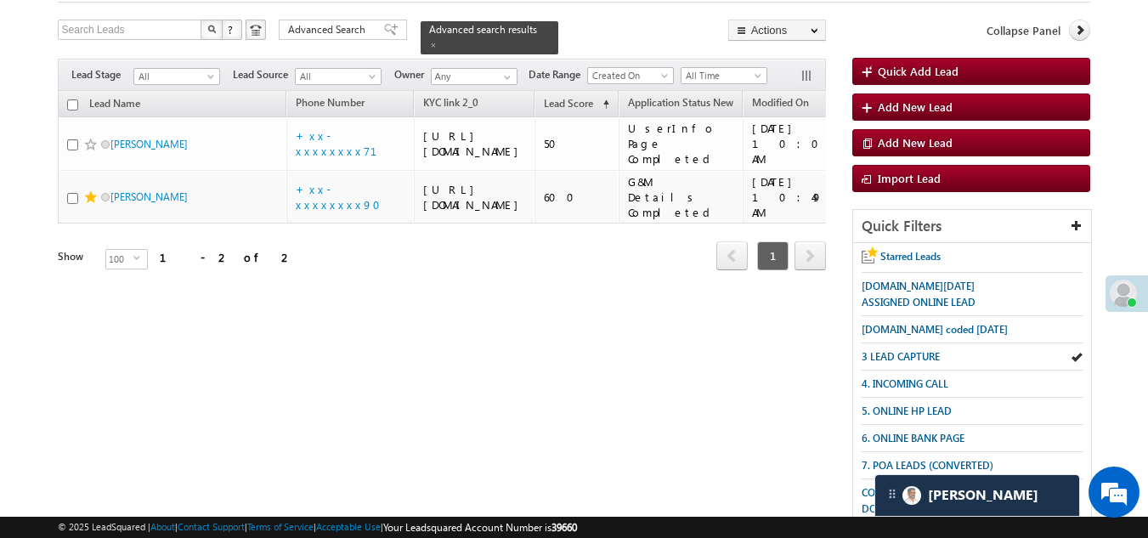
scroll to position [424, 0]
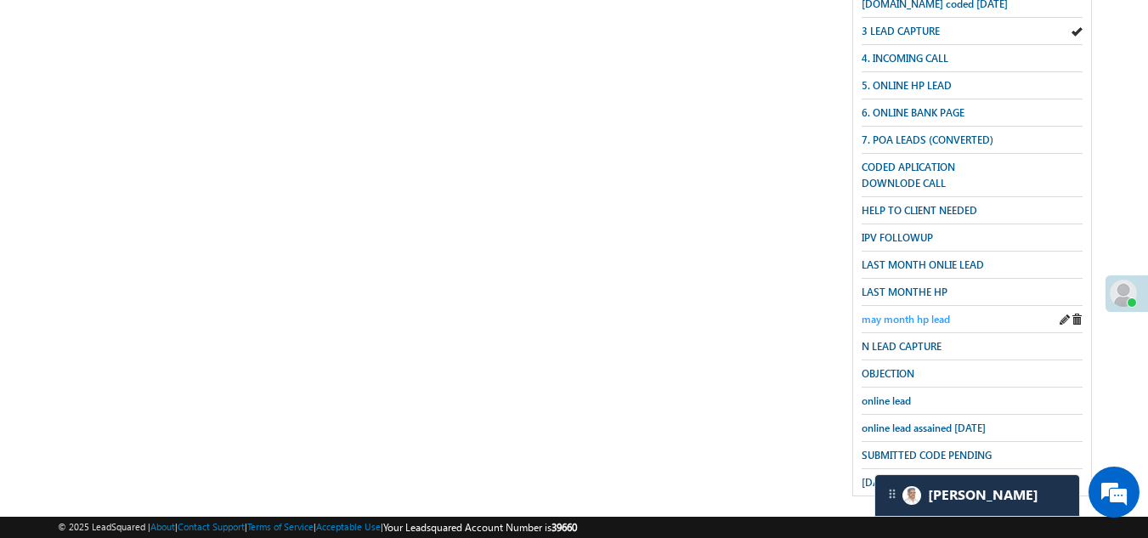
click at [891, 313] on span "may month hp lead" at bounding box center [905, 319] width 88 height 13
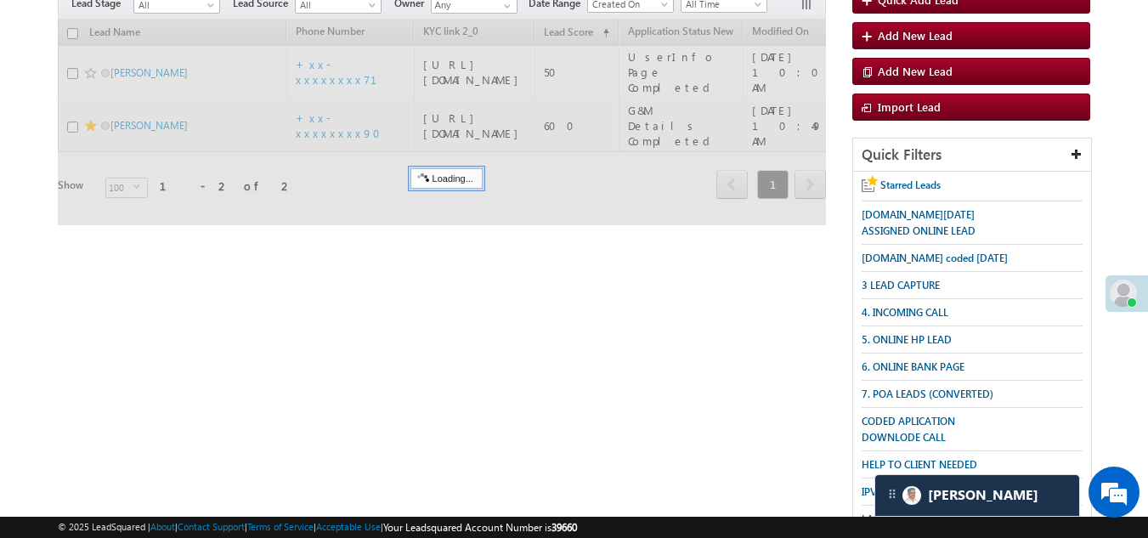
scroll to position [0, 0]
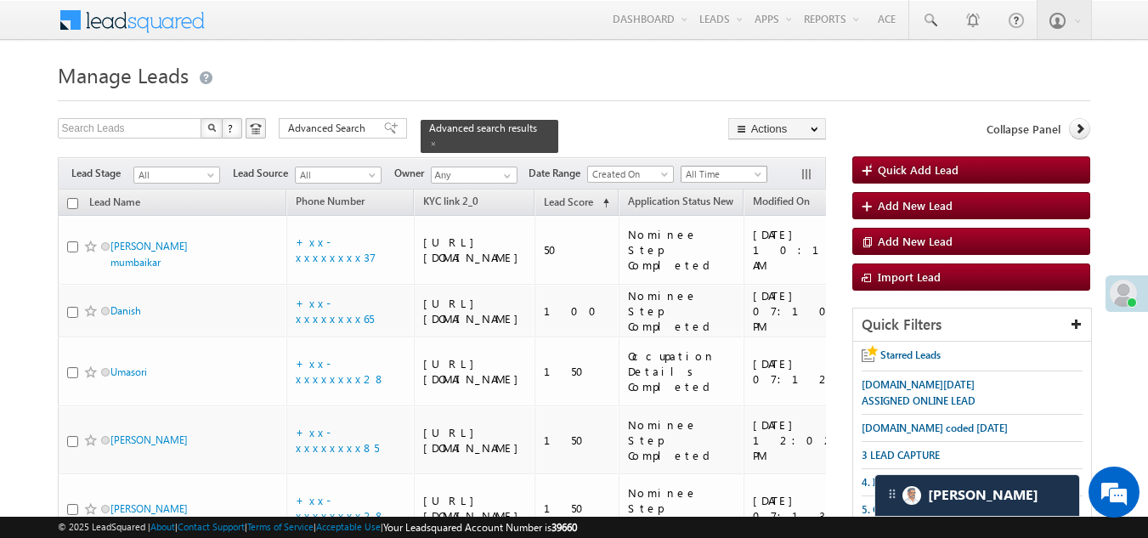
click at [718, 166] on span "All Time" at bounding box center [721, 173] width 81 height 15
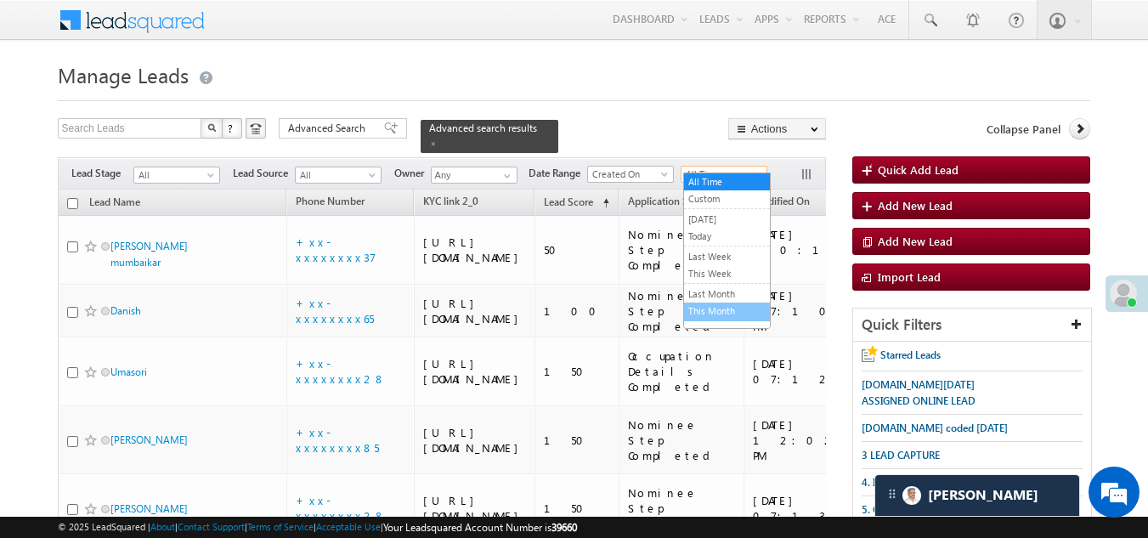
click at [709, 309] on link "This Month" at bounding box center [727, 310] width 86 height 15
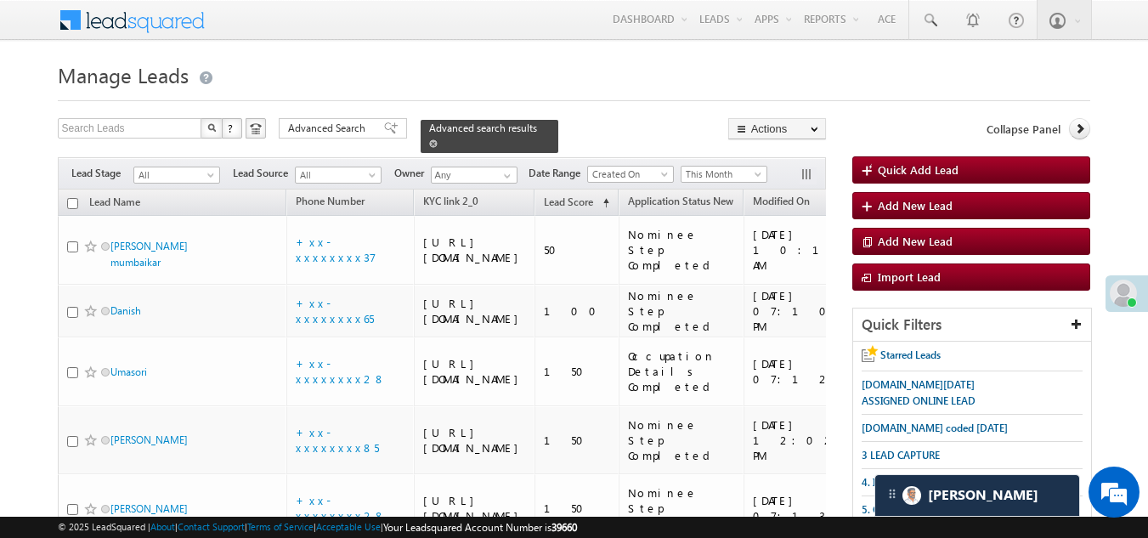
click at [437, 139] on span at bounding box center [433, 143] width 8 height 8
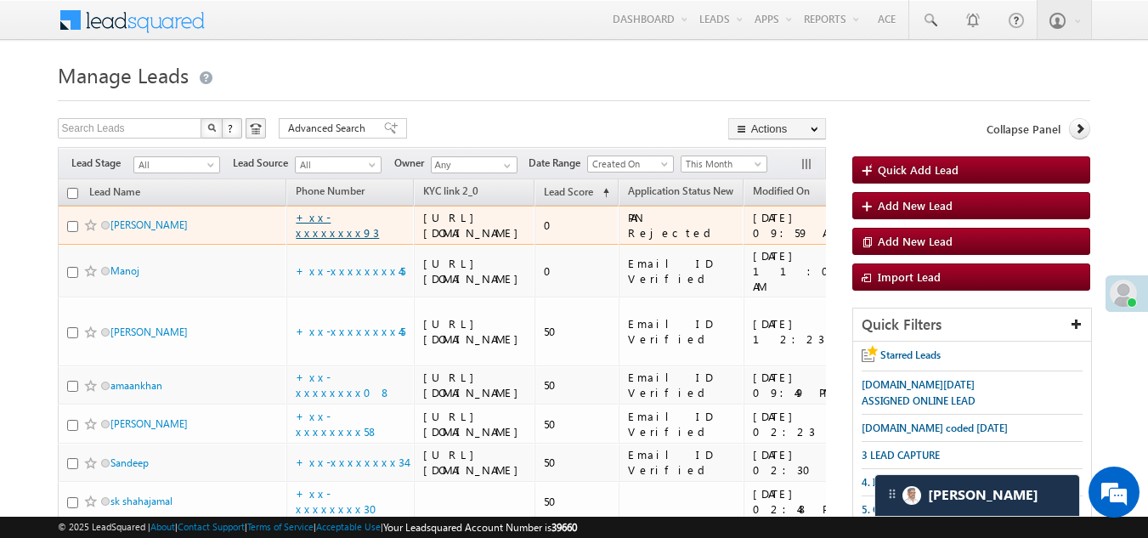
click at [324, 240] on link "+xx-xxxxxxxx93" at bounding box center [337, 225] width 83 height 30
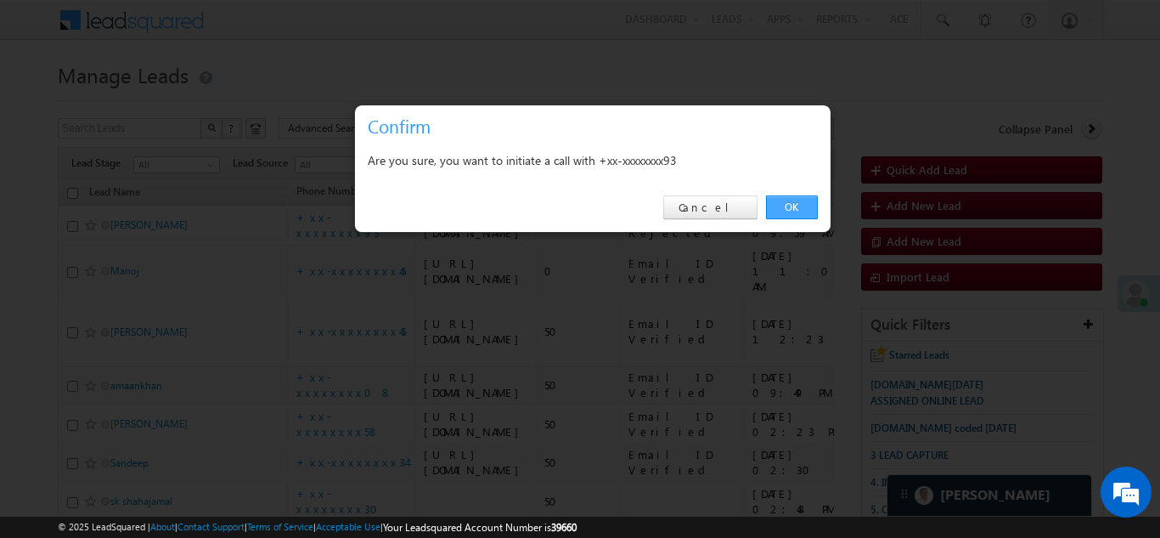
click at [782, 201] on link "OK" at bounding box center [792, 207] width 52 height 24
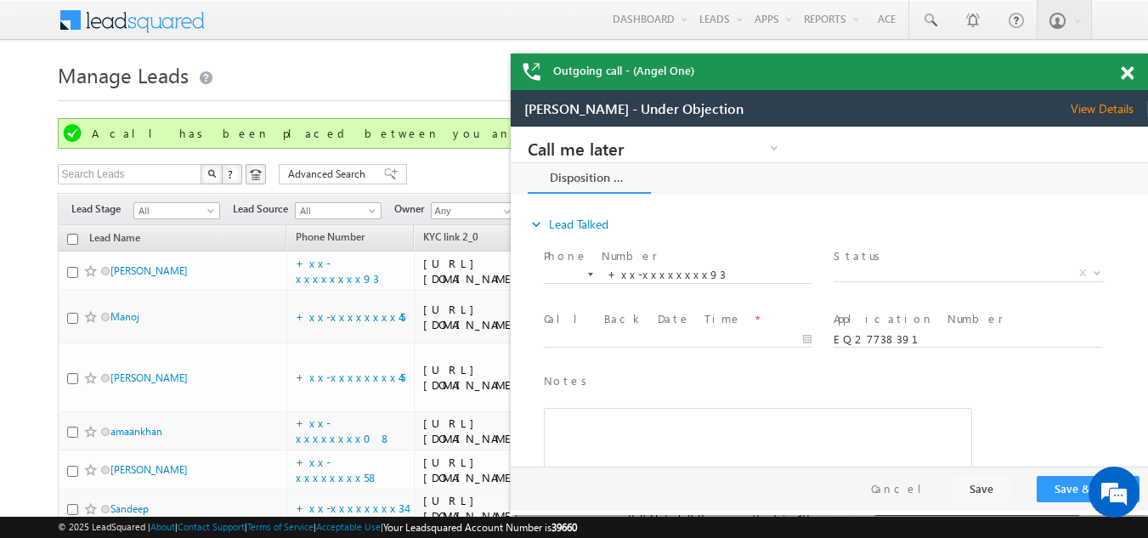
click at [1098, 108] on span "View Details" at bounding box center [1108, 108] width 77 height 15
click at [1122, 73] on span at bounding box center [1126, 73] width 13 height 14
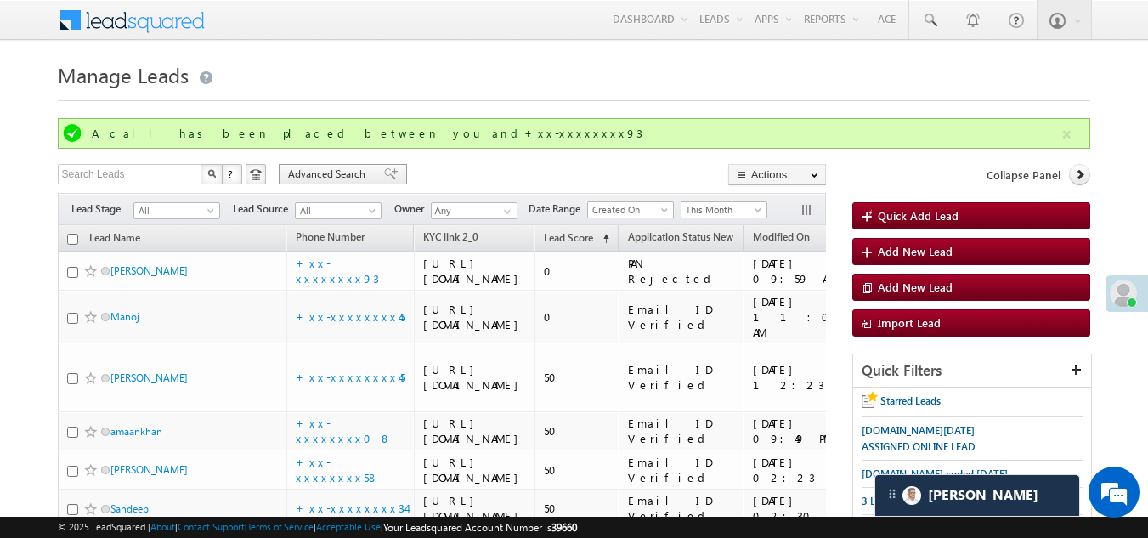
click at [324, 174] on span "Advanced Search" at bounding box center [329, 173] width 82 height 15
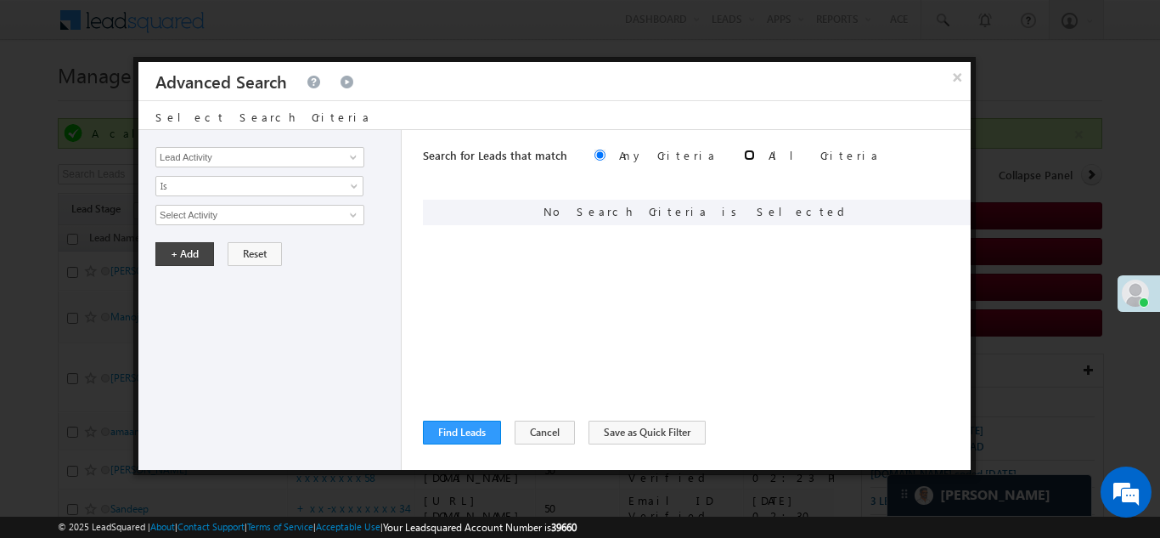
click at [744, 155] on input "radio" at bounding box center [749, 155] width 11 height 11
radio input "true"
click at [328, 160] on input "Lead Activity" at bounding box center [259, 157] width 209 height 20
click at [325, 159] on input "Lead Activity" at bounding box center [259, 157] width 209 height 20
click at [344, 159] on link at bounding box center [351, 157] width 21 height 17
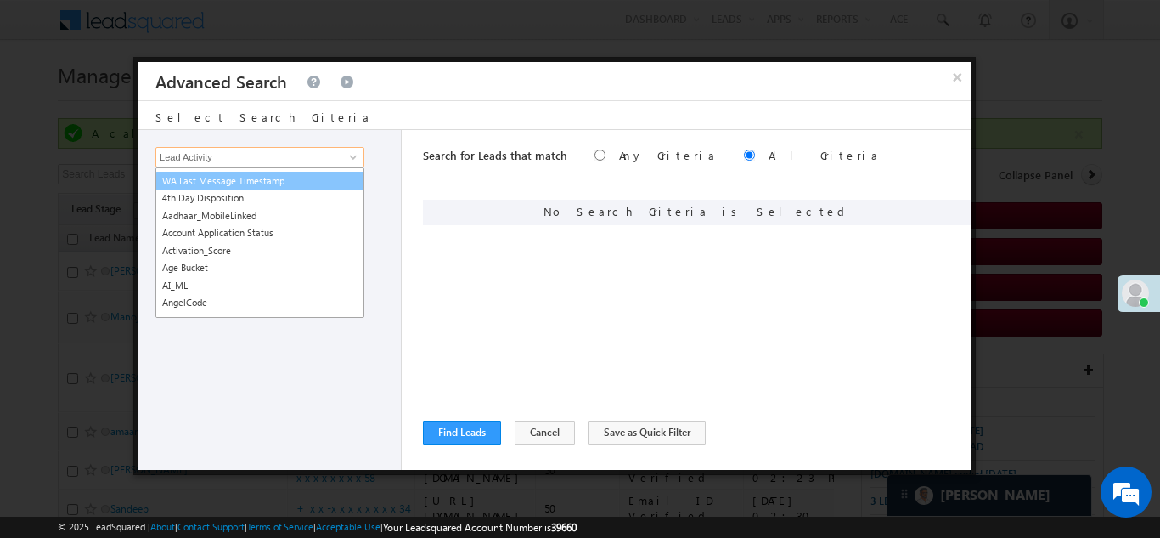
scroll to position [170, 0]
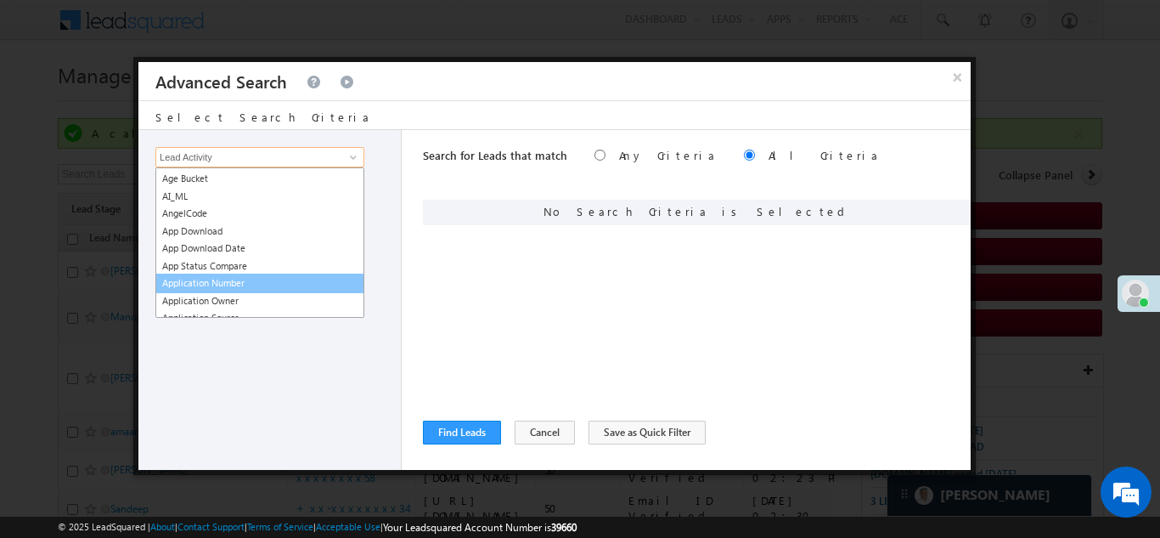
click at [237, 279] on link "Application Number" at bounding box center [259, 284] width 209 height 20
type input "Application Number"
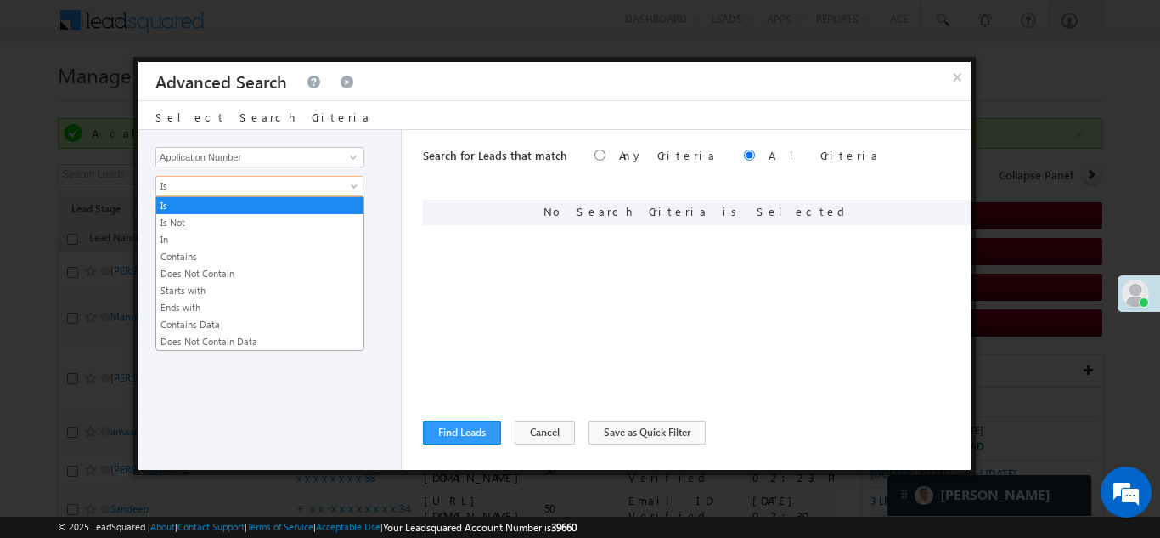
click at [218, 180] on span "Is" at bounding box center [248, 185] width 184 height 15
click at [211, 240] on link "In" at bounding box center [259, 239] width 207 height 15
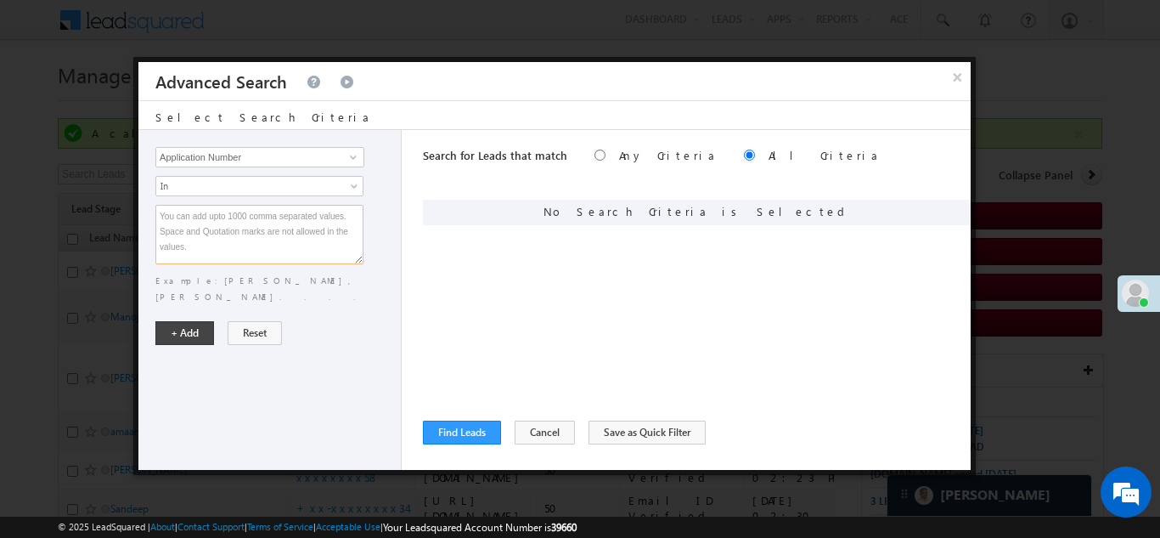
click at [211, 240] on textarea at bounding box center [259, 234] width 208 height 59
paste textarea "EQ27157786 EQ27043323 EQ27201558 EQ27302956 EQ27309720 EQ11626564 EQ27144709 EQ…"
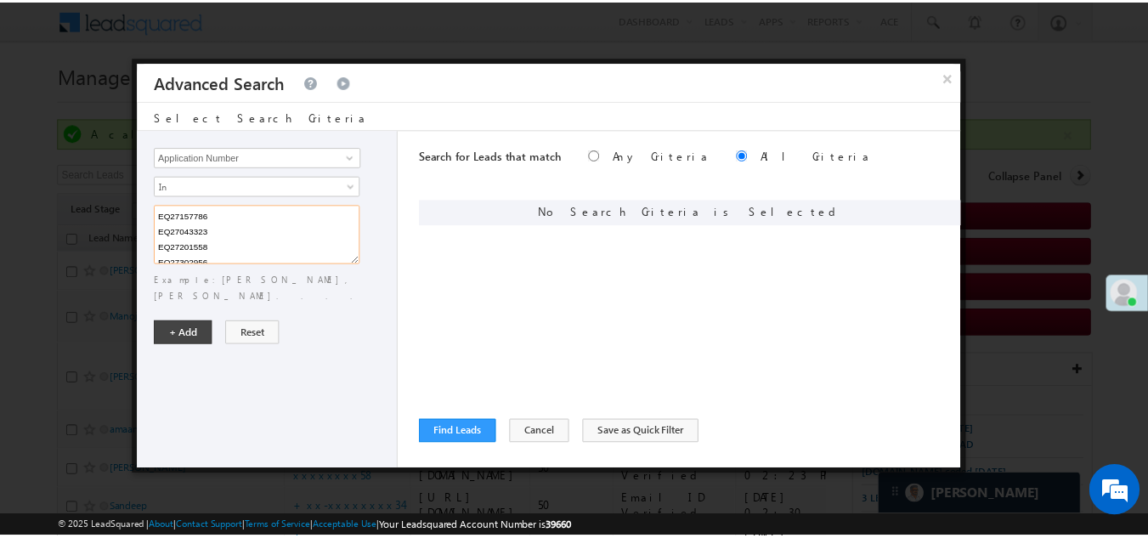
scroll to position [249, 0]
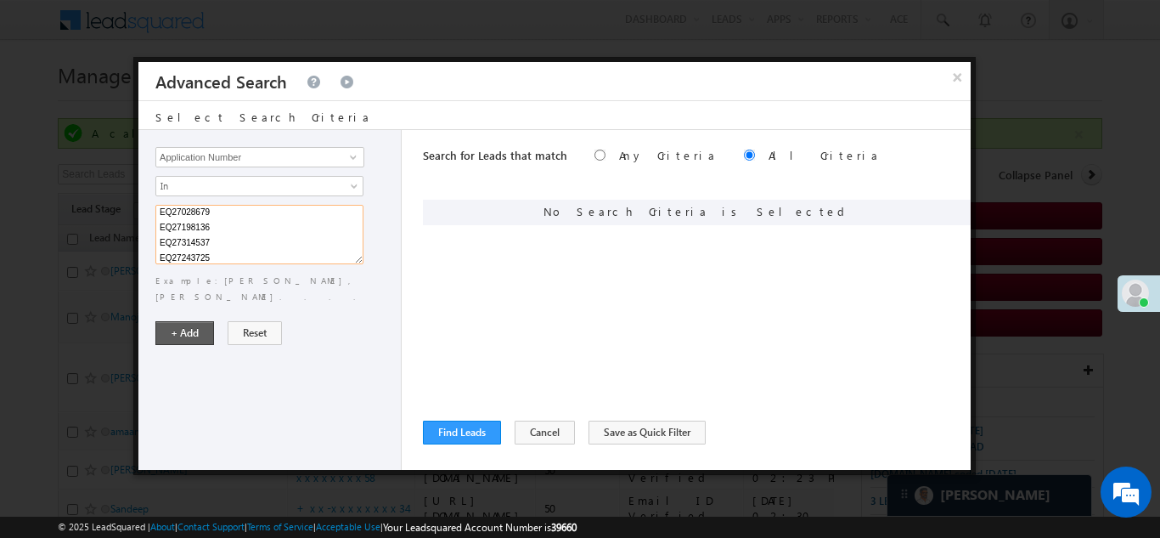
type textarea "EQ27157786 EQ27043323 EQ27201558 EQ27302956 EQ27309720 EQ11626564 EQ27144709 EQ…"
click at [189, 321] on button "+ Add" at bounding box center [184, 333] width 59 height 24
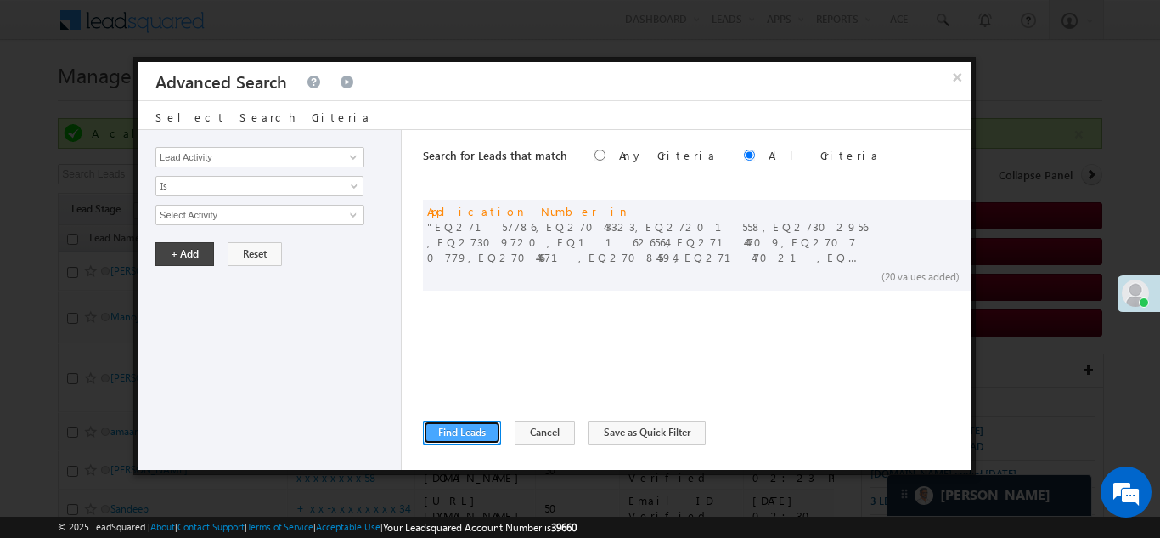
click at [458, 432] on button "Find Leads" at bounding box center [462, 432] width 78 height 24
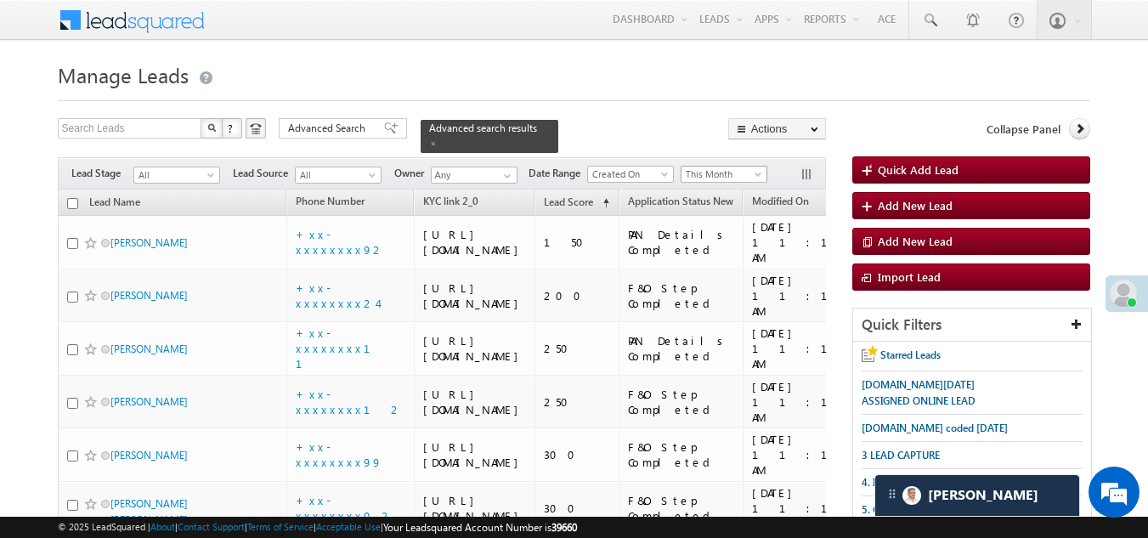
click at [728, 166] on span "This Month" at bounding box center [721, 173] width 81 height 15
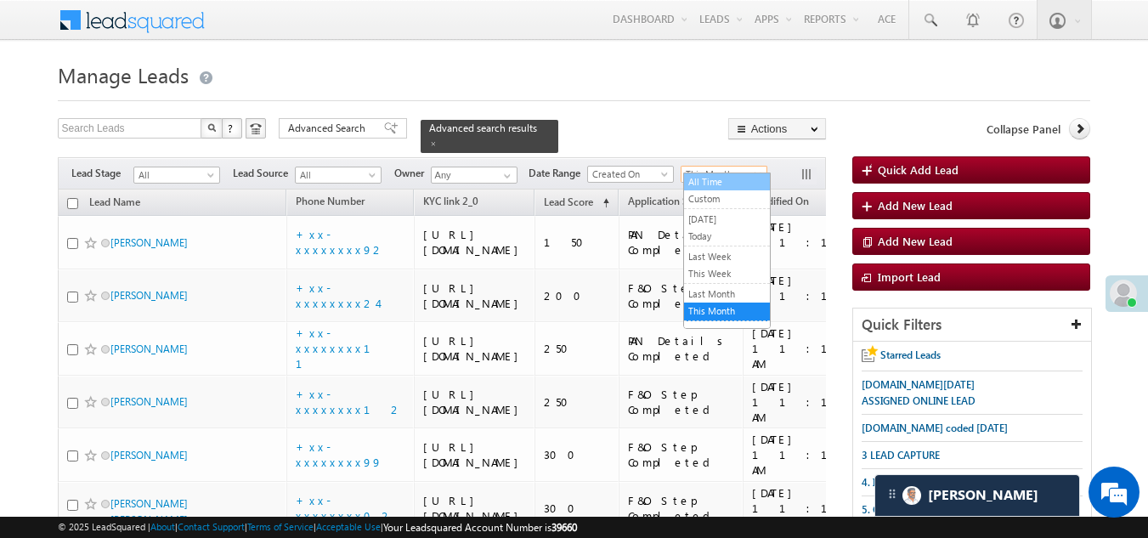
click at [720, 184] on link "All Time" at bounding box center [727, 181] width 86 height 15
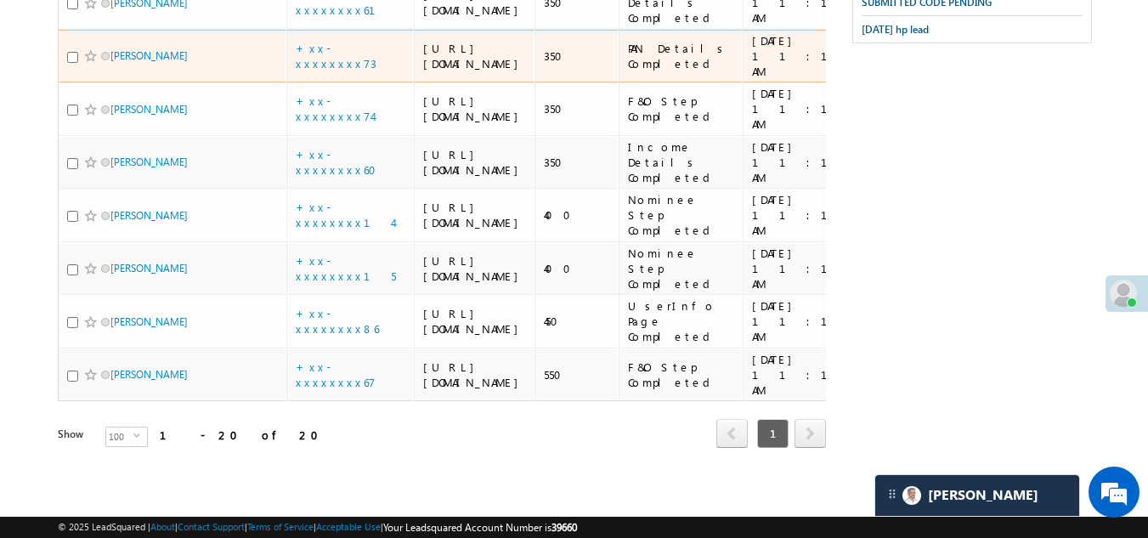
scroll to position [1797, 0]
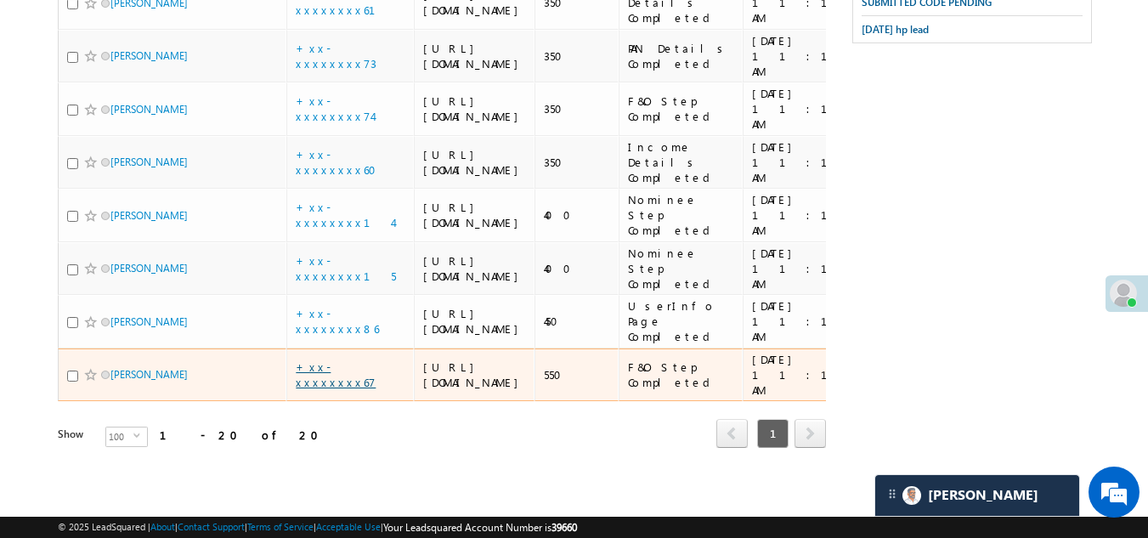
click at [325, 359] on link "+xx-xxxxxxxx67" at bounding box center [336, 374] width 80 height 30
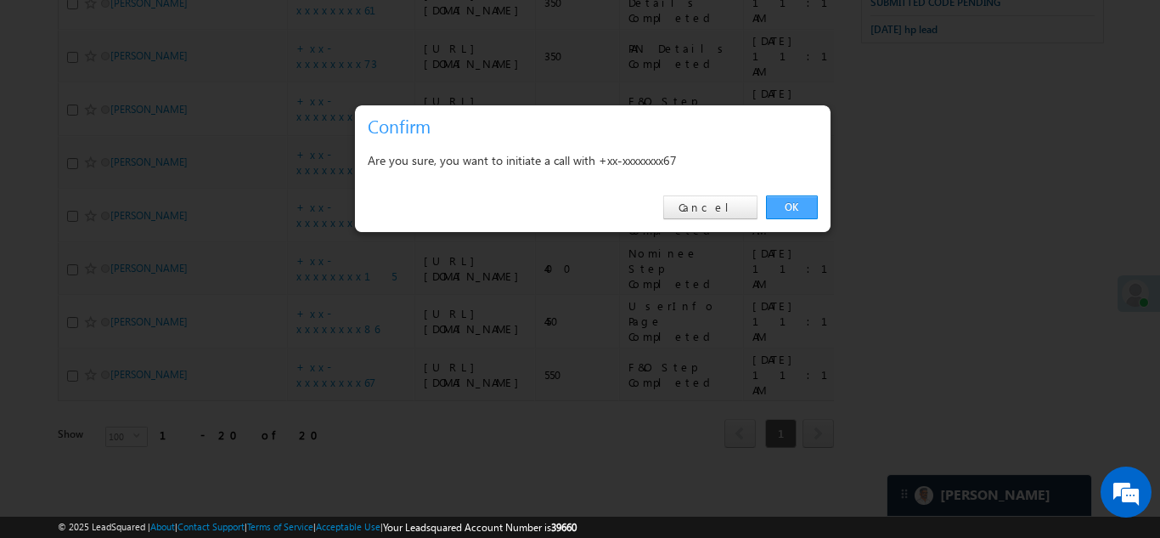
click at [786, 202] on link "OK" at bounding box center [792, 207] width 52 height 24
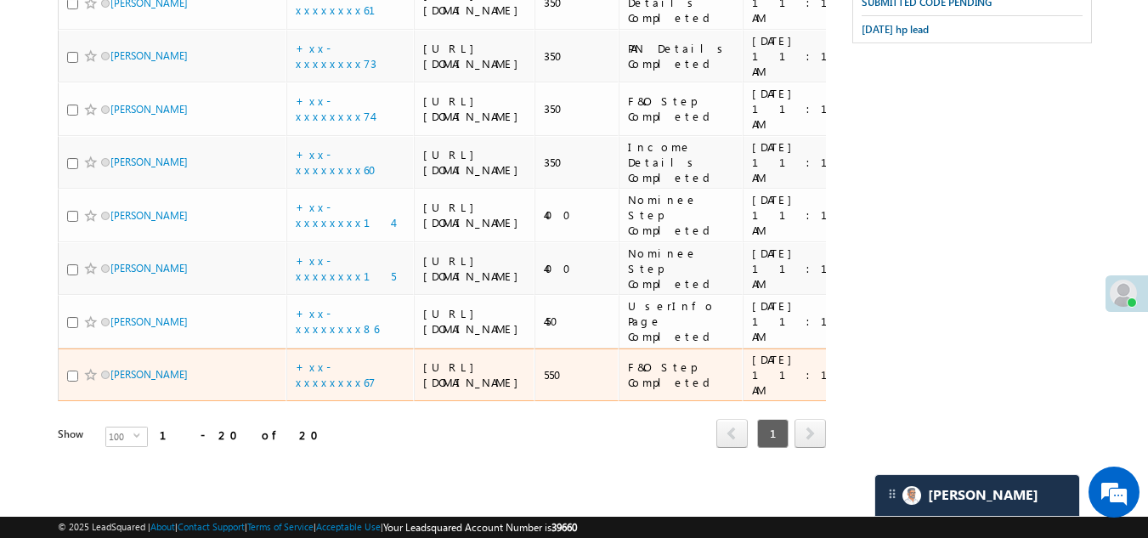
click at [76, 370] on input "checkbox" at bounding box center [72, 375] width 11 height 11
checkbox input "true"
click at [90, 368] on span at bounding box center [91, 375] width 14 height 14
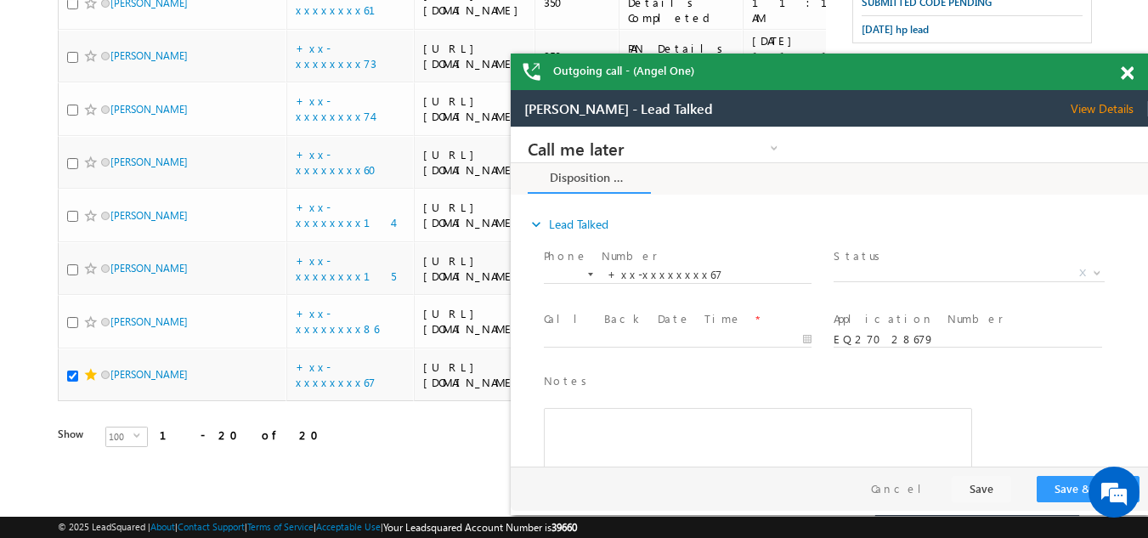
scroll to position [0, 0]
click at [1126, 73] on span at bounding box center [1126, 73] width 13 height 14
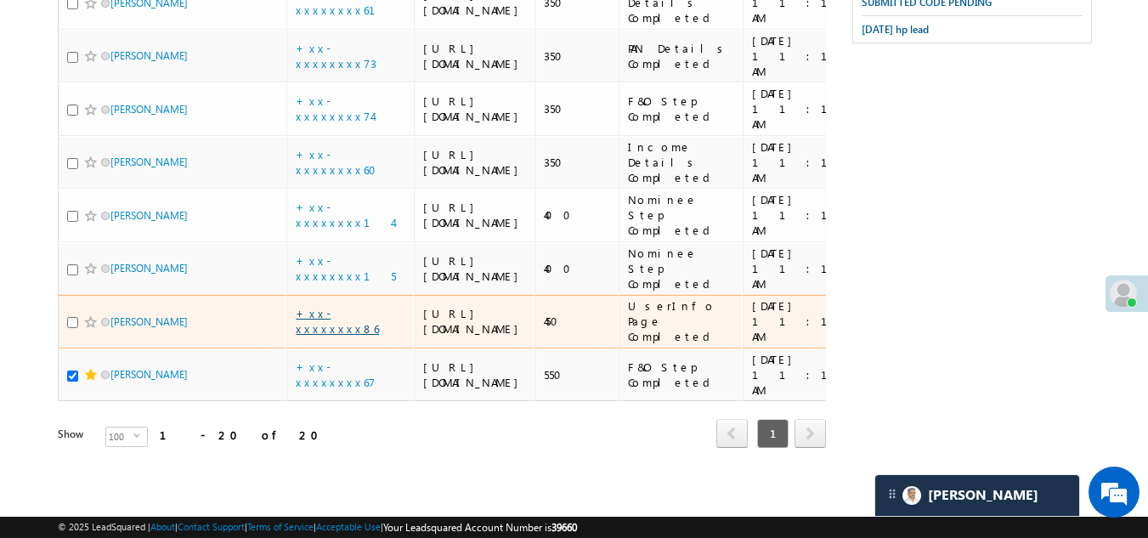
click at [358, 306] on link "+xx-xxxxxxxx86" at bounding box center [337, 321] width 83 height 30
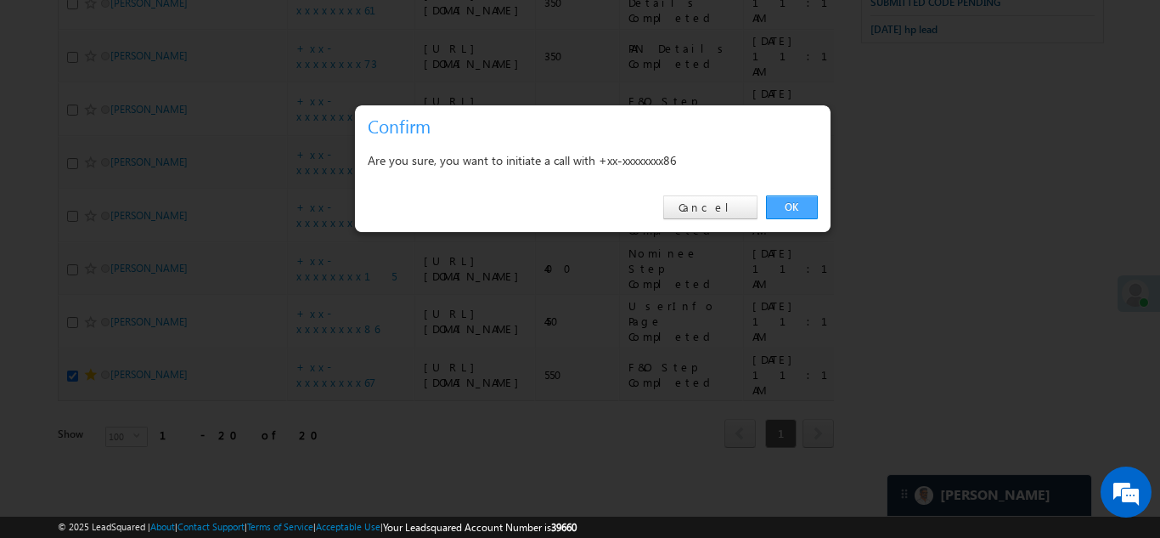
click at [789, 206] on link "OK" at bounding box center [792, 207] width 52 height 24
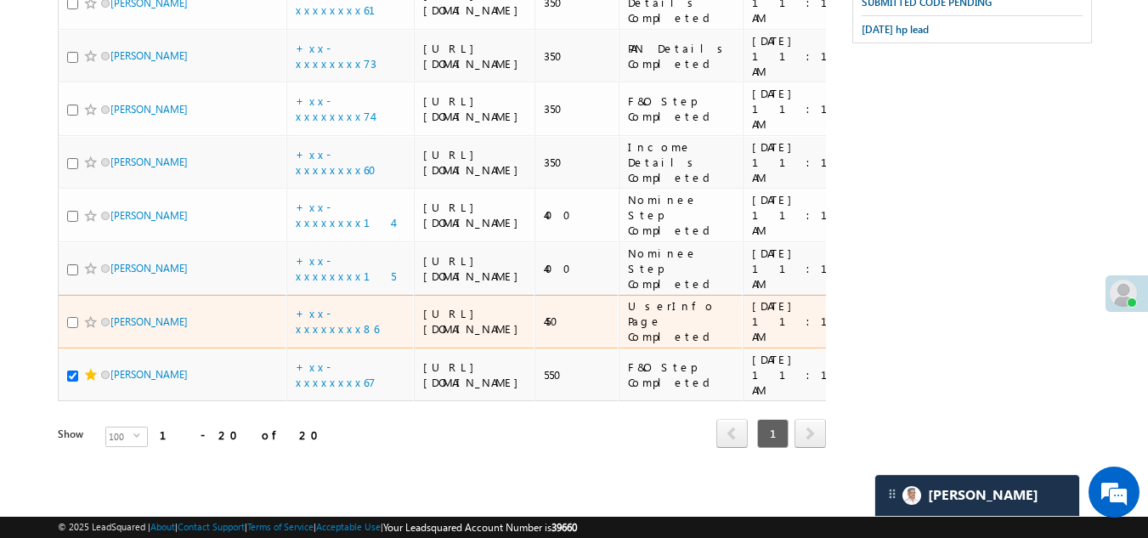
click at [72, 317] on input "checkbox" at bounding box center [72, 322] width 11 height 11
checkbox input "true"
click at [87, 315] on span at bounding box center [91, 322] width 14 height 14
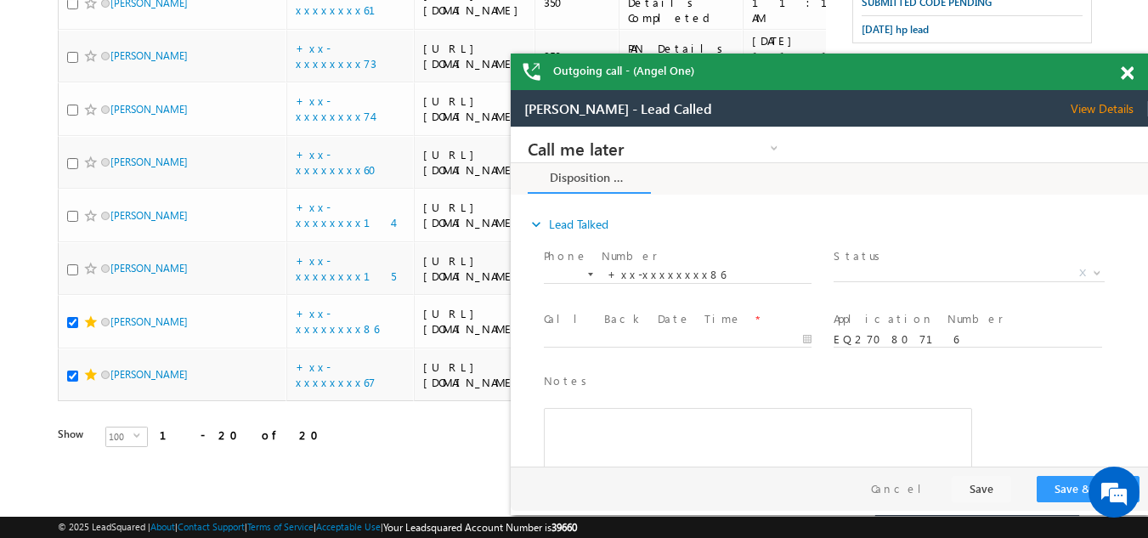
click at [1126, 71] on span at bounding box center [1126, 73] width 13 height 14
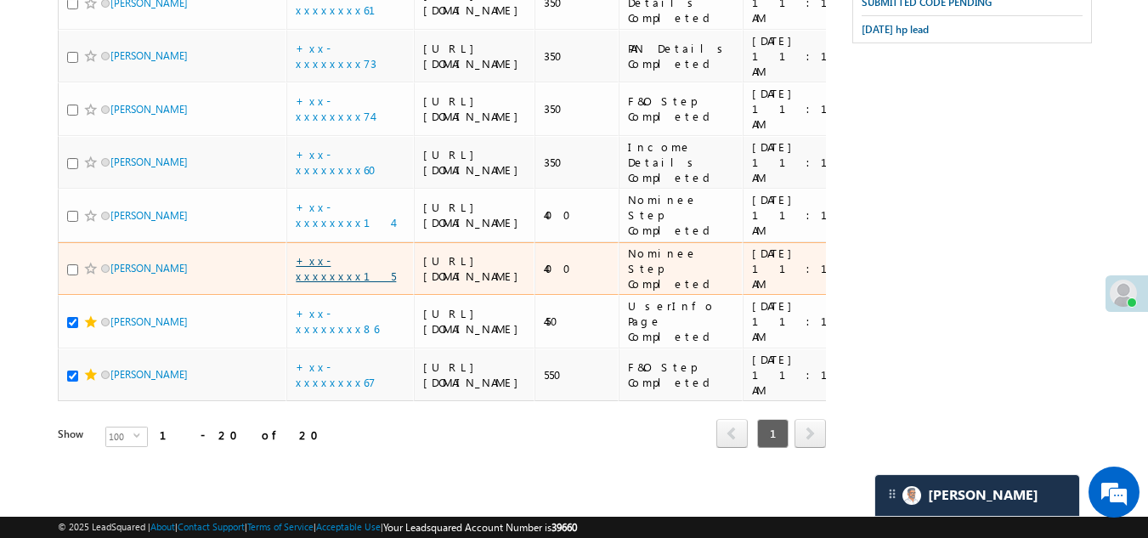
click at [324, 253] on link "+xx-xxxxxxxx15" at bounding box center [346, 268] width 100 height 30
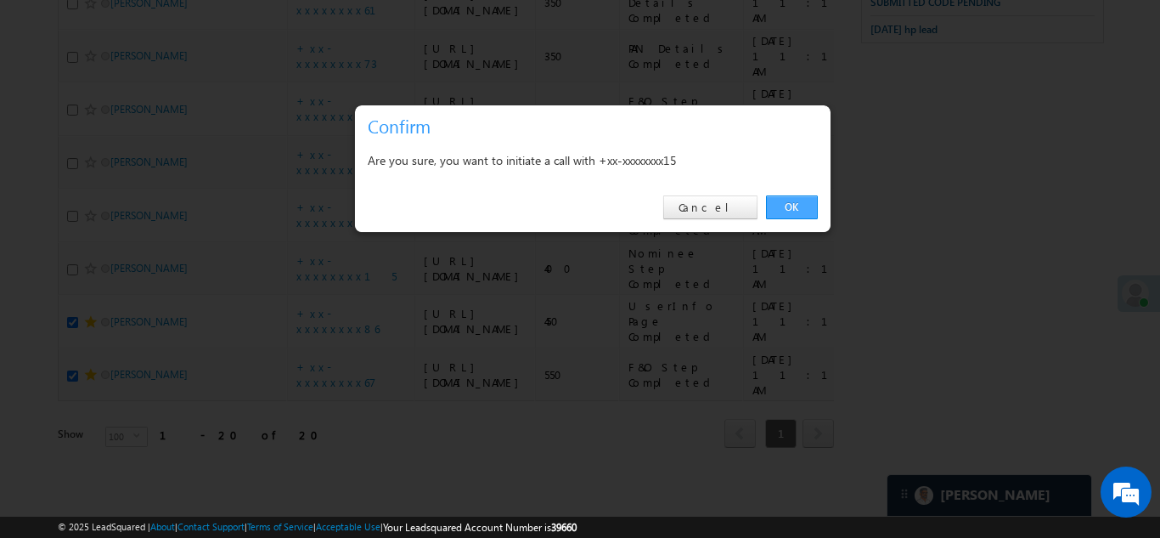
click at [786, 200] on link "OK" at bounding box center [792, 207] width 52 height 24
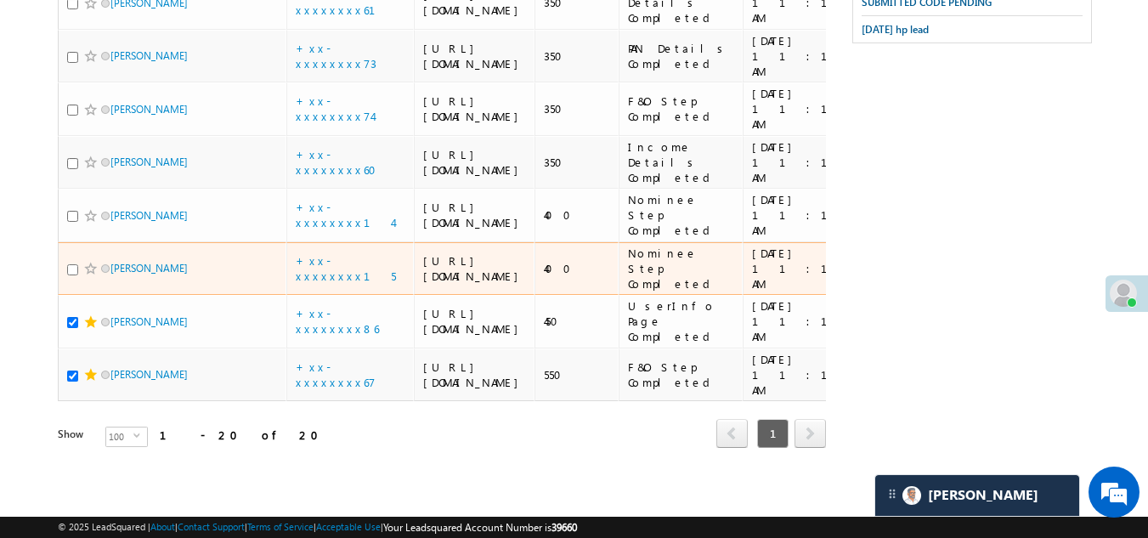
click at [75, 264] on input "checkbox" at bounding box center [72, 269] width 11 height 11
checkbox input "true"
click at [86, 262] on span at bounding box center [91, 269] width 14 height 14
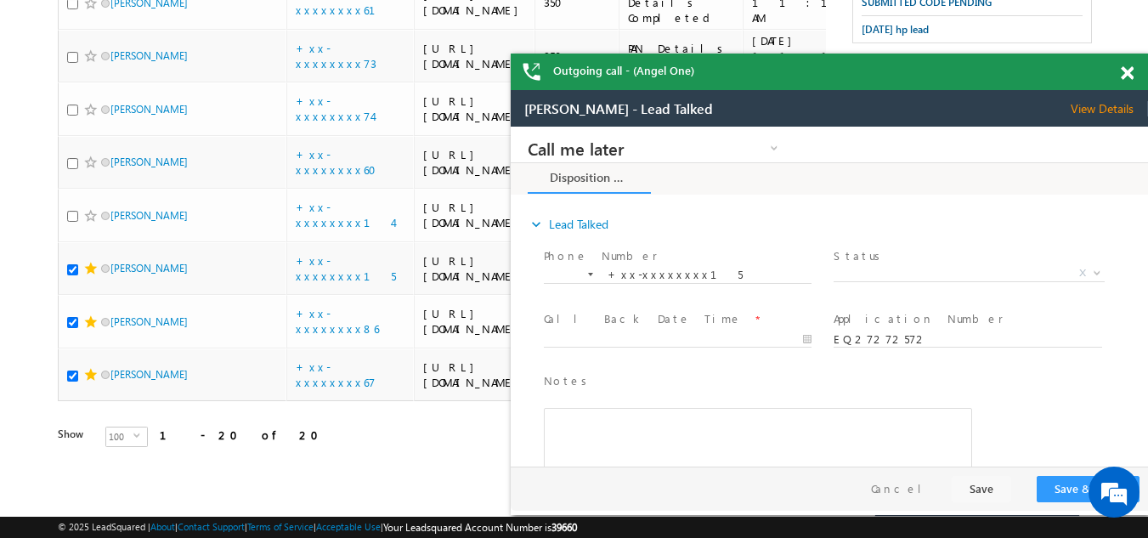
click at [1132, 71] on span at bounding box center [1126, 73] width 13 height 14
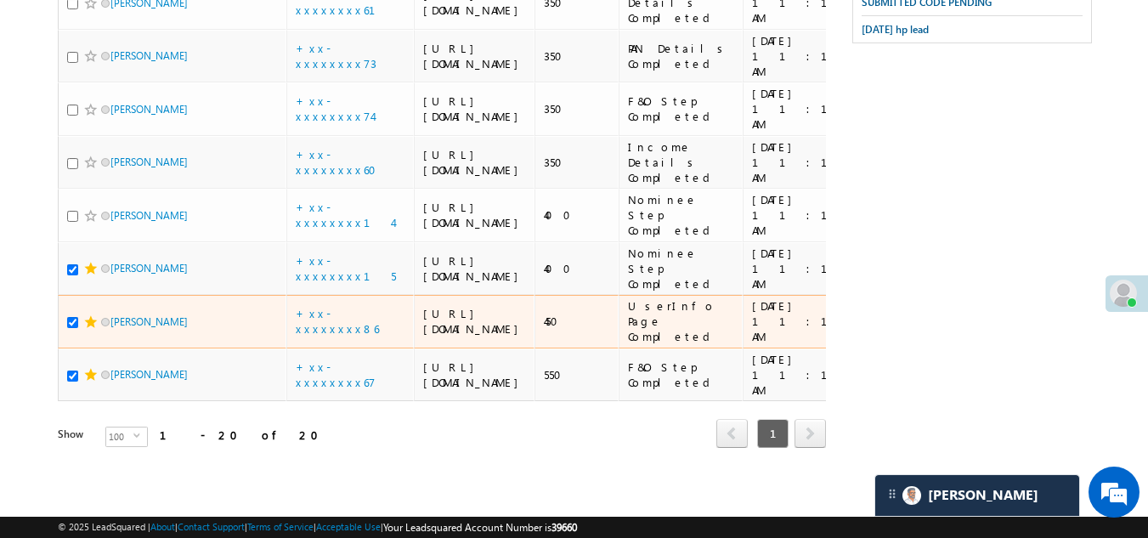
scroll to position [1758, 0]
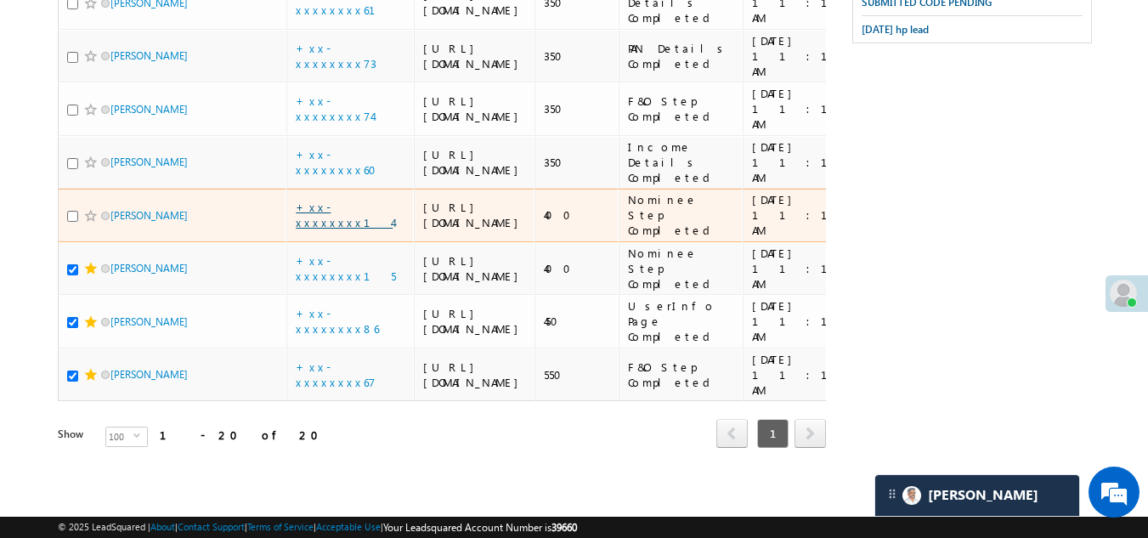
click at [336, 200] on link "+xx-xxxxxxxx14" at bounding box center [344, 215] width 97 height 30
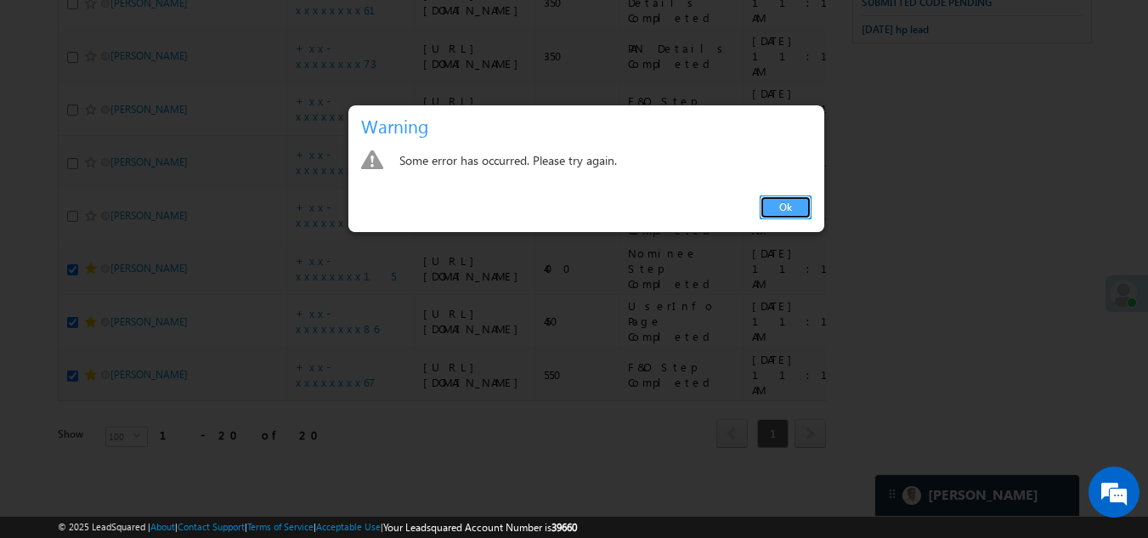
click at [782, 203] on link "Ok" at bounding box center [785, 207] width 52 height 24
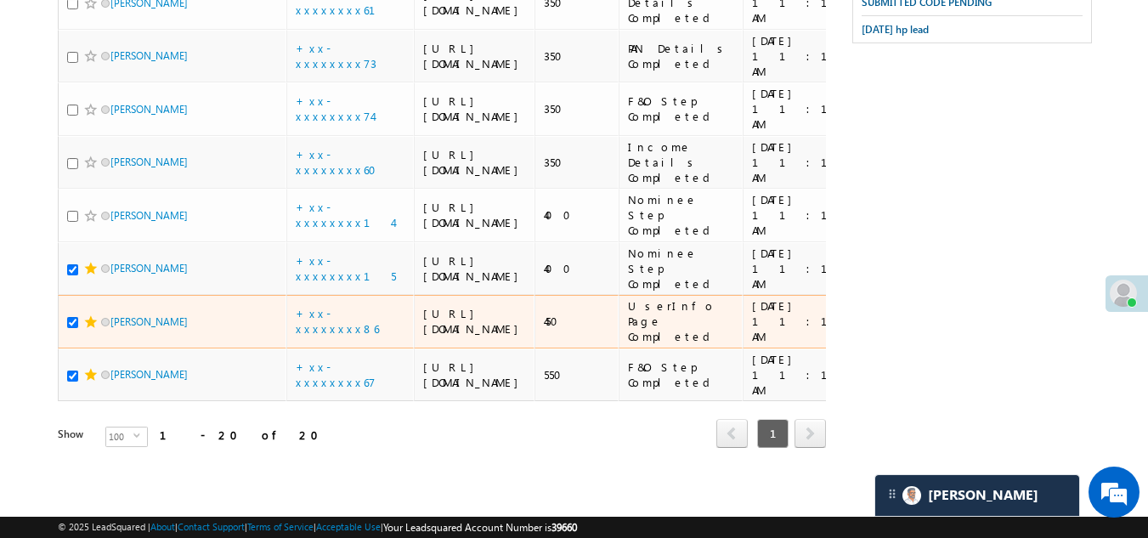
scroll to position [1588, 0]
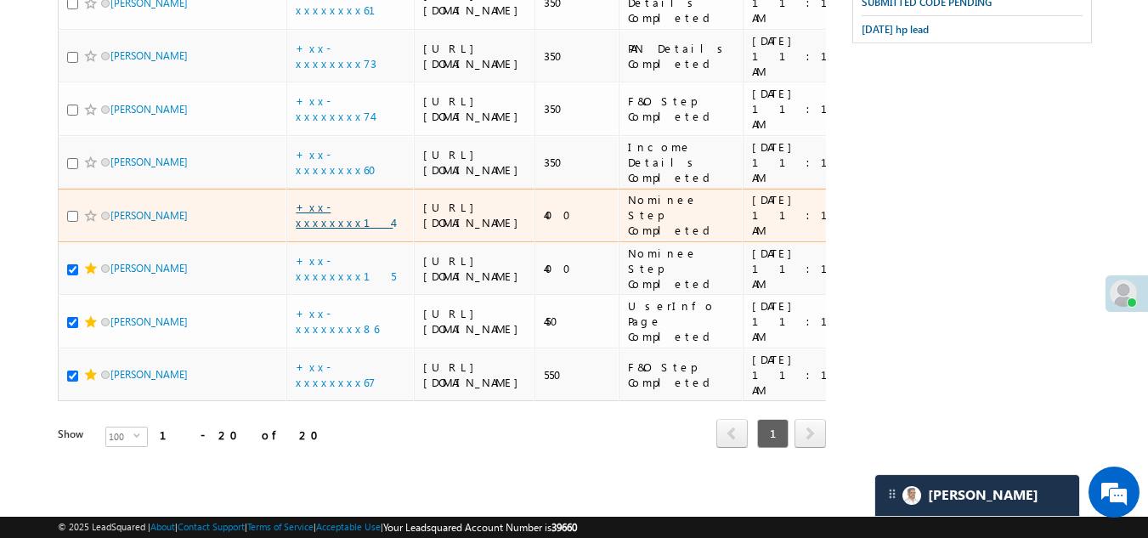
click at [331, 229] on link "+xx-xxxxxxxx14" at bounding box center [344, 215] width 97 height 30
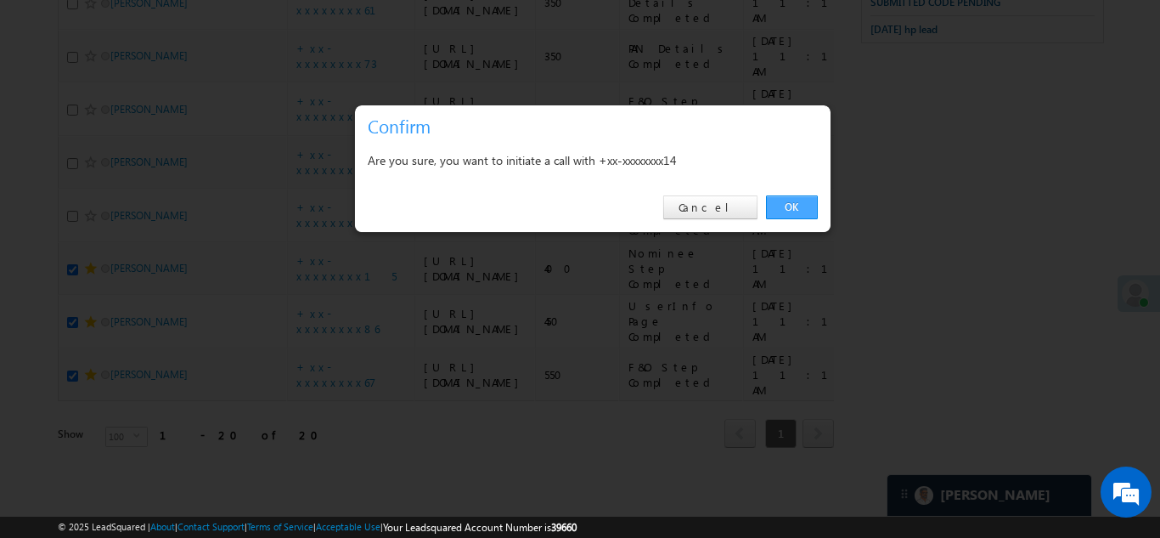
click at [795, 206] on link "OK" at bounding box center [792, 207] width 52 height 24
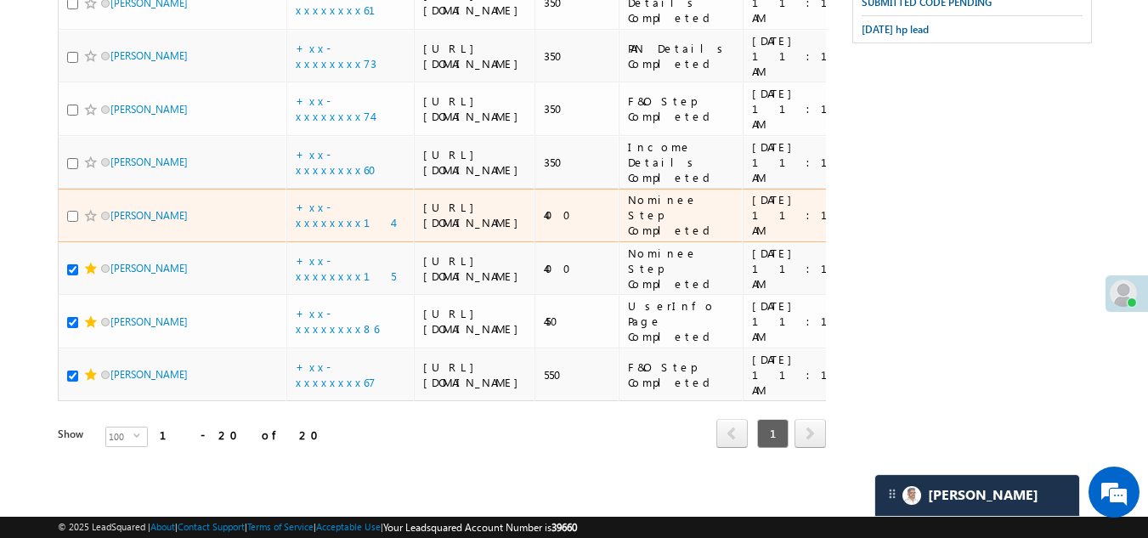
click at [71, 222] on input "checkbox" at bounding box center [72, 216] width 11 height 11
checkbox input "true"
click at [87, 223] on span at bounding box center [91, 216] width 14 height 14
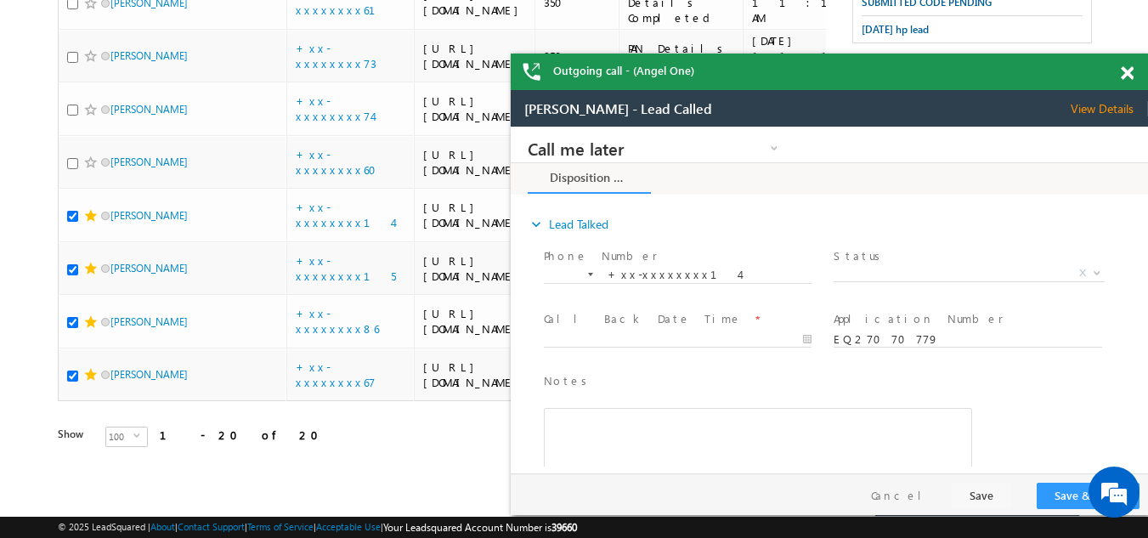
scroll to position [0, 0]
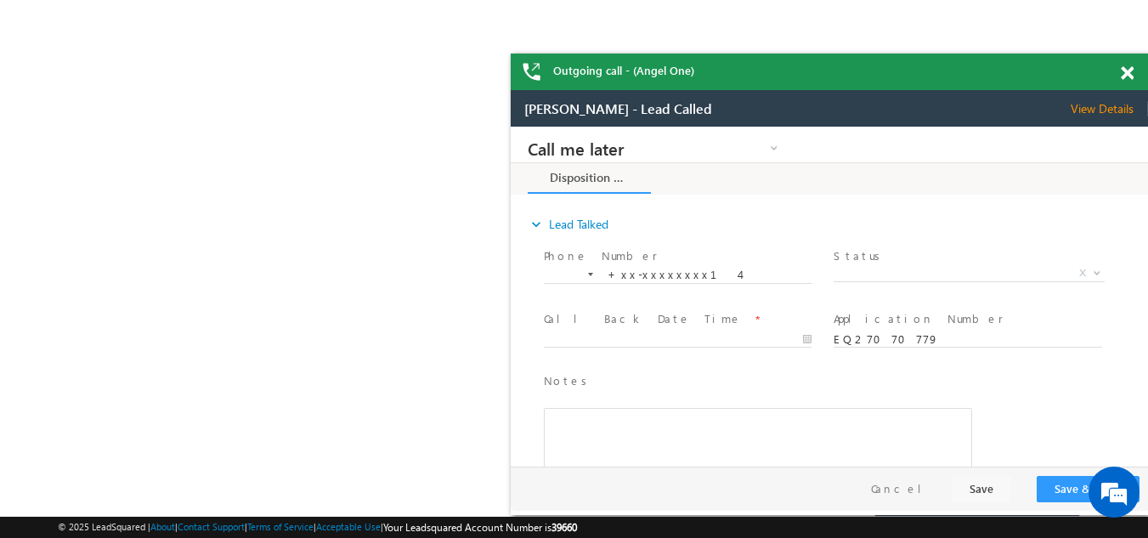
click at [1124, 70] on span at bounding box center [1126, 73] width 13 height 14
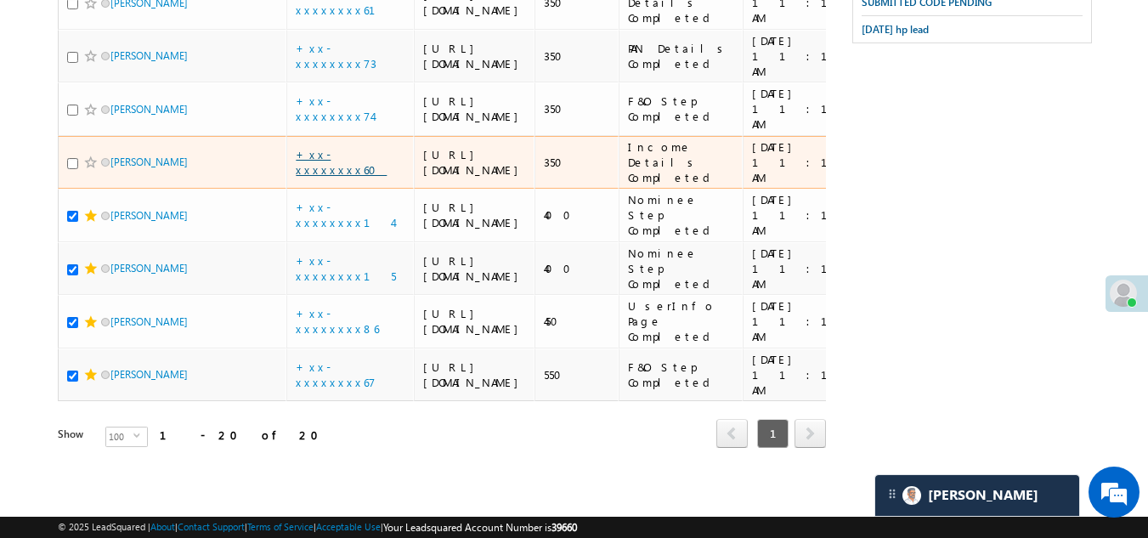
click at [331, 177] on link "+xx-xxxxxxxx60" at bounding box center [341, 162] width 91 height 30
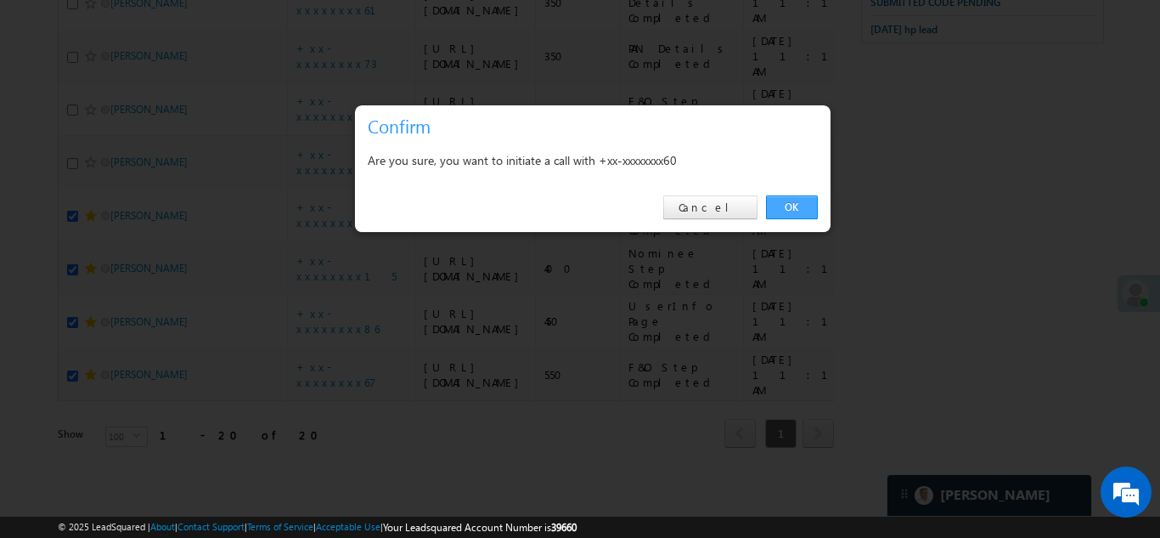
click at [795, 206] on link "OK" at bounding box center [792, 207] width 52 height 24
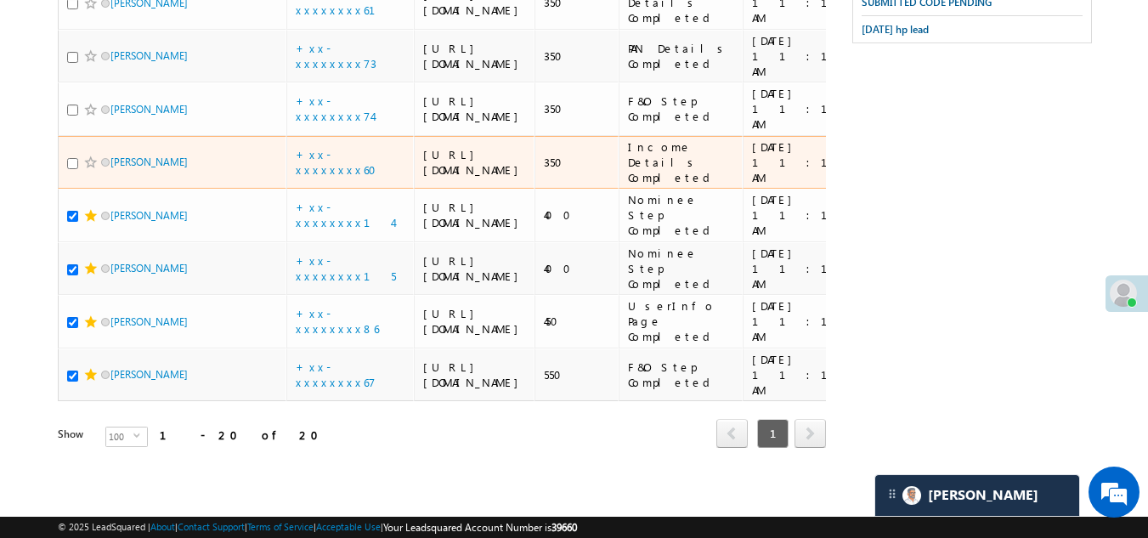
click at [75, 169] on input "checkbox" at bounding box center [72, 163] width 11 height 11
checkbox input "true"
click at [90, 169] on span at bounding box center [91, 162] width 14 height 14
click at [341, 177] on link "+xx-xxxxxxxx60" at bounding box center [341, 162] width 91 height 30
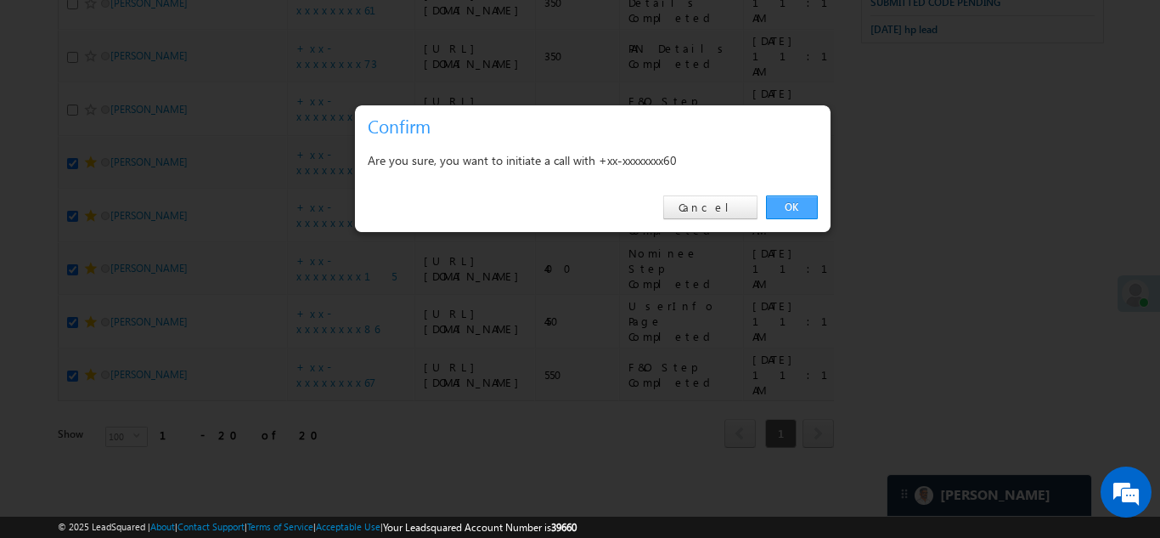
click at [788, 204] on link "OK" at bounding box center [792, 207] width 52 height 24
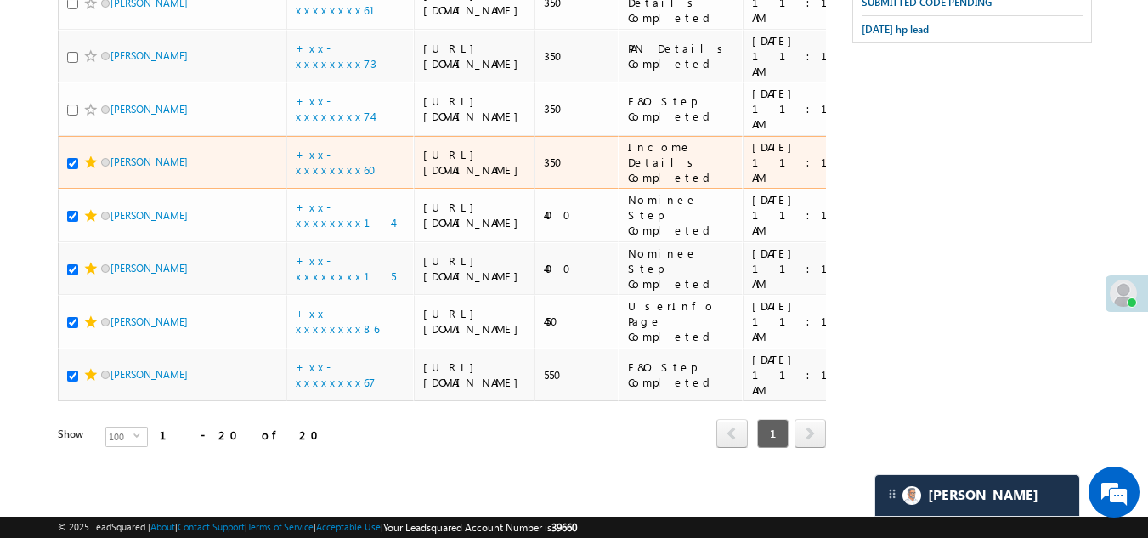
click at [335, 180] on td "+xx-xxxxxxxx60" at bounding box center [349, 163] width 127 height 54
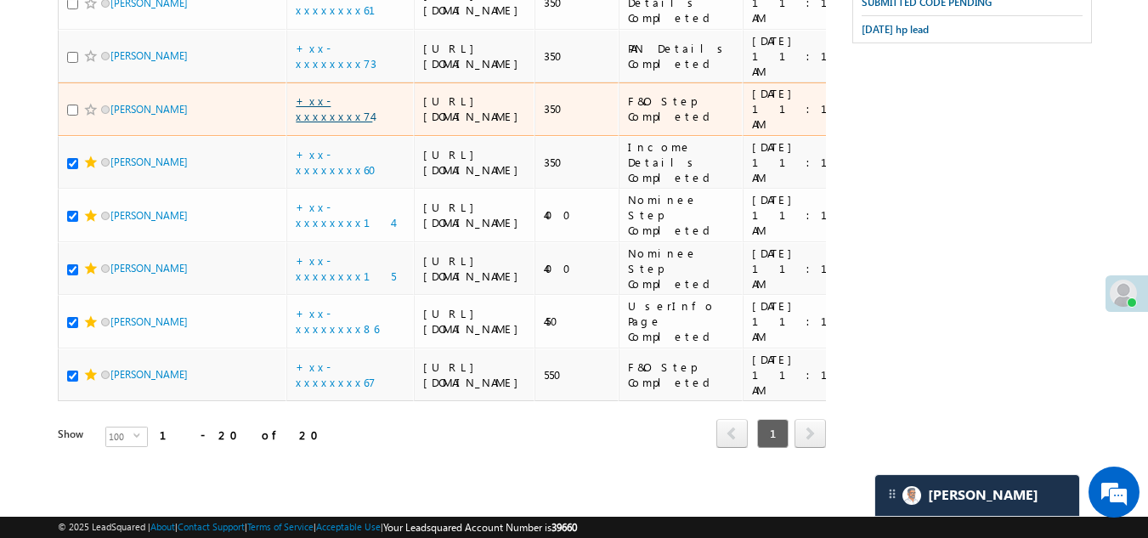
click at [335, 123] on link "+xx-xxxxxxxx74" at bounding box center [334, 108] width 76 height 30
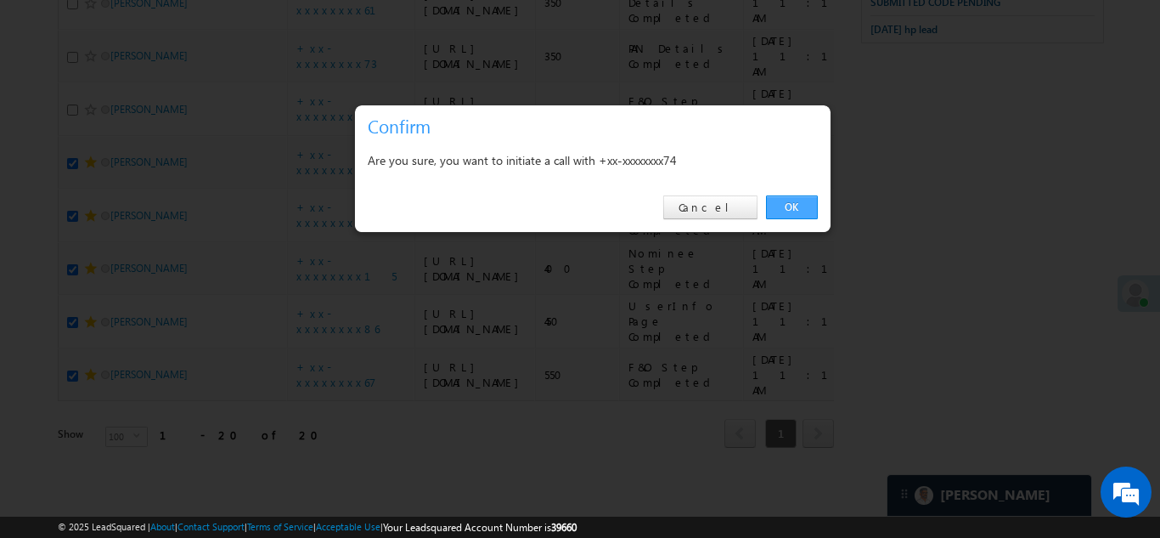
click at [789, 205] on link "OK" at bounding box center [792, 207] width 52 height 24
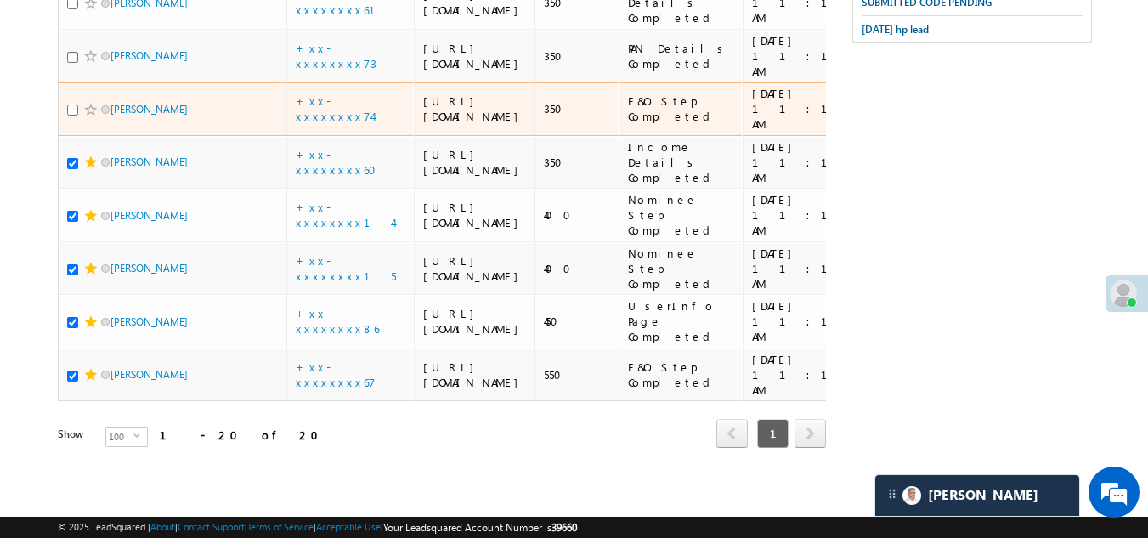
click at [74, 116] on input "checkbox" at bounding box center [72, 109] width 11 height 11
checkbox input "true"
click at [87, 116] on span at bounding box center [91, 110] width 14 height 14
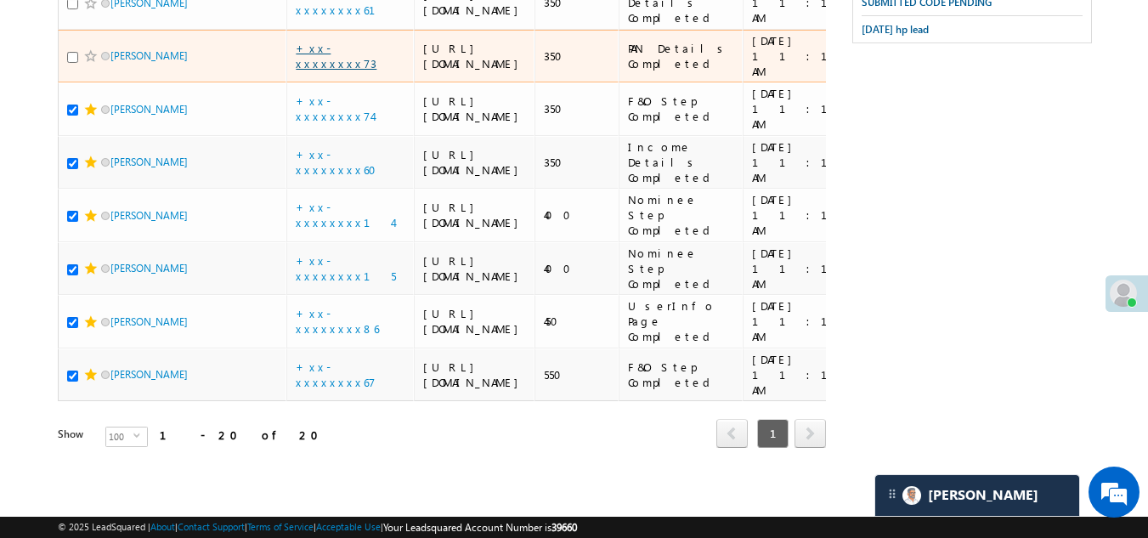
click at [328, 71] on link "+xx-xxxxxxxx73" at bounding box center [336, 56] width 81 height 30
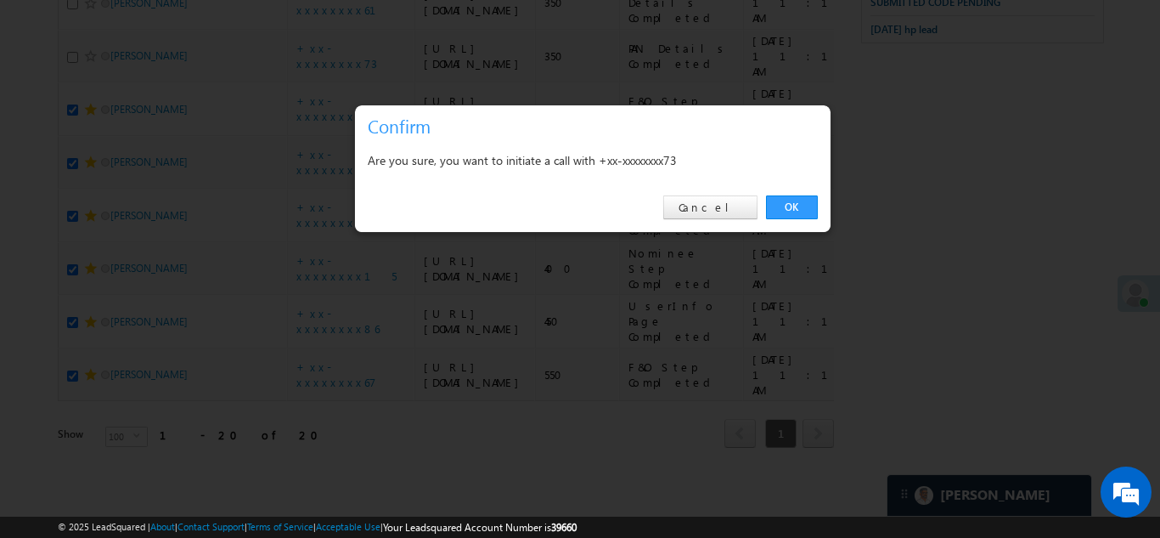
click at [794, 199] on link "OK" at bounding box center [792, 207] width 52 height 24
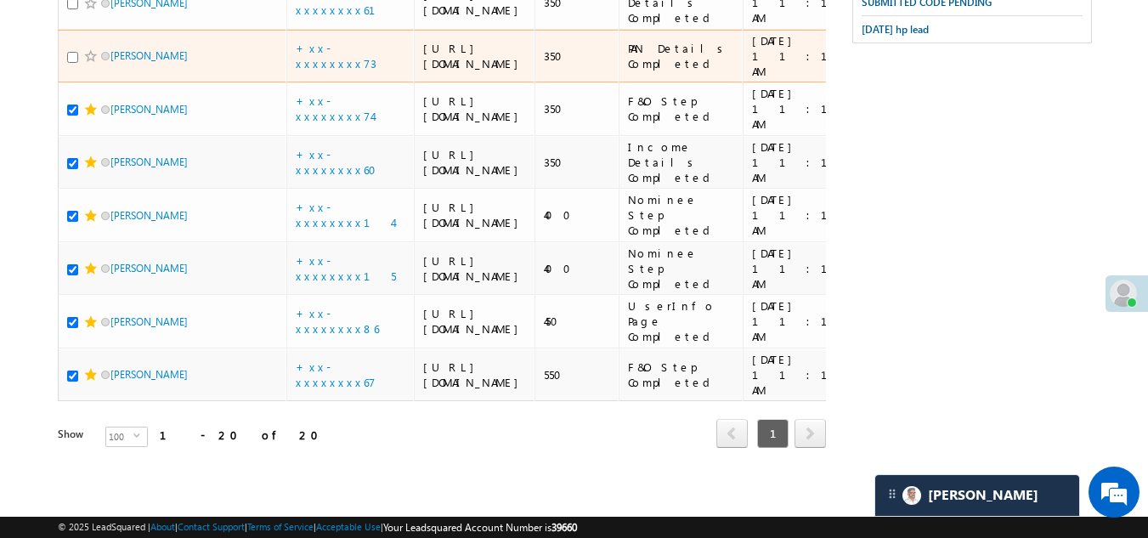
click at [73, 63] on input "checkbox" at bounding box center [72, 57] width 11 height 11
checkbox input "true"
click at [89, 63] on span at bounding box center [91, 56] width 14 height 14
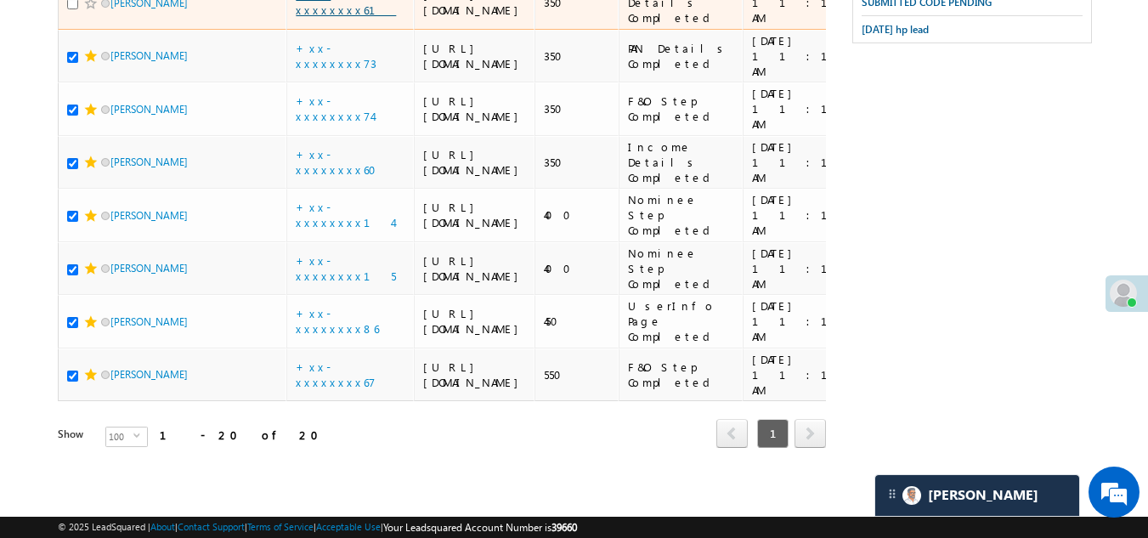
click at [327, 17] on link "+xx-xxxxxxxx61" at bounding box center [346, 2] width 100 height 30
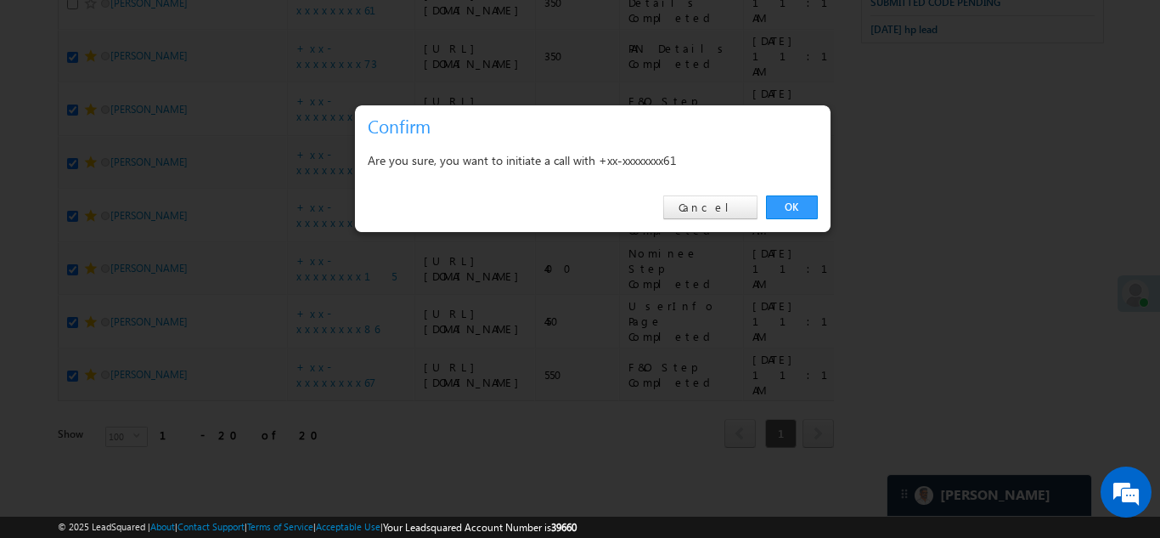
click at [805, 201] on link "OK" at bounding box center [792, 207] width 52 height 24
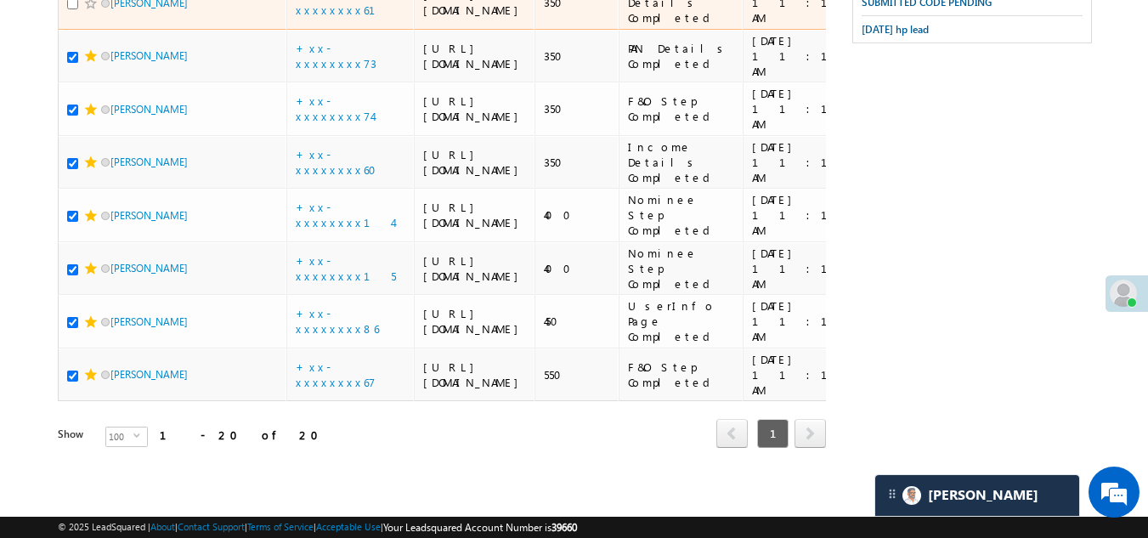
click at [71, 9] on input "checkbox" at bounding box center [72, 3] width 11 height 11
checkbox input "true"
click at [85, 10] on span at bounding box center [91, 4] width 14 height 14
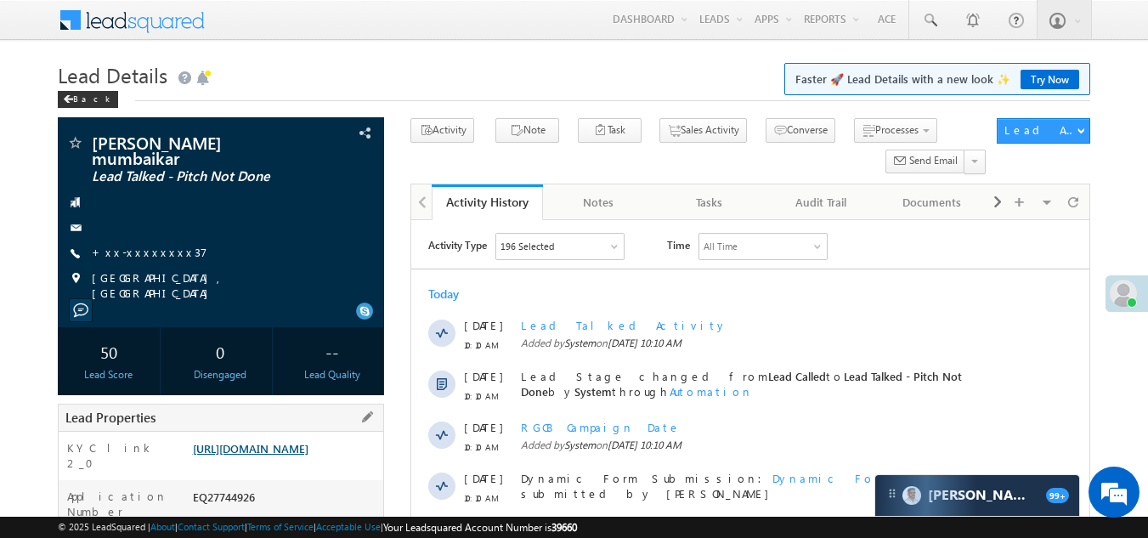
click at [285, 441] on link "[URL][DOMAIN_NAME]" at bounding box center [251, 448] width 116 height 14
click at [124, 245] on link "+xx-xxxxxxxx37" at bounding box center [150, 252] width 116 height 14
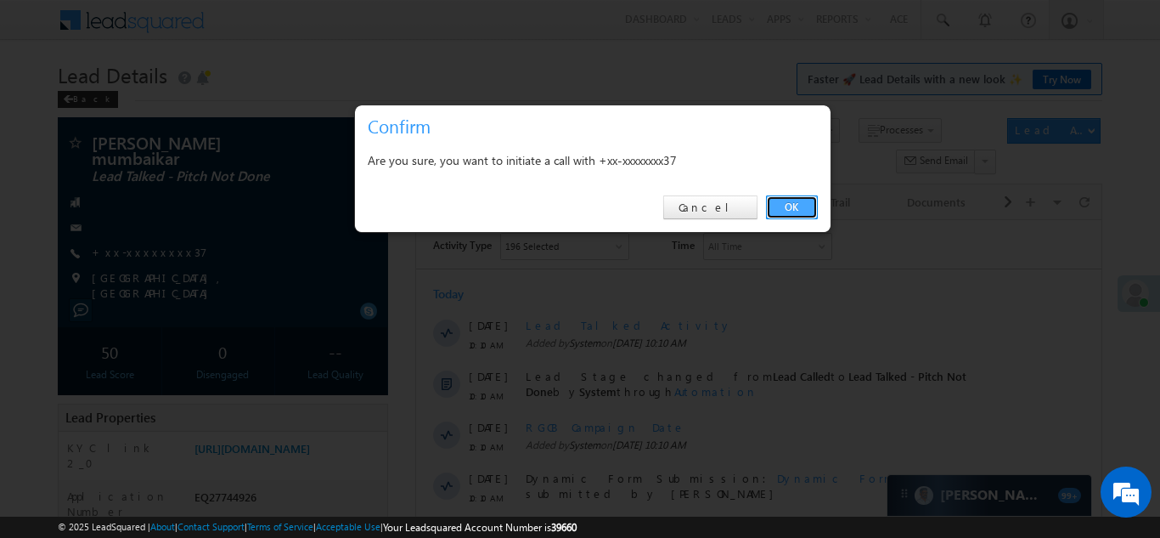
click at [789, 208] on link "OK" at bounding box center [792, 207] width 52 height 24
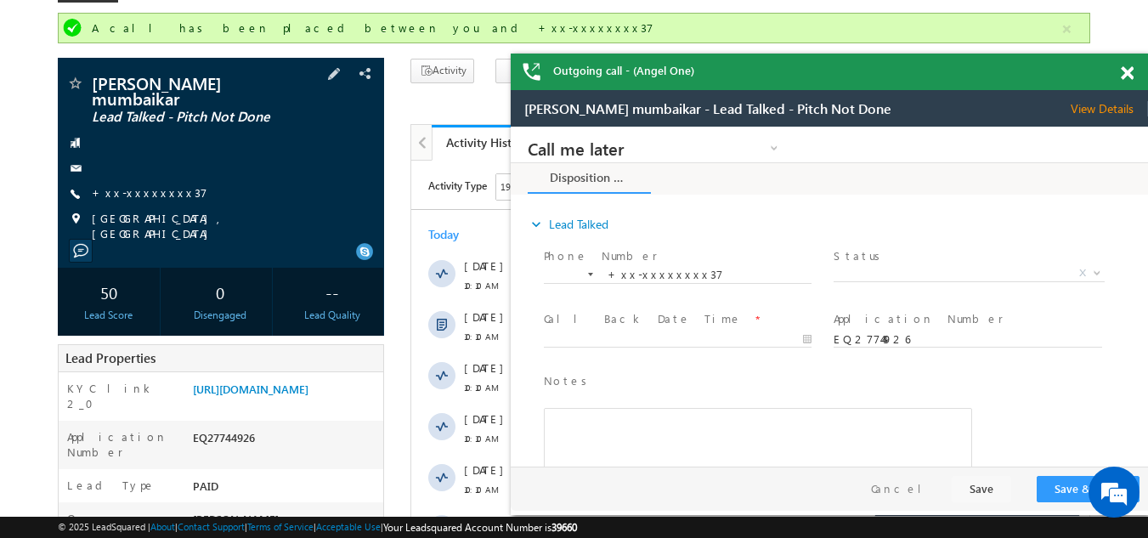
scroll to position [255, 0]
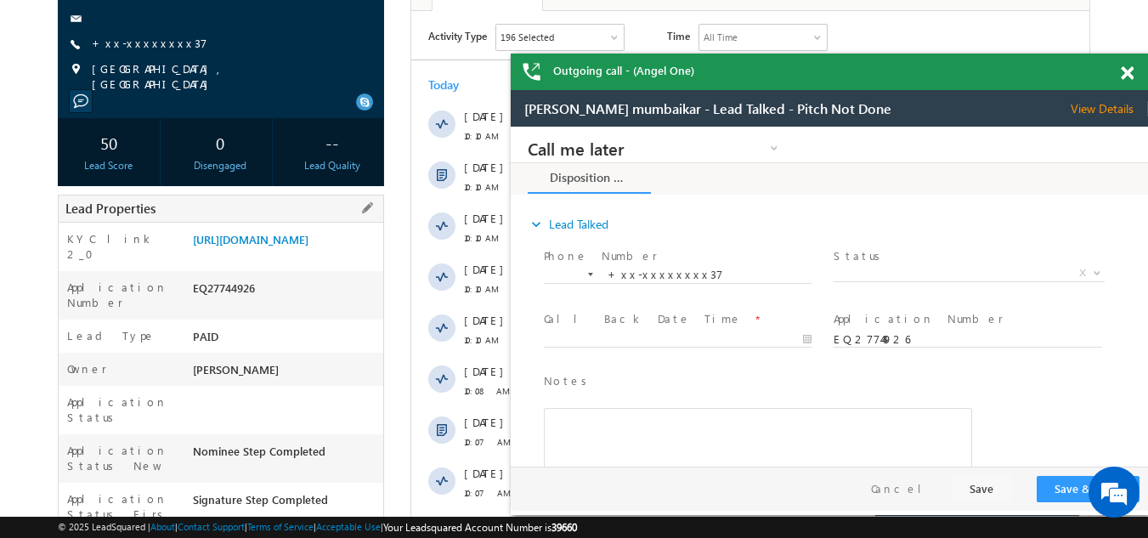
drag, startPoint x: 195, startPoint y: 293, endPoint x: 274, endPoint y: 295, distance: 79.9
click at [283, 296] on div "EQ27744926" at bounding box center [286, 291] width 195 height 24
copy div "EQ27744926"
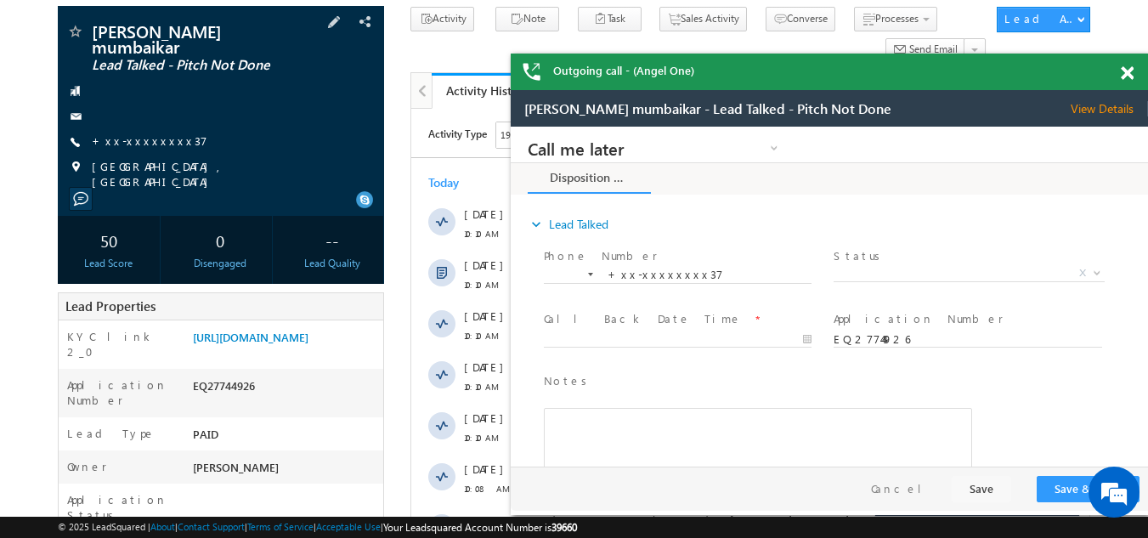
scroll to position [0, 0]
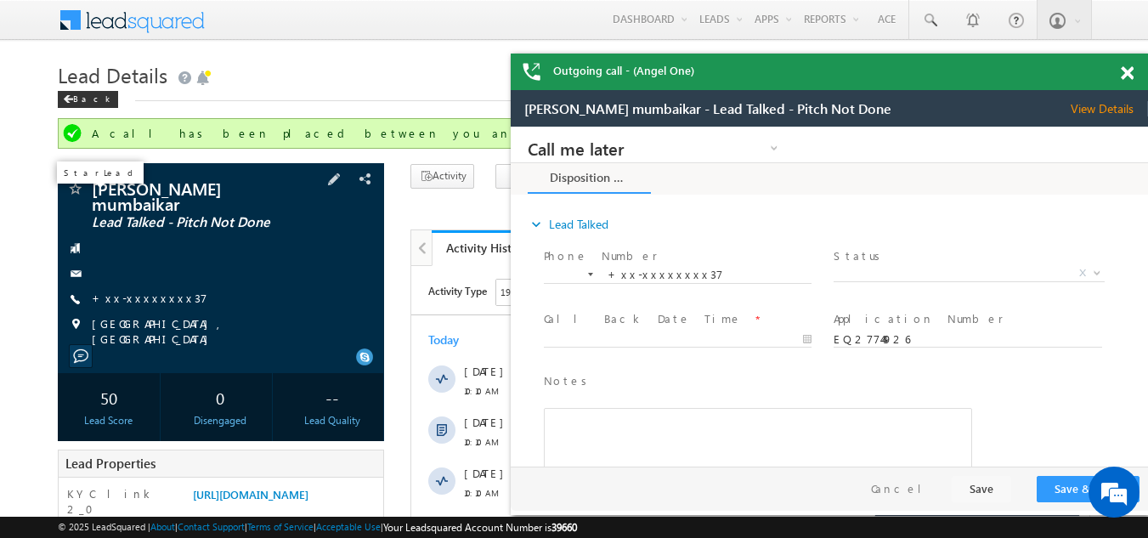
click at [0, 0] on span at bounding box center [0, 0] width 0 height 0
